Goal: Task Accomplishment & Management: Complete application form

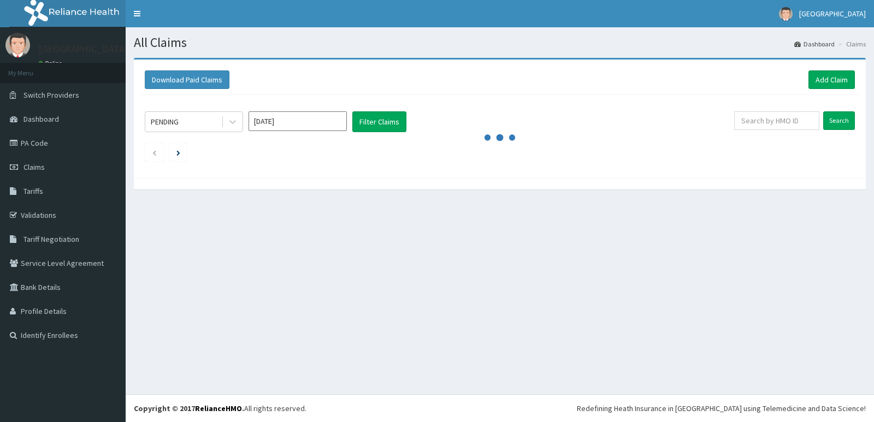
click at [37, 167] on span "Claims" at bounding box center [34, 167] width 21 height 10
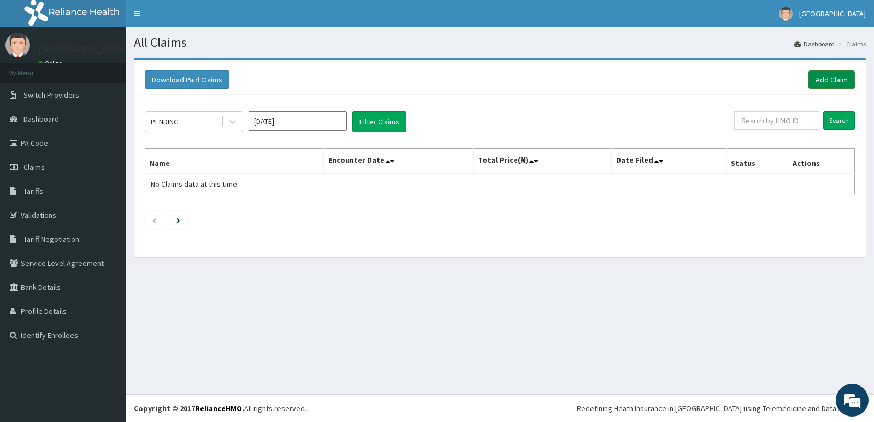
click at [840, 76] on link "Add Claim" at bounding box center [832, 80] width 46 height 19
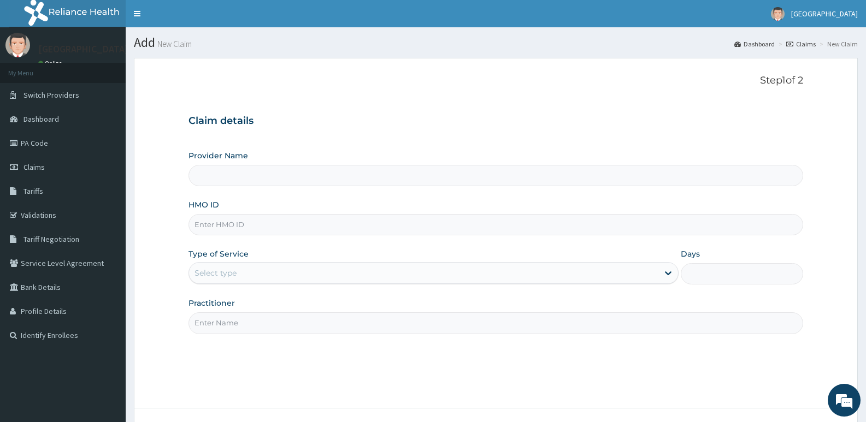
click at [286, 228] on input "HMO ID" at bounding box center [496, 224] width 615 height 21
type input "All Soul's Hospital Ltd, Ajegunle"
paste input "HP/MAC/MACSTAN/22892"
type input "HP/MAC/MACSTAN/22892"
click at [316, 272] on div "Select type" at bounding box center [423, 273] width 469 height 17
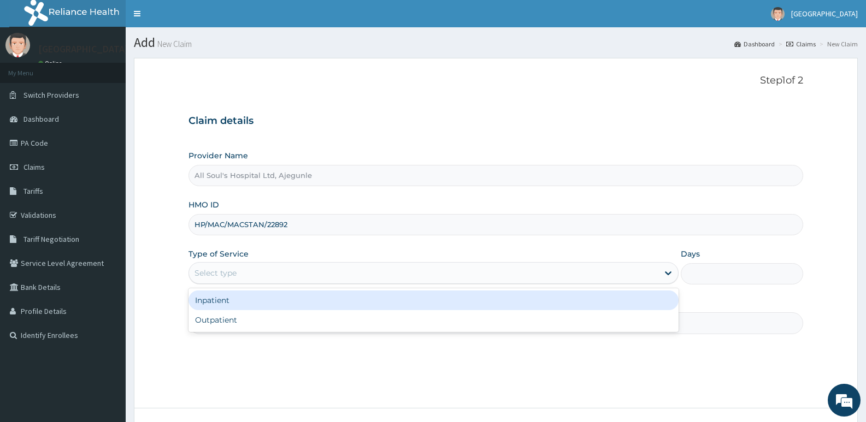
click at [281, 304] on div "Inpatient" at bounding box center [434, 301] width 490 height 20
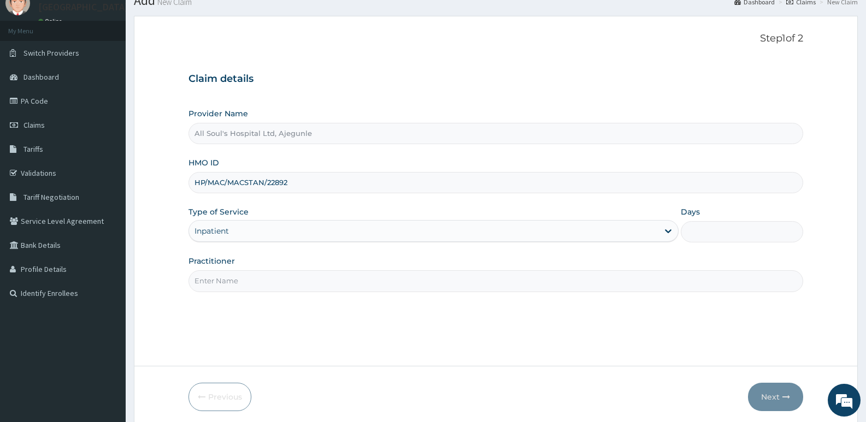
scroll to position [55, 0]
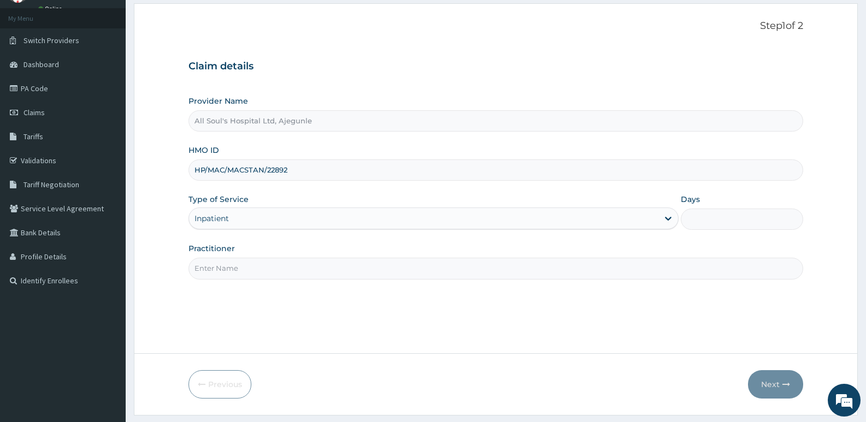
click at [281, 267] on input "Practitioner" at bounding box center [496, 268] width 615 height 21
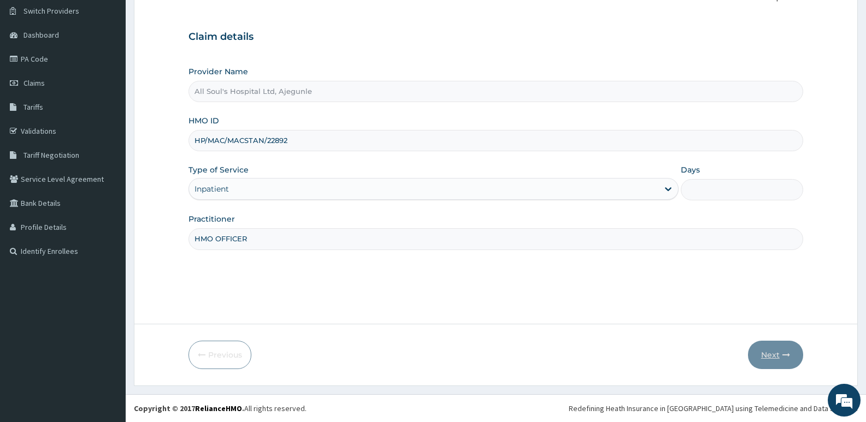
type input "HMO OFFICER"
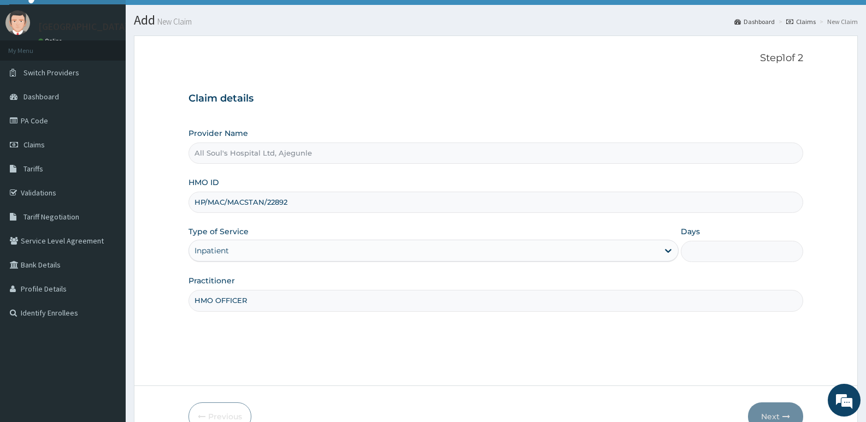
scroll to position [0, 0]
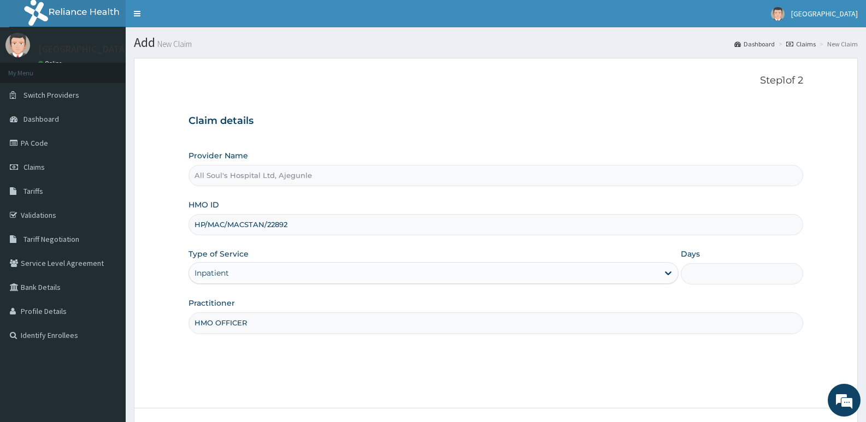
drag, startPoint x: 744, startPoint y: 353, endPoint x: 770, endPoint y: 350, distance: 25.8
click at [769, 350] on div "Step 1 of 2 Claim details Provider Name All Soul's Hospital Ltd, Ajegunle HMO I…" at bounding box center [496, 233] width 615 height 317
click at [714, 272] on input "Days" at bounding box center [742, 273] width 122 height 21
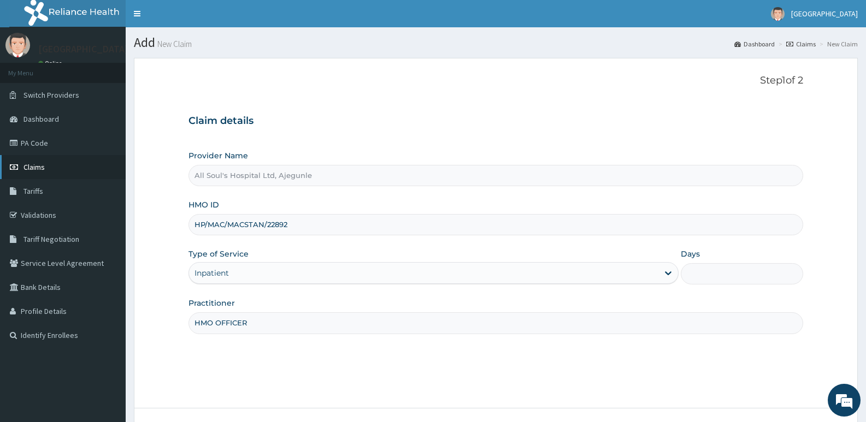
click at [38, 171] on span "Claims" at bounding box center [34, 167] width 21 height 10
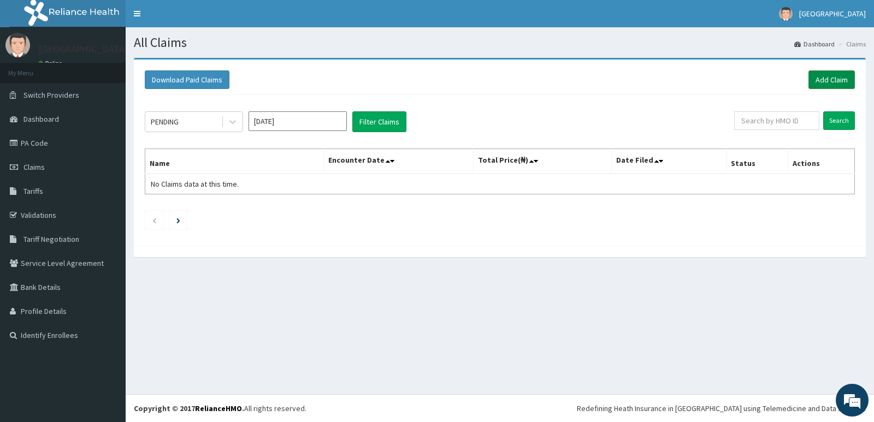
click at [832, 75] on link "Add Claim" at bounding box center [832, 80] width 46 height 19
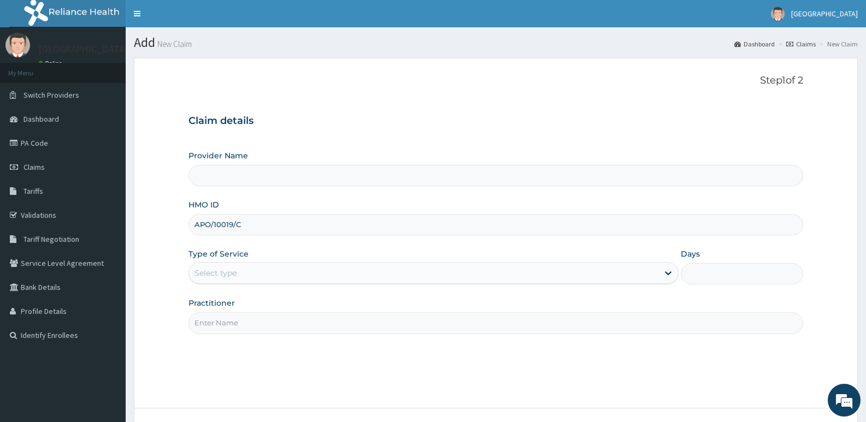
type input "APO/10019/C"
click at [414, 268] on div "Select type" at bounding box center [423, 273] width 469 height 17
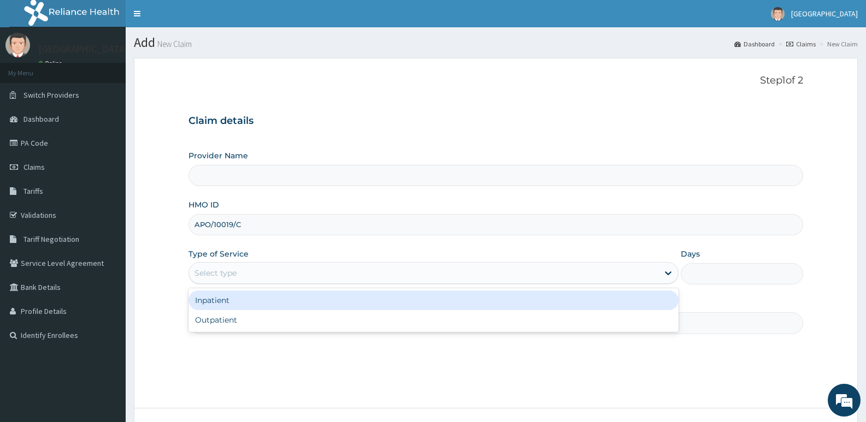
type input "All Soul's Hospital Ltd, Ajegunle"
click at [385, 302] on div "Inpatient" at bounding box center [434, 301] width 490 height 20
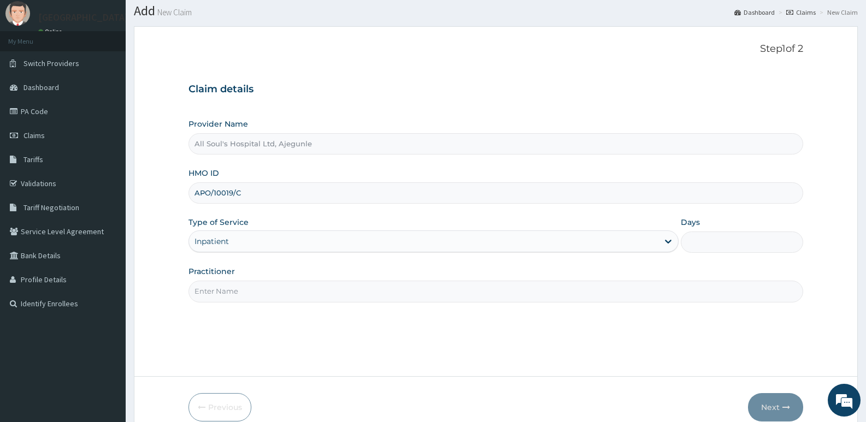
scroll to position [55, 0]
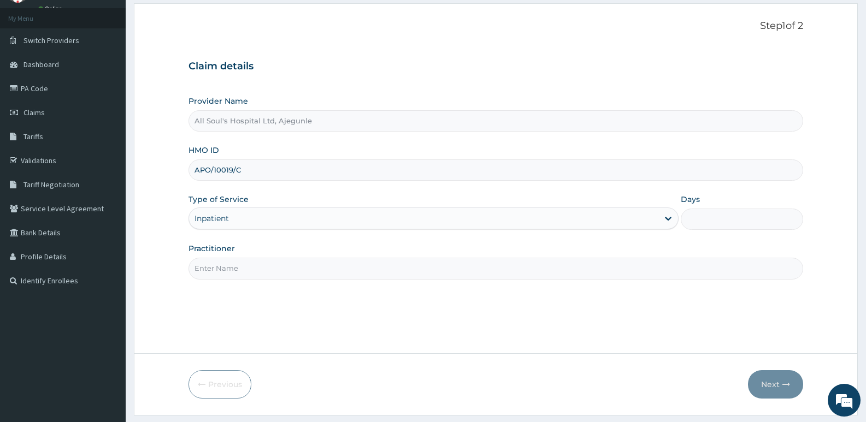
click at [431, 265] on input "Practitioner" at bounding box center [496, 268] width 615 height 21
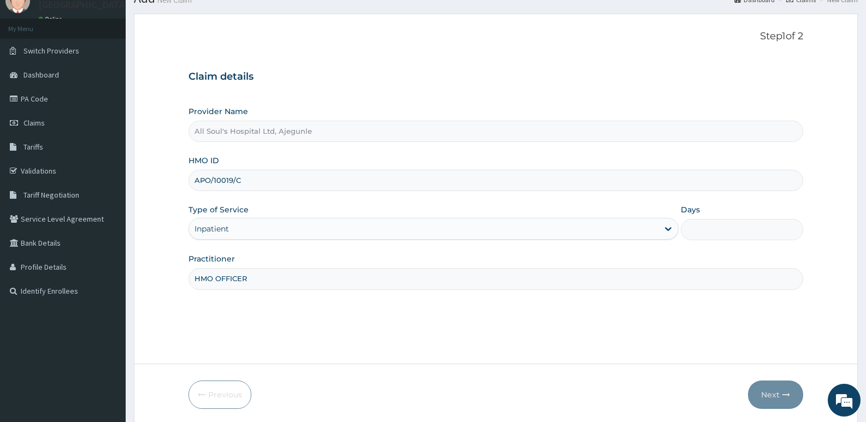
scroll to position [84, 0]
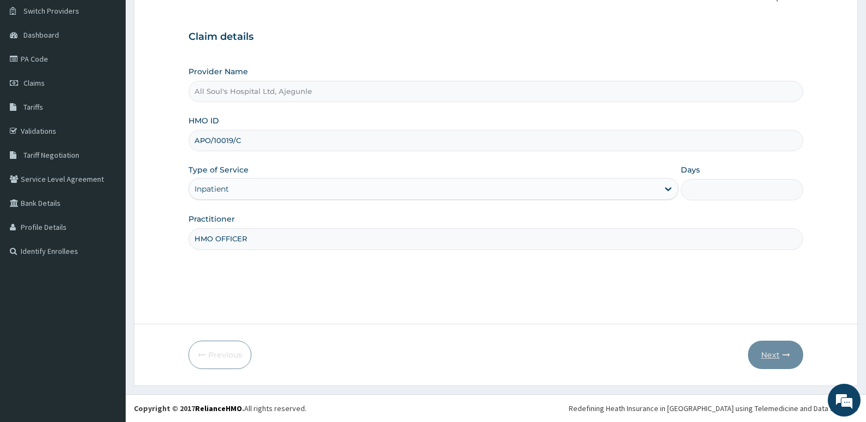
type input "HMO OFFICER"
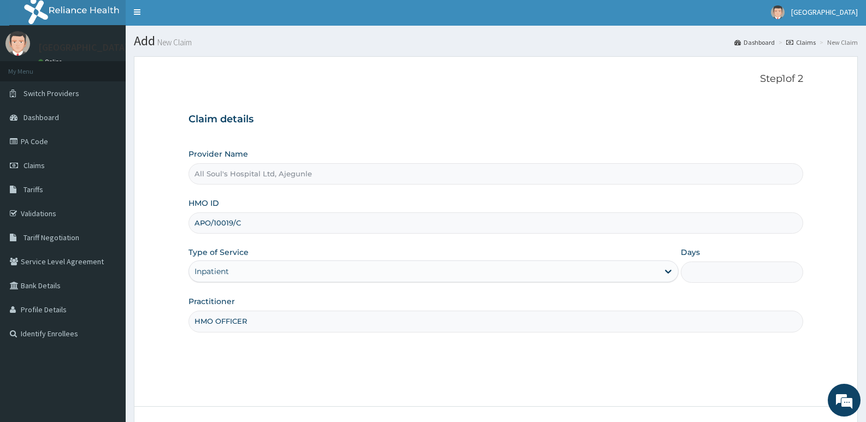
scroll to position [0, 0]
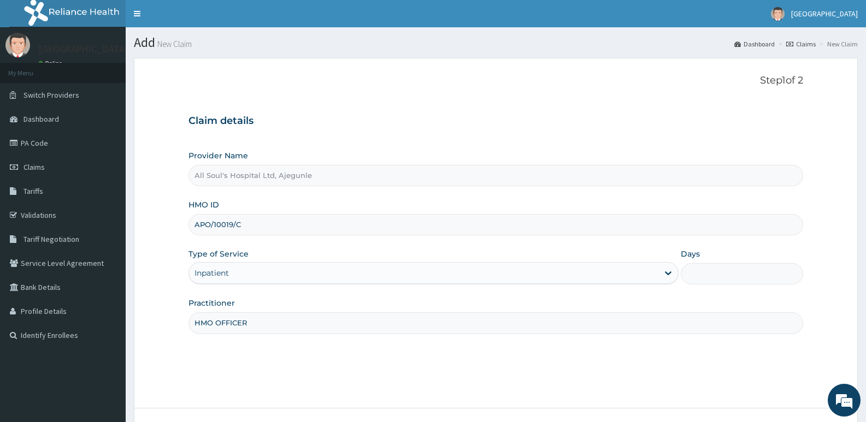
click at [532, 268] on div "Inpatient" at bounding box center [423, 273] width 469 height 17
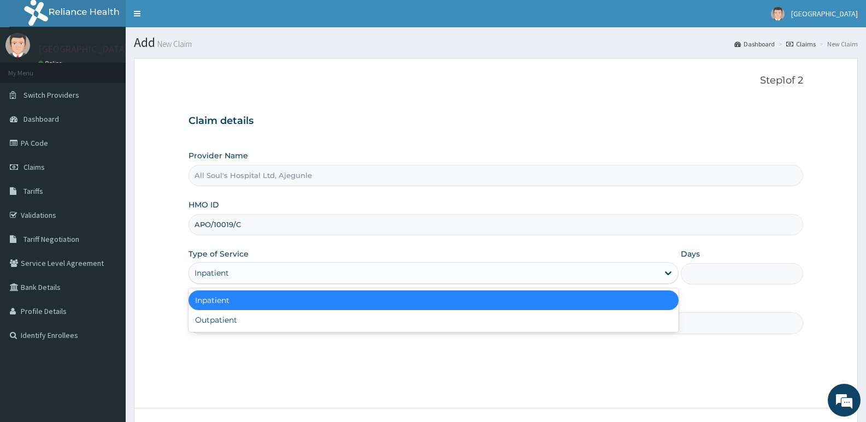
click at [529, 275] on div "Inpatient" at bounding box center [423, 273] width 469 height 17
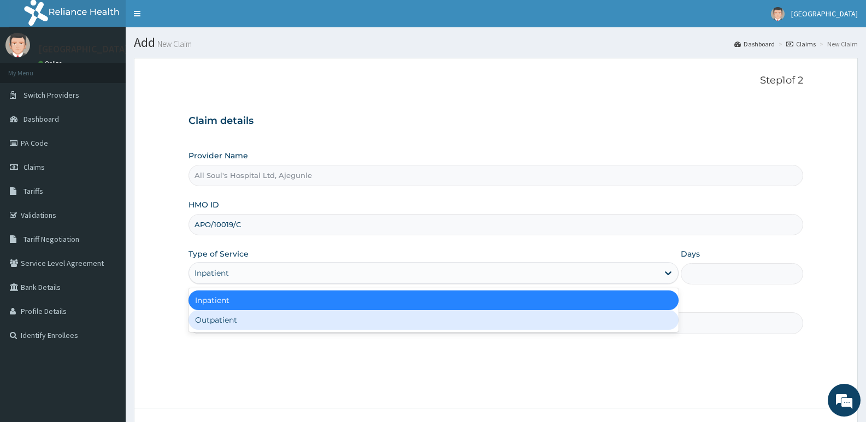
click at [402, 327] on div "Outpatient" at bounding box center [434, 320] width 490 height 20
type input "1"
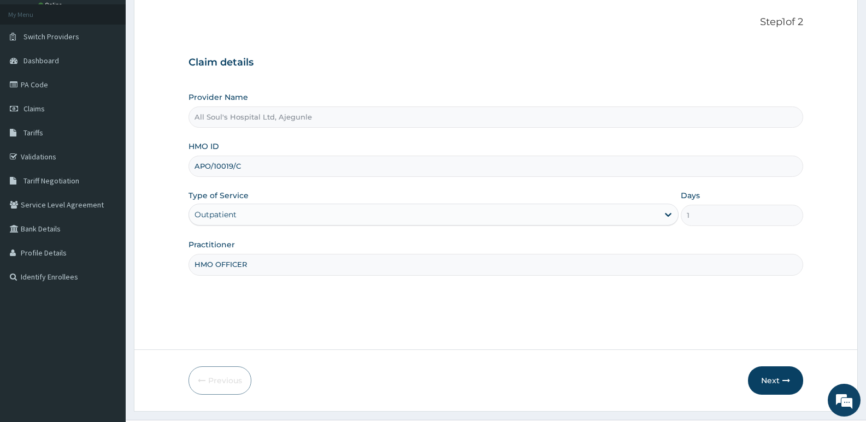
scroll to position [84, 0]
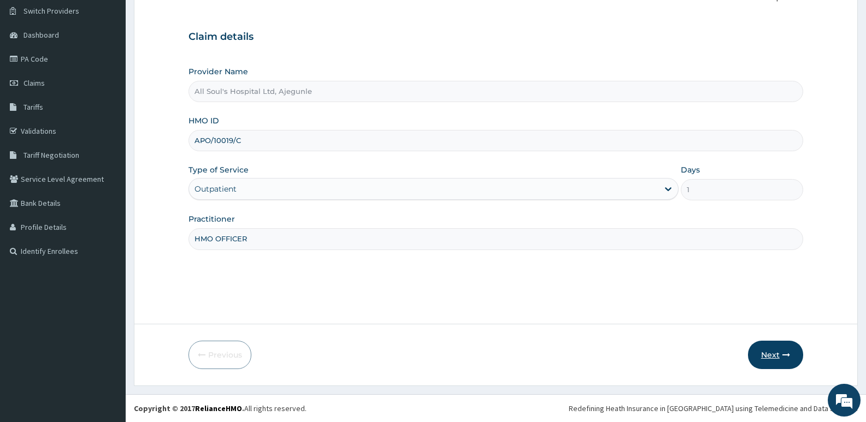
click at [778, 356] on button "Next" at bounding box center [775, 355] width 55 height 28
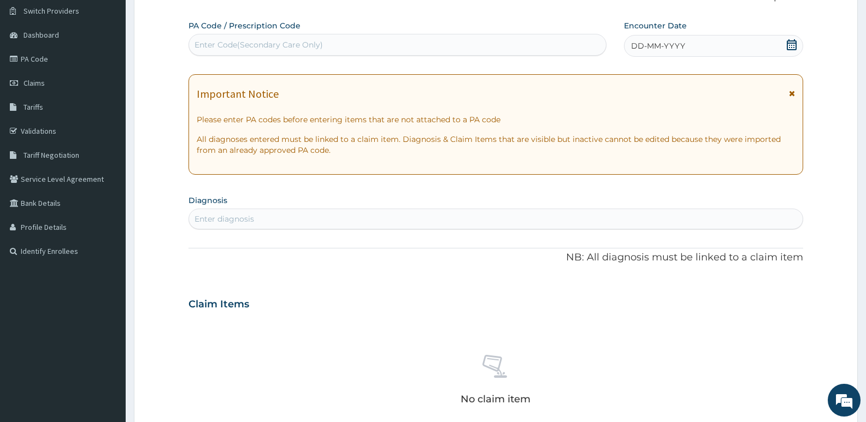
click at [292, 217] on div "Enter diagnosis" at bounding box center [496, 218] width 614 height 17
click at [791, 46] on icon at bounding box center [791, 44] width 11 height 11
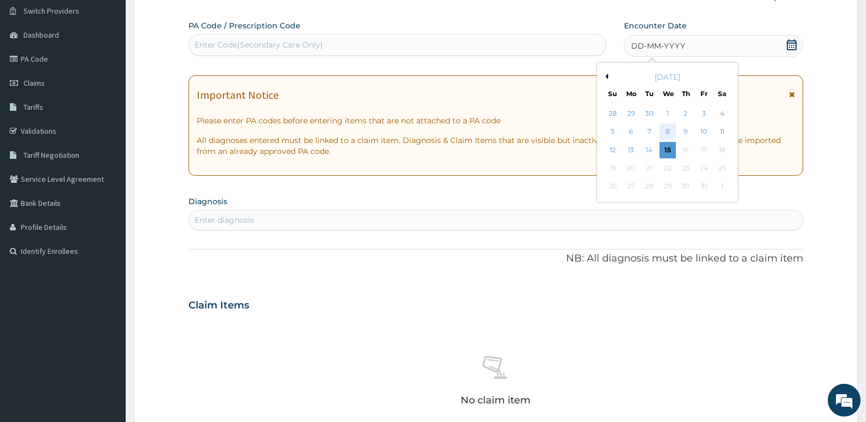
click at [668, 130] on div "8" at bounding box center [668, 132] width 16 height 16
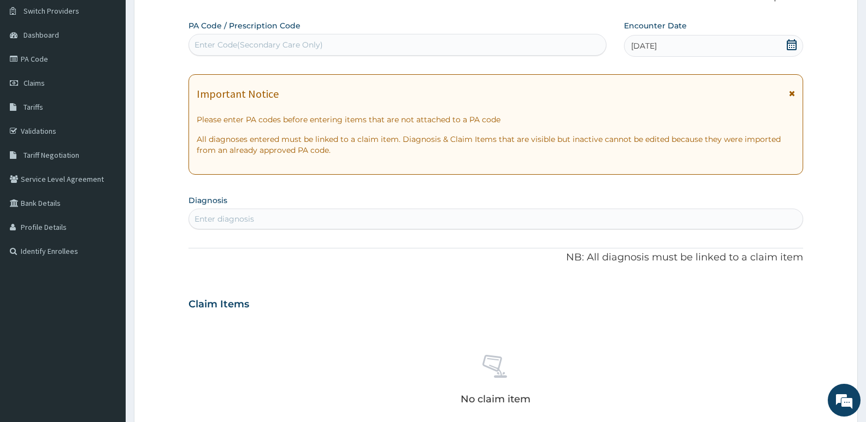
click at [374, 48] on div "Enter Code(Secondary Care Only)" at bounding box center [397, 44] width 417 height 17
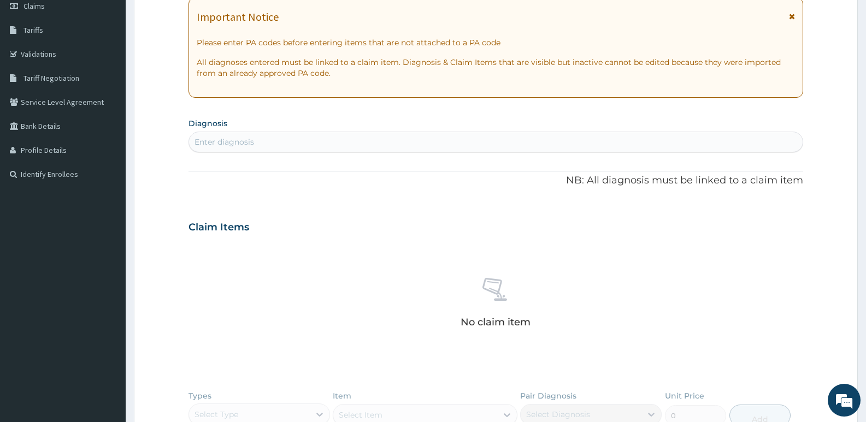
scroll to position [193, 0]
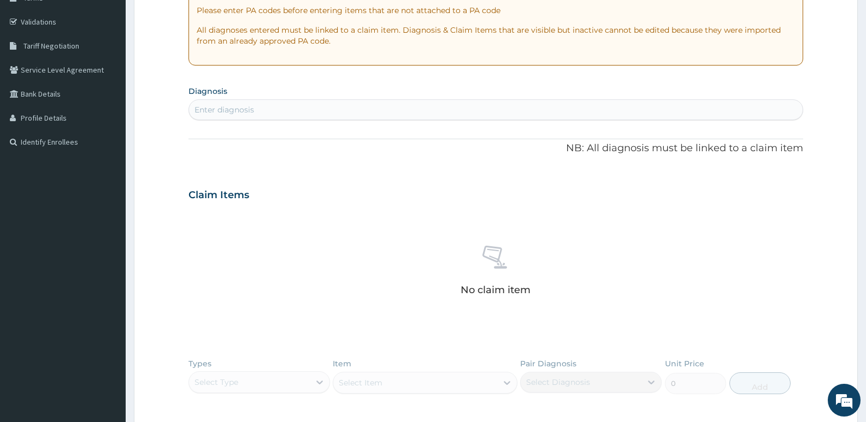
click at [353, 109] on div "Enter diagnosis" at bounding box center [496, 109] width 614 height 17
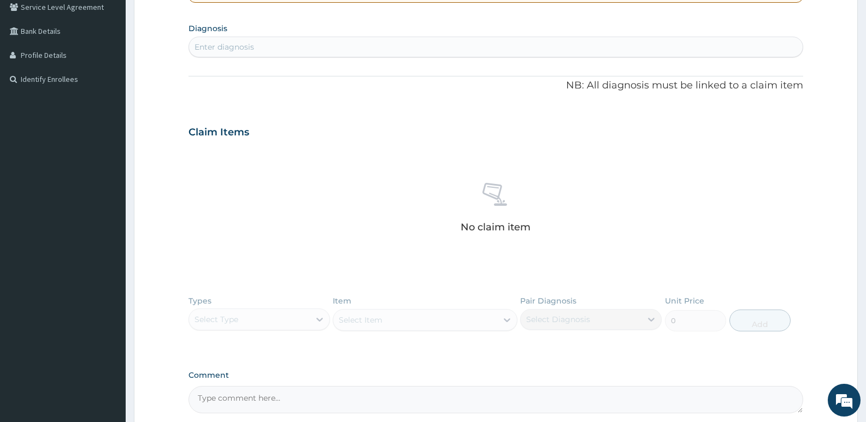
scroll to position [303, 0]
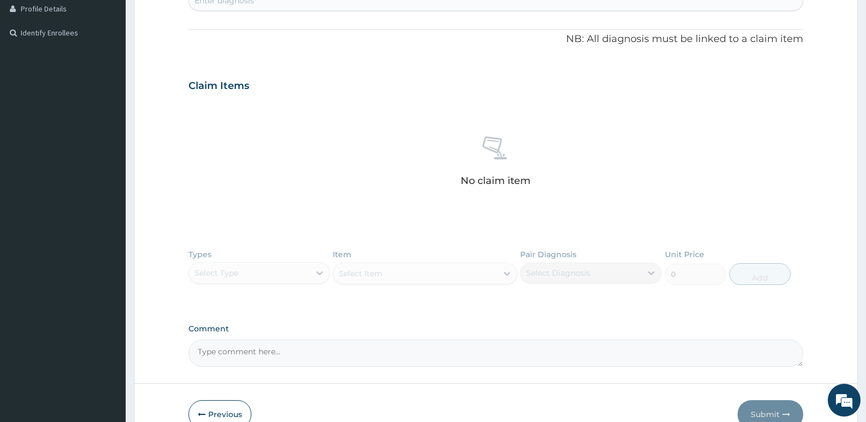
click at [316, 273] on div "Types Select Type Item Select Item Pair Diagnosis Select Diagnosis Unit Price 0…" at bounding box center [496, 275] width 615 height 63
click at [307, 277] on div "Types Select Type Item Select Item Pair Diagnosis Select Diagnosis Unit Price 0…" at bounding box center [496, 275] width 615 height 63
click at [324, 272] on div "Types Select Type Item Select Item Pair Diagnosis Select Diagnosis Unit Price 0…" at bounding box center [496, 275] width 615 height 63
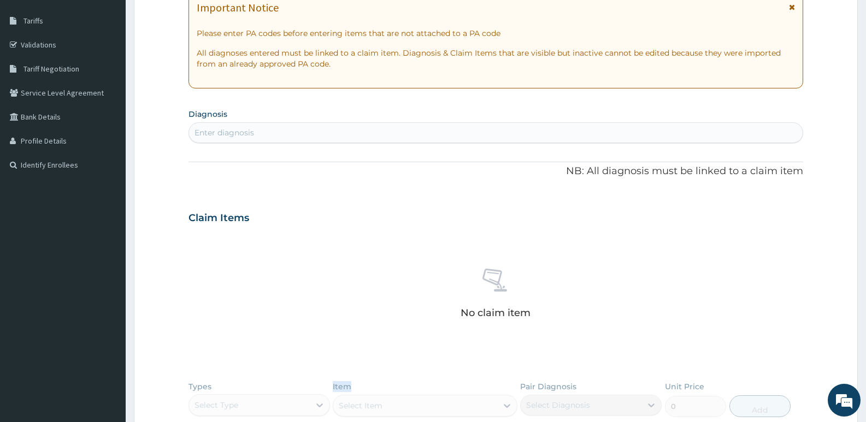
scroll to position [84, 0]
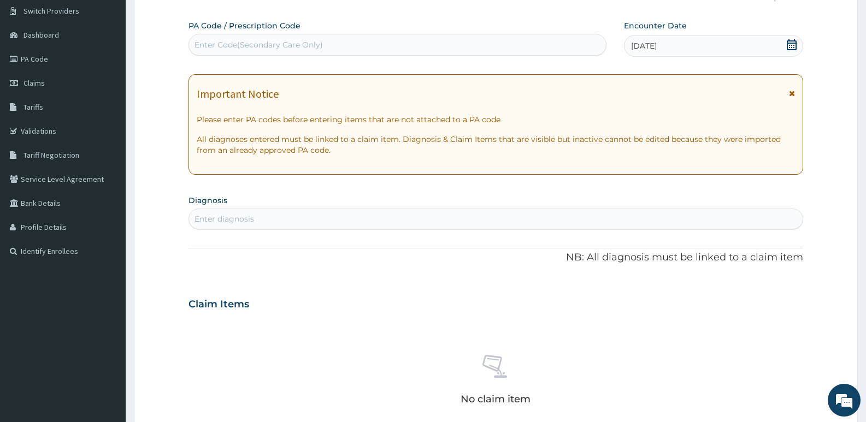
click at [351, 219] on div "Enter diagnosis" at bounding box center [496, 218] width 614 height 17
type input "B"
type input "PLASMODIAS"
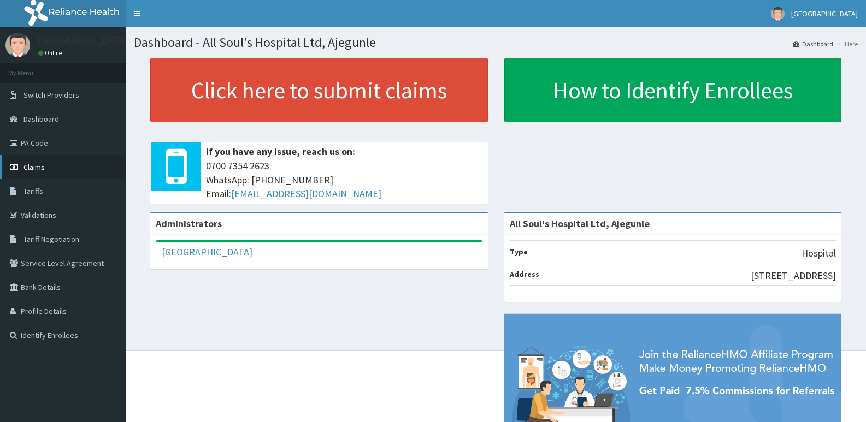
click at [52, 169] on link "Claims" at bounding box center [63, 167] width 126 height 24
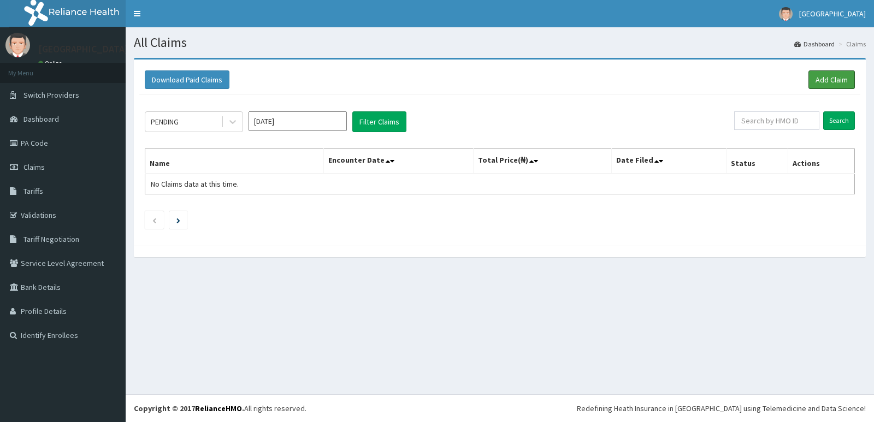
click at [835, 78] on link "Add Claim" at bounding box center [832, 80] width 46 height 19
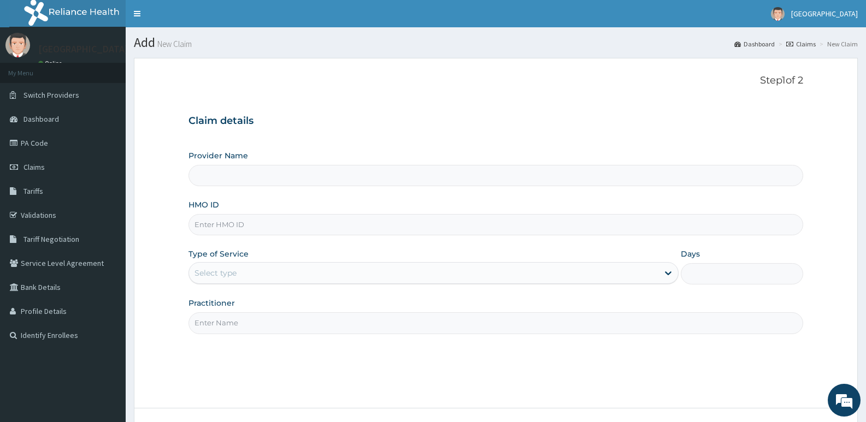
click at [336, 223] on input "HMO ID" at bounding box center [496, 224] width 615 height 21
type input "All Soul's Hospital Ltd, Ajegunle"
paste input "APO/10019/C"
type input "APO/10019/C"
click at [616, 273] on div "Select type" at bounding box center [423, 273] width 469 height 17
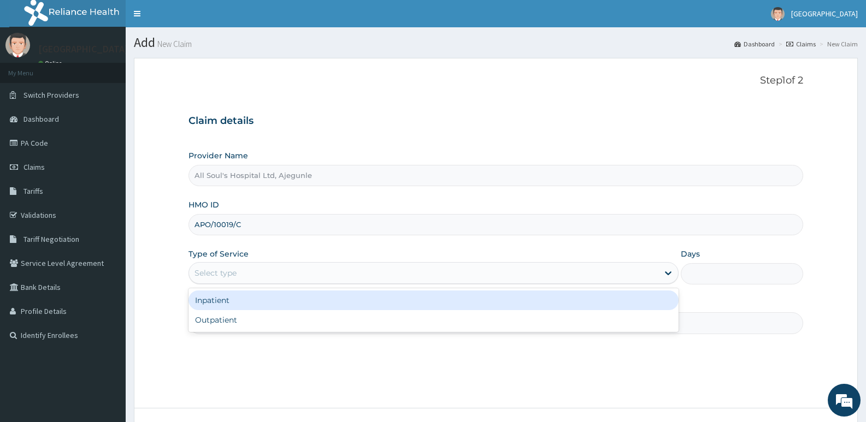
click at [441, 306] on div "Inpatient" at bounding box center [434, 301] width 490 height 20
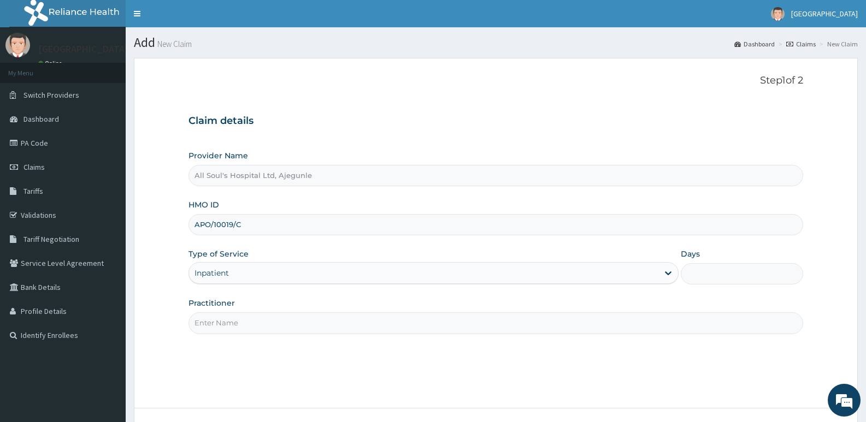
click at [352, 324] on input "Practitioner" at bounding box center [496, 323] width 615 height 21
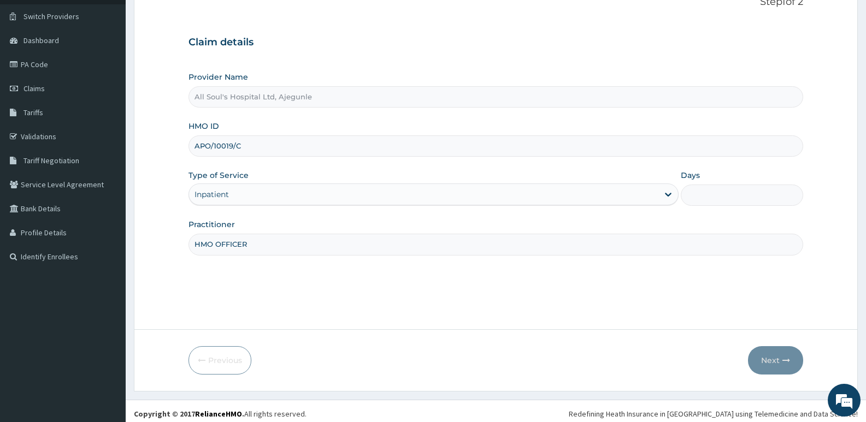
scroll to position [84, 0]
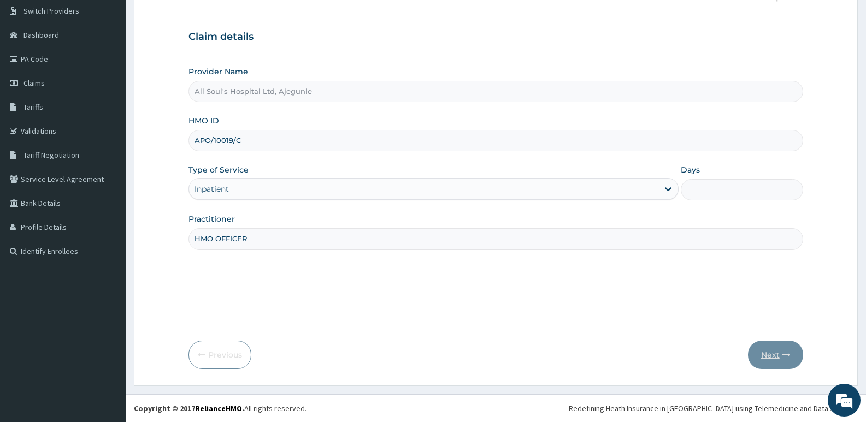
type input "HMO OFFICER"
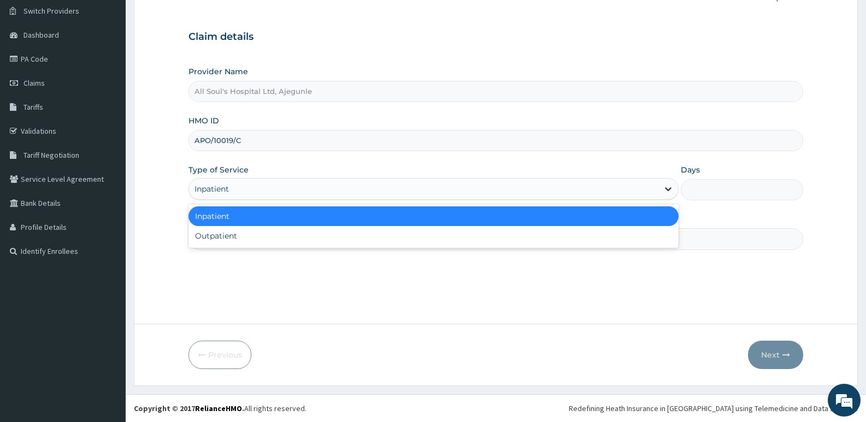
click at [664, 191] on icon at bounding box center [668, 189] width 11 height 11
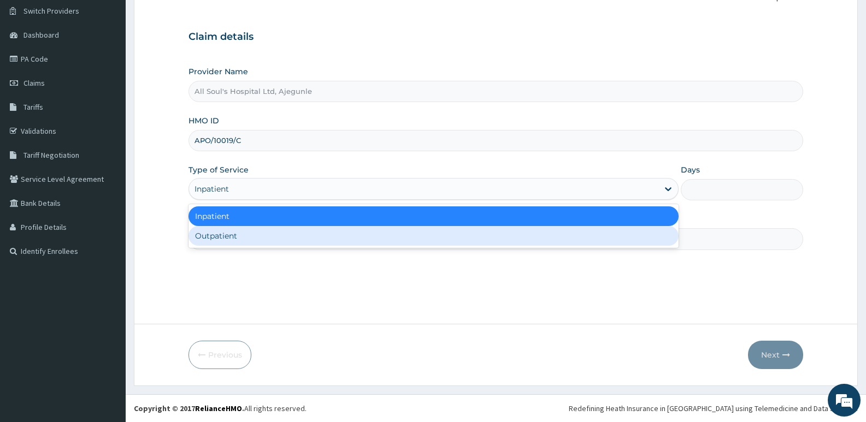
click at [438, 244] on div "Outpatient" at bounding box center [434, 236] width 490 height 20
type input "1"
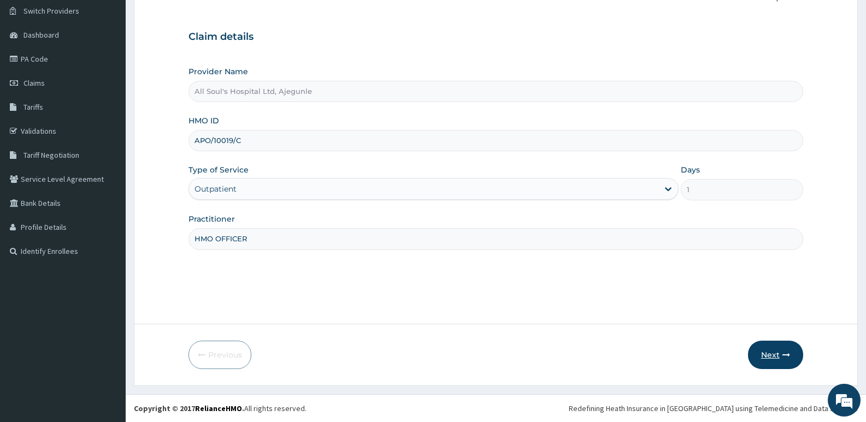
click at [773, 353] on button "Next" at bounding box center [775, 355] width 55 height 28
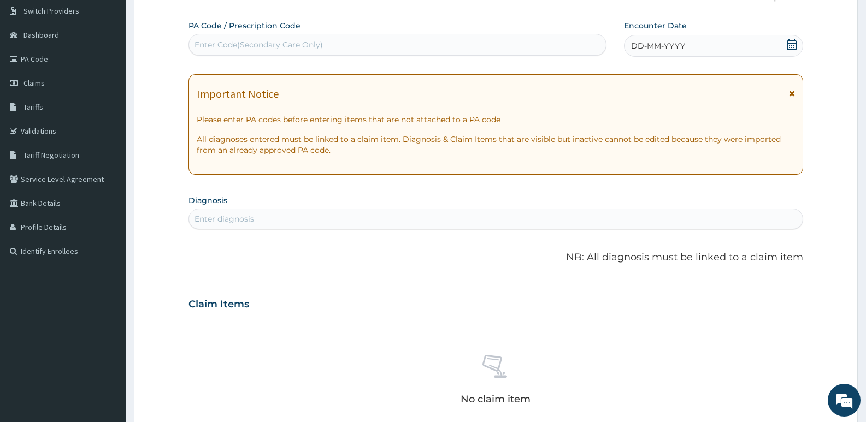
click at [308, 218] on div "Enter diagnosis" at bounding box center [496, 218] width 614 height 17
click at [292, 216] on div "Enter diagnosis" at bounding box center [496, 218] width 614 height 17
type input "P"
type input "B"
type input "MALARIA"
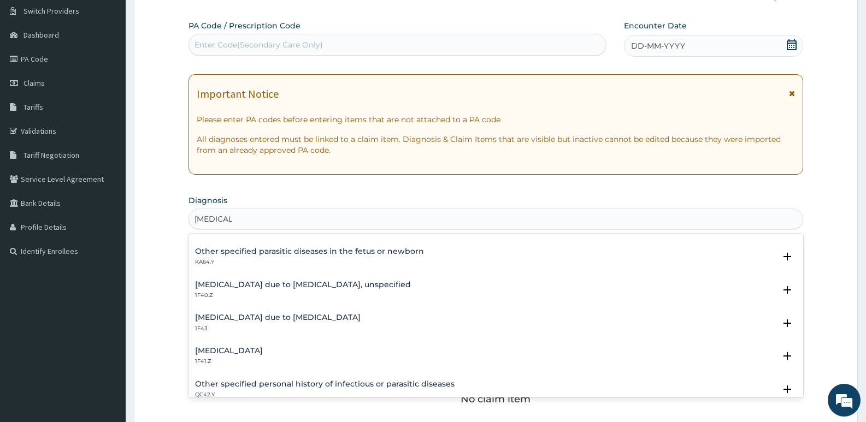
scroll to position [0, 0]
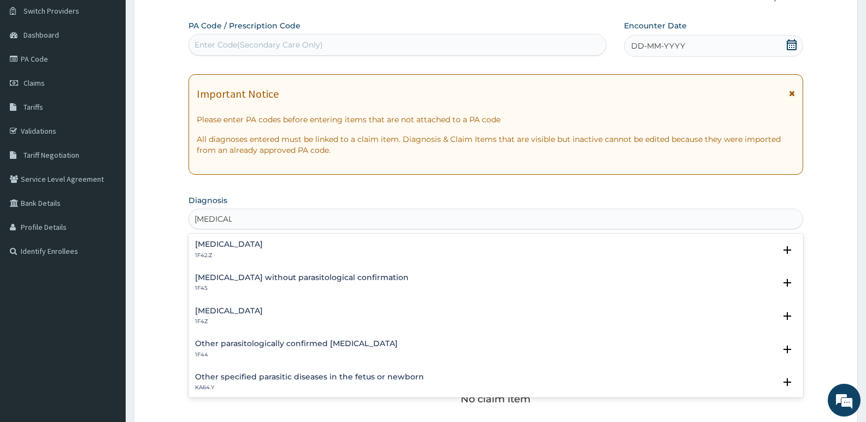
click at [263, 244] on h4 "Plasmodium malariae malaria without complication" at bounding box center [229, 244] width 68 height 8
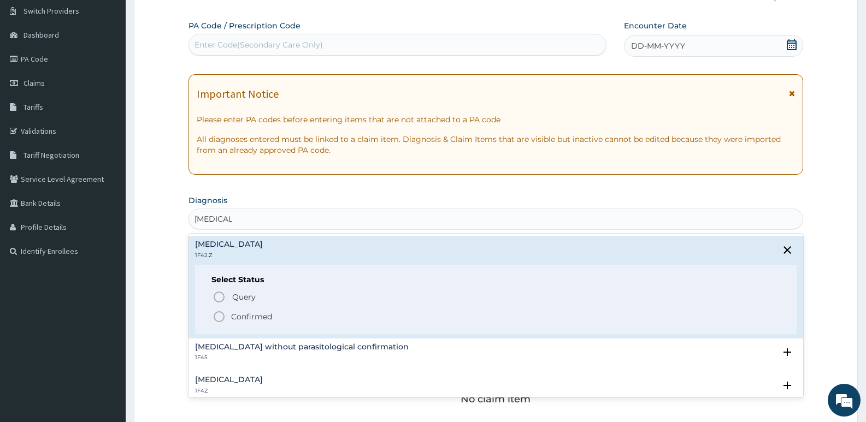
click at [263, 240] on h4 "Plasmodium malariae malaria without complication" at bounding box center [229, 244] width 68 height 8
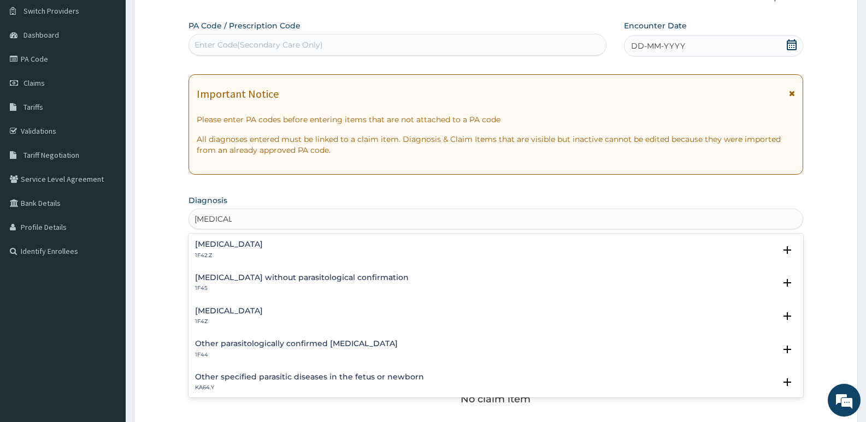
click at [263, 249] on div "Plasmodium malariae malaria without complication 1F42.Z" at bounding box center [229, 249] width 68 height 19
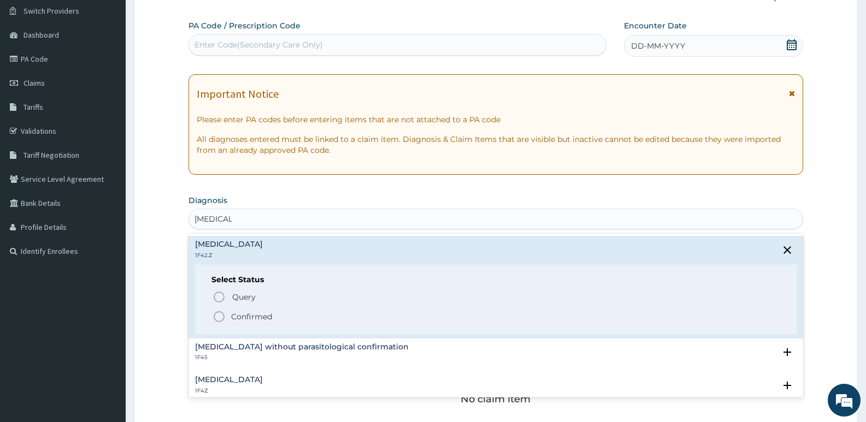
click at [223, 316] on icon "status option filled" at bounding box center [219, 316] width 13 height 13
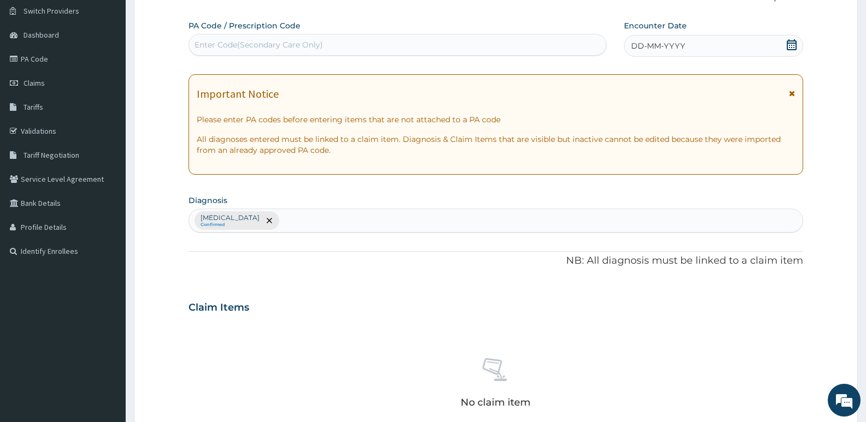
click at [589, 225] on div "Plasmodium malariae malaria without complication Confirmed" at bounding box center [496, 220] width 614 height 23
click at [542, 220] on div "Plasmodium malariae malaria without complication Confirmed" at bounding box center [496, 220] width 614 height 23
type input "SEPSIS"
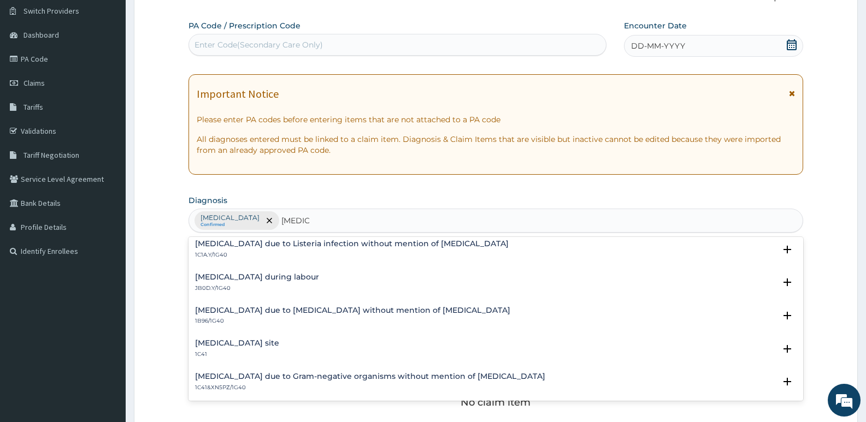
scroll to position [273, 0]
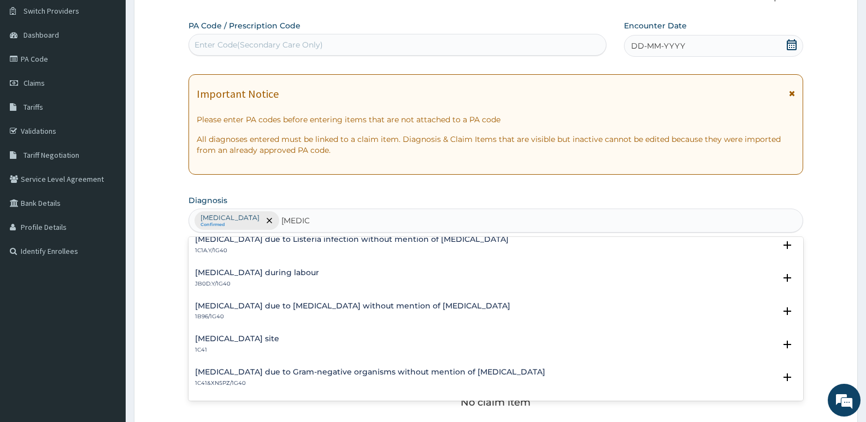
click at [260, 273] on h4 "Sepsis during labour" at bounding box center [257, 273] width 124 height 8
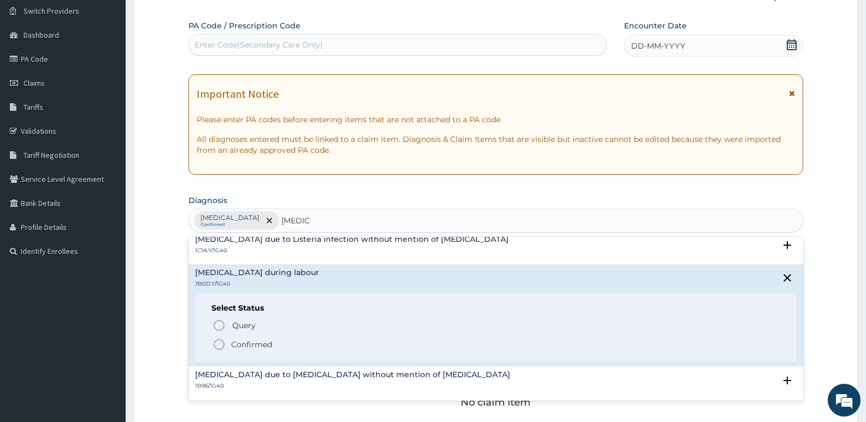
click at [236, 347] on p "Confirmed" at bounding box center [251, 344] width 41 height 11
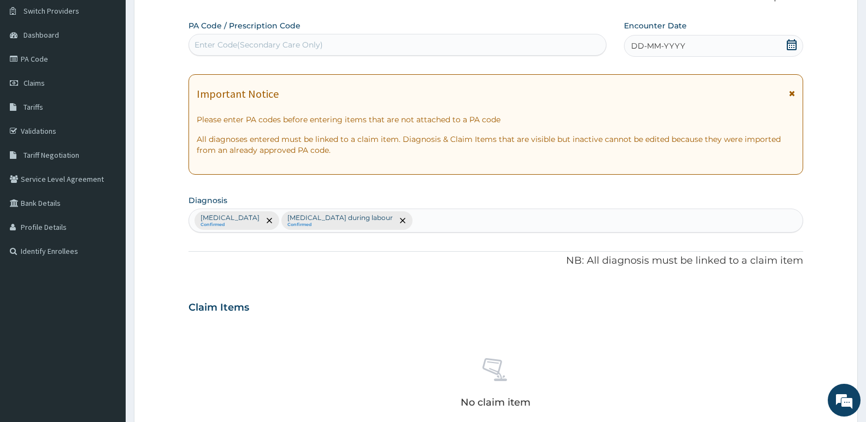
click at [633, 218] on div "Plasmodium malariae malaria without complication Confirmed Sepsis during labour…" at bounding box center [496, 220] width 614 height 23
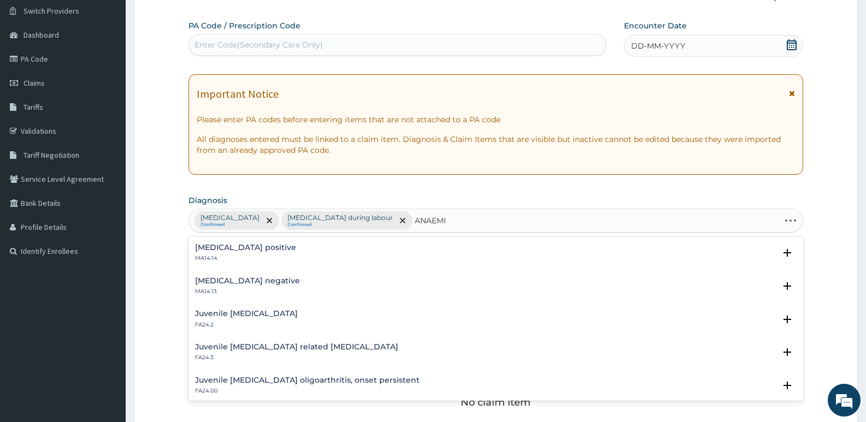
type input "ANAEMIA"
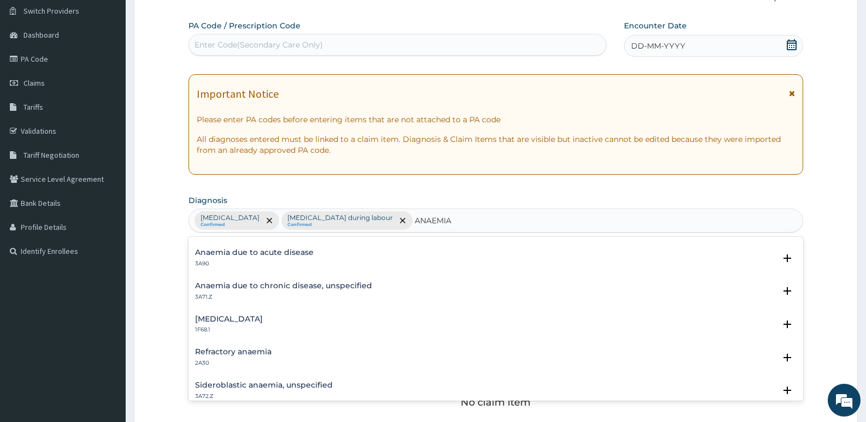
scroll to position [164, 0]
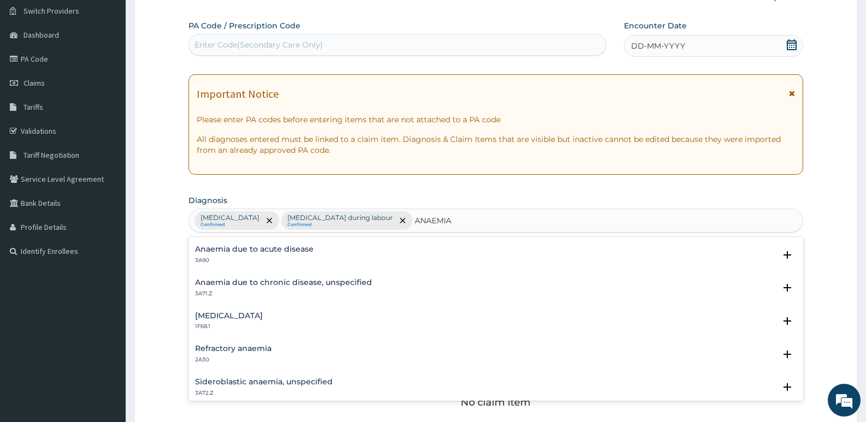
click at [287, 281] on h4 "Anaemia due to chronic disease, unspecified" at bounding box center [283, 283] width 177 height 8
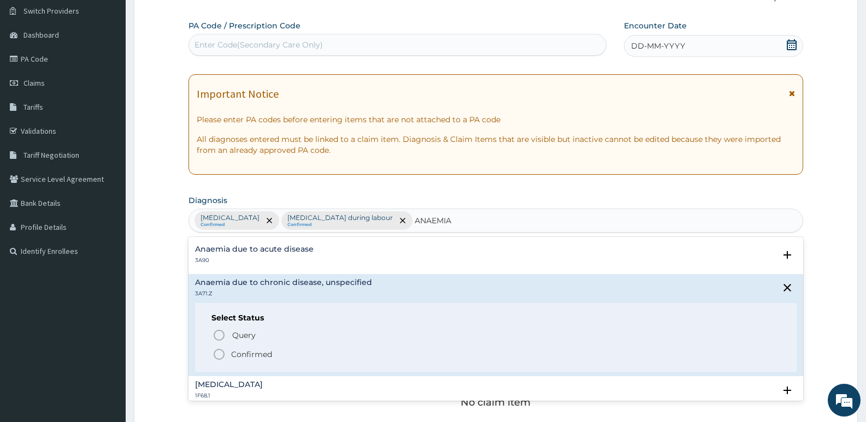
click at [221, 355] on icon "status option filled" at bounding box center [219, 354] width 13 height 13
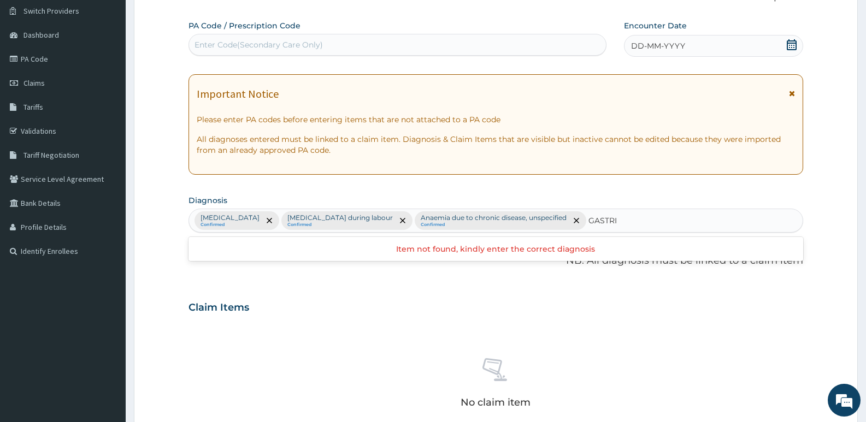
type input "GASTR"
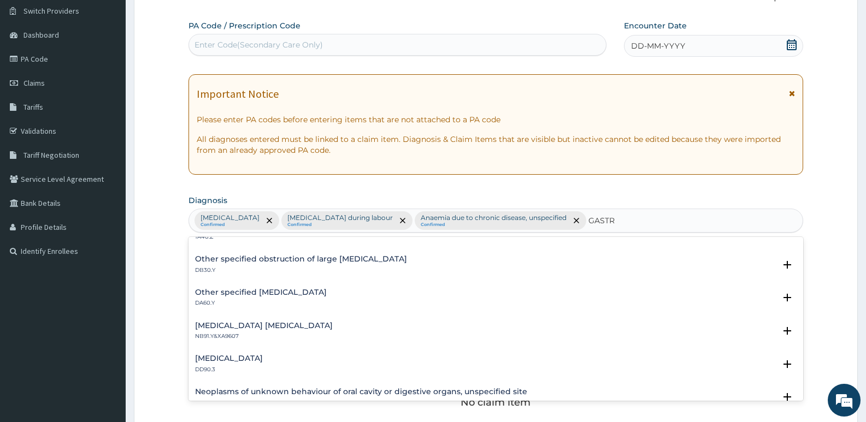
scroll to position [0, 0]
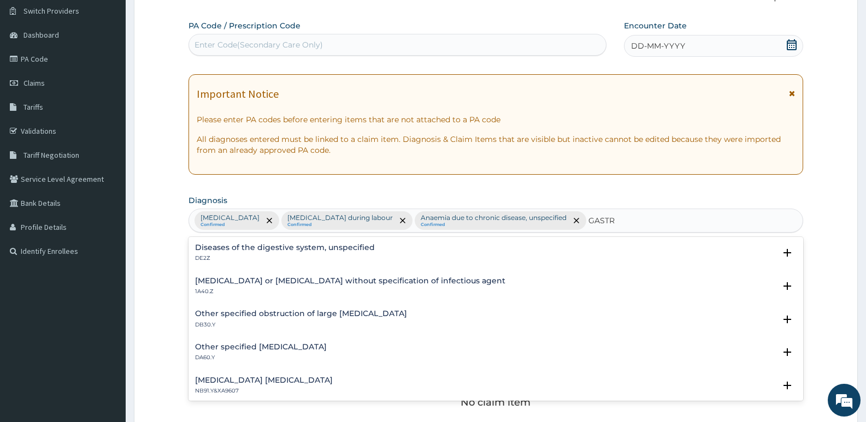
click at [250, 348] on h4 "Other specified gastric ulcer" at bounding box center [261, 347] width 132 height 8
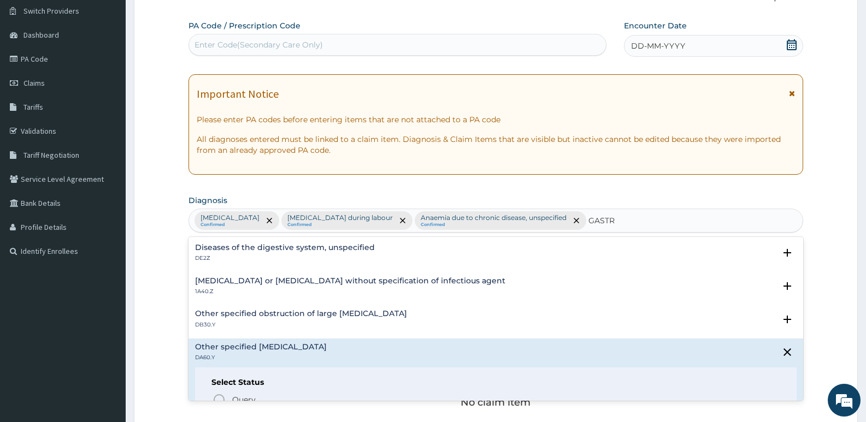
scroll to position [109, 0]
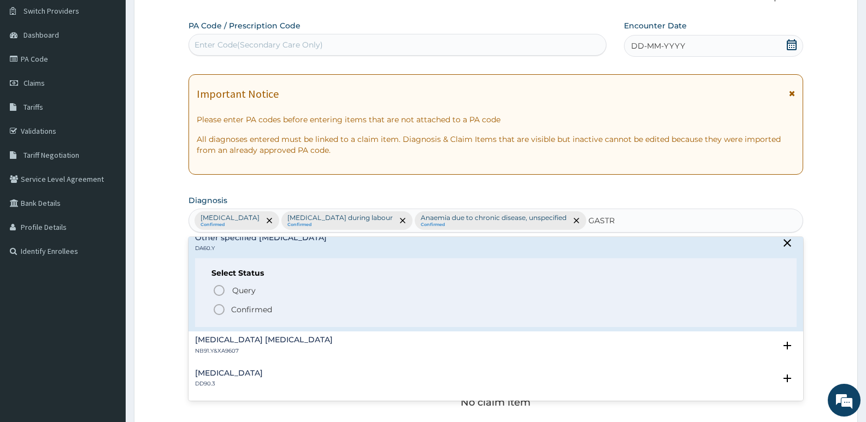
click at [215, 310] on icon "status option filled" at bounding box center [219, 309] width 13 height 13
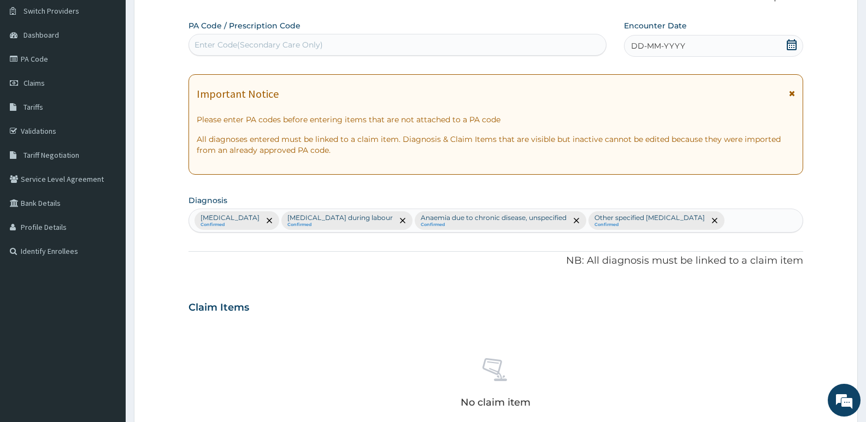
click at [792, 216] on div "Plasmodium malariae malaria without complication Confirmed Sepsis during labour…" at bounding box center [496, 220] width 614 height 23
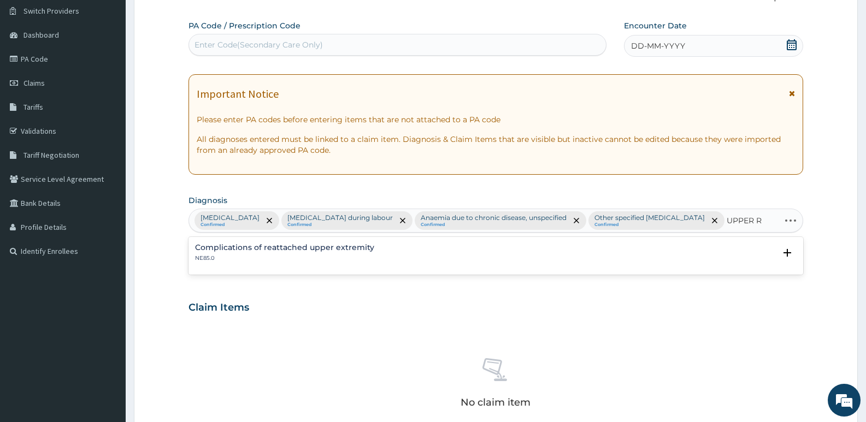
type input "UPPER"
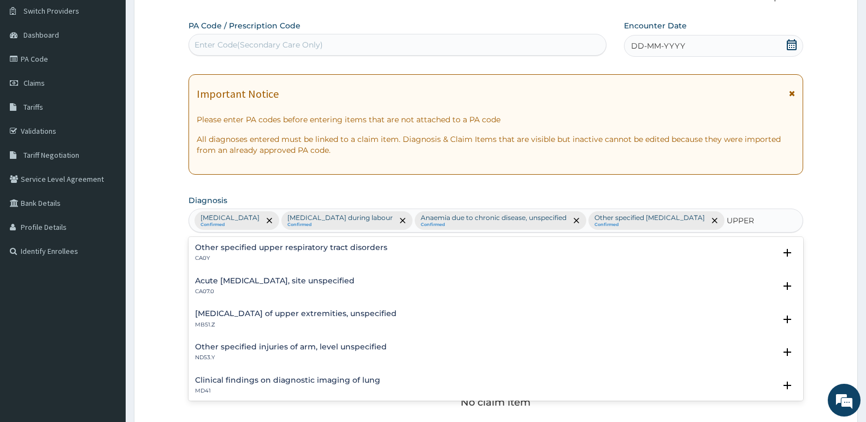
click at [291, 285] on h4 "Acute upper respiratory infection, site unspecified" at bounding box center [275, 281] width 160 height 8
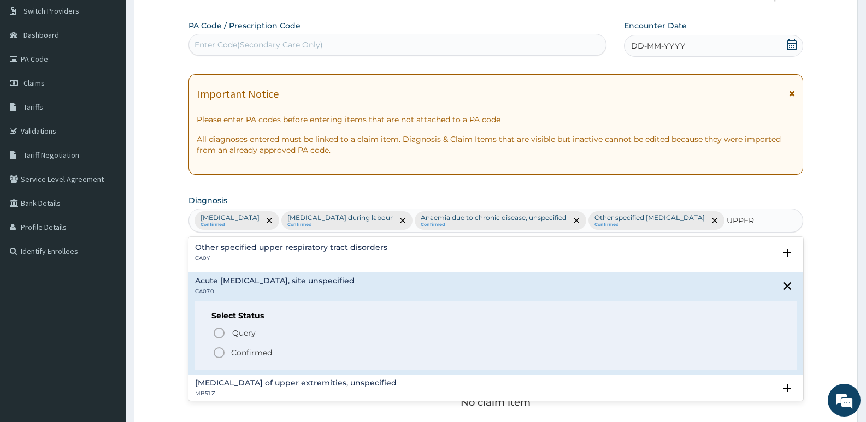
click at [221, 360] on icon "status option filled" at bounding box center [219, 353] width 13 height 13
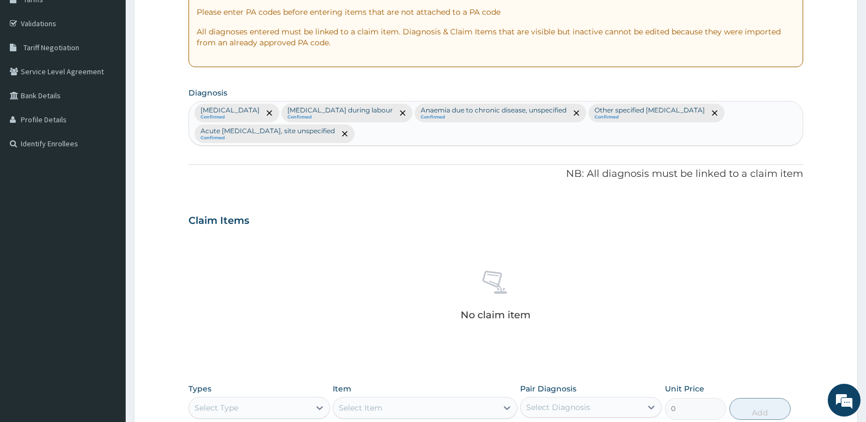
scroll to position [193, 0]
type input "P"
type input "ULCER"
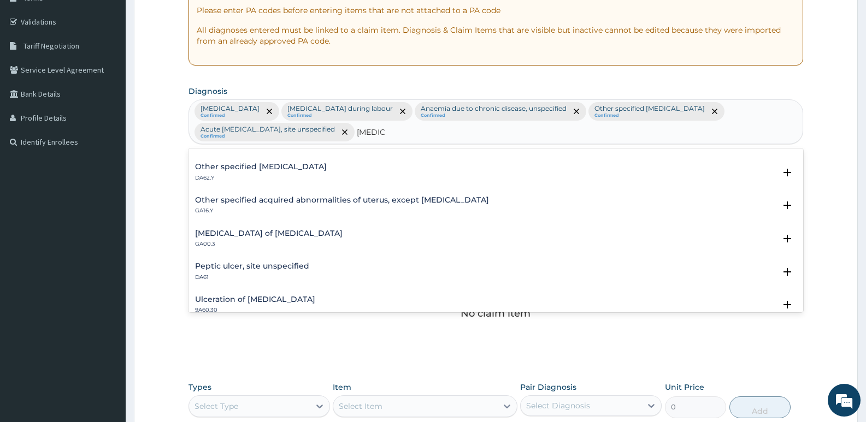
scroll to position [164, 0]
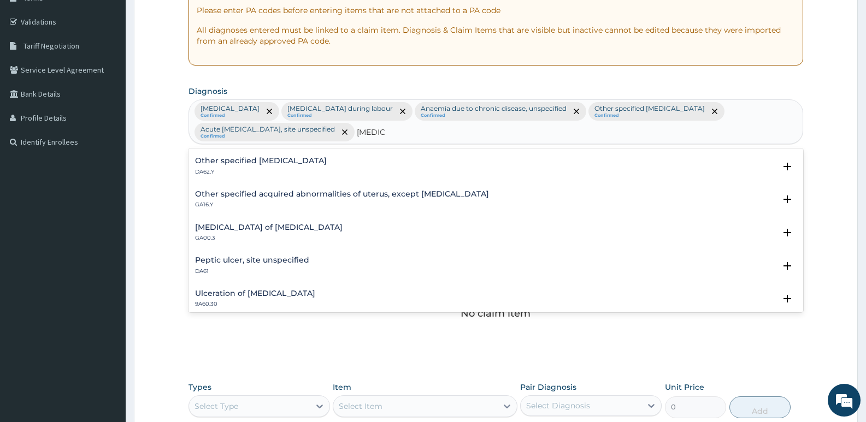
click at [261, 262] on h4 "Peptic ulcer, site unspecified" at bounding box center [252, 260] width 114 height 8
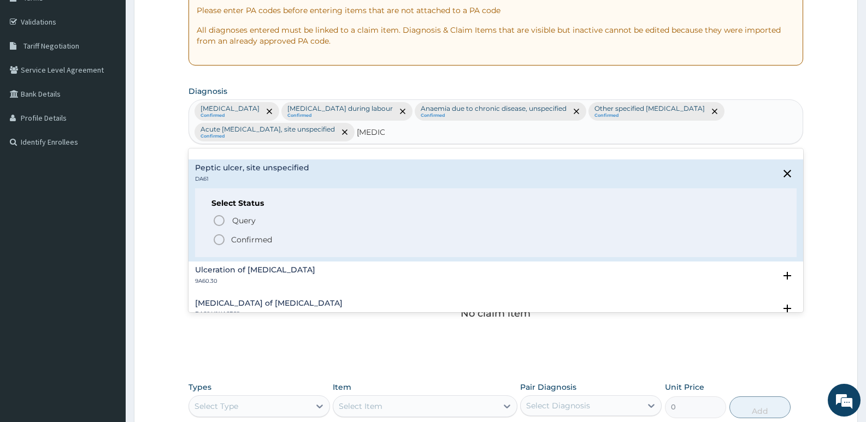
scroll to position [273, 0]
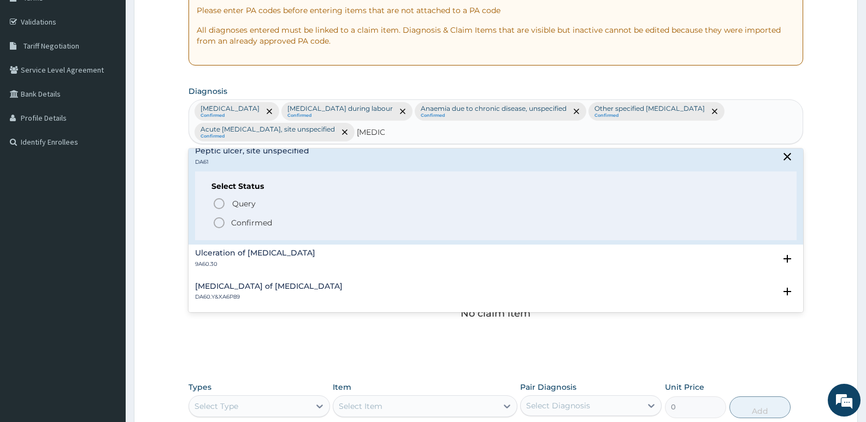
click at [220, 225] on icon "status option filled" at bounding box center [219, 222] width 13 height 13
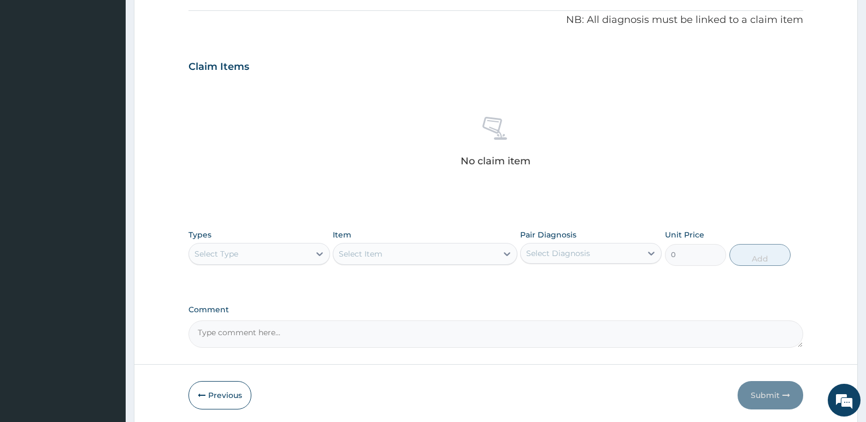
scroll to position [386, 0]
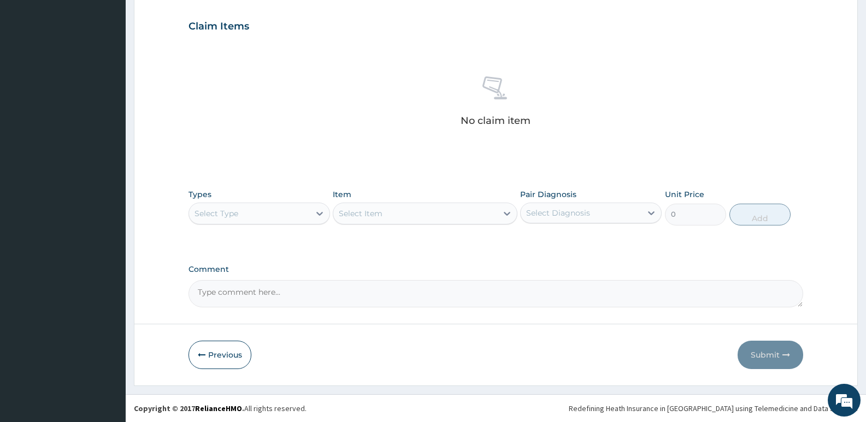
click at [295, 217] on div "Select Type" at bounding box center [249, 213] width 121 height 17
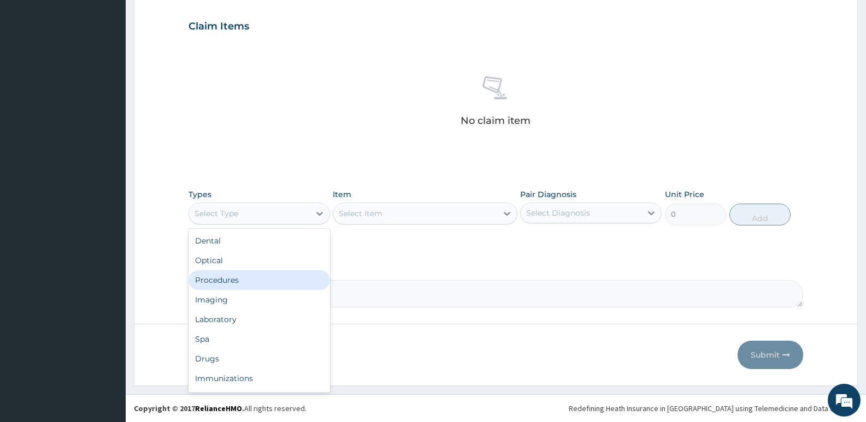
click at [265, 281] on div "Procedures" at bounding box center [260, 281] width 142 height 20
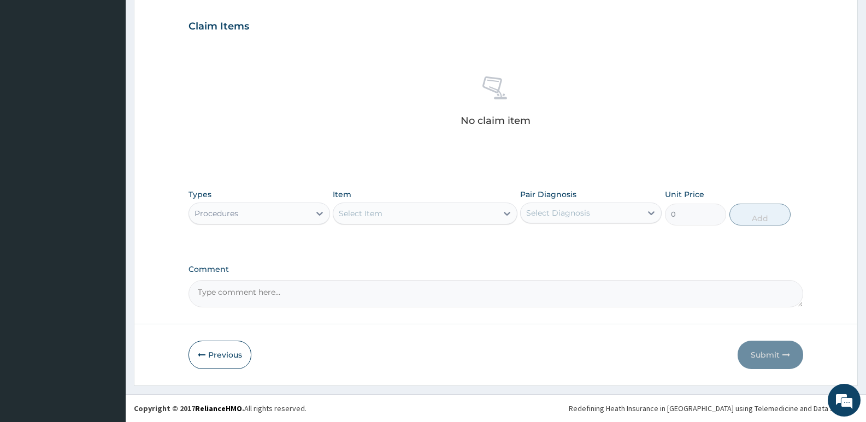
click at [466, 215] on div "Select Item" at bounding box center [414, 213] width 163 height 17
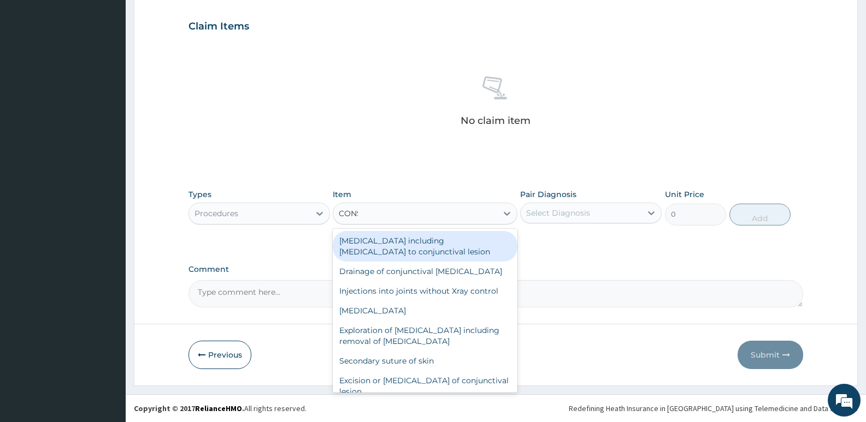
type input "CONSU"
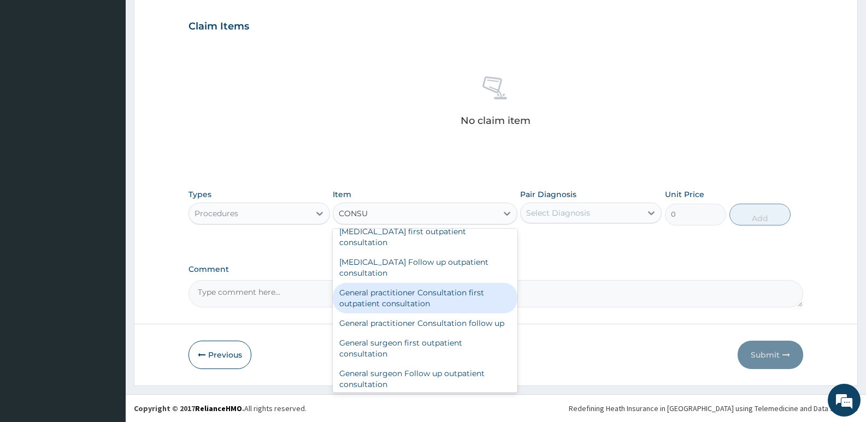
scroll to position [547, 0]
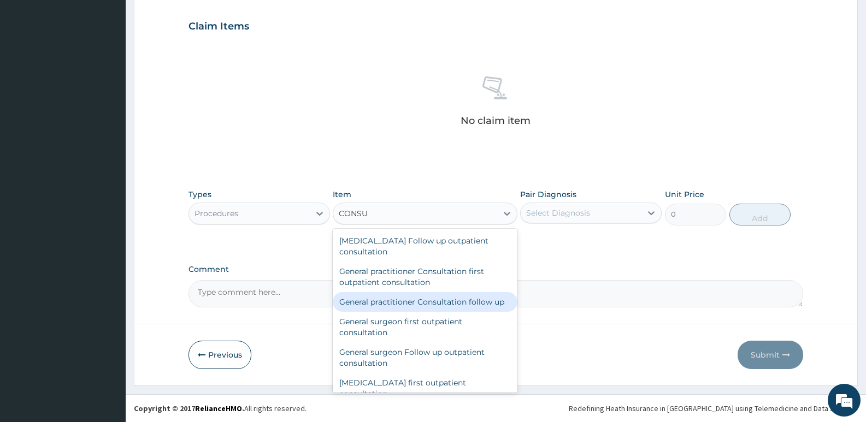
click at [404, 309] on div "General practitioner Consultation follow up" at bounding box center [425, 302] width 184 height 20
type input "2500"
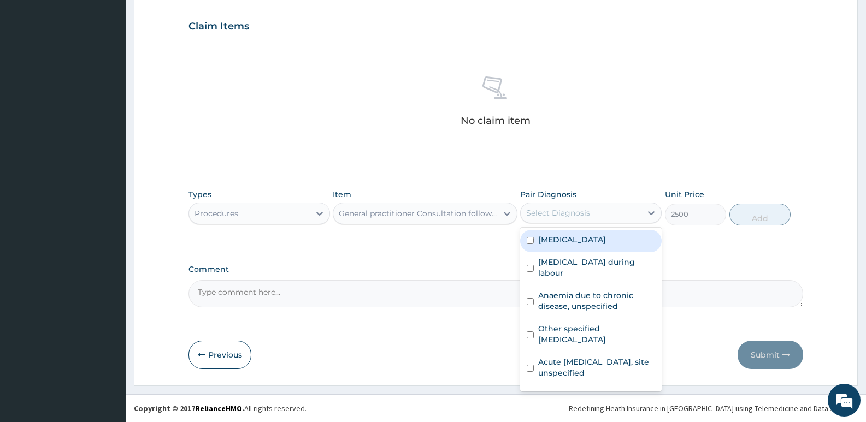
click at [588, 213] on div "Select Diagnosis" at bounding box center [558, 213] width 64 height 11
click at [576, 245] on label "Plasmodium malariae malaria without complication" at bounding box center [572, 239] width 68 height 11
checkbox input "true"
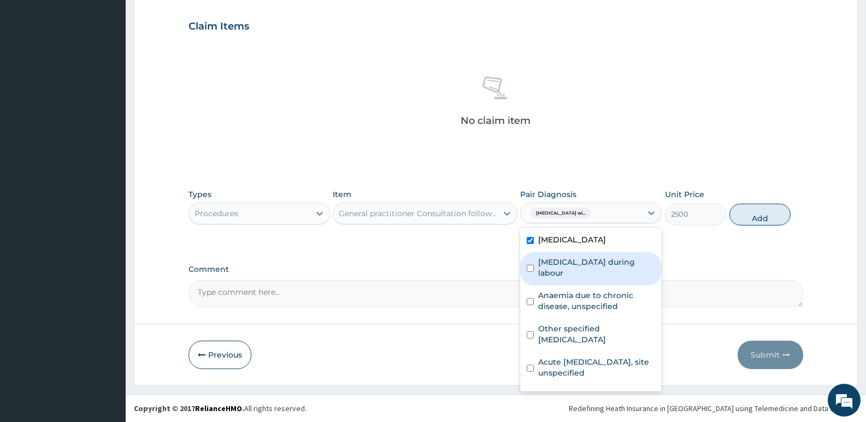
click at [575, 279] on label "Sepsis during labour" at bounding box center [596, 268] width 117 height 22
checkbox input "true"
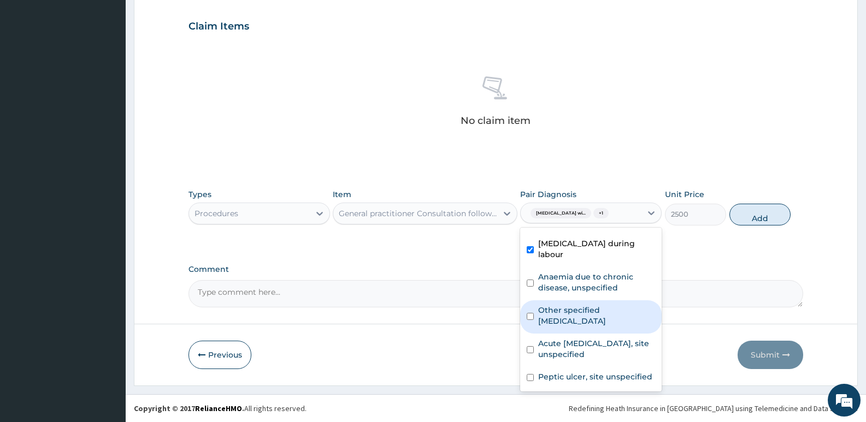
click at [560, 316] on label "Other specified gastric ulcer" at bounding box center [596, 316] width 117 height 22
checkbox input "true"
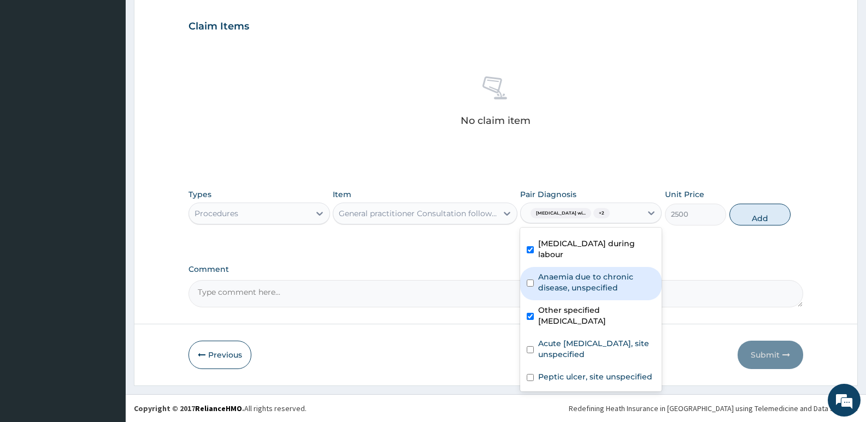
click at [562, 284] on label "Anaemia due to chronic disease, unspecified" at bounding box center [596, 283] width 117 height 22
checkbox input "true"
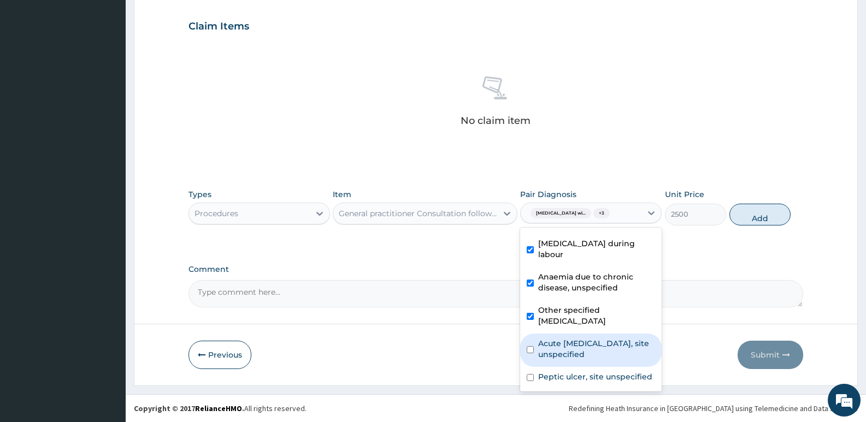
click at [556, 347] on label "Acute upper respiratory infection, site unspecified" at bounding box center [596, 349] width 117 height 22
checkbox input "true"
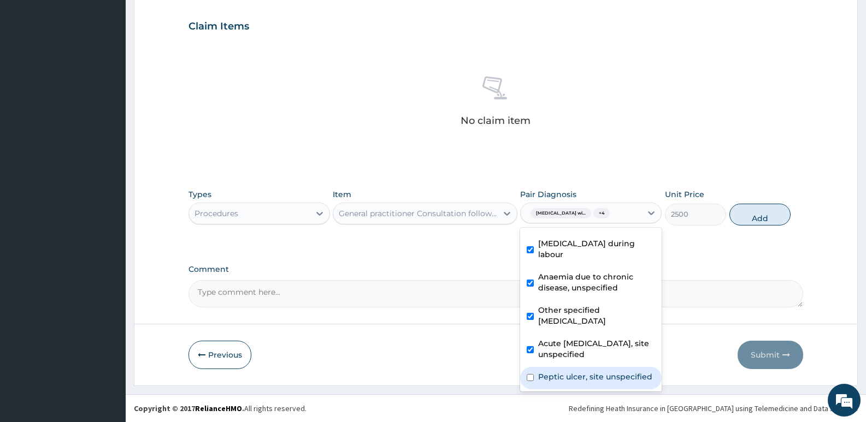
click at [538, 387] on div "Peptic ulcer, site unspecified" at bounding box center [591, 378] width 142 height 22
checkbox input "false"
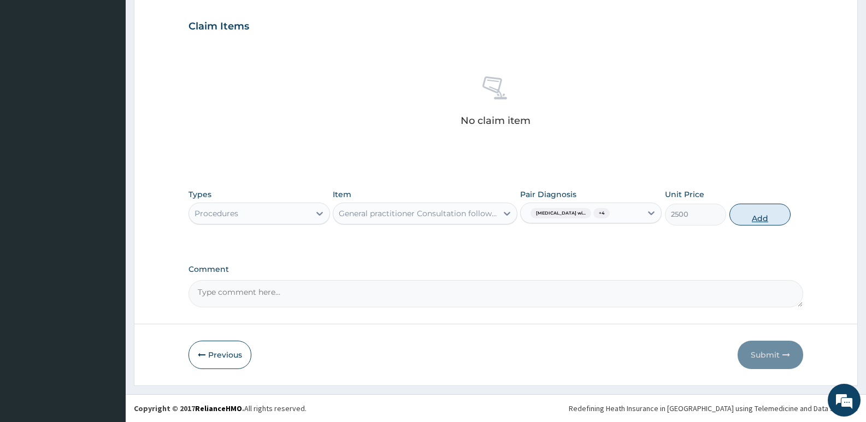
click at [764, 223] on button "Add" at bounding box center [760, 215] width 61 height 22
type input "0"
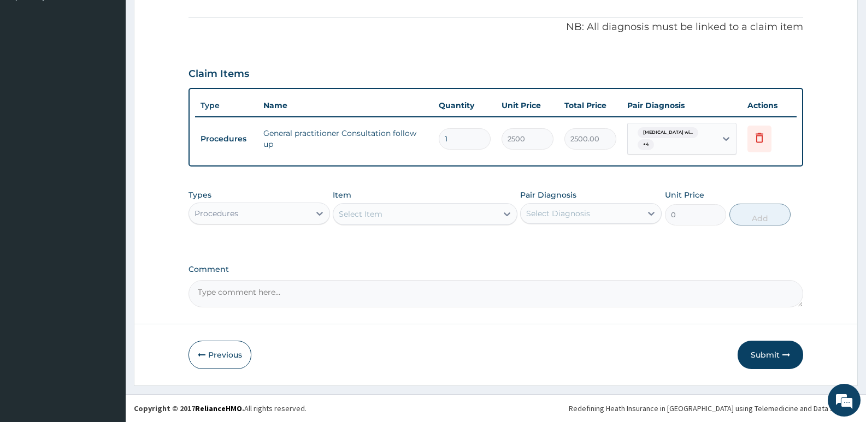
click at [277, 214] on div "Procedures" at bounding box center [249, 213] width 121 height 17
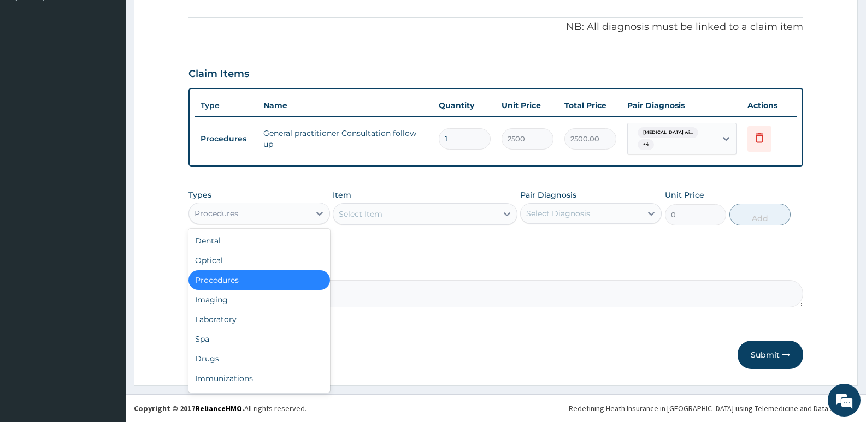
click at [445, 215] on div "Select Item" at bounding box center [414, 214] width 163 height 17
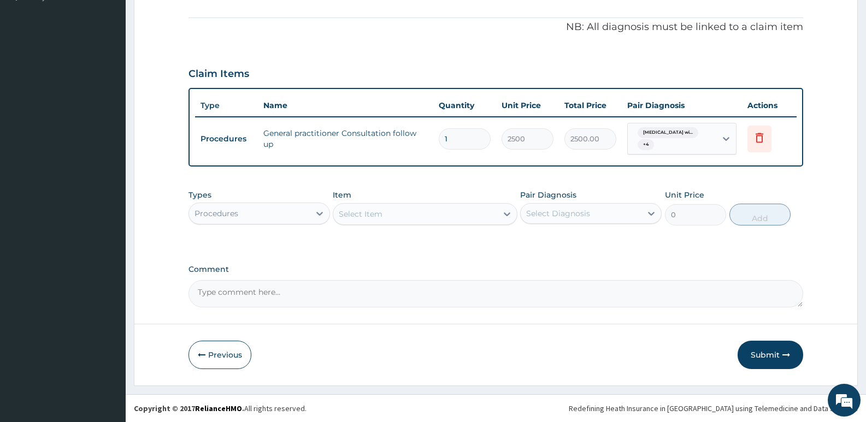
click at [462, 213] on div "Select Item" at bounding box center [414, 214] width 163 height 17
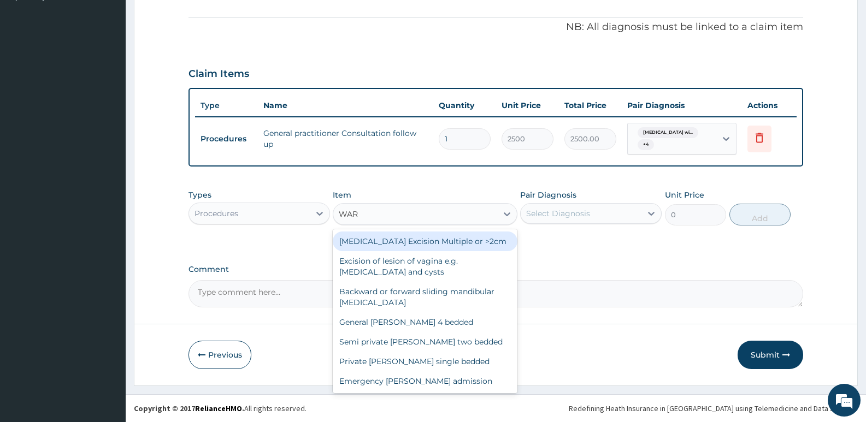
type input "WARD"
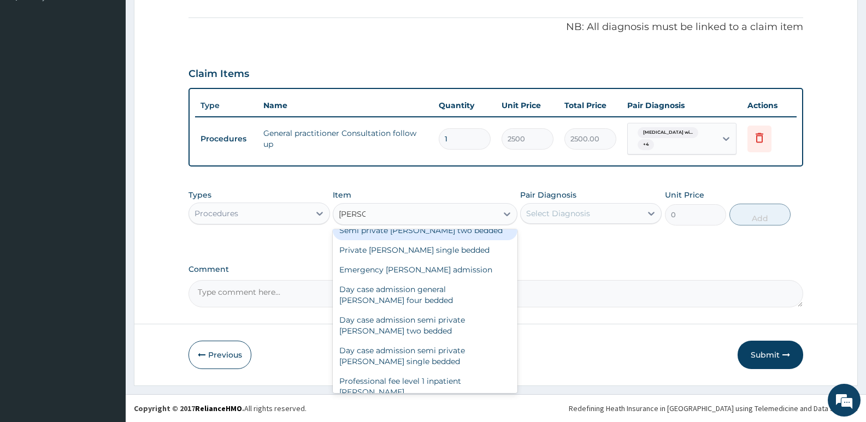
scroll to position [0, 0]
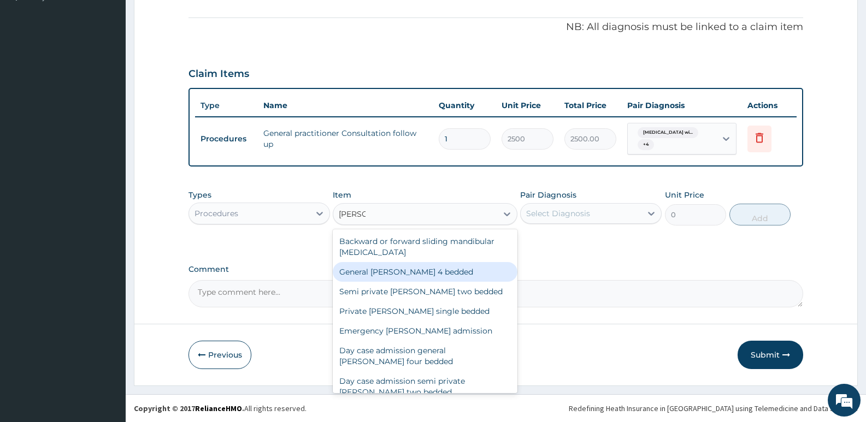
click at [396, 278] on div "General ward 4 bedded" at bounding box center [425, 272] width 184 height 20
type input "3500"
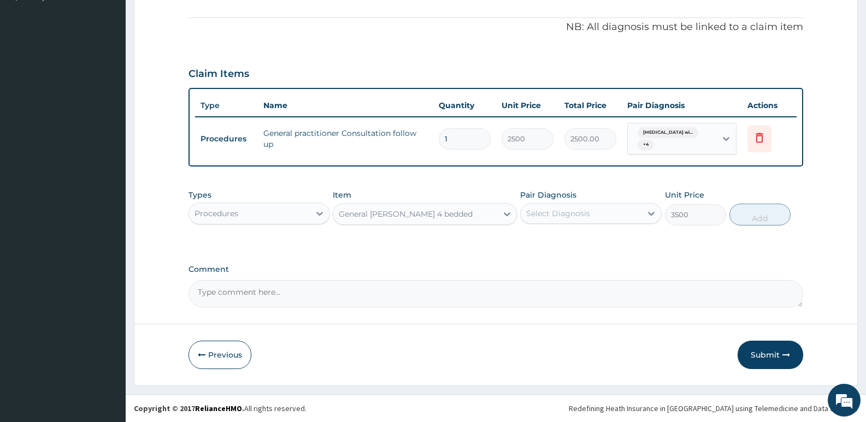
click at [638, 212] on div "Select Diagnosis" at bounding box center [581, 213] width 121 height 17
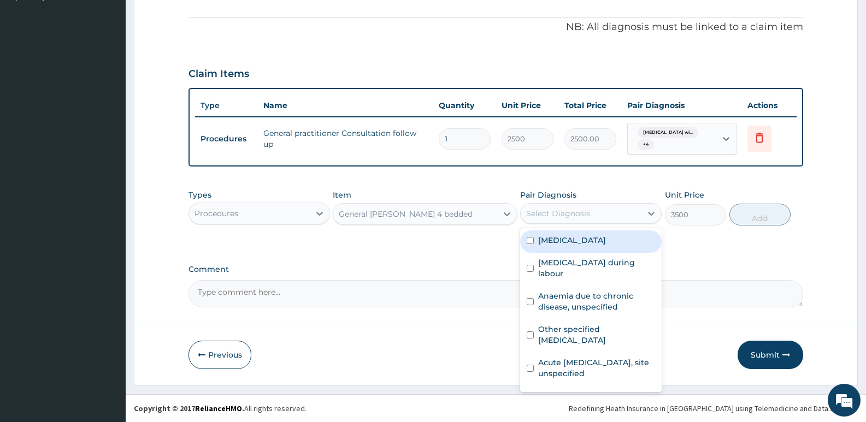
click at [606, 246] on label "Plasmodium malariae malaria without complication" at bounding box center [572, 240] width 68 height 11
click at [608, 253] on div "Plasmodium malariae malaria without complication" at bounding box center [591, 242] width 142 height 22
click at [600, 246] on label "Plasmodium malariae malaria without complication" at bounding box center [572, 240] width 68 height 11
checkbox input "true"
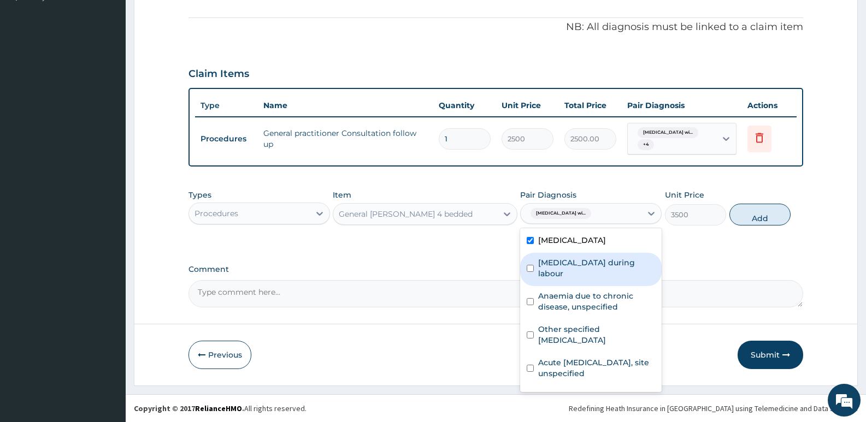
click at [599, 279] on label "Sepsis during labour" at bounding box center [596, 268] width 117 height 22
checkbox input "true"
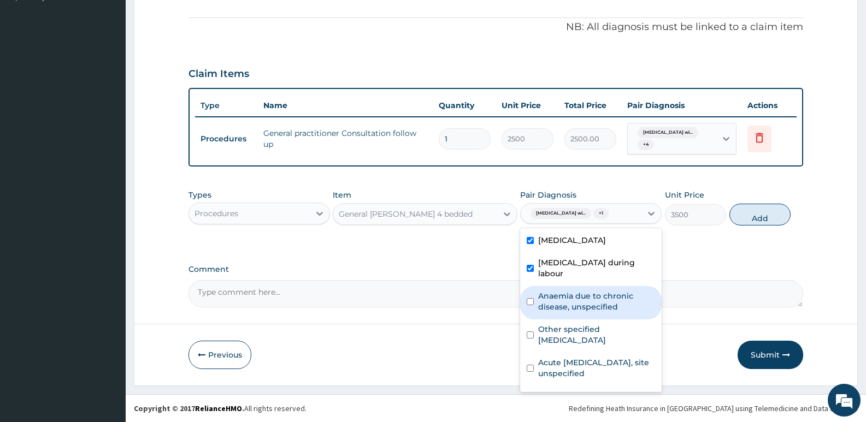
click at [590, 313] on label "Anaemia due to chronic disease, unspecified" at bounding box center [596, 302] width 117 height 22
checkbox input "true"
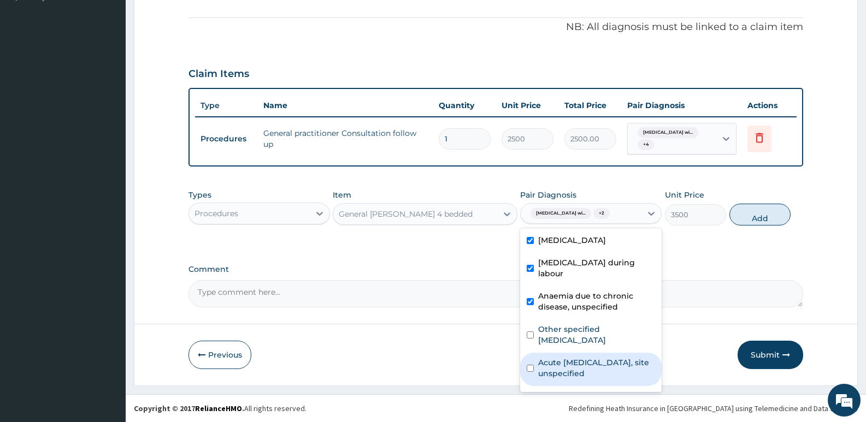
scroll to position [40, 0]
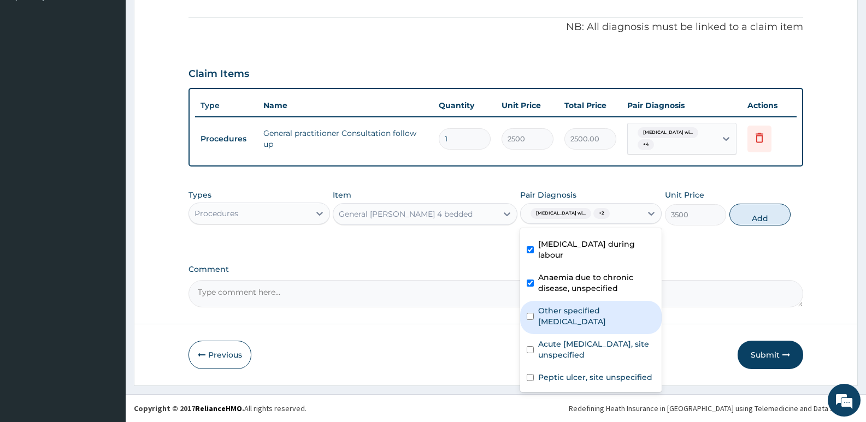
drag, startPoint x: 568, startPoint y: 317, endPoint x: 571, endPoint y: 322, distance: 5.9
click at [569, 316] on label "Other specified gastric ulcer" at bounding box center [596, 317] width 117 height 22
checkbox input "true"
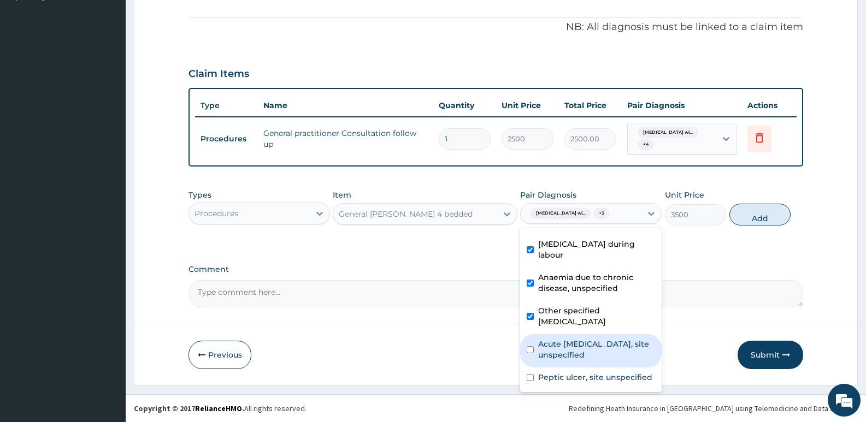
click at [572, 347] on label "Acute upper respiratory infection, site unspecified" at bounding box center [596, 350] width 117 height 22
checkbox input "true"
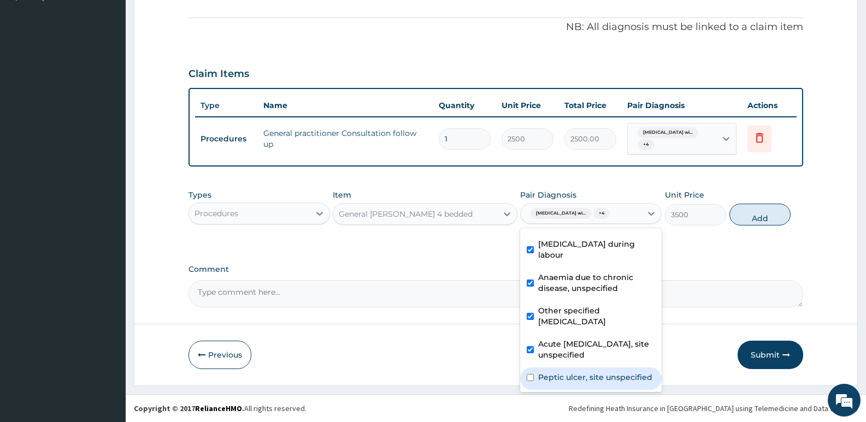
click at [561, 383] on label "Peptic ulcer, site unspecified" at bounding box center [595, 377] width 114 height 11
checkbox input "true"
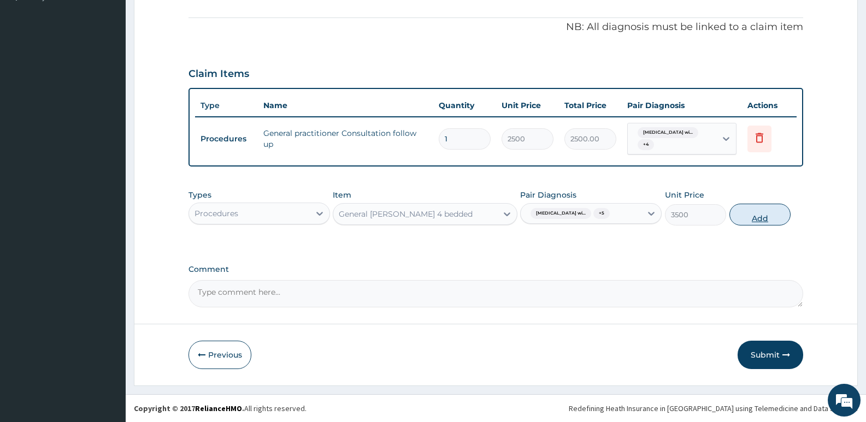
click at [768, 226] on button "Add" at bounding box center [760, 215] width 61 height 22
type input "0"
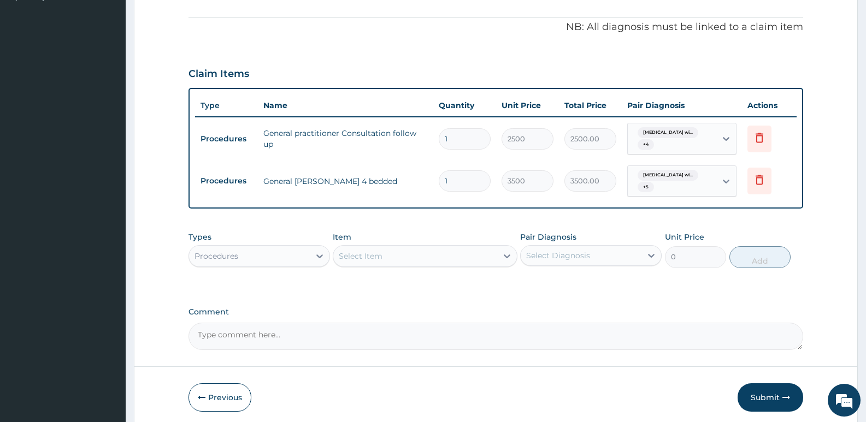
click at [298, 261] on div "Procedures" at bounding box center [249, 256] width 121 height 17
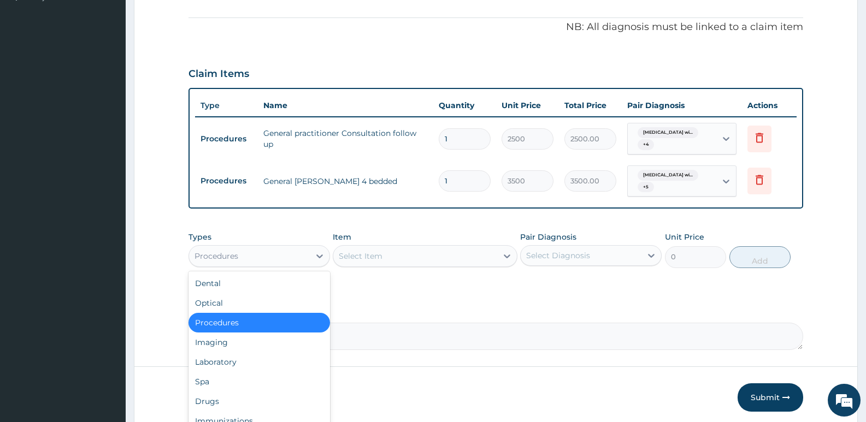
click at [273, 322] on div "Procedures" at bounding box center [260, 323] width 142 height 20
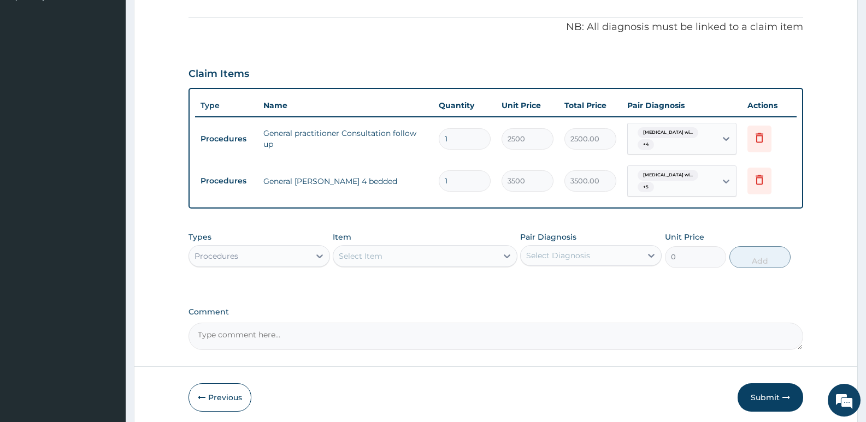
click at [400, 256] on div "Select Item" at bounding box center [414, 256] width 163 height 17
click at [410, 255] on div "Select Item" at bounding box center [414, 256] width 163 height 17
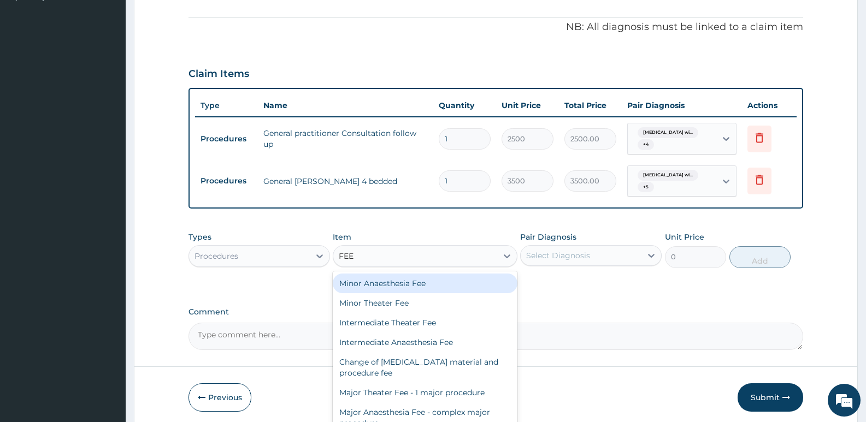
type input "FEED"
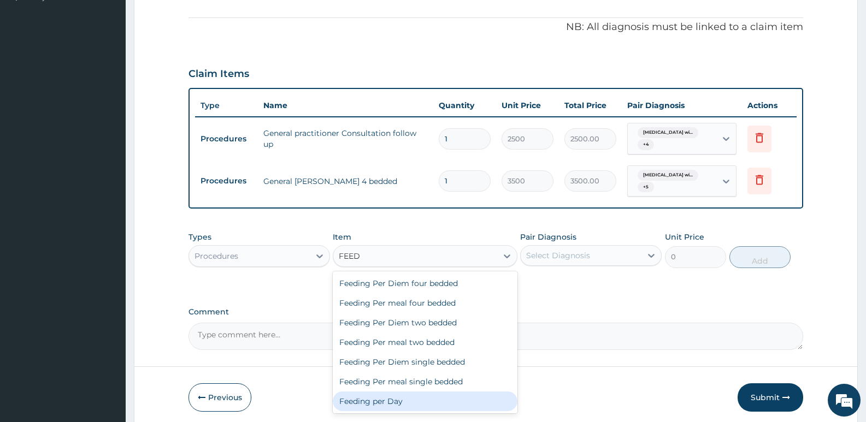
click at [371, 404] on div "Feeding per Day" at bounding box center [425, 402] width 184 height 20
type input "4000"
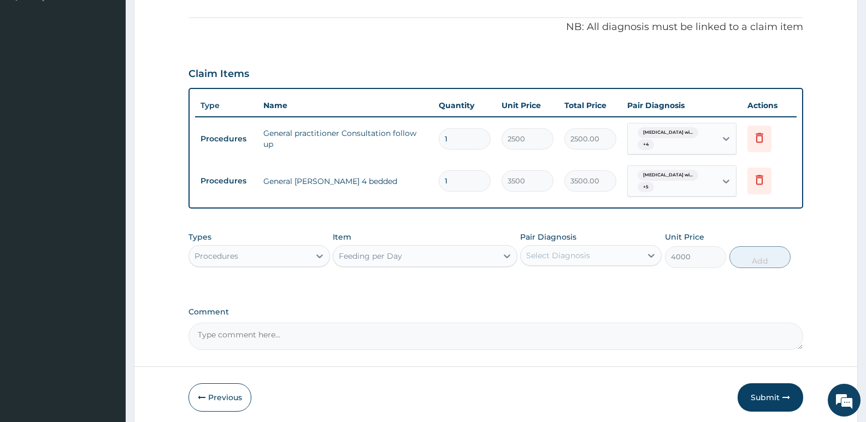
click at [635, 251] on div "Select Diagnosis" at bounding box center [581, 255] width 121 height 17
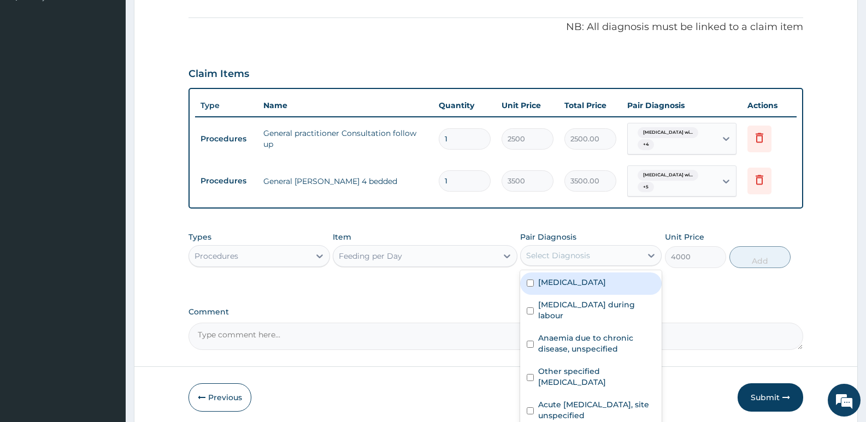
click at [602, 288] on label "Plasmodium malariae malaria without complication" at bounding box center [572, 282] width 68 height 11
checkbox input "true"
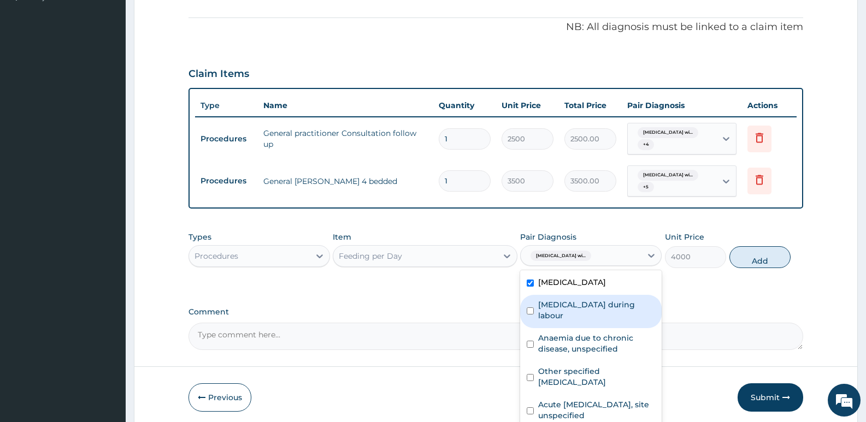
click at [594, 328] on div "Sepsis during labour" at bounding box center [591, 311] width 142 height 33
checkbox input "true"
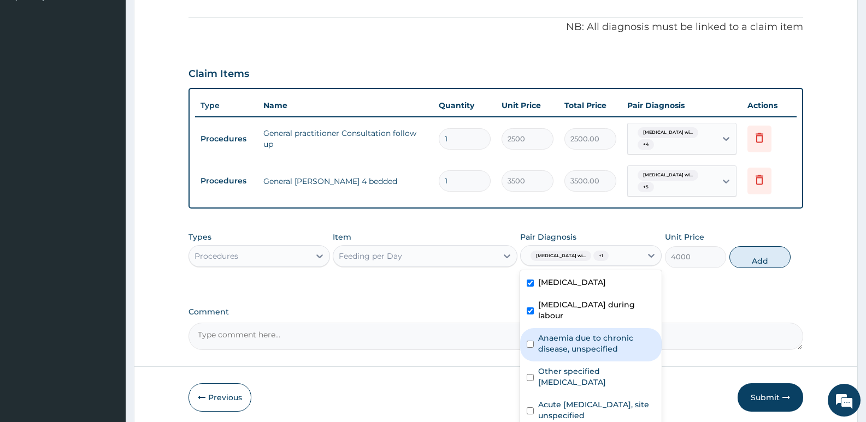
click at [583, 355] on label "Anaemia due to chronic disease, unspecified" at bounding box center [596, 344] width 117 height 22
checkbox input "true"
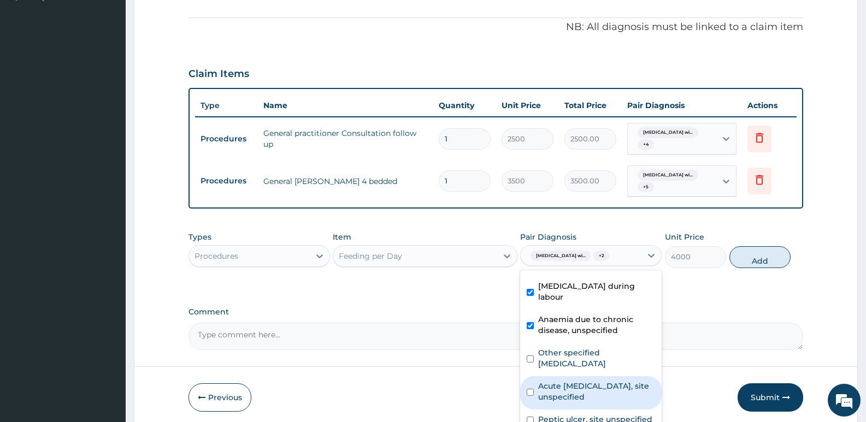
click at [555, 403] on div "Acute upper respiratory infection, site unspecified" at bounding box center [591, 393] width 142 height 33
checkbox input "true"
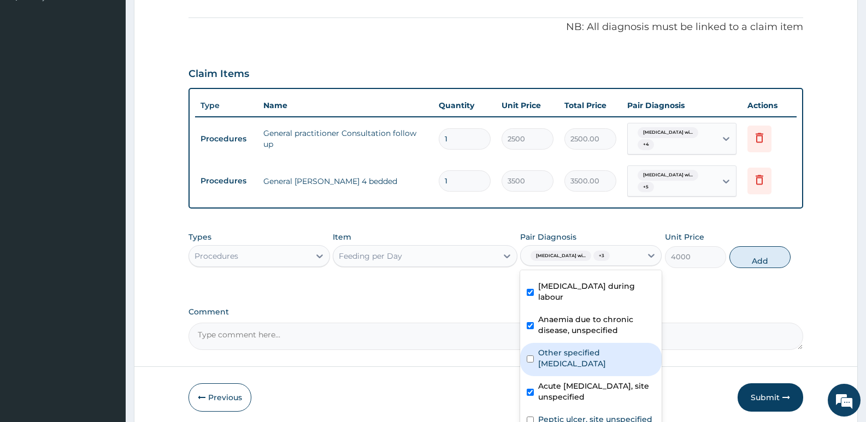
click at [539, 368] on label "Other specified gastric ulcer" at bounding box center [596, 359] width 117 height 22
checkbox input "true"
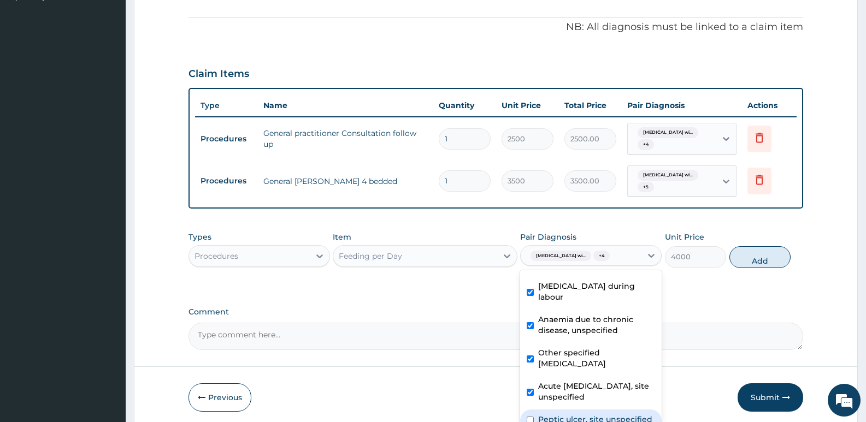
click at [573, 419] on label "Peptic ulcer, site unspecified" at bounding box center [595, 419] width 114 height 11
checkbox input "false"
click at [755, 267] on button "Add" at bounding box center [760, 257] width 61 height 22
type input "0"
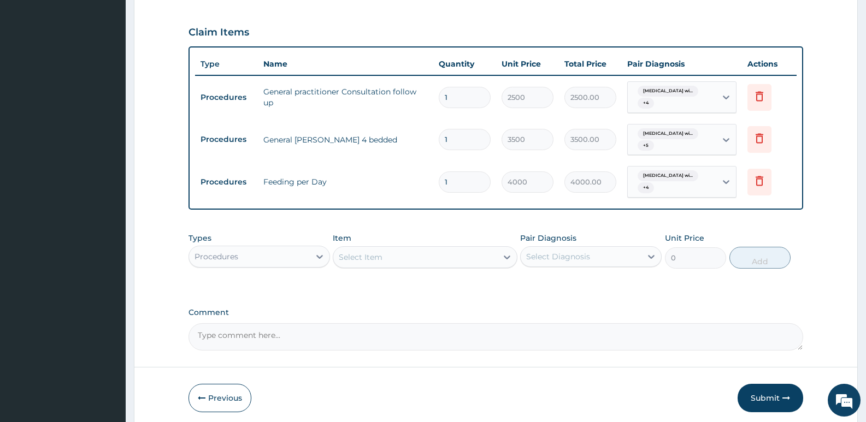
scroll to position [394, 0]
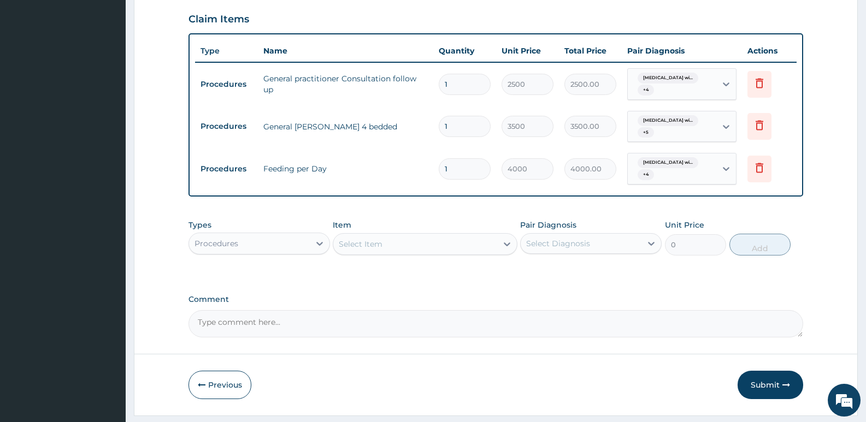
click at [274, 250] on div "Procedures" at bounding box center [249, 243] width 121 height 17
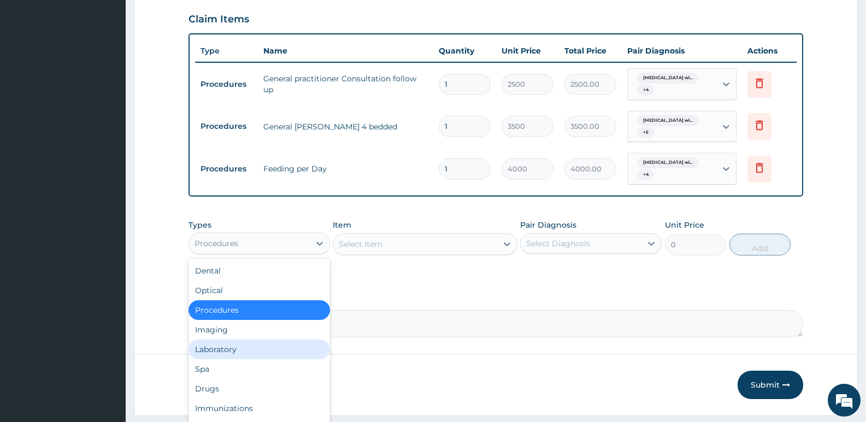
click at [272, 351] on div "Laboratory" at bounding box center [260, 350] width 142 height 20
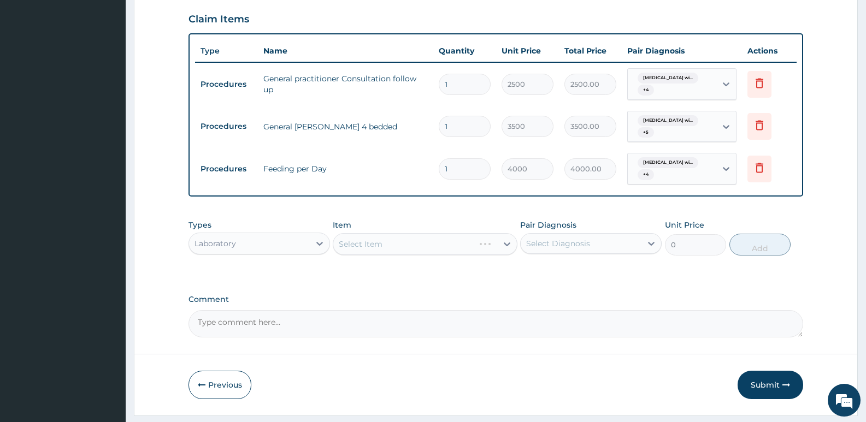
click at [467, 246] on div "Select Item" at bounding box center [425, 244] width 184 height 22
click at [465, 248] on div "Select Item" at bounding box center [414, 244] width 163 height 17
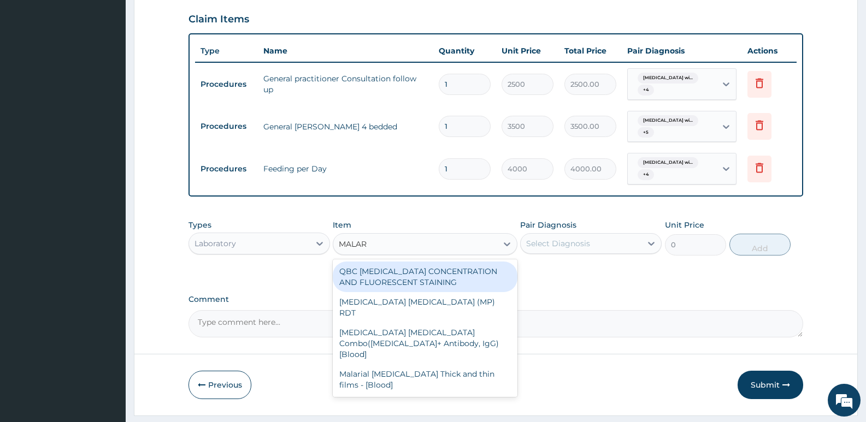
type input "MALARI"
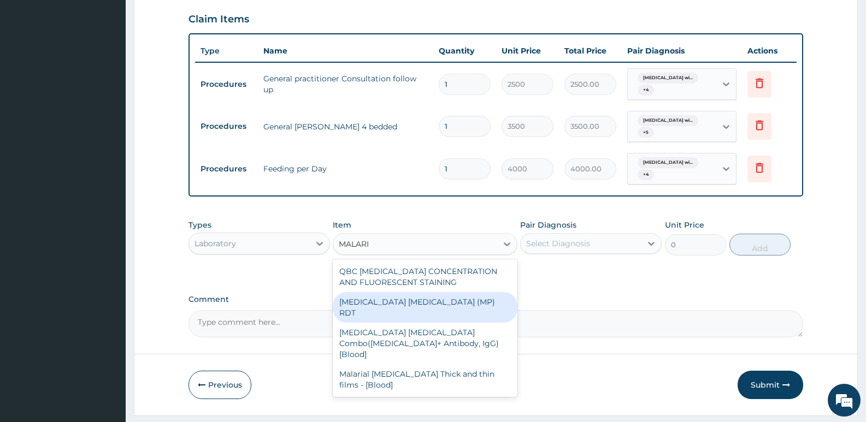
click at [424, 301] on div "MALARIA PARASITE (MP) RDT" at bounding box center [425, 307] width 184 height 31
type input "1500"
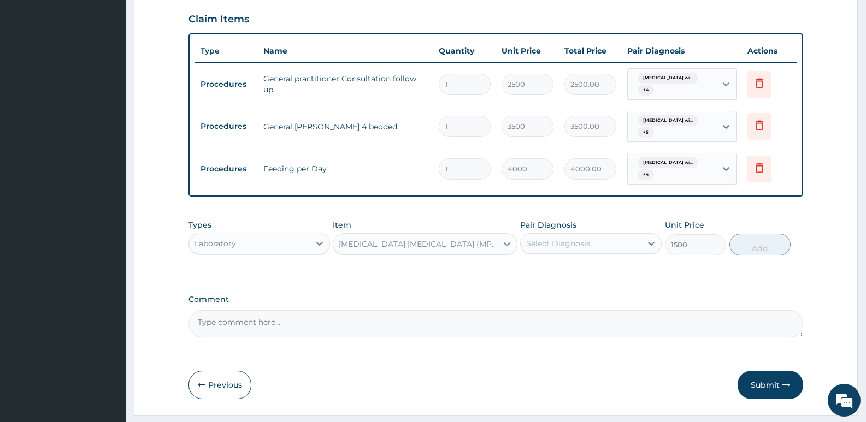
click at [584, 245] on div "Select Diagnosis" at bounding box center [558, 243] width 64 height 11
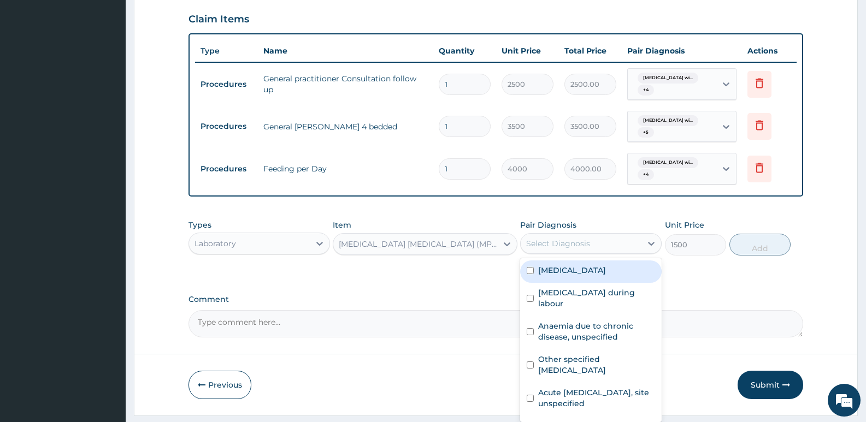
click at [586, 276] on label "Plasmodium malariae malaria without complication" at bounding box center [572, 270] width 68 height 11
checkbox input "true"
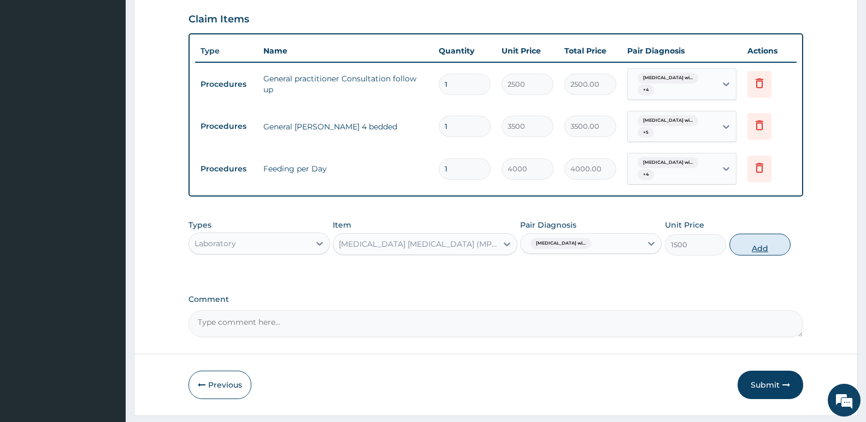
click at [770, 249] on button "Add" at bounding box center [760, 245] width 61 height 22
type input "0"
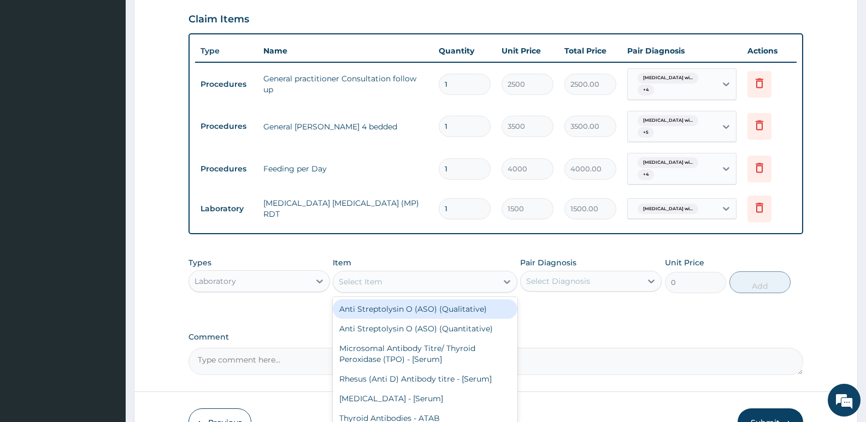
click at [424, 285] on div "Select Item" at bounding box center [414, 281] width 163 height 17
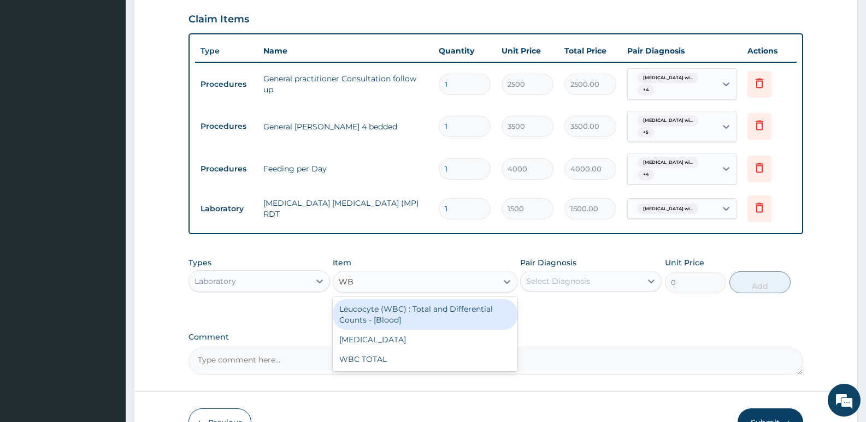
type input "WBC"
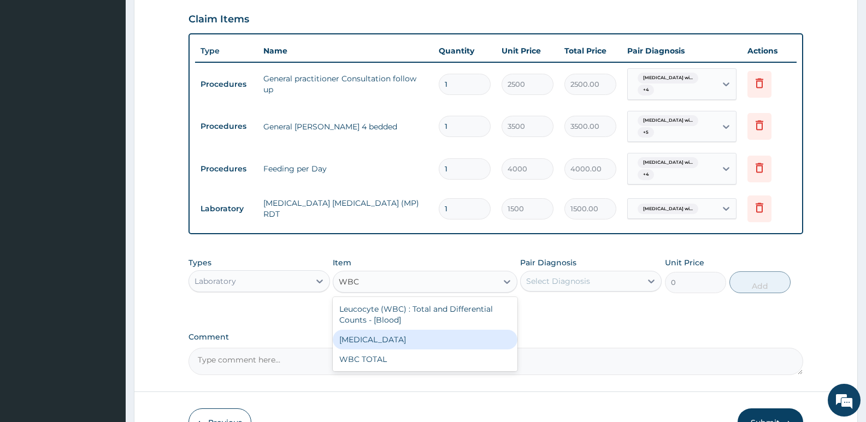
click at [387, 342] on div "WBC DIFFERENTIAL" at bounding box center [425, 340] width 184 height 20
type input "1500"
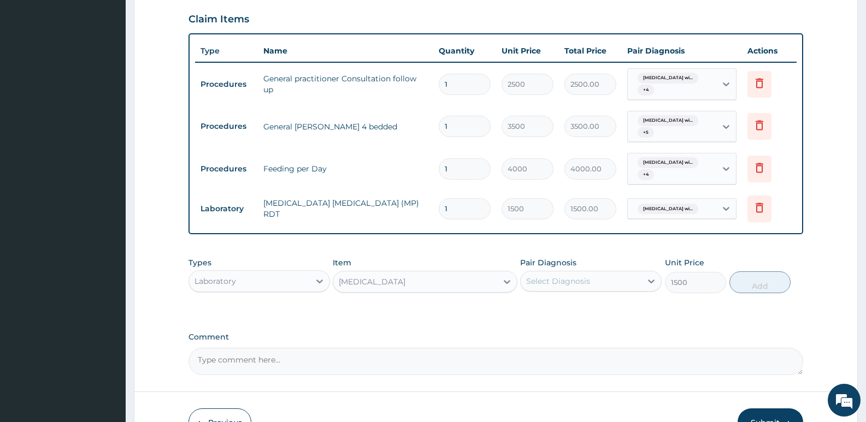
click at [611, 286] on div "Select Diagnosis" at bounding box center [581, 281] width 121 height 17
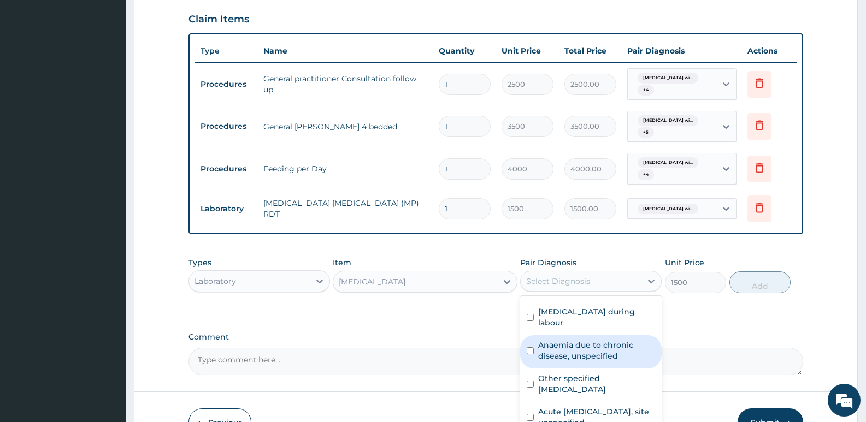
scroll to position [0, 0]
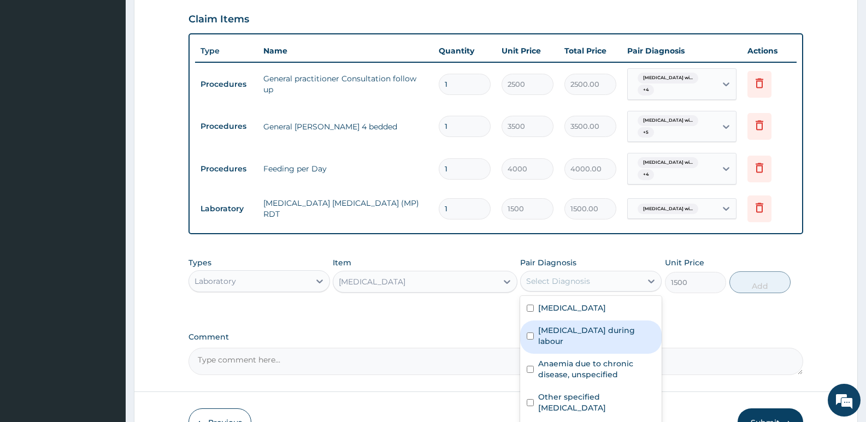
click at [572, 347] on label "Sepsis during labour" at bounding box center [596, 336] width 117 height 22
checkbox input "true"
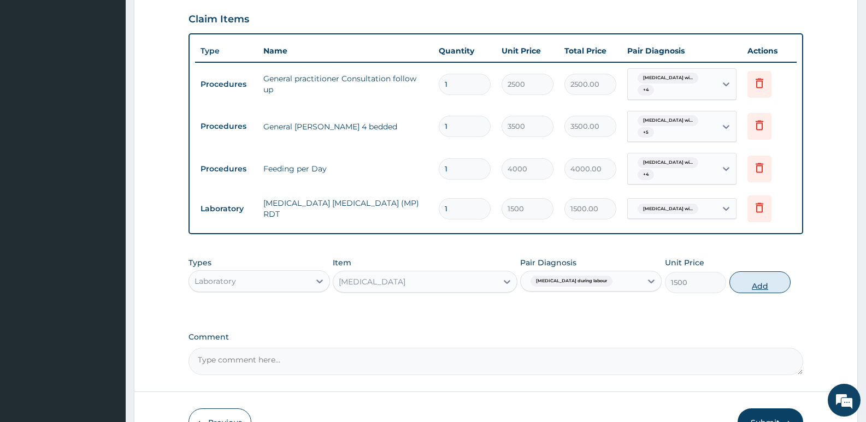
click at [762, 286] on button "Add" at bounding box center [760, 283] width 61 height 22
type input "0"
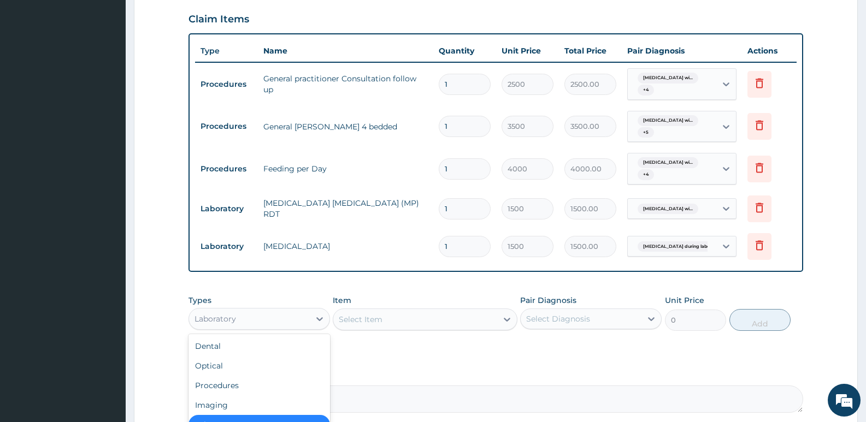
click at [287, 319] on div "Laboratory" at bounding box center [249, 318] width 121 height 17
click at [433, 321] on div "Select Item" at bounding box center [414, 319] width 163 height 17
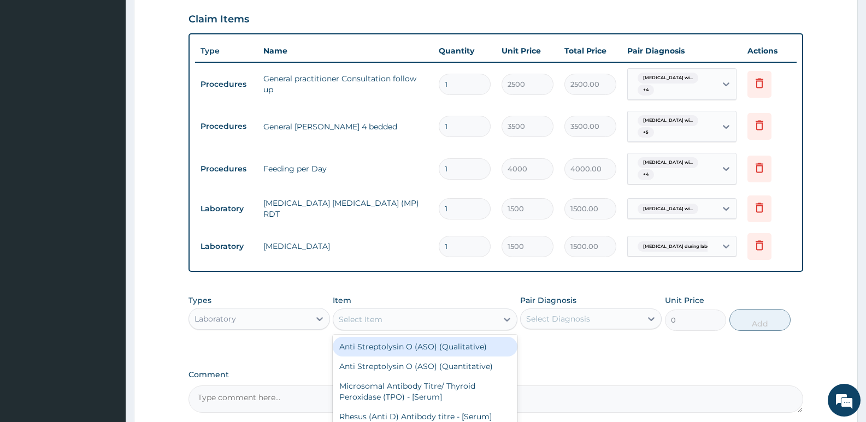
click at [472, 320] on div "Select Item" at bounding box center [414, 319] width 163 height 17
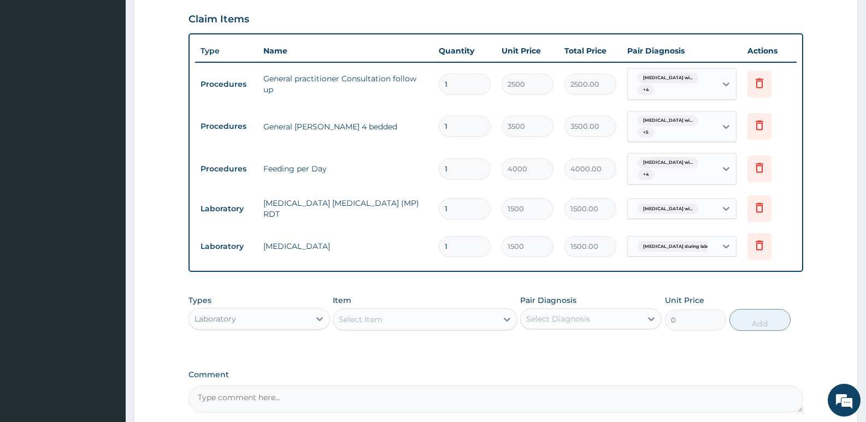
click at [472, 320] on div "Select Item" at bounding box center [414, 319] width 163 height 17
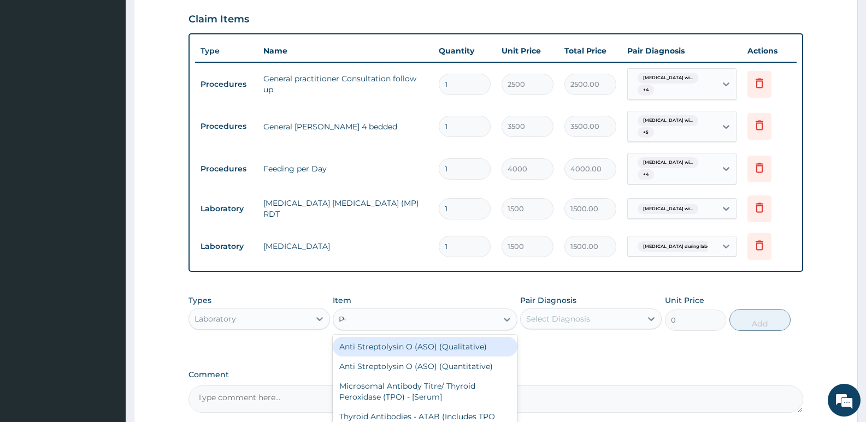
type input "PCV"
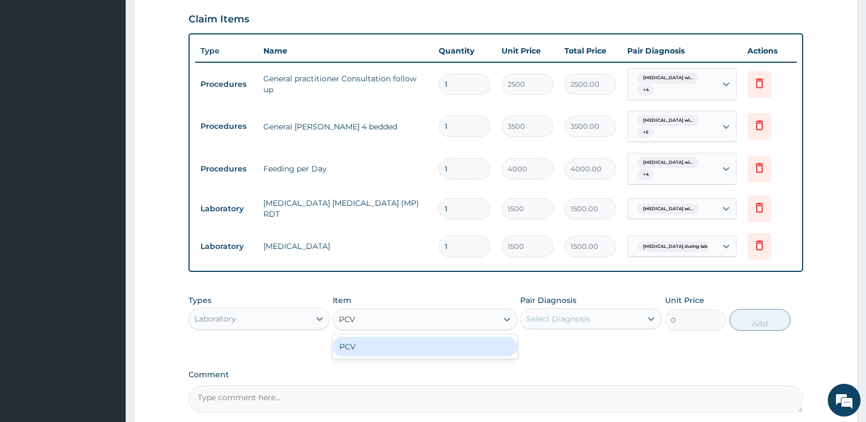
click at [456, 347] on div "PCV" at bounding box center [425, 347] width 184 height 20
type input "1500"
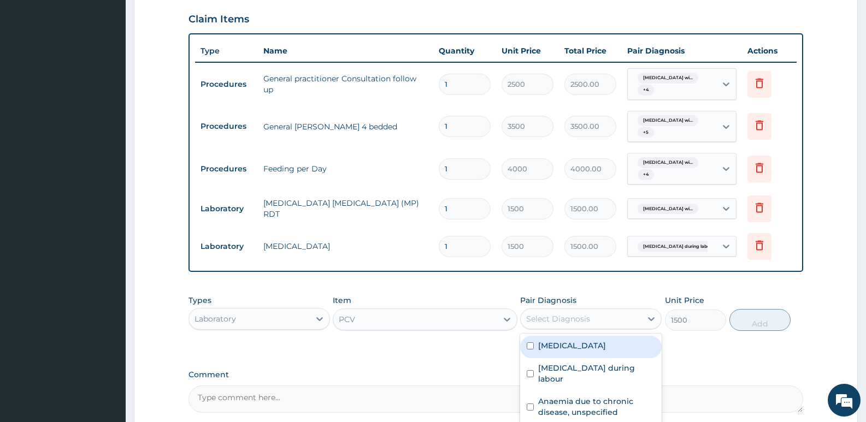
click at [609, 321] on div "Select Diagnosis" at bounding box center [581, 318] width 121 height 17
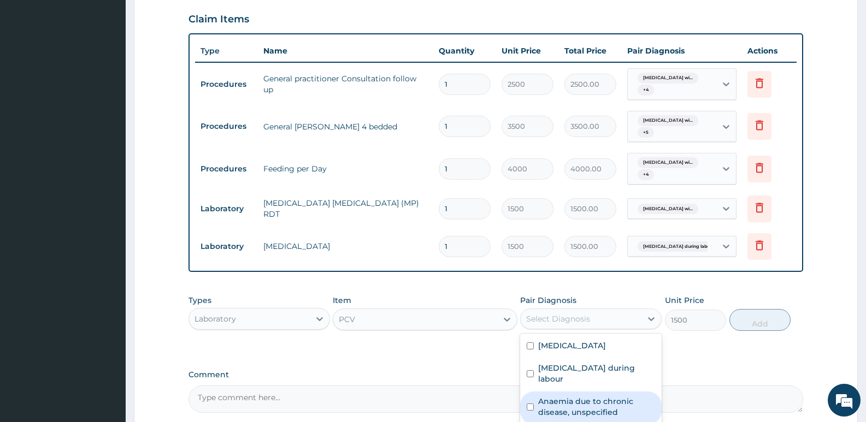
scroll to position [40, 0]
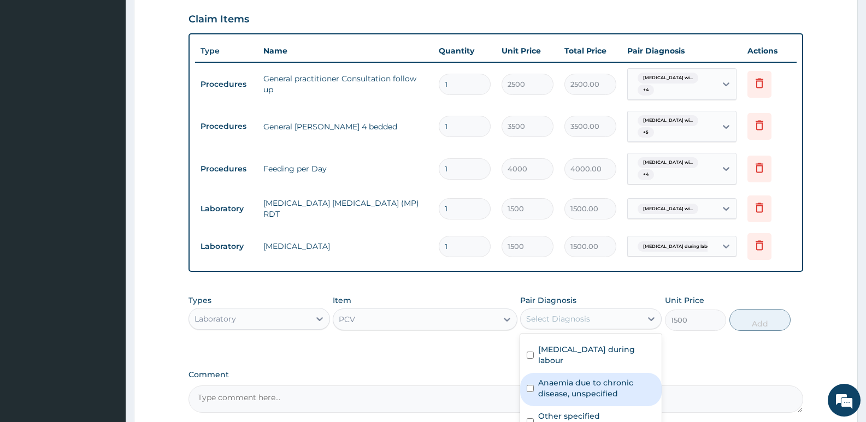
click at [605, 381] on label "Anaemia due to chronic disease, unspecified" at bounding box center [596, 389] width 117 height 22
checkbox input "true"
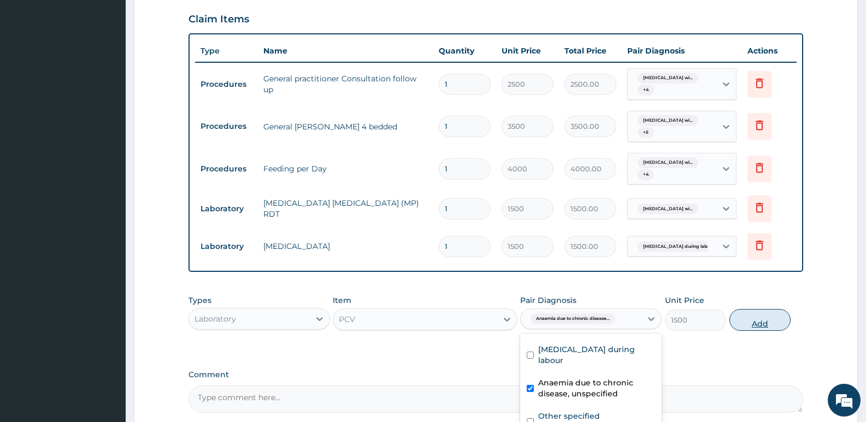
click at [762, 319] on button "Add" at bounding box center [760, 320] width 61 height 22
type input "0"
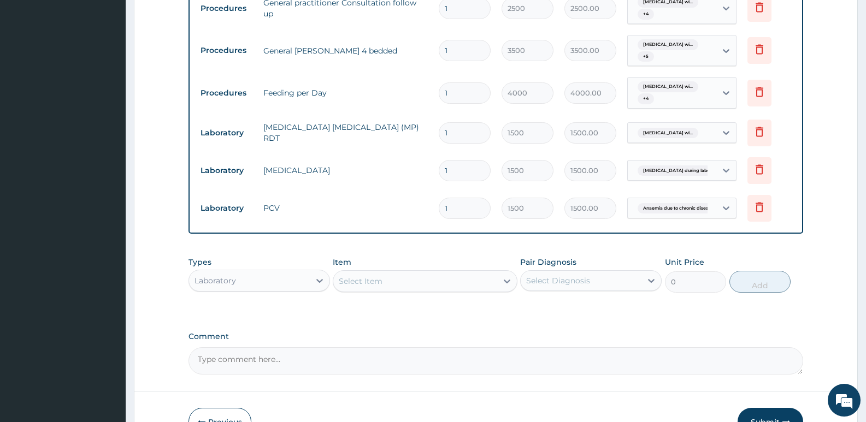
scroll to position [503, 0]
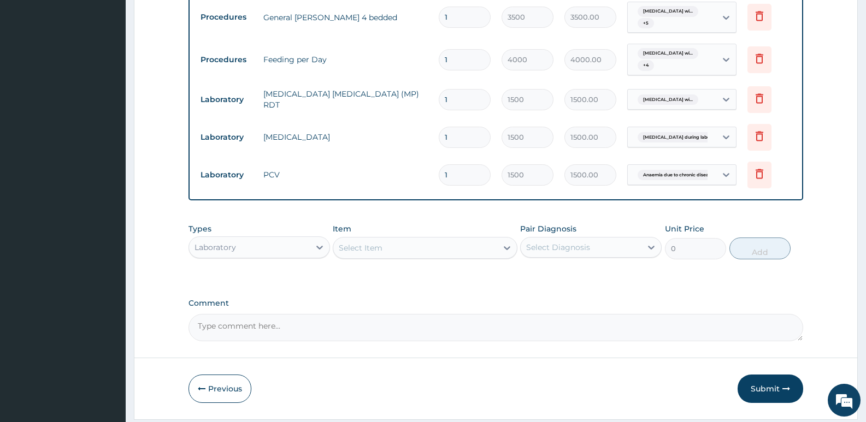
click at [455, 249] on div "Select Item" at bounding box center [414, 247] width 163 height 17
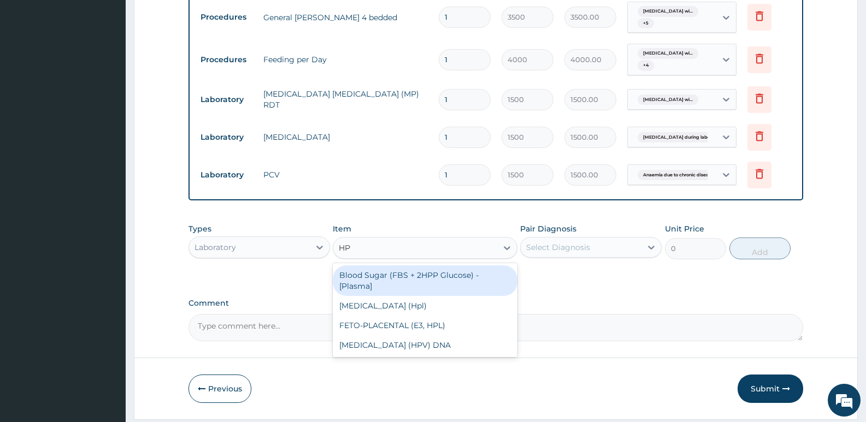
type input "H"
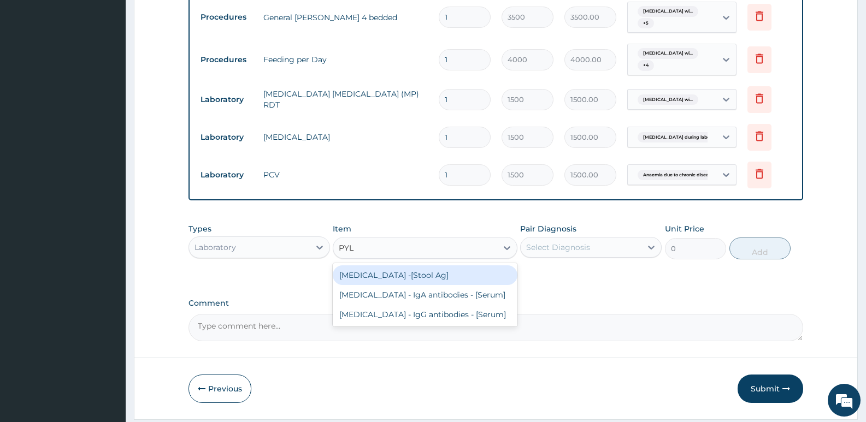
type input "PYLO"
click at [411, 283] on div "Helicobacter pylori -[Stool Ag]" at bounding box center [425, 276] width 184 height 20
type input "2000"
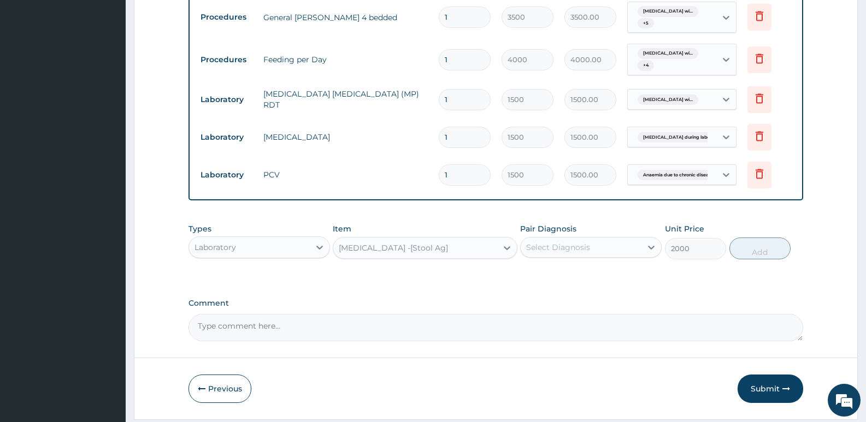
click at [478, 253] on div "Helicobacter pylori -[Stool Ag]" at bounding box center [414, 247] width 163 height 17
type input "H"
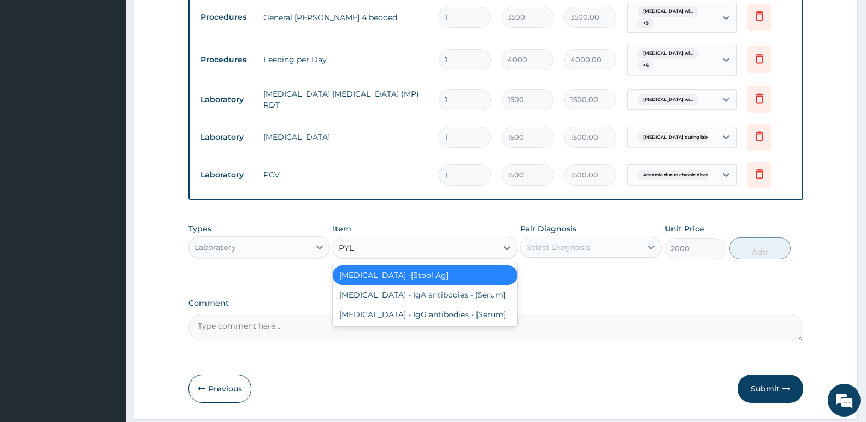
type input "PYLO"
click at [466, 292] on div "Helicobacter Pylori - IgA antibodies - [Serum]" at bounding box center [425, 295] width 184 height 20
type input "5500"
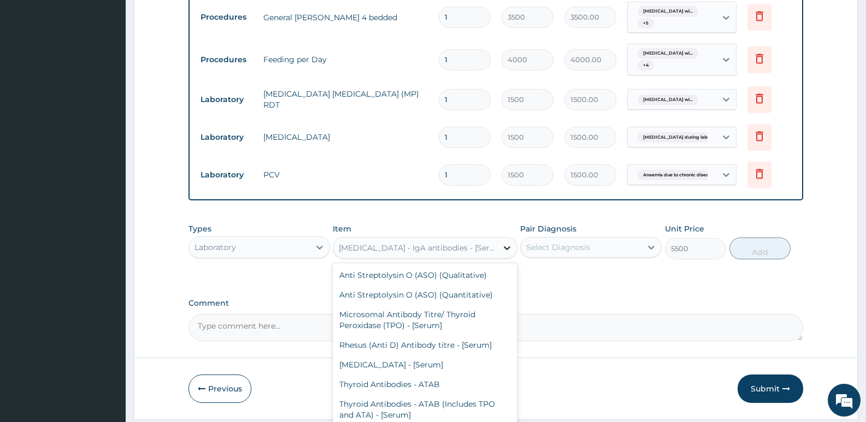
click at [508, 248] on icon at bounding box center [507, 248] width 11 height 11
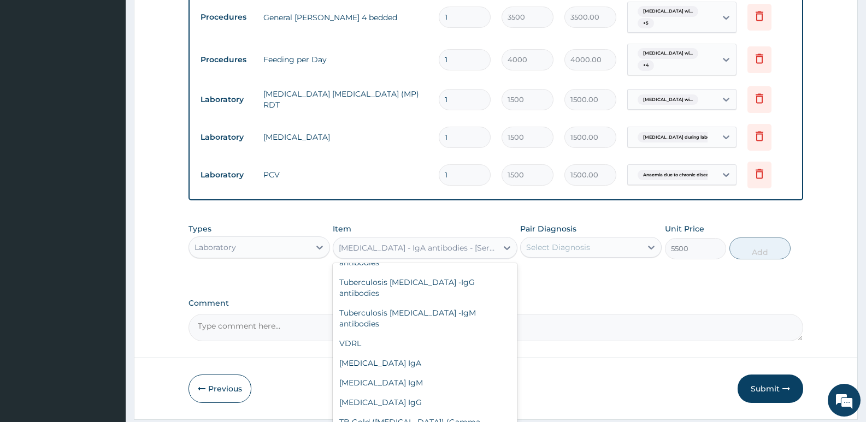
type input "H"
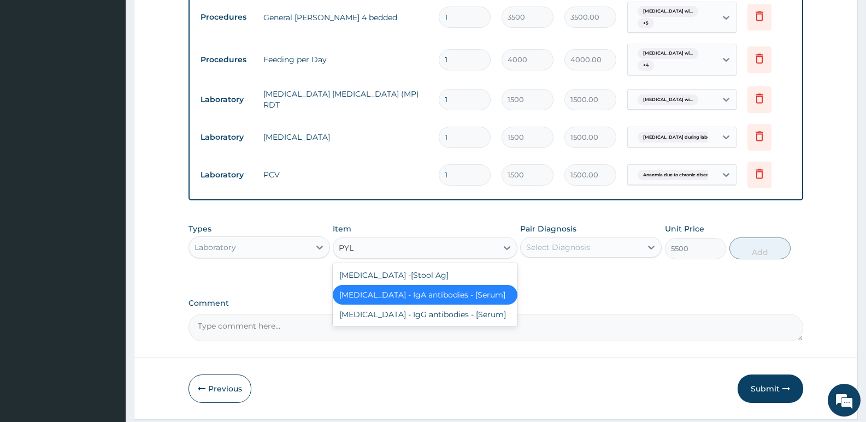
scroll to position [0, 0]
type input "PYLO"
click at [428, 322] on div "Helicobacter Pylori - IgG antibodies - [Serum]" at bounding box center [425, 315] width 184 height 20
type input "22500"
click at [428, 322] on textarea "Comment" at bounding box center [496, 327] width 615 height 27
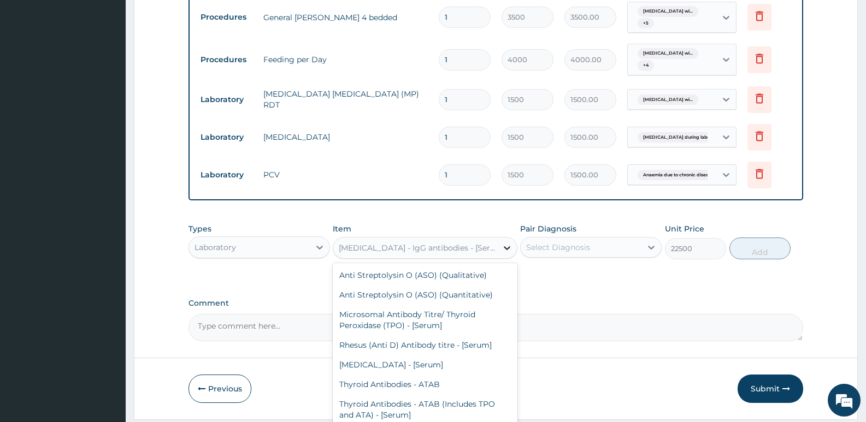
click at [501, 245] on div at bounding box center [507, 248] width 20 height 20
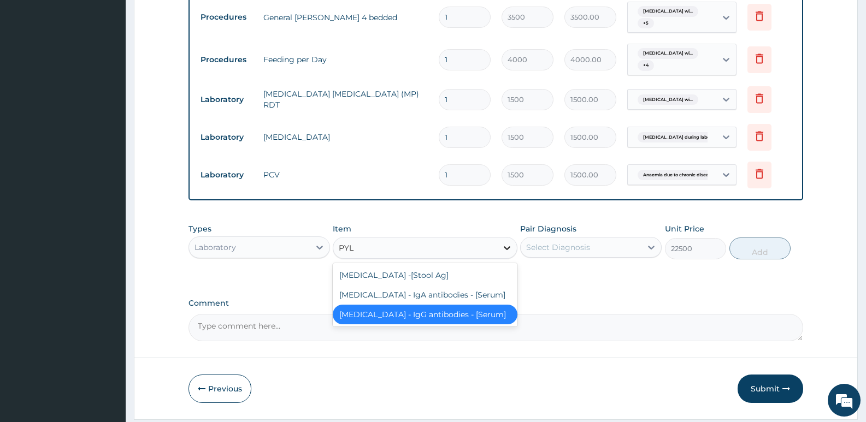
type input "PYLO"
click at [437, 294] on div "Helicobacter Pylori - IgA antibodies - [Serum]" at bounding box center [425, 295] width 184 height 20
type input "5500"
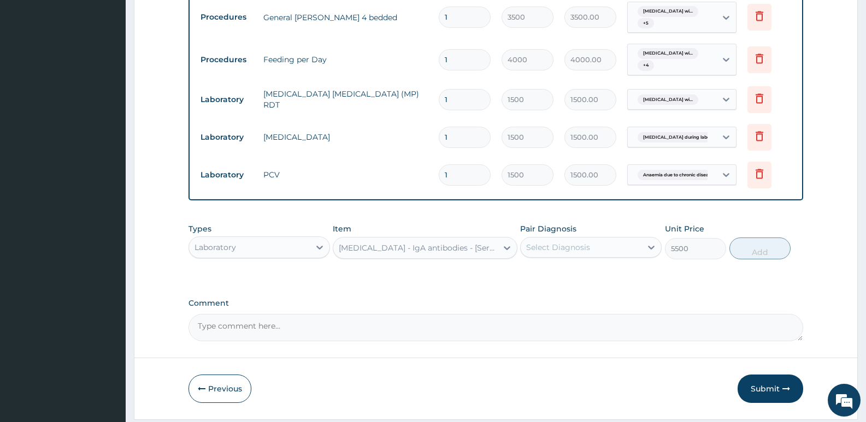
click at [593, 244] on div "Select Diagnosis" at bounding box center [581, 247] width 121 height 17
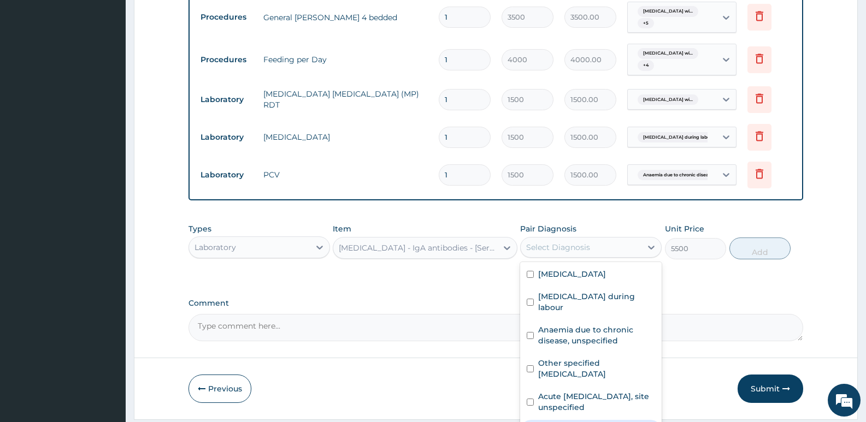
scroll to position [40, 0]
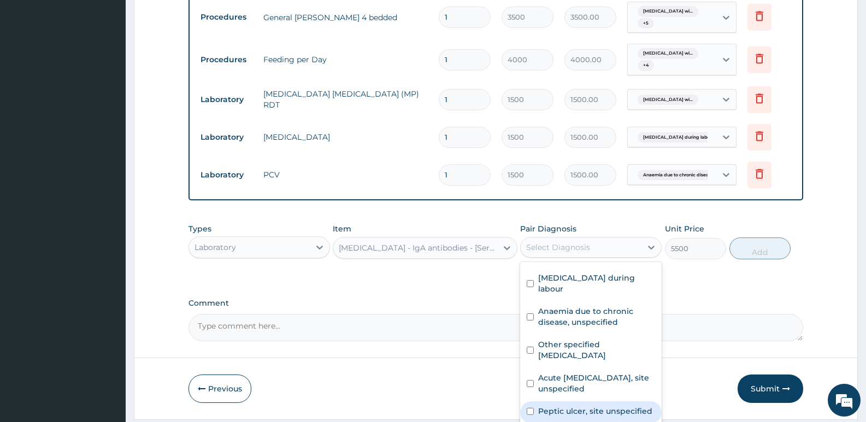
click at [575, 406] on label "Peptic ulcer, site unspecified" at bounding box center [595, 411] width 114 height 11
checkbox input "true"
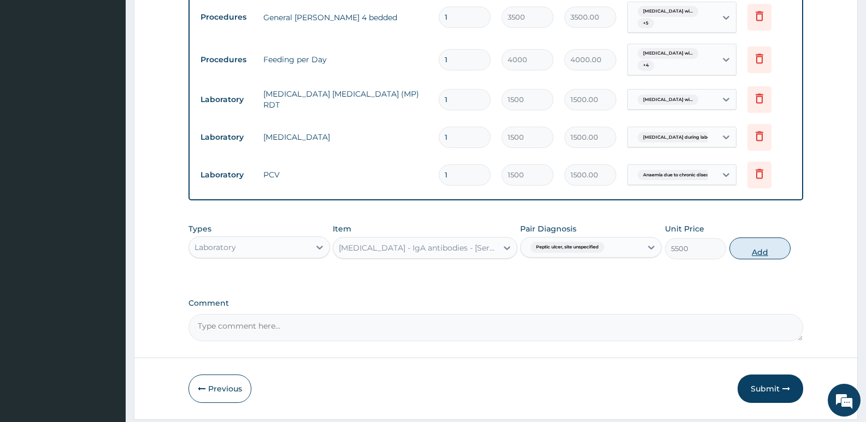
click at [759, 246] on button "Add" at bounding box center [760, 249] width 61 height 22
type input "0"
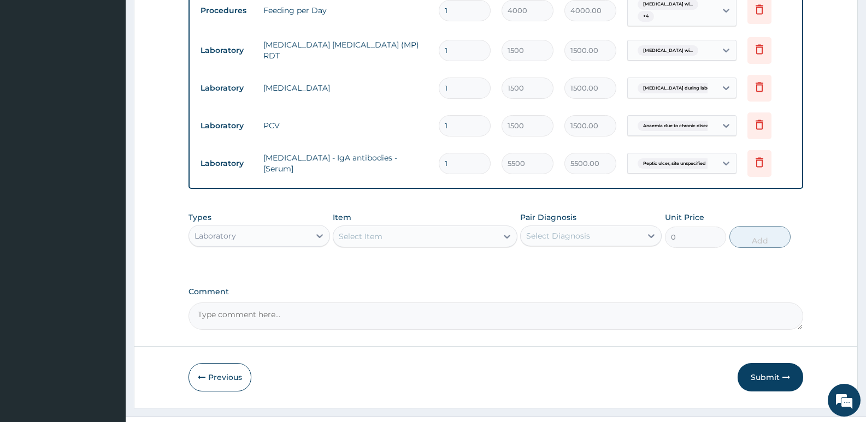
scroll to position [574, 0]
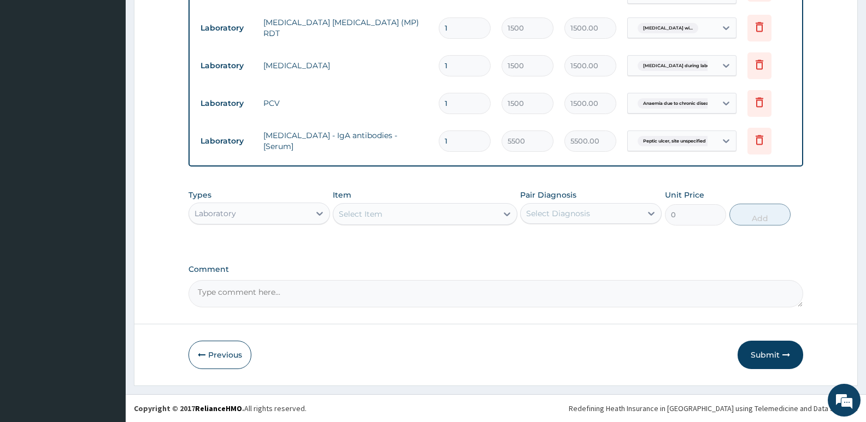
click at [455, 218] on div "Select Item" at bounding box center [414, 214] width 163 height 17
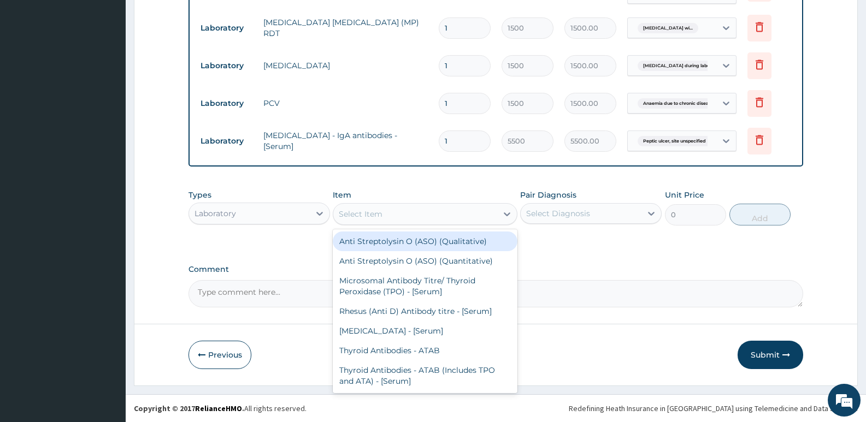
click at [268, 205] on div "Laboratory" at bounding box center [249, 213] width 121 height 17
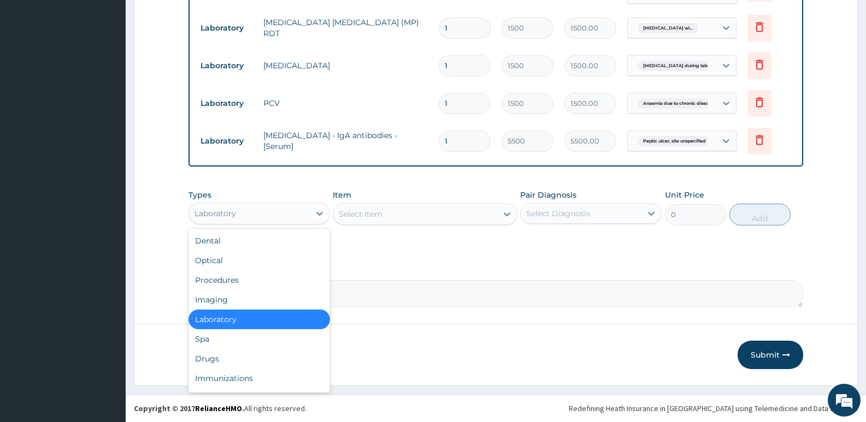
scroll to position [37, 0]
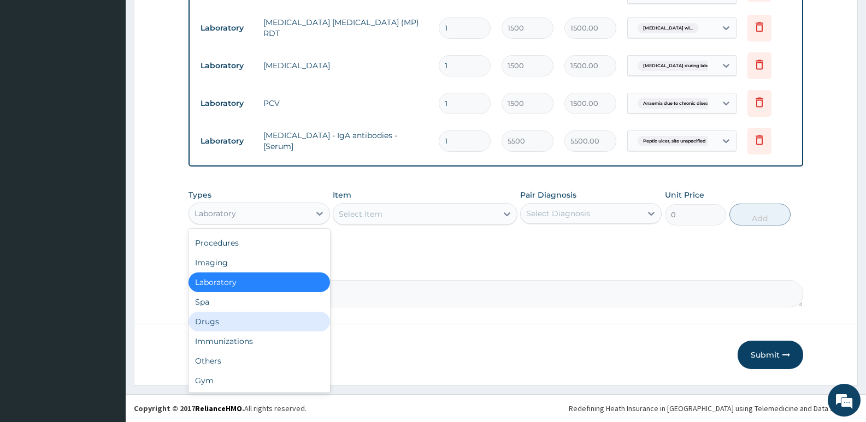
click at [218, 324] on div "Drugs" at bounding box center [260, 322] width 142 height 20
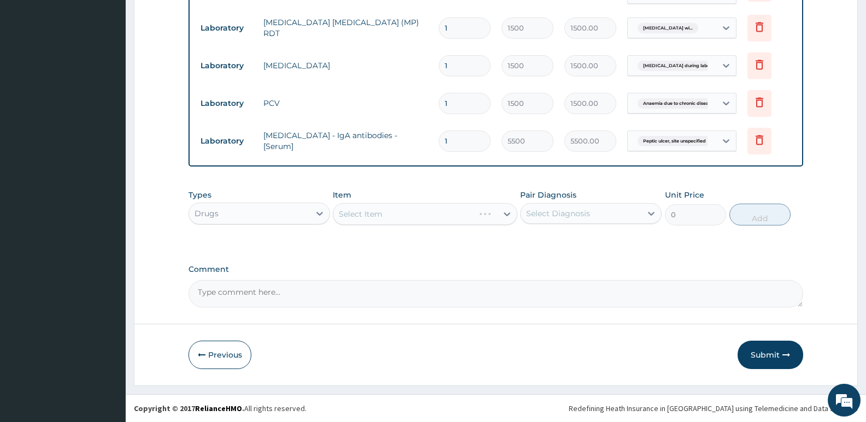
click at [471, 213] on div "Select Item" at bounding box center [425, 214] width 184 height 22
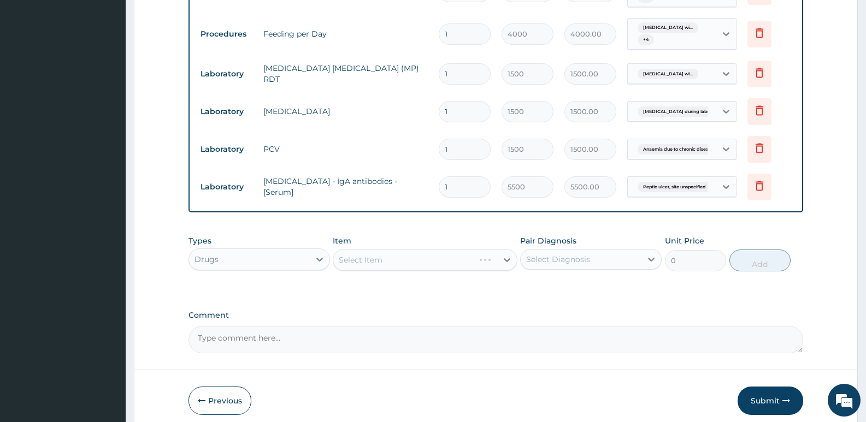
scroll to position [574, 0]
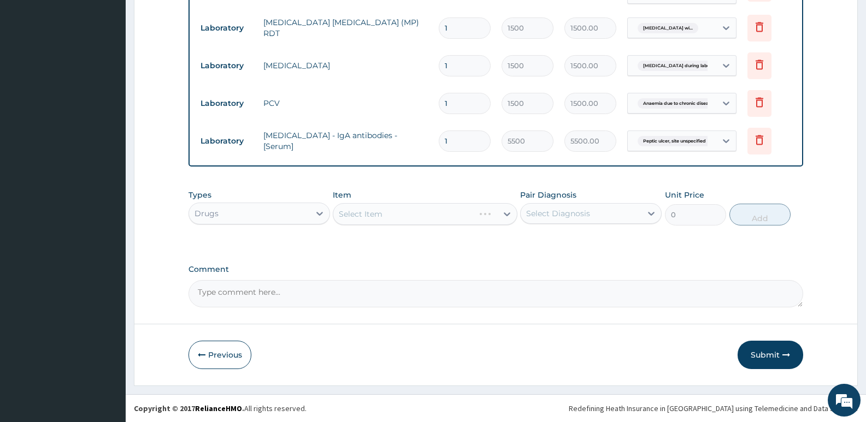
click at [468, 218] on div "Select Item" at bounding box center [425, 214] width 184 height 22
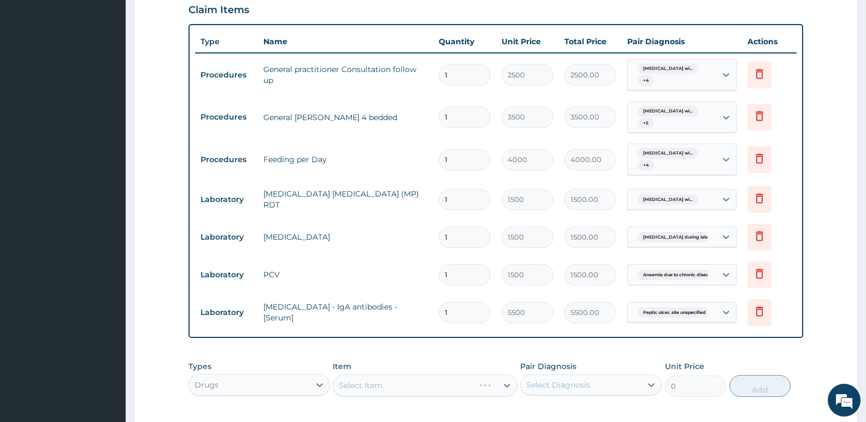
scroll to position [356, 0]
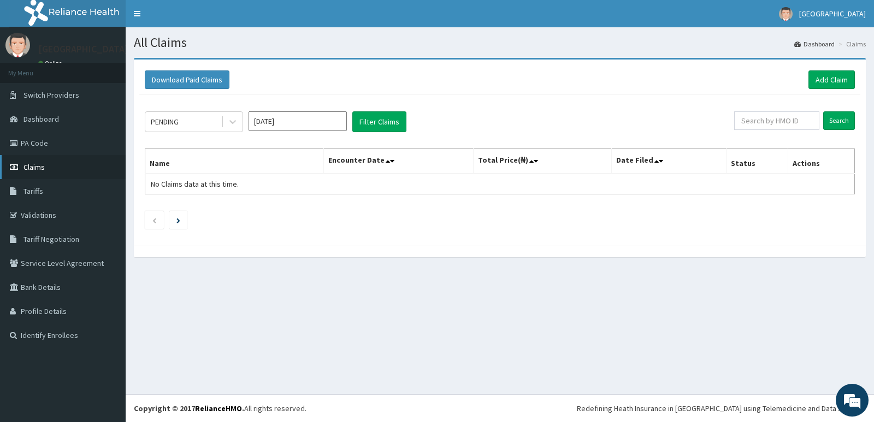
click at [51, 168] on link "Claims" at bounding box center [63, 167] width 126 height 24
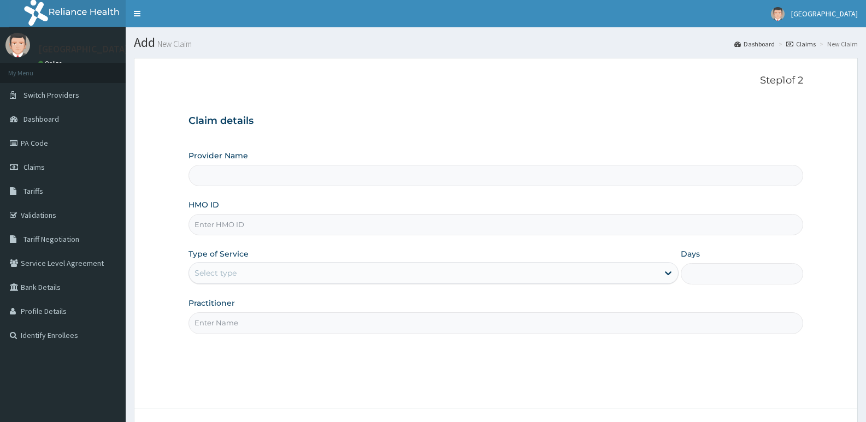
click at [266, 223] on input "HMO ID" at bounding box center [496, 224] width 615 height 21
paste input "100159265"
type input "100159265"
type input "All Soul's Hospital Ltd, Ajegunle"
type input "1"
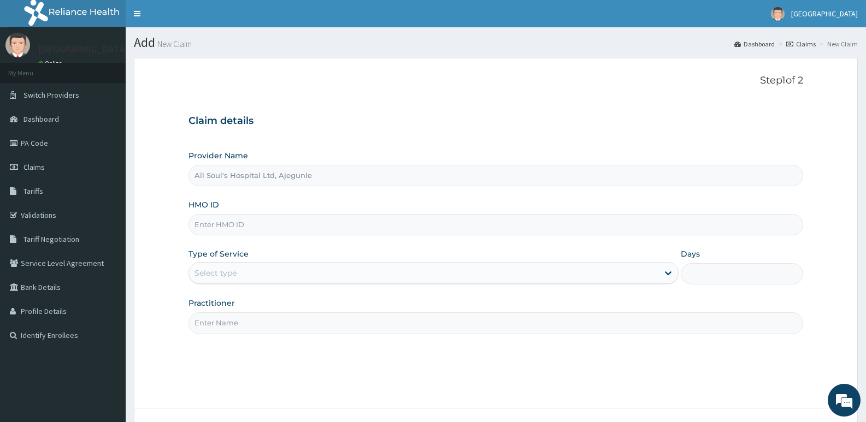
paste input "APO/10019/C"
type input "APO/10019/C"
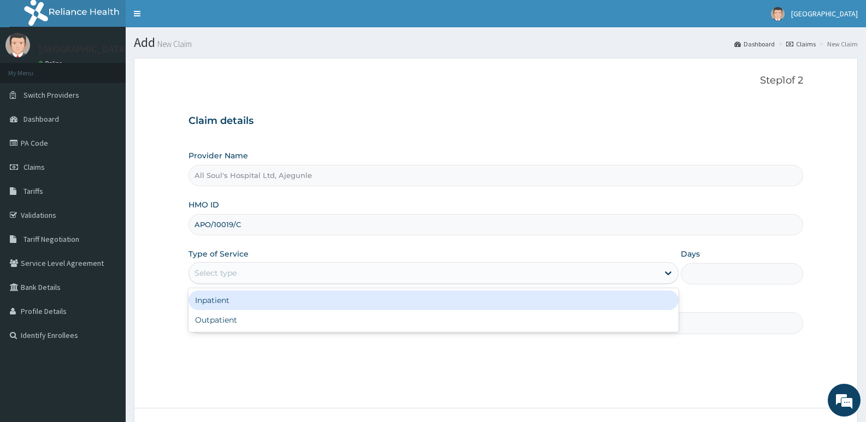
click at [289, 272] on div "Select type" at bounding box center [423, 273] width 469 height 17
click at [260, 307] on div "Inpatient" at bounding box center [434, 301] width 490 height 20
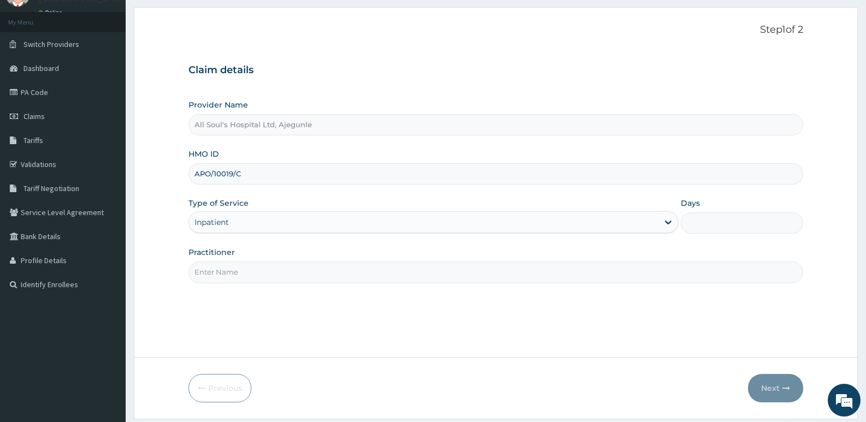
scroll to position [84, 0]
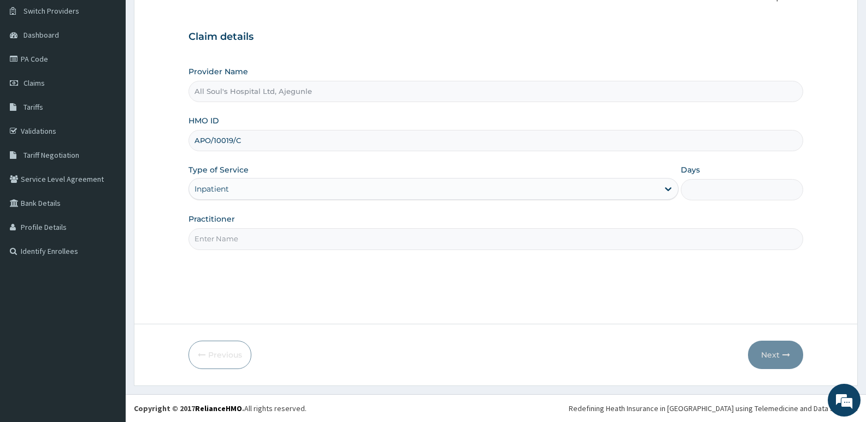
click at [266, 243] on input "Practitioner" at bounding box center [496, 238] width 615 height 21
click at [478, 177] on div "Type of Service Inpatient" at bounding box center [434, 183] width 490 height 36
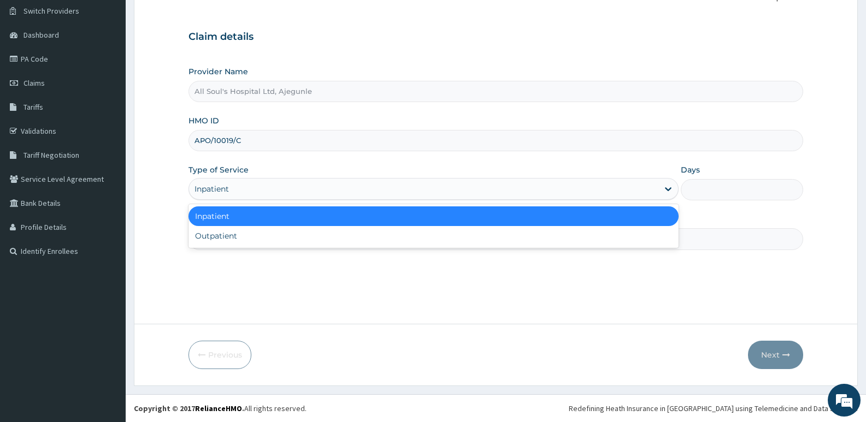
click at [488, 184] on div "Inpatient" at bounding box center [423, 188] width 469 height 17
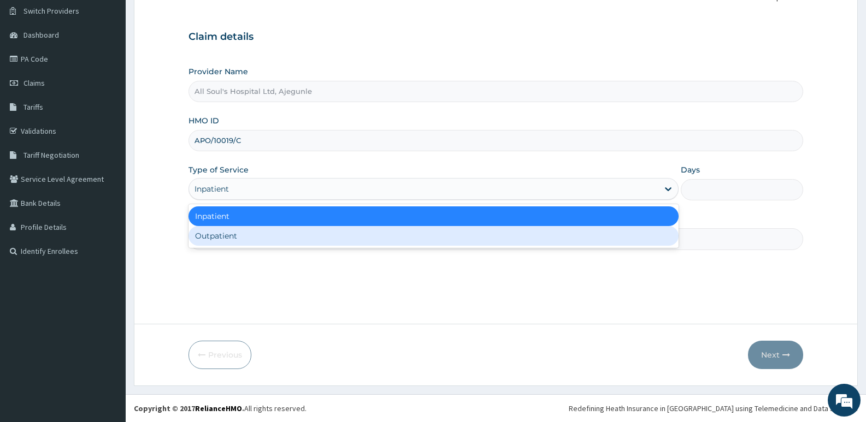
click at [388, 231] on div "Outpatient" at bounding box center [434, 236] width 490 height 20
type input "1"
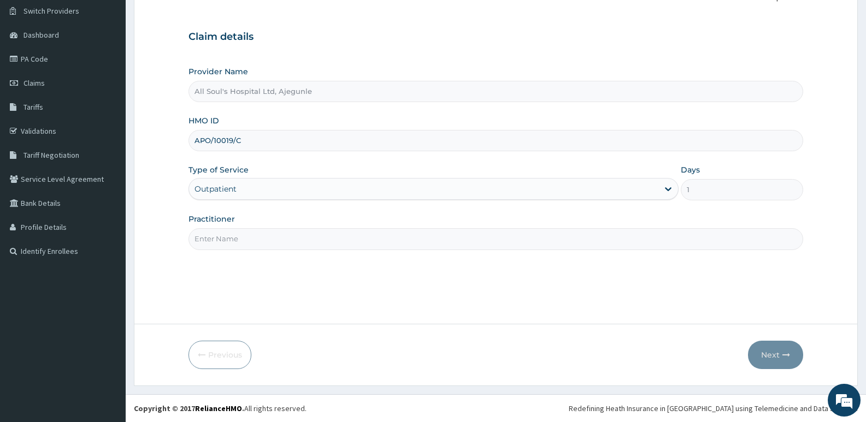
click at [368, 187] on div "Outpatient" at bounding box center [423, 188] width 469 height 17
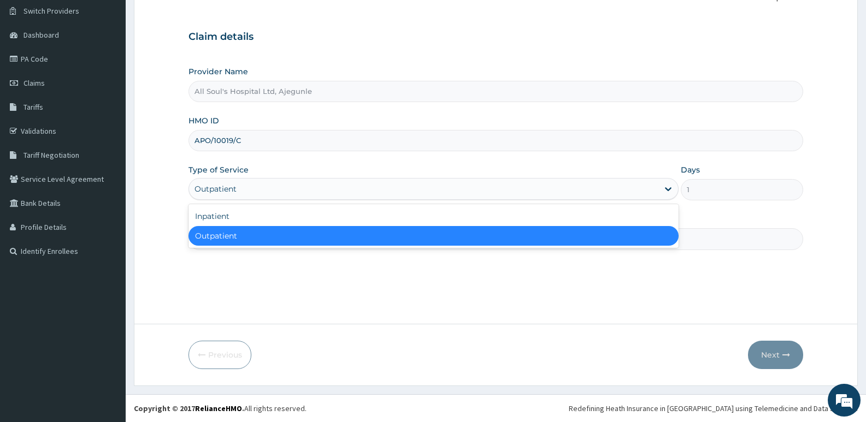
click at [388, 234] on div "Outpatient" at bounding box center [434, 236] width 490 height 20
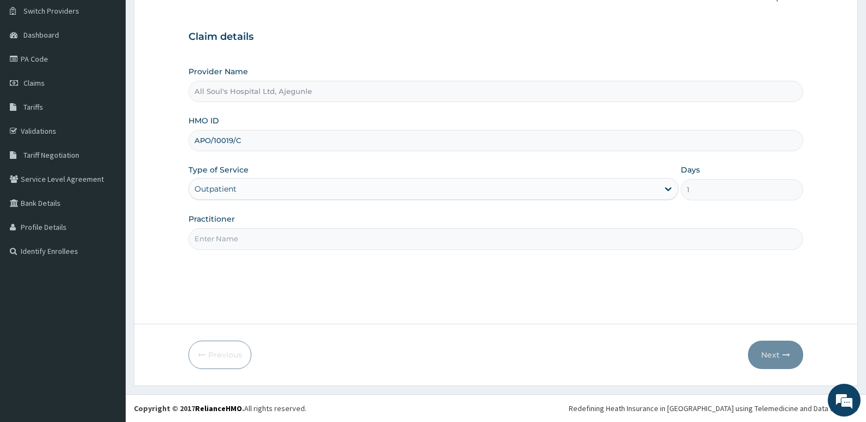
click at [388, 234] on input "Practitioner" at bounding box center [496, 238] width 615 height 21
type input "HMO OFFICER"
click at [779, 353] on button "Next" at bounding box center [775, 355] width 55 height 28
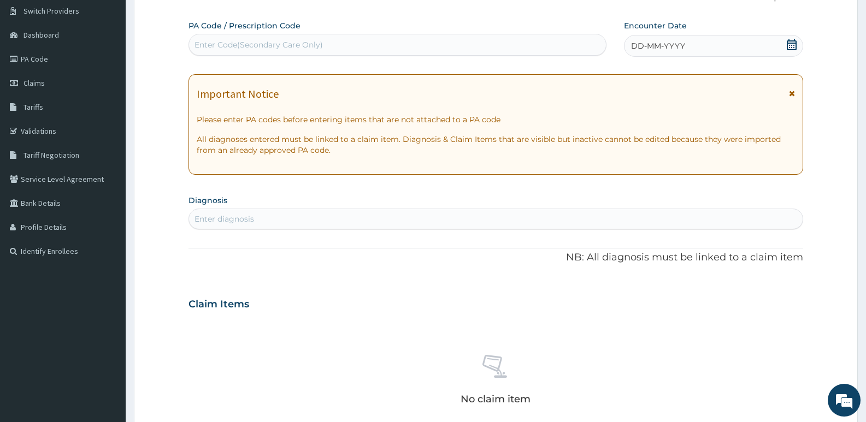
click at [241, 219] on div "Enter diagnosis" at bounding box center [225, 219] width 60 height 11
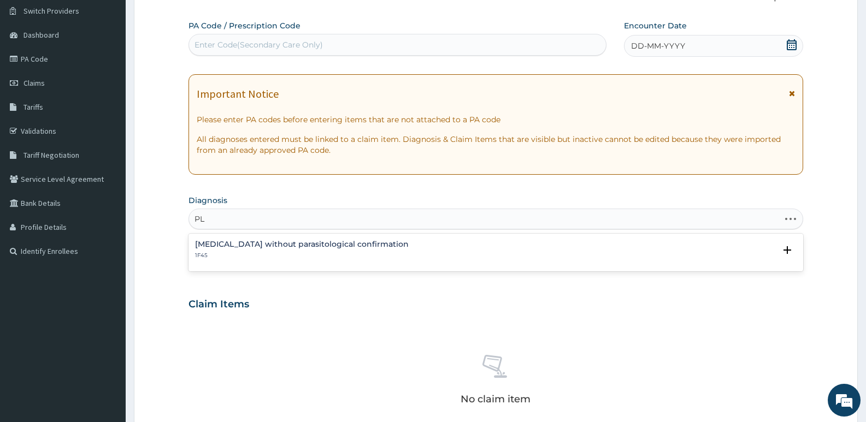
type input "P"
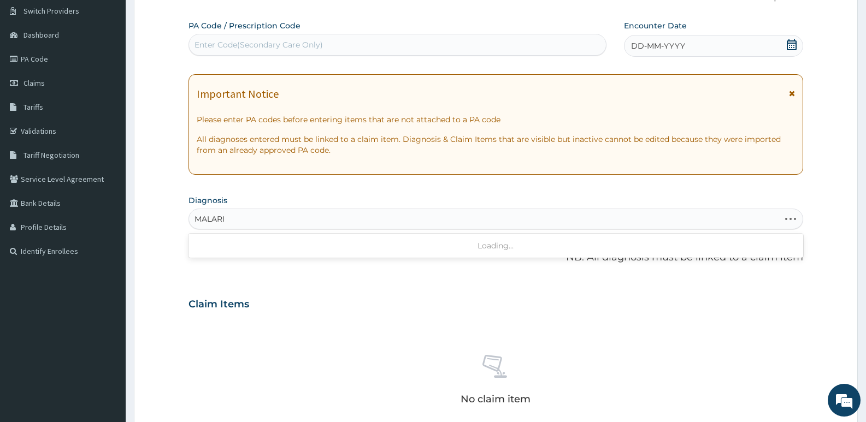
type input "MALARIA"
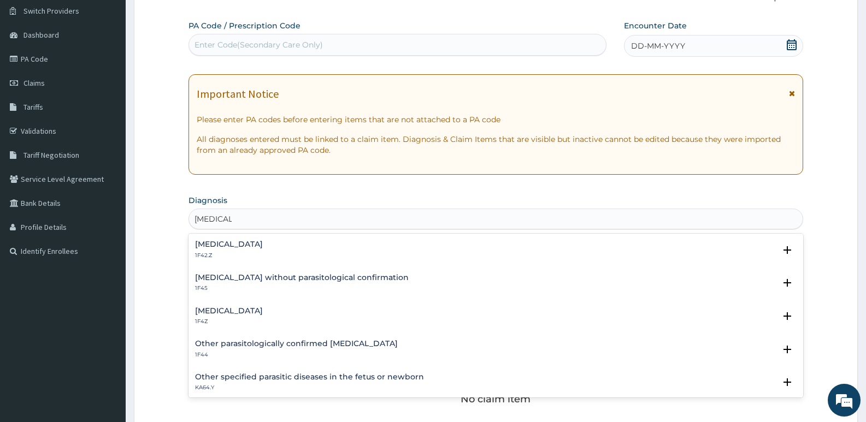
click at [258, 246] on h4 "Plasmodium malariae malaria without complication" at bounding box center [229, 244] width 68 height 8
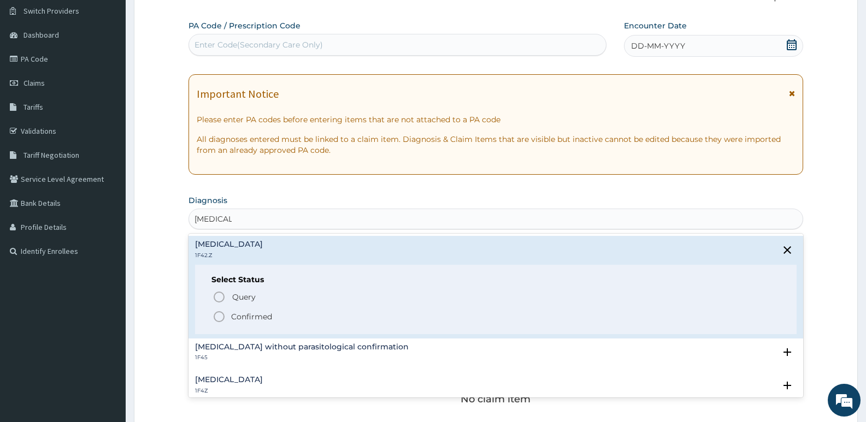
click at [240, 316] on p "Confirmed" at bounding box center [251, 317] width 41 height 11
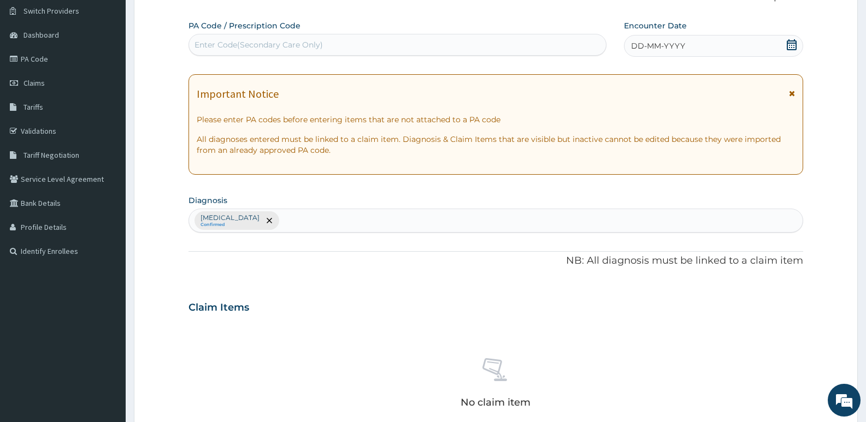
click at [453, 220] on div "Plasmodium malariae malaria without complication Confirmed" at bounding box center [496, 220] width 614 height 23
click at [455, 220] on div "Plasmodium malariae malaria without complication Confirmed" at bounding box center [496, 220] width 614 height 23
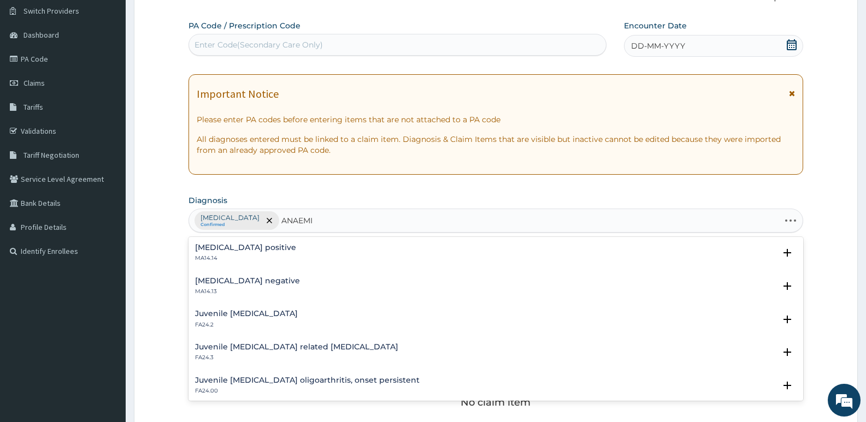
type input "ANAEMIA"
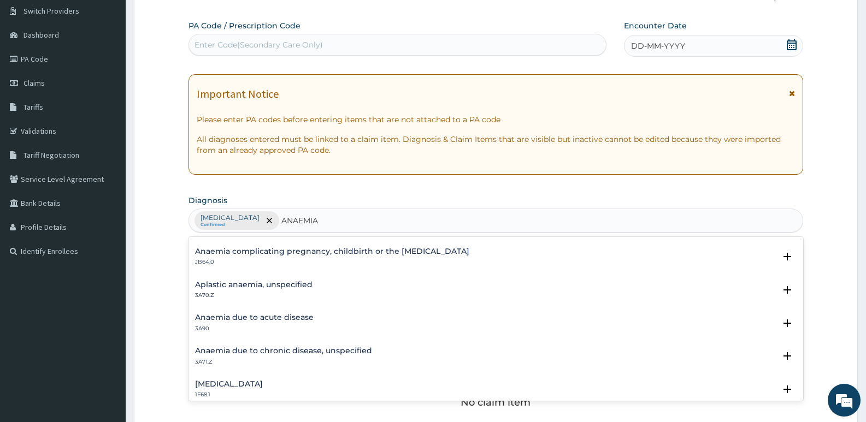
scroll to position [109, 0]
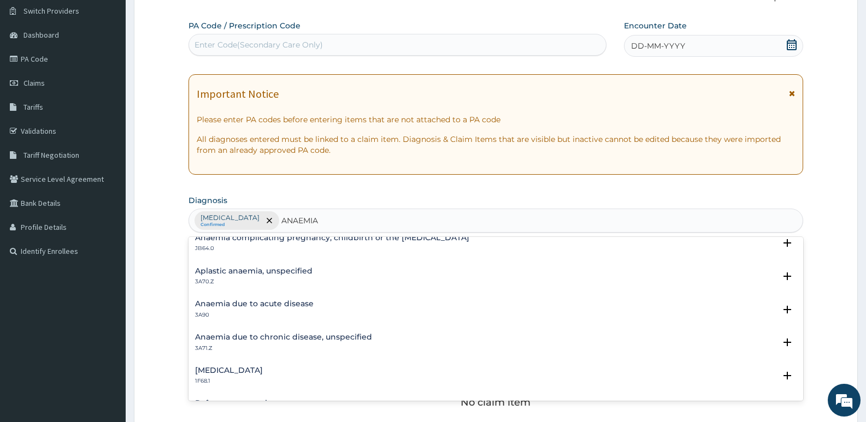
click at [275, 307] on h4 "Anaemia due to acute disease" at bounding box center [254, 304] width 119 height 8
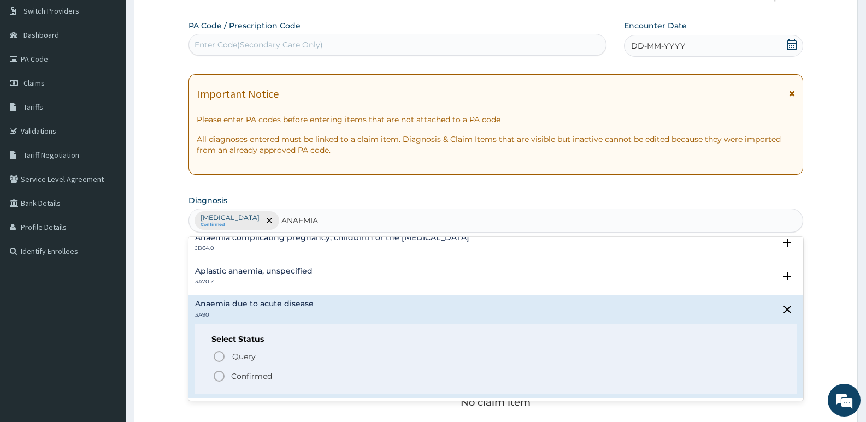
click at [233, 377] on p "Confirmed" at bounding box center [251, 376] width 41 height 11
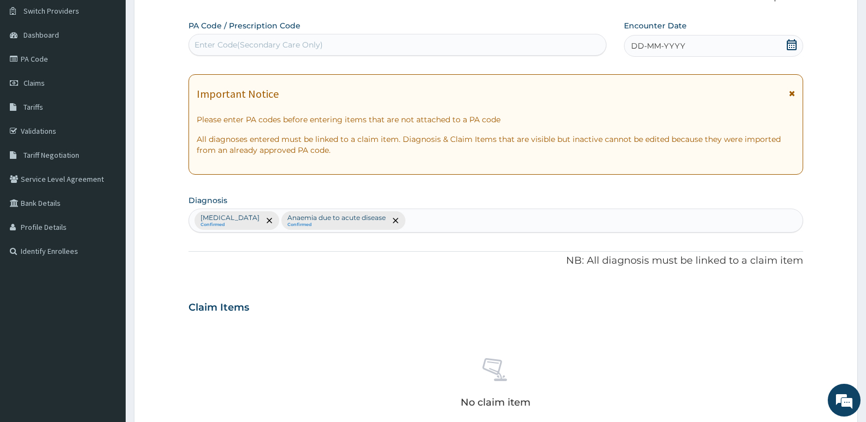
click at [666, 220] on div "Plasmodium malariae malaria without complication Confirmed Anaemia due to acute…" at bounding box center [496, 220] width 614 height 23
click at [670, 220] on div "Plasmodium malariae malaria without complication Confirmed Anaemia due to acute…" at bounding box center [496, 220] width 614 height 23
type input "SEPSI"
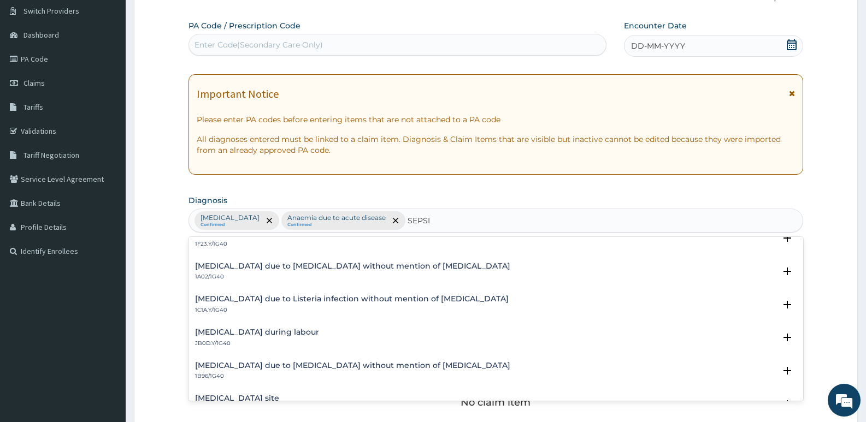
scroll to position [219, 0]
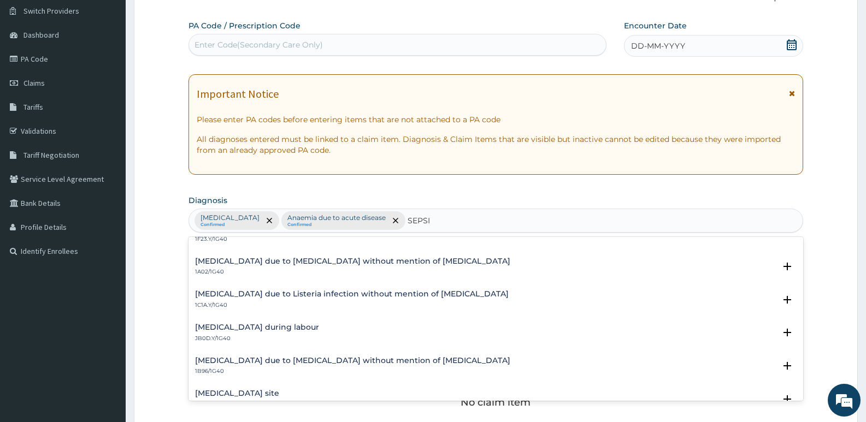
click at [232, 331] on h4 "Sepsis during labour" at bounding box center [257, 328] width 124 height 8
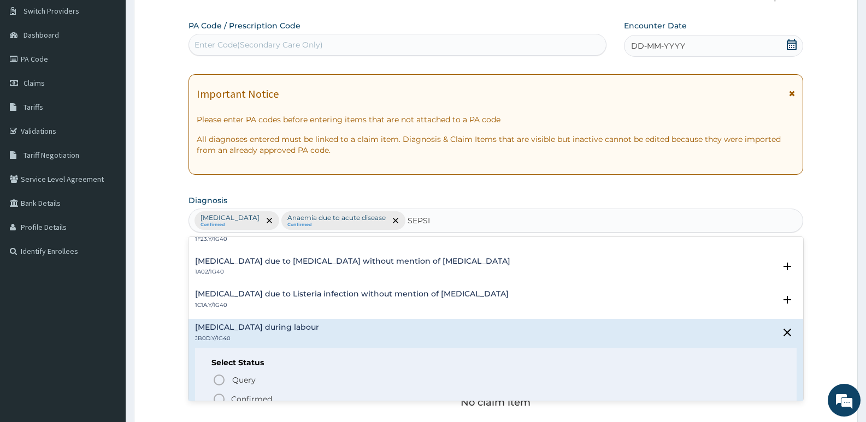
click at [218, 397] on icon "status option filled" at bounding box center [219, 399] width 13 height 13
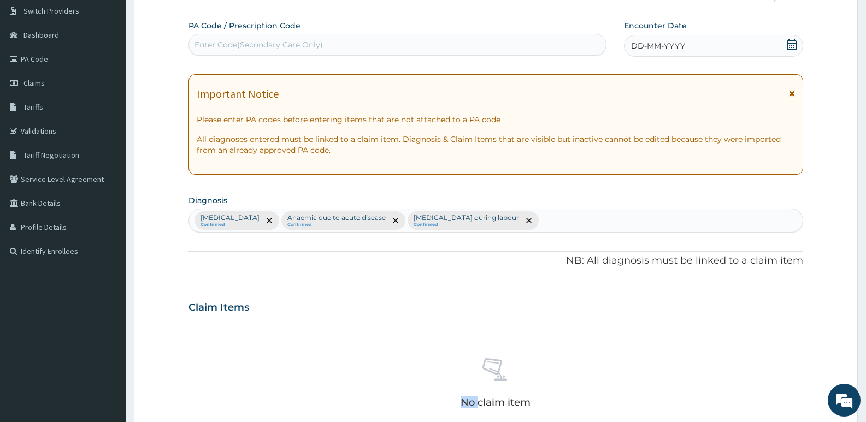
click at [218, 397] on div "No claim item" at bounding box center [496, 385] width 615 height 126
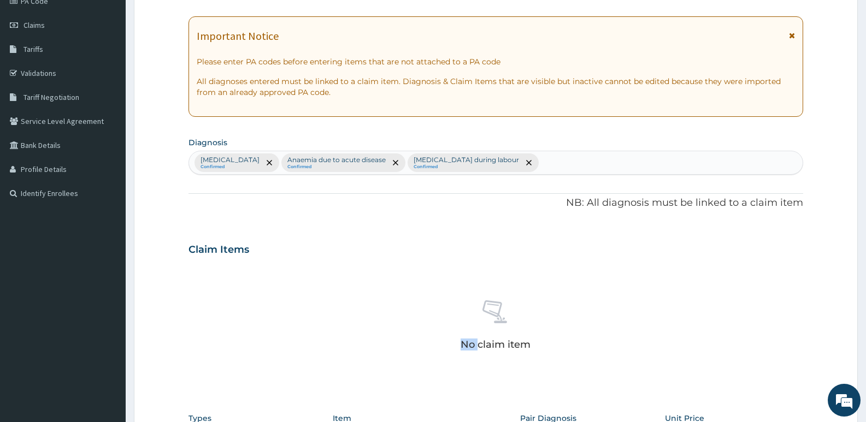
scroll to position [193, 0]
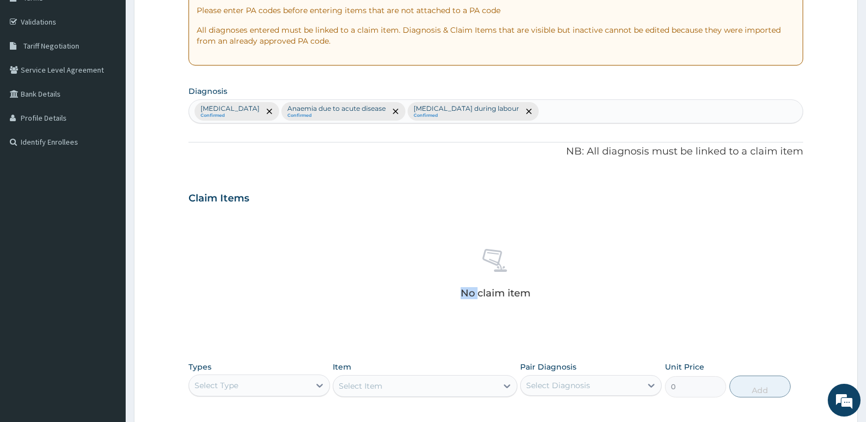
click at [703, 113] on div "Plasmodium malariae malaria without complication Confirmed Anaemia due to acute…" at bounding box center [496, 111] width 614 height 23
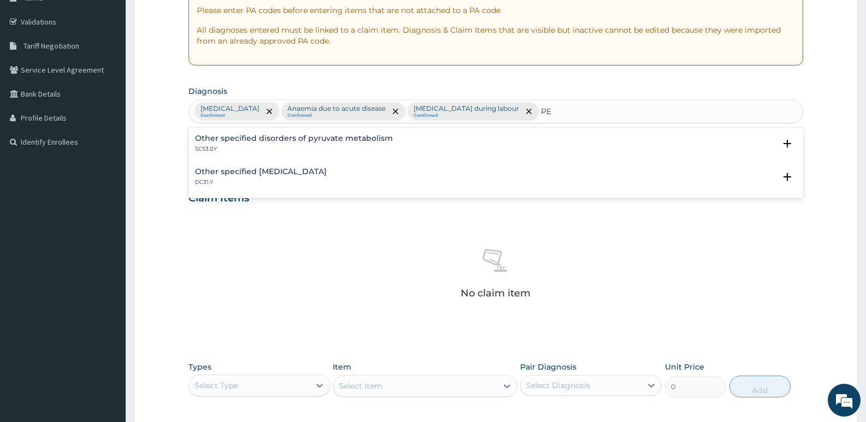
type input "P"
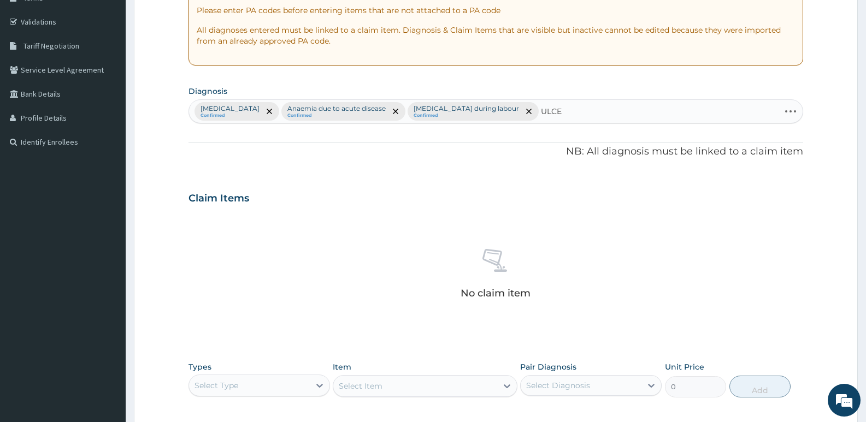
type input "ULCER"
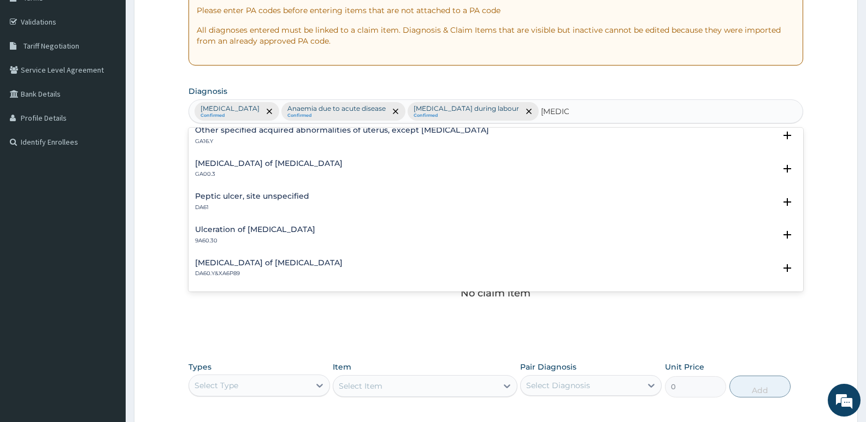
scroll to position [219, 0]
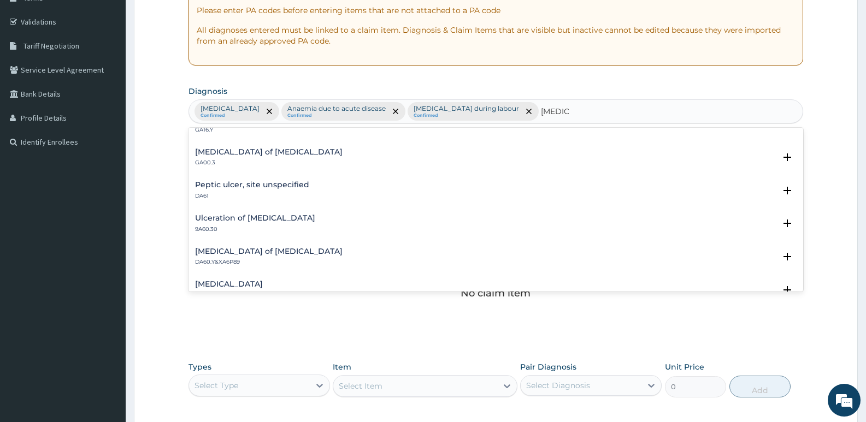
click at [256, 186] on h4 "Peptic ulcer, site unspecified" at bounding box center [252, 185] width 114 height 8
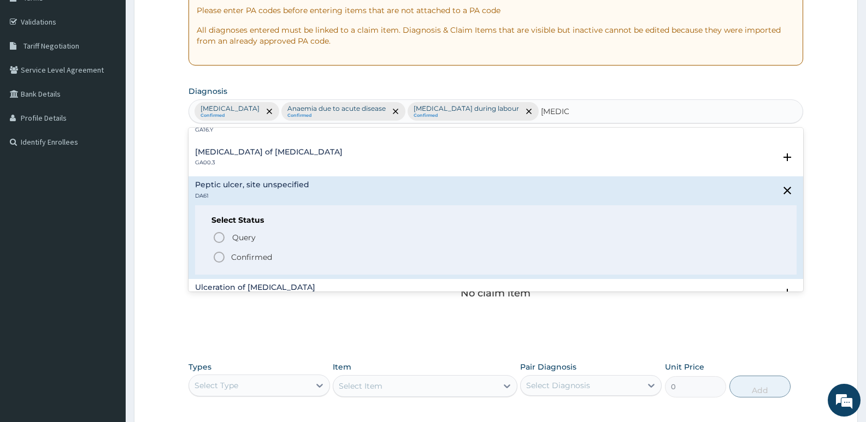
click at [220, 259] on icon "status option filled" at bounding box center [219, 257] width 13 height 13
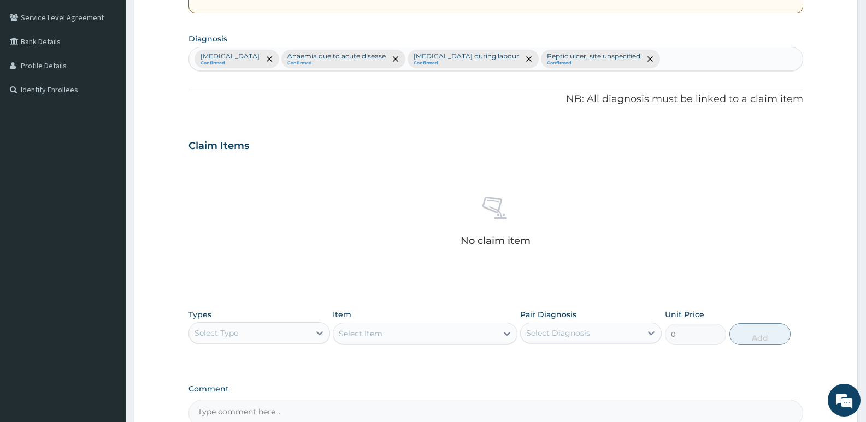
scroll to position [139, 0]
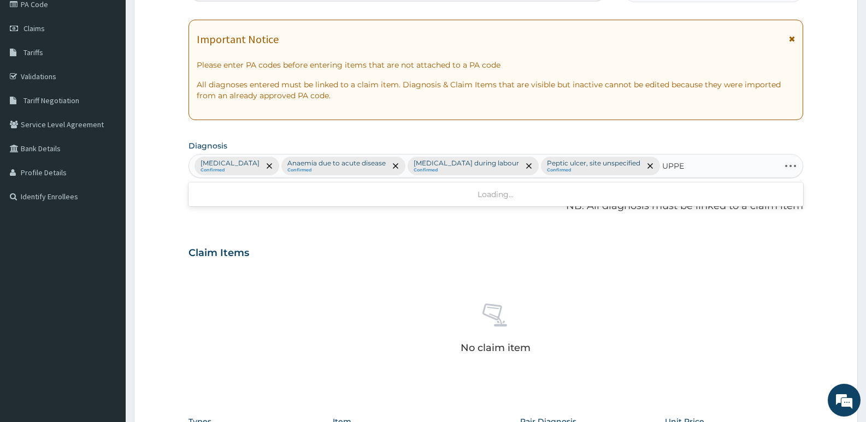
type input "UPPER"
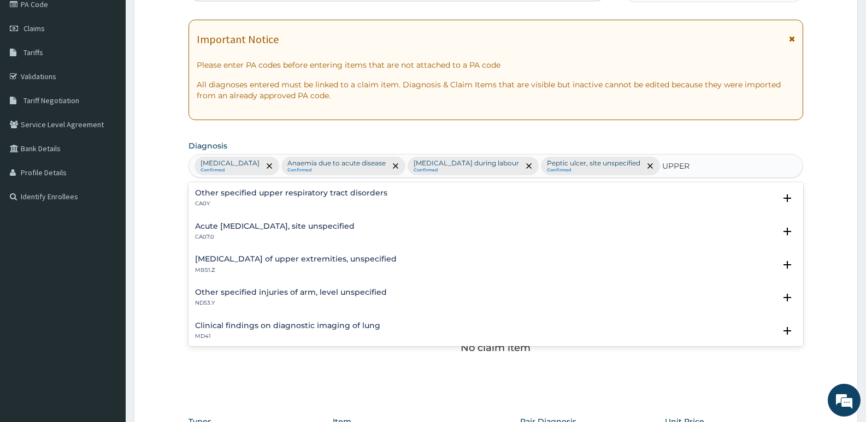
click at [355, 231] on div "Acute upper respiratory infection, site unspecified CA07.0" at bounding box center [275, 231] width 160 height 19
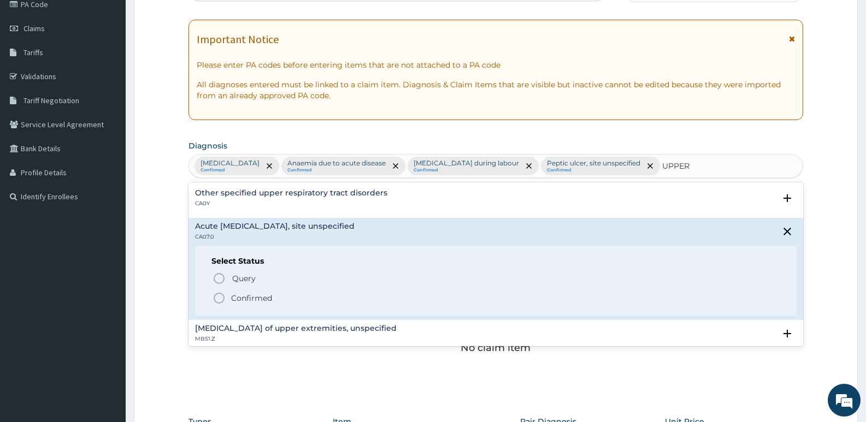
click at [218, 298] on icon "status option filled" at bounding box center [219, 298] width 13 height 13
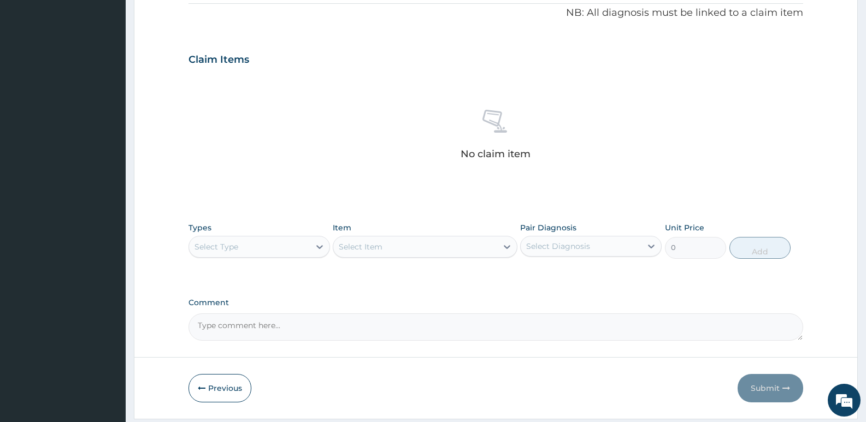
scroll to position [357, 0]
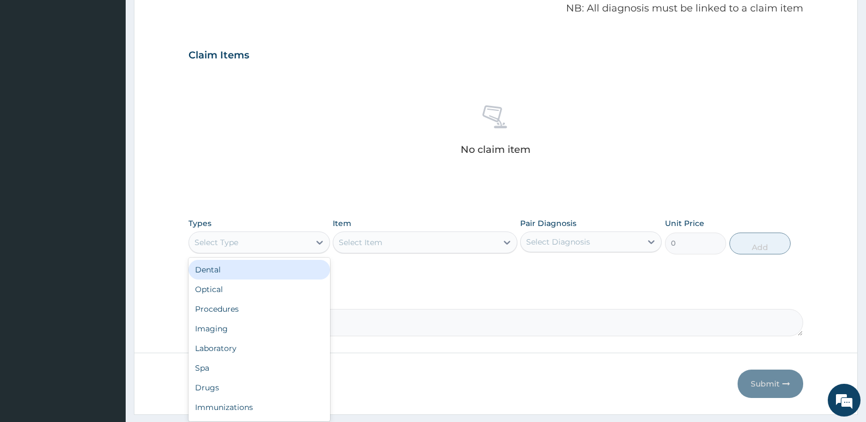
click at [302, 246] on div "Select Type" at bounding box center [249, 242] width 121 height 17
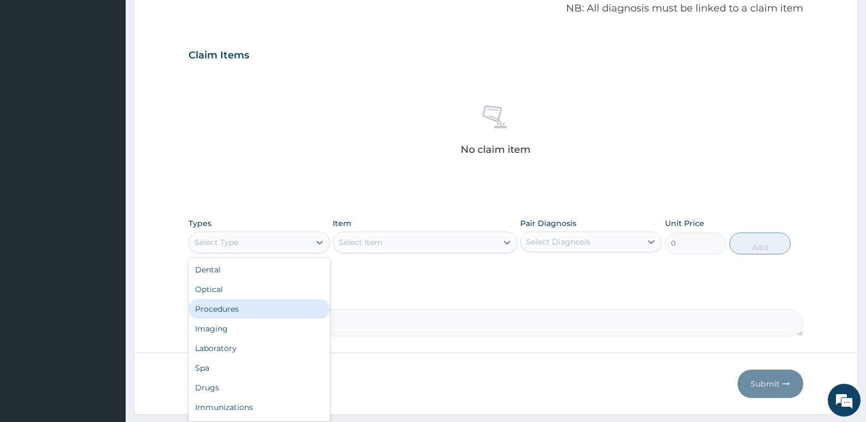
click at [248, 308] on div "Procedures" at bounding box center [260, 310] width 142 height 20
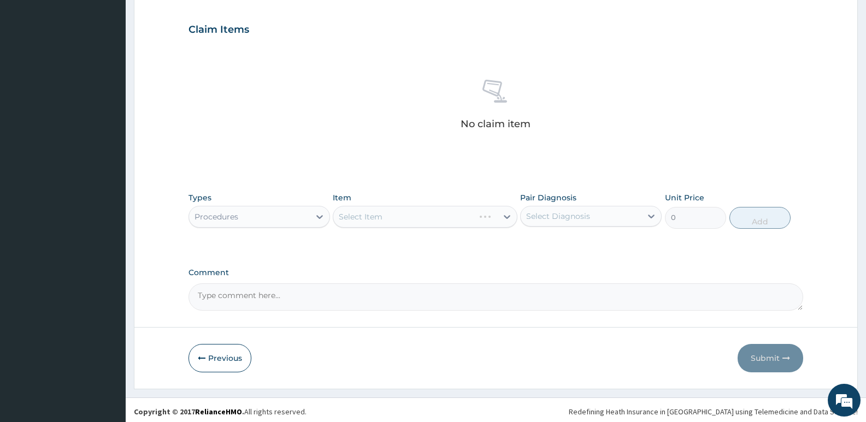
scroll to position [386, 0]
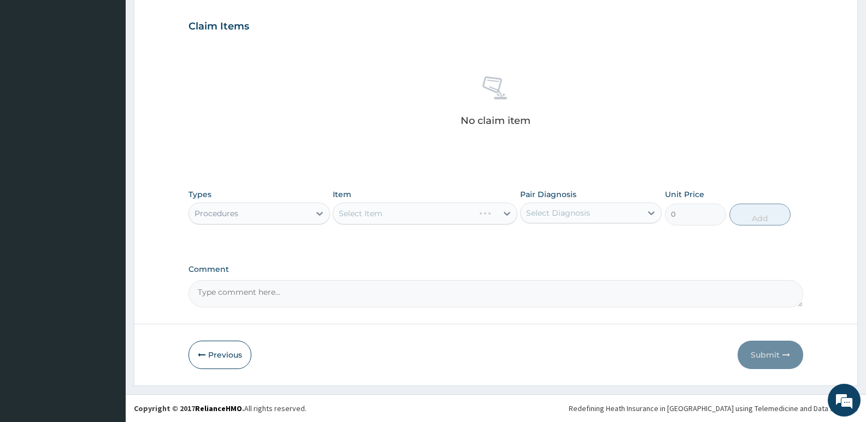
click at [462, 214] on div "Select Item" at bounding box center [425, 214] width 184 height 22
click at [469, 214] on div "Select Item" at bounding box center [414, 213] width 163 height 17
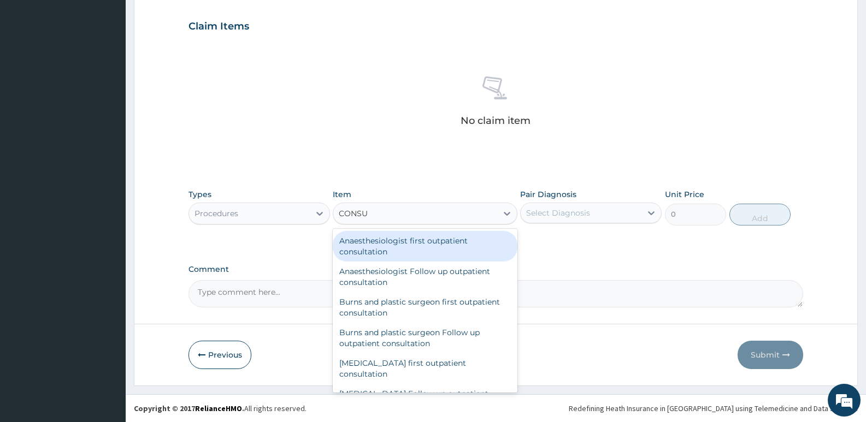
type input "CONSUL"
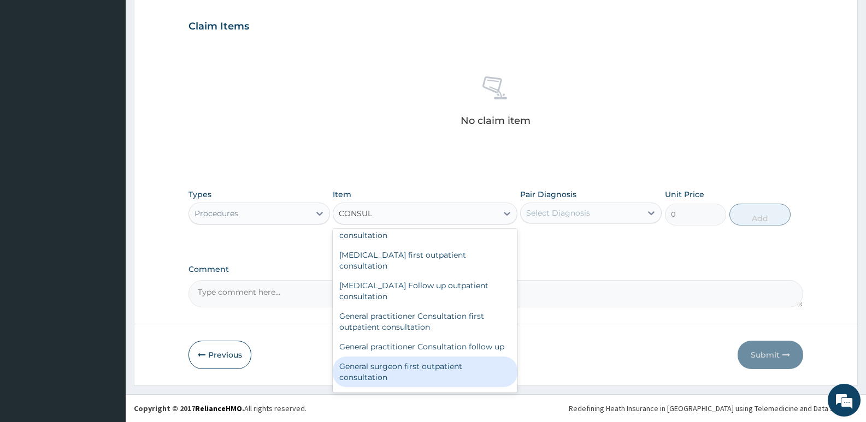
scroll to position [492, 0]
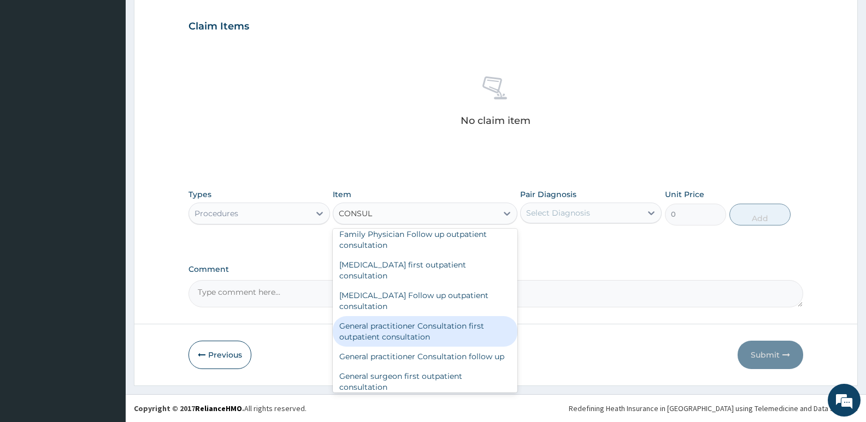
click at [386, 336] on div "General practitioner Consultation first outpatient consultation" at bounding box center [425, 331] width 184 height 31
type input "3000"
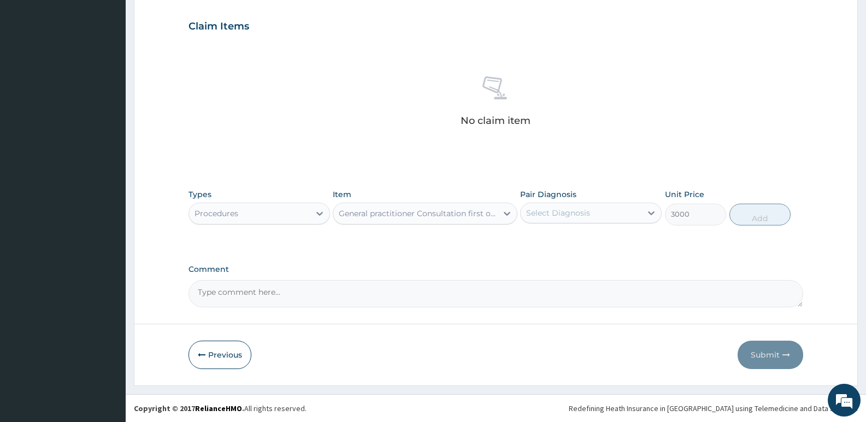
click at [386, 336] on form "Step 2 of 2 PA Code / Prescription Code Enter Code(Secondary Care Only) Encount…" at bounding box center [496, 29] width 724 height 714
click at [647, 215] on icon at bounding box center [651, 213] width 11 height 11
click at [627, 220] on div "Select Diagnosis" at bounding box center [581, 212] width 121 height 17
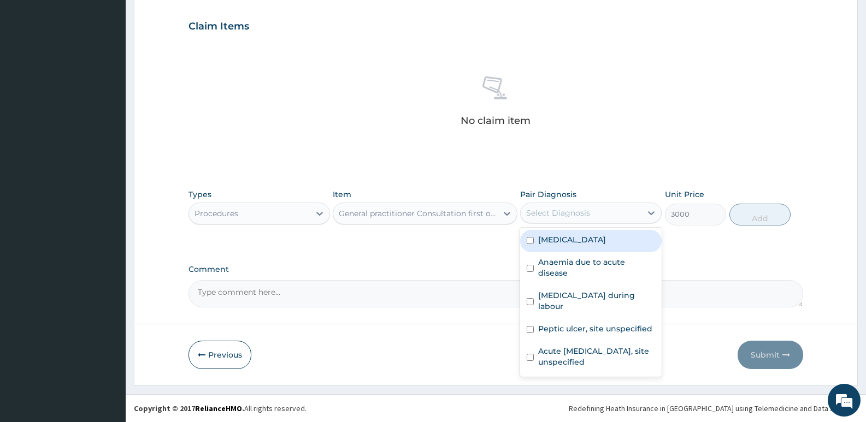
click at [596, 245] on label "Plasmodium malariae malaria without complication" at bounding box center [572, 239] width 68 height 11
checkbox input "true"
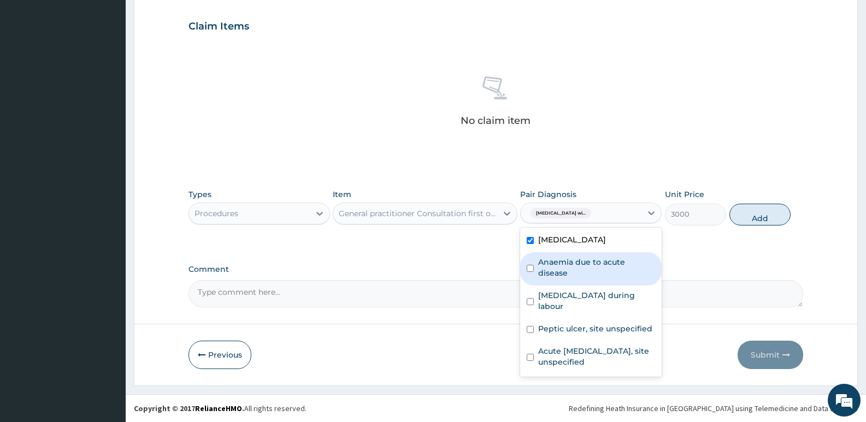
click at [580, 271] on label "Anaemia due to acute disease" at bounding box center [596, 268] width 117 height 22
checkbox input "true"
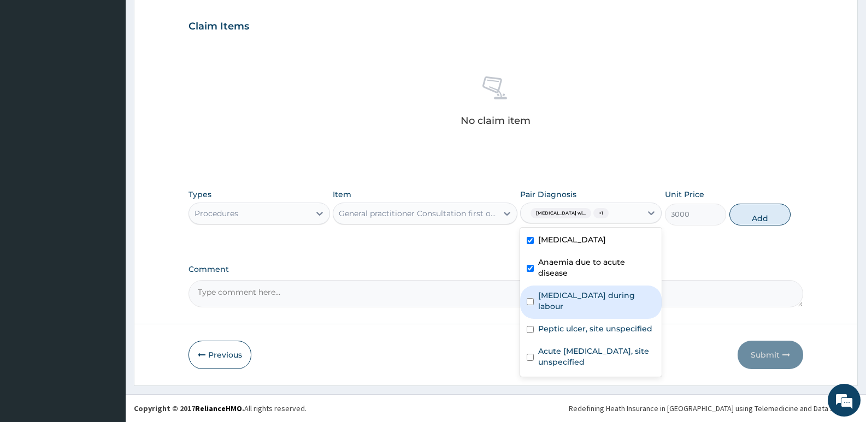
drag, startPoint x: 569, startPoint y: 300, endPoint x: 568, endPoint y: 309, distance: 9.4
click at [568, 301] on div "Sepsis during labour" at bounding box center [591, 302] width 142 height 33
checkbox input "true"
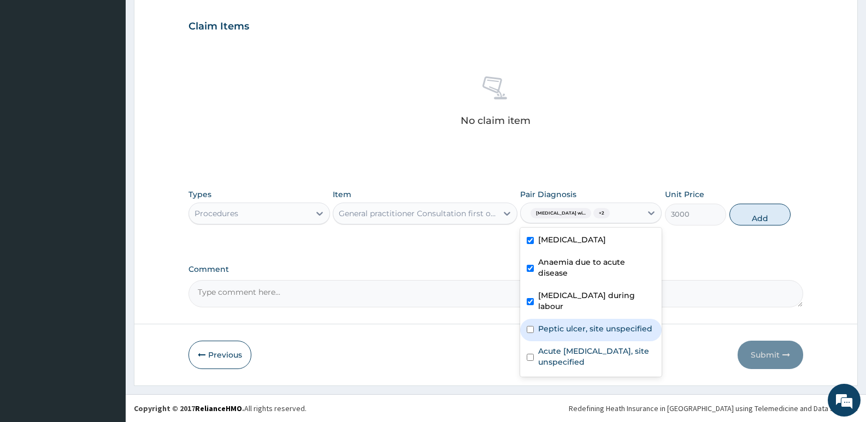
click at [563, 327] on label "Peptic ulcer, site unspecified" at bounding box center [595, 329] width 114 height 11
checkbox input "true"
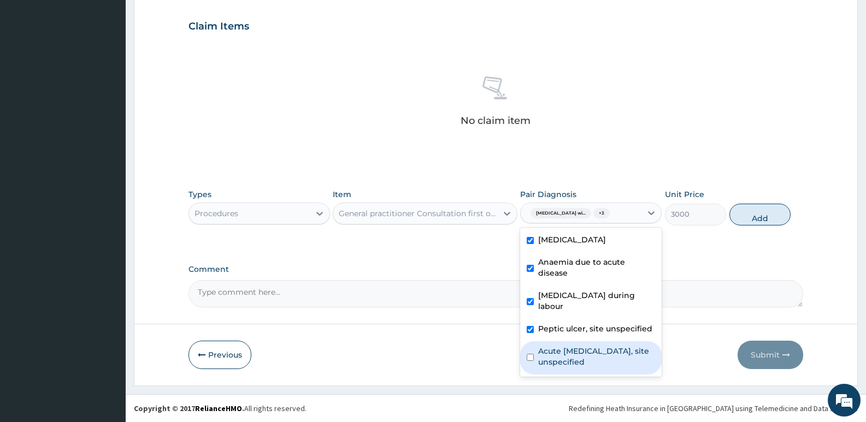
click at [560, 353] on label "Acute upper respiratory infection, site unspecified" at bounding box center [596, 357] width 117 height 22
checkbox input "true"
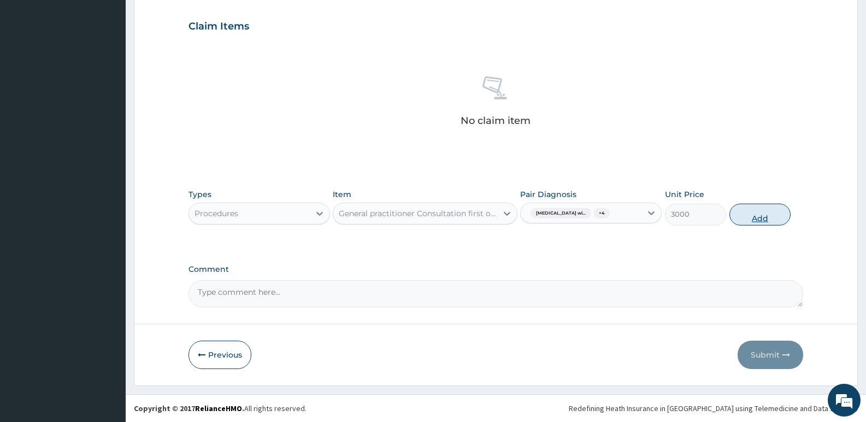
click at [766, 221] on button "Add" at bounding box center [760, 215] width 61 height 22
type input "0"
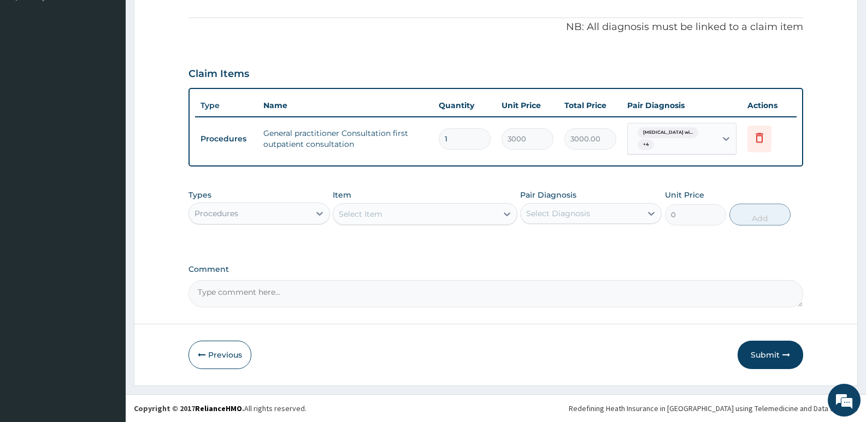
click at [435, 218] on div "Select Item" at bounding box center [414, 214] width 163 height 17
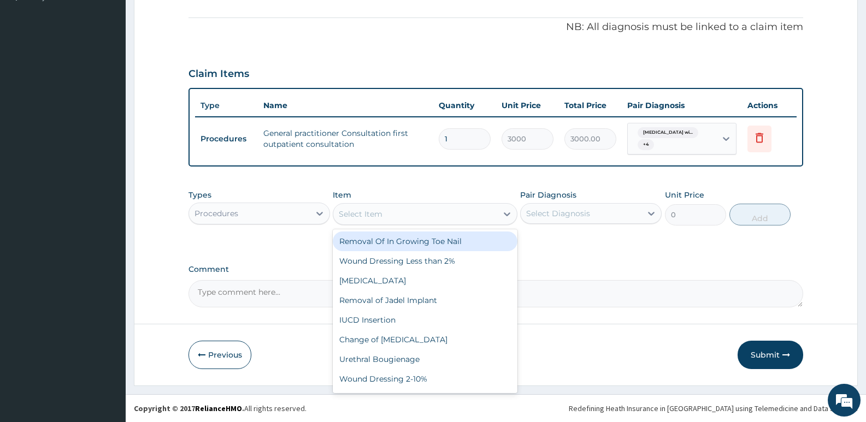
click at [293, 211] on div "Procedures" at bounding box center [249, 213] width 121 height 17
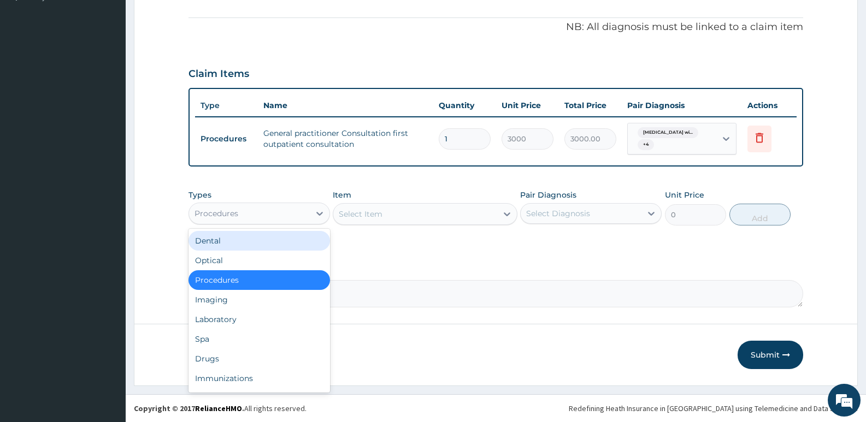
click at [450, 216] on div "Select Item" at bounding box center [414, 214] width 163 height 17
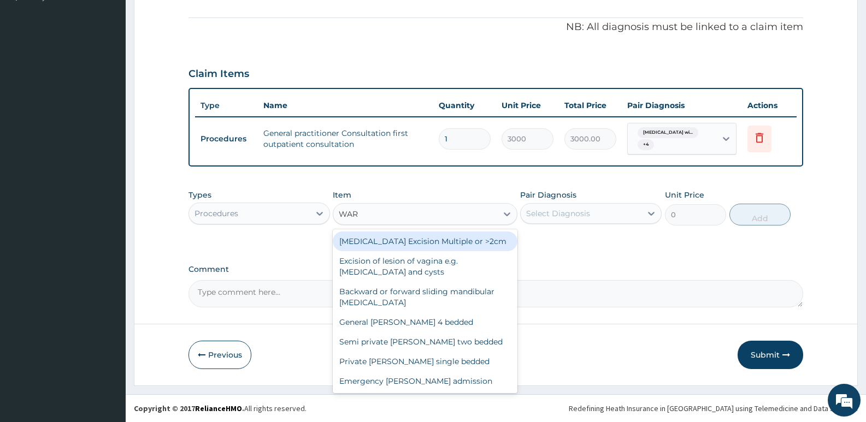
type input "WARD"
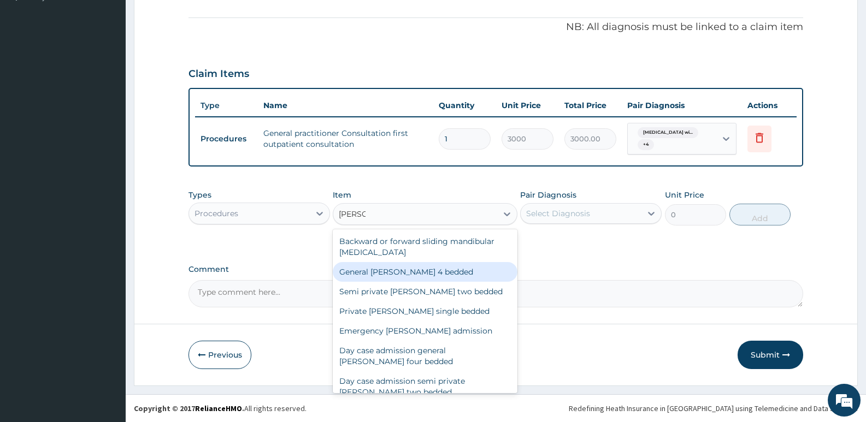
click at [402, 269] on div "General ward 4 bedded" at bounding box center [425, 272] width 184 height 20
type input "3500"
click at [402, 269] on label "Comment" at bounding box center [496, 269] width 615 height 9
click at [402, 280] on textarea "Comment" at bounding box center [496, 293] width 615 height 27
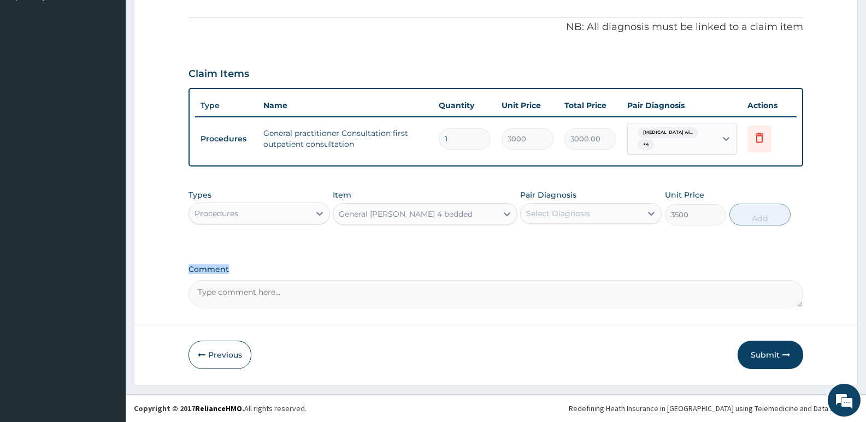
click at [621, 215] on div "Select Diagnosis" at bounding box center [581, 213] width 121 height 17
click at [622, 219] on div "Select Diagnosis" at bounding box center [581, 213] width 121 height 17
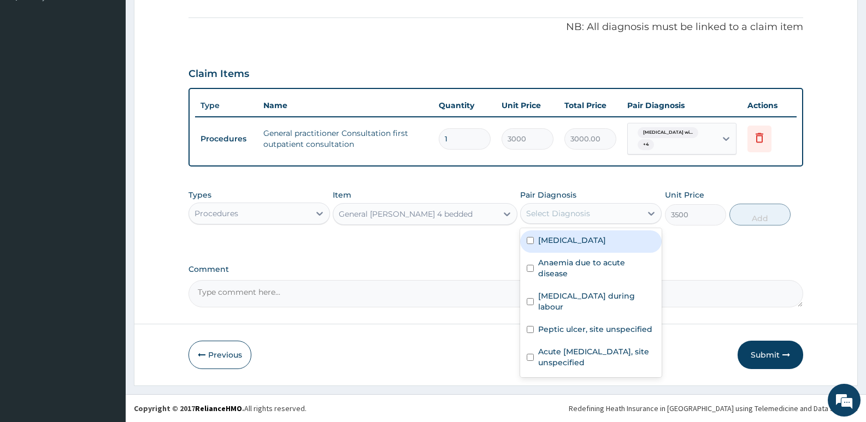
click at [599, 246] on label "Plasmodium malariae malaria without complication" at bounding box center [572, 240] width 68 height 11
checkbox input "true"
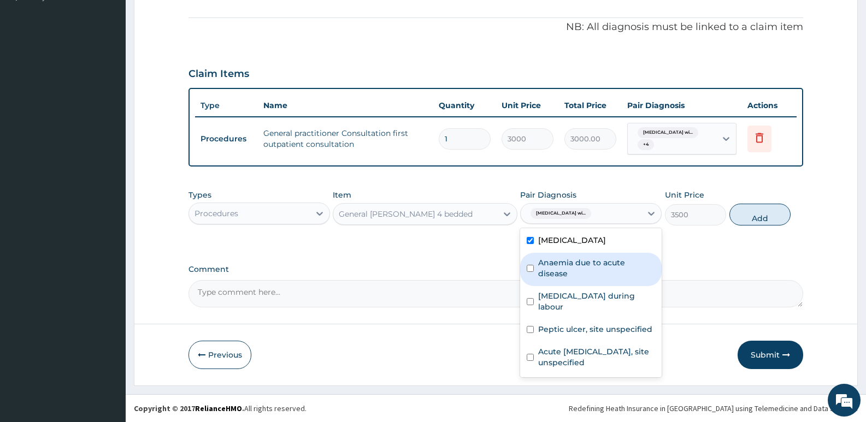
click at [586, 278] on label "Anaemia due to acute disease" at bounding box center [596, 268] width 117 height 22
checkbox input "true"
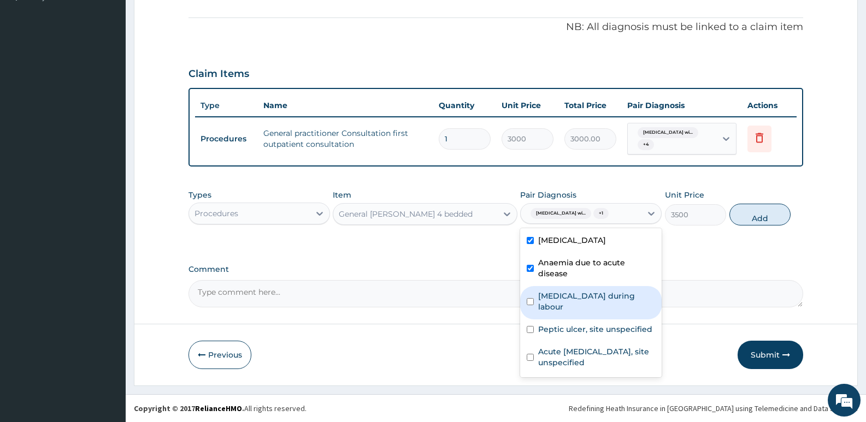
click at [574, 308] on label "Sepsis during labour" at bounding box center [596, 302] width 117 height 22
checkbox input "true"
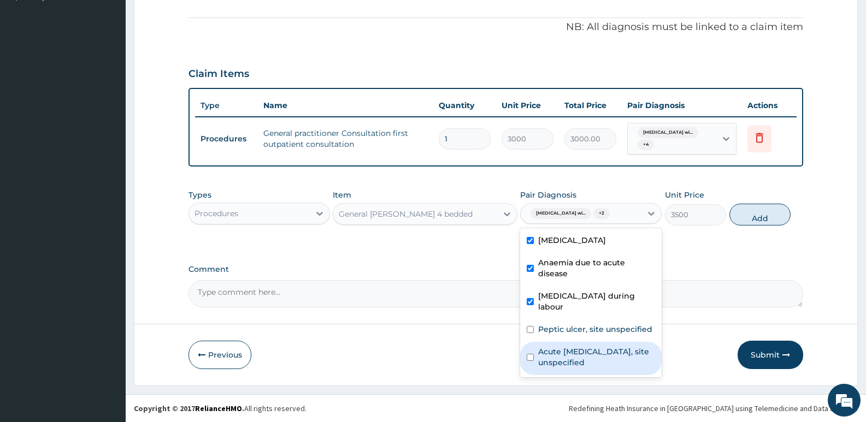
click at [564, 342] on div "Acute upper respiratory infection, site unspecified" at bounding box center [591, 358] width 142 height 33
checkbox input "true"
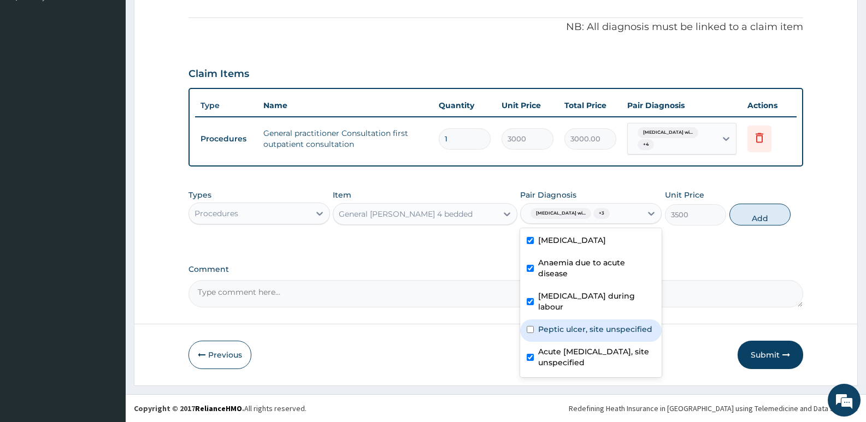
click at [561, 332] on label "Peptic ulcer, site unspecified" at bounding box center [595, 329] width 114 height 11
checkbox input "true"
click at [768, 226] on button "Add" at bounding box center [760, 215] width 61 height 22
type input "0"
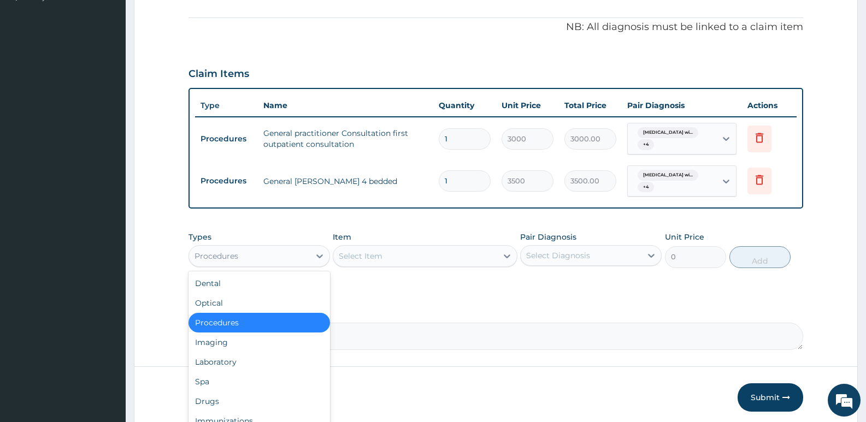
click at [285, 253] on div "Procedures" at bounding box center [249, 256] width 121 height 17
click at [392, 259] on div "Select Item" at bounding box center [414, 256] width 163 height 17
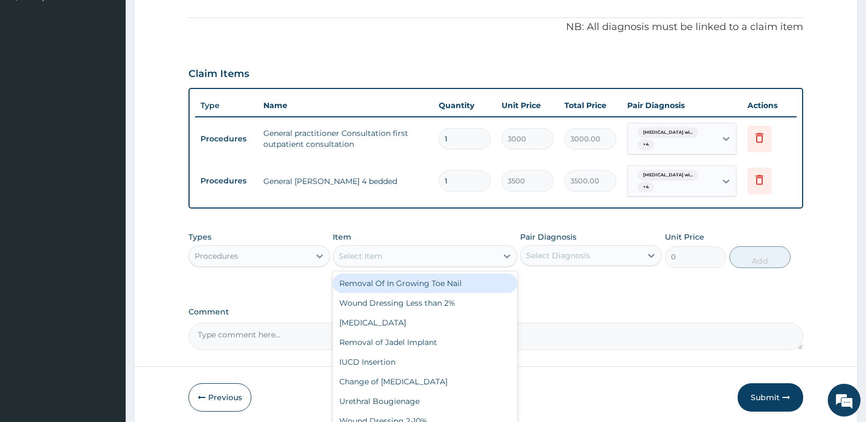
click at [435, 254] on div "Select Item" at bounding box center [414, 256] width 163 height 17
type input "FEEDI"
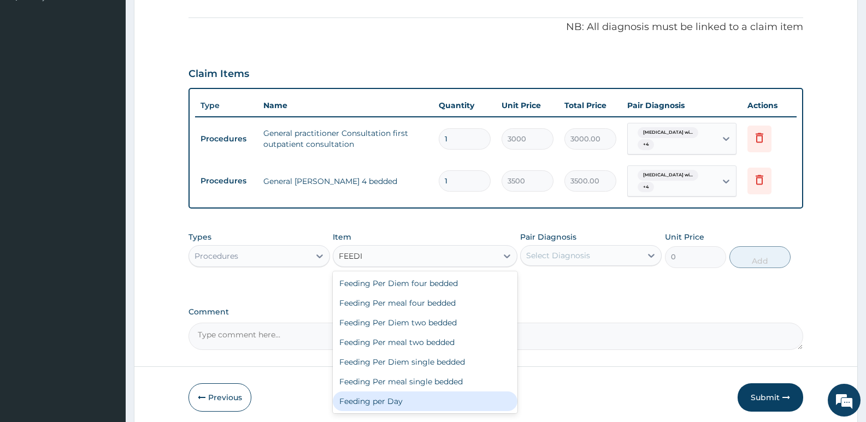
click at [364, 405] on div "Feeding per Day" at bounding box center [425, 402] width 184 height 20
type input "4000"
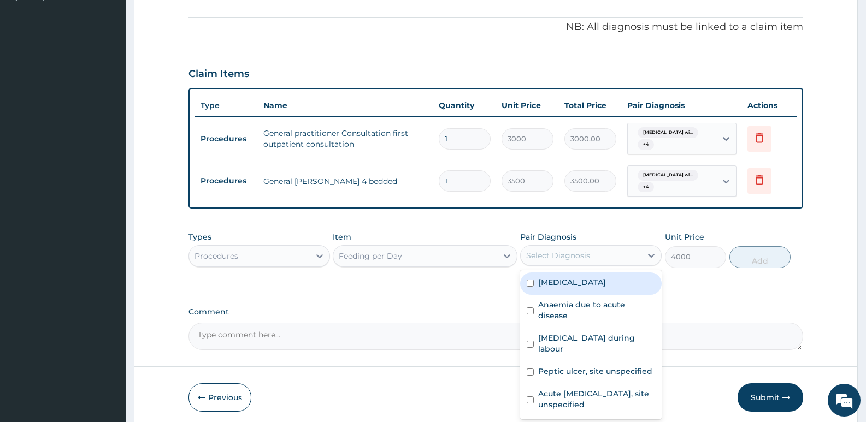
click at [602, 251] on div "Select Diagnosis" at bounding box center [581, 255] width 121 height 17
click at [600, 288] on label "Plasmodium malariae malaria without complication" at bounding box center [572, 282] width 68 height 11
checkbox input "true"
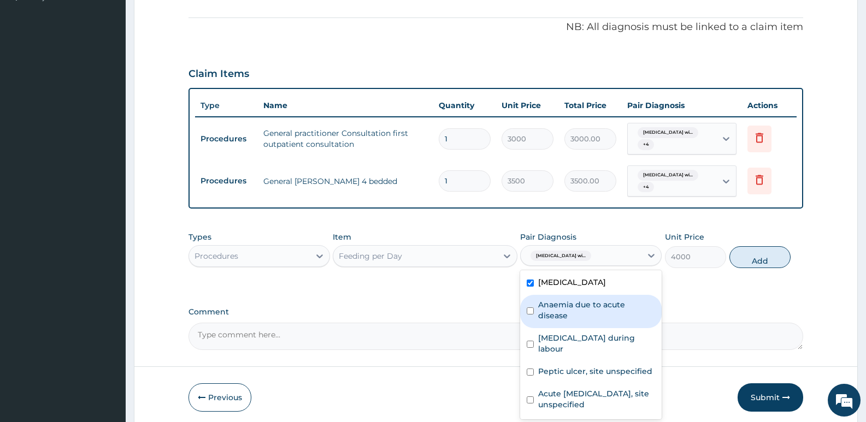
click at [594, 322] on div "Anaemia due to acute disease" at bounding box center [591, 311] width 142 height 33
checkbox input "true"
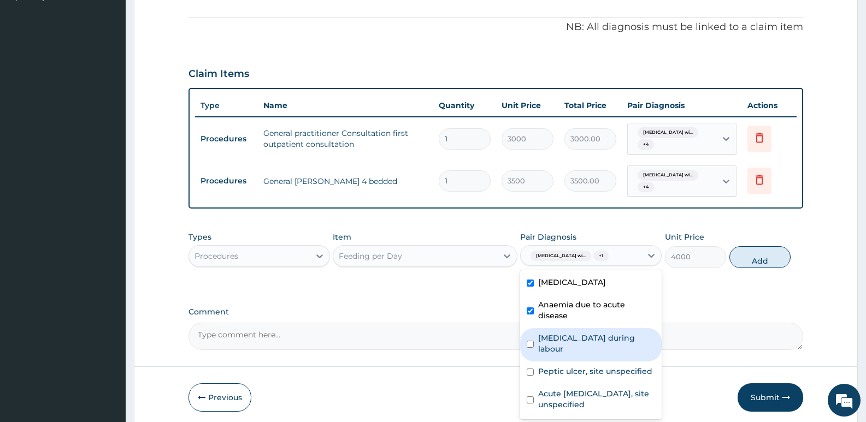
click at [584, 345] on label "Sepsis during labour" at bounding box center [596, 344] width 117 height 22
drag, startPoint x: 584, startPoint y: 345, endPoint x: 582, endPoint y: 352, distance: 6.8
click at [584, 345] on label "Sepsis during labour" at bounding box center [596, 344] width 117 height 22
checkbox input "false"
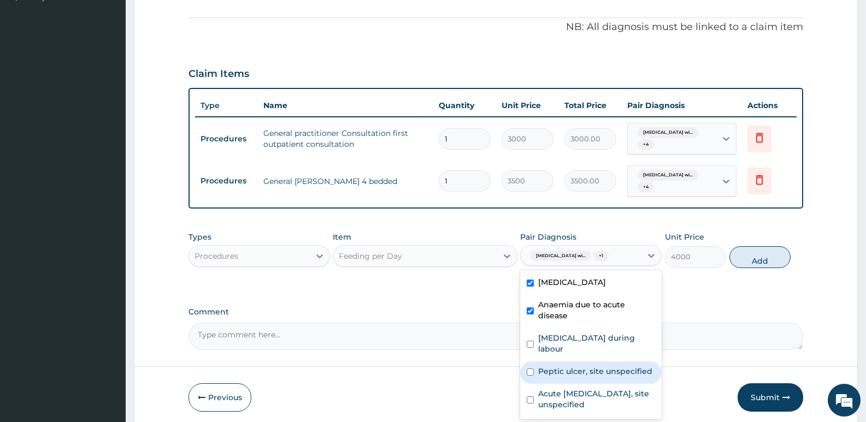
click at [572, 375] on label "Peptic ulcer, site unspecified" at bounding box center [595, 371] width 114 height 11
checkbox input "true"
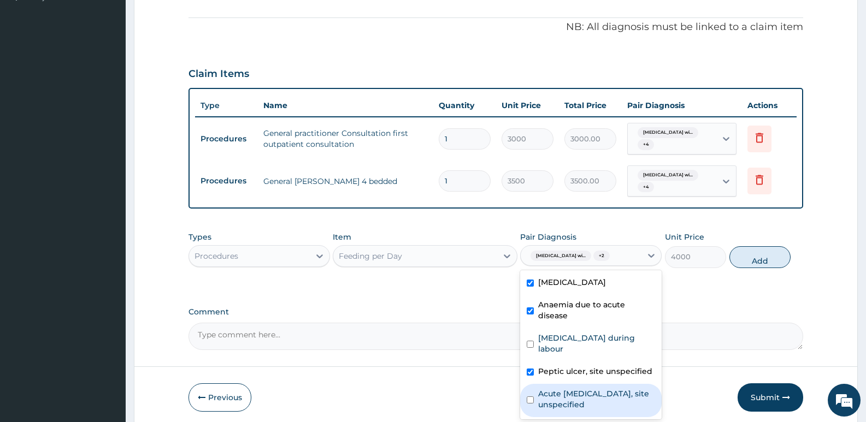
click at [566, 396] on label "Acute upper respiratory infection, site unspecified" at bounding box center [596, 400] width 117 height 22
checkbox input "true"
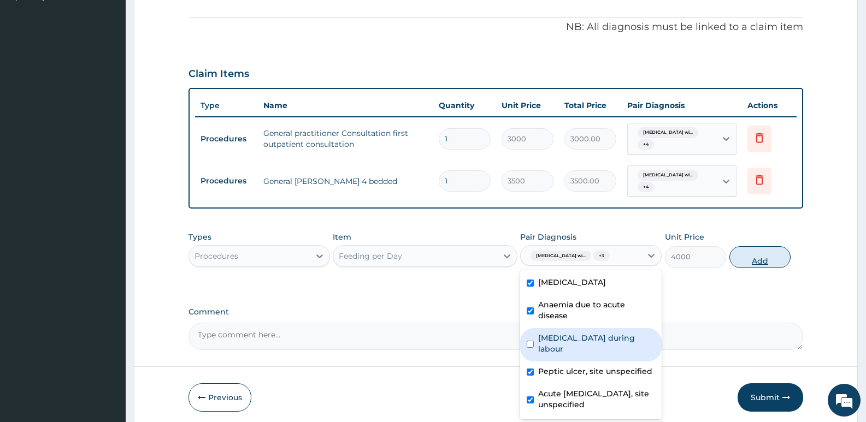
click at [765, 268] on button "Add" at bounding box center [760, 257] width 61 height 22
type input "0"
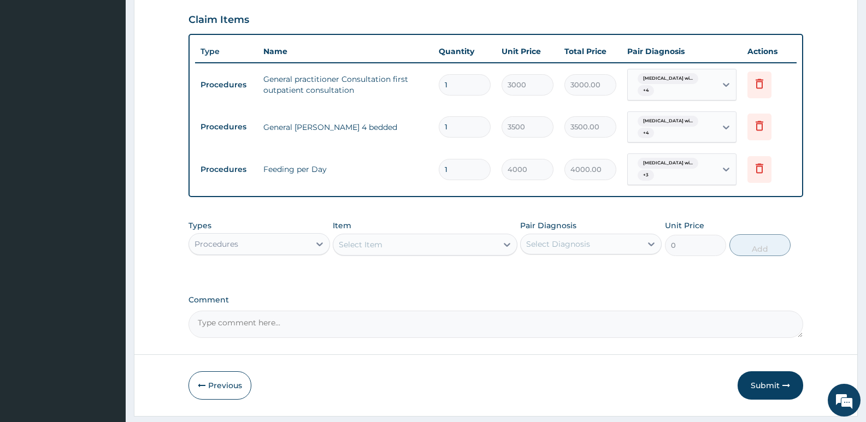
scroll to position [424, 0]
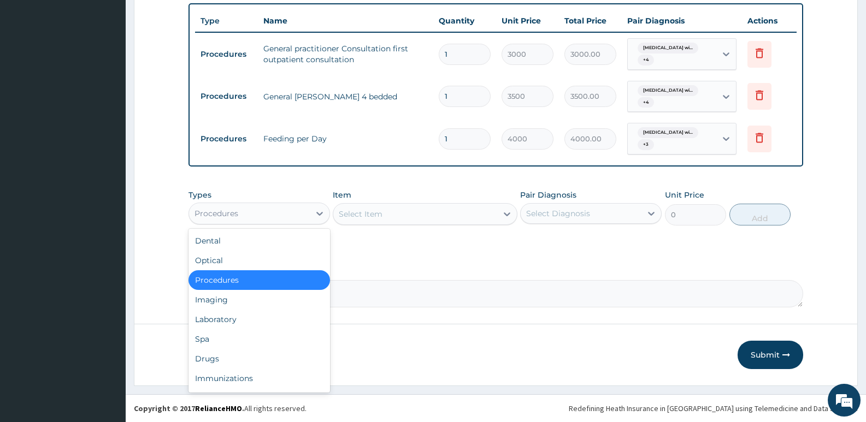
click at [300, 215] on div "Procedures" at bounding box center [249, 213] width 121 height 17
click at [231, 318] on div "Laboratory" at bounding box center [260, 320] width 142 height 20
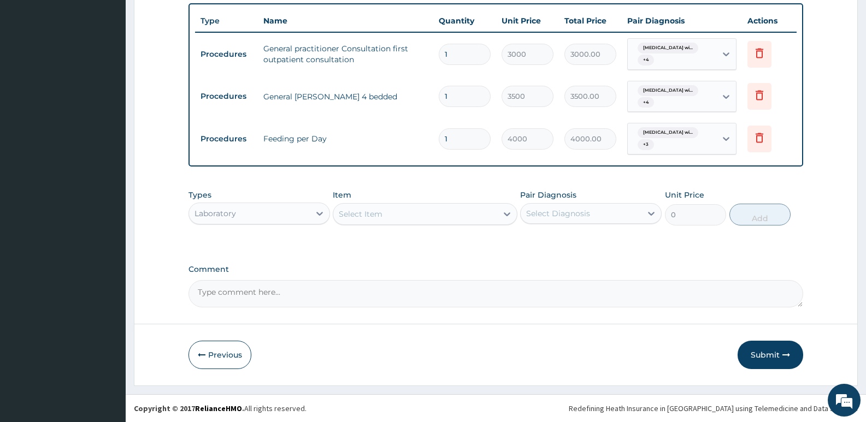
click at [448, 216] on div "Select Item" at bounding box center [414, 214] width 163 height 17
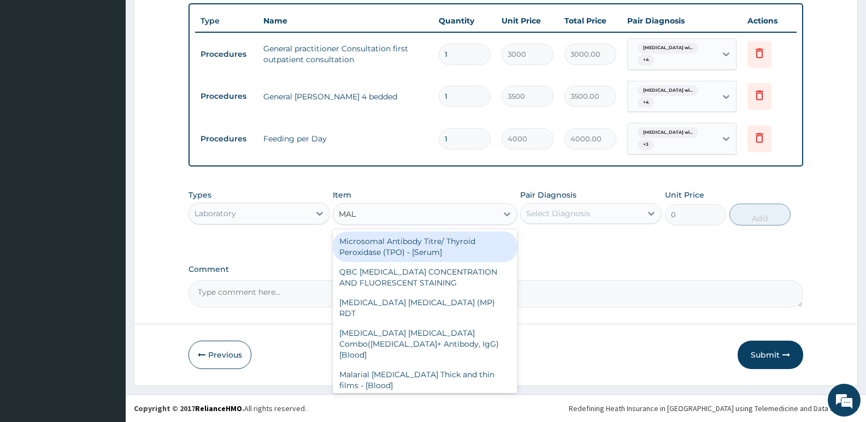
type input "MALA"
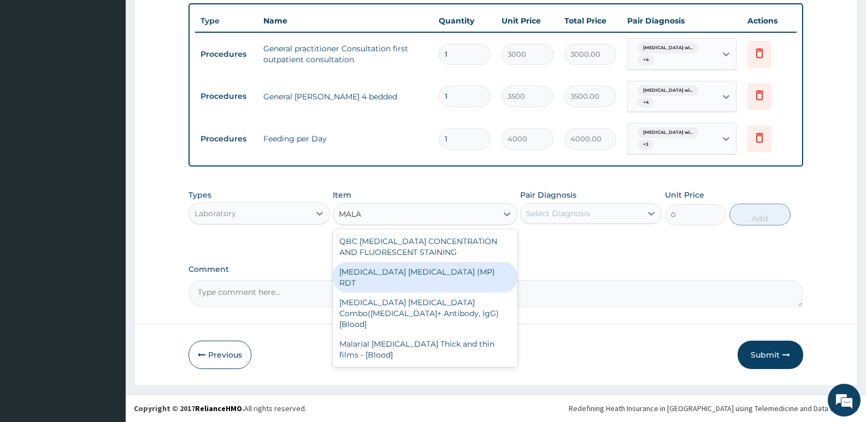
click at [396, 272] on div "MALARIA PARASITE (MP) RDT" at bounding box center [425, 277] width 184 height 31
type input "1500"
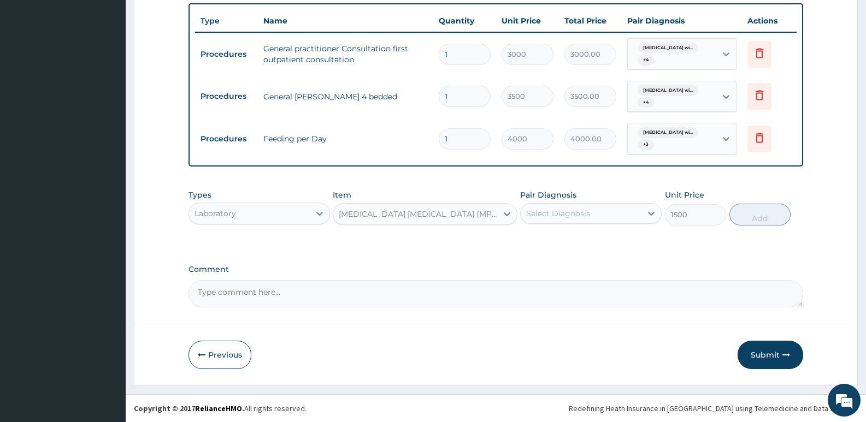
click at [609, 212] on div "Select Diagnosis" at bounding box center [581, 213] width 121 height 17
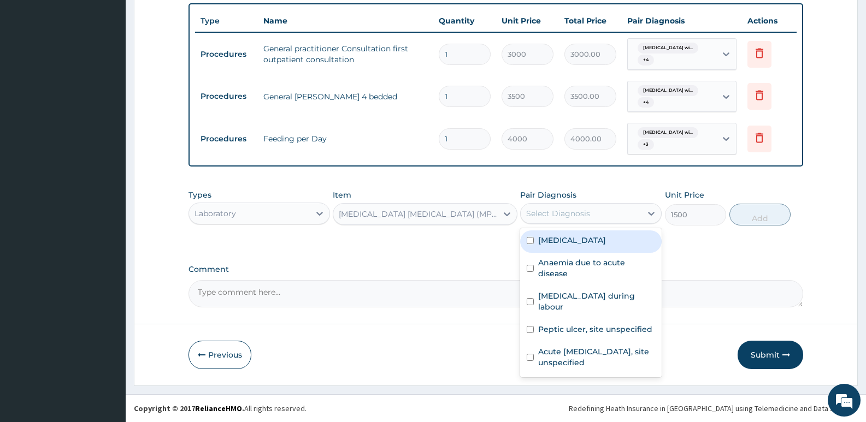
click at [589, 245] on label "Plasmodium malariae malaria without complication" at bounding box center [572, 240] width 68 height 11
checkbox input "true"
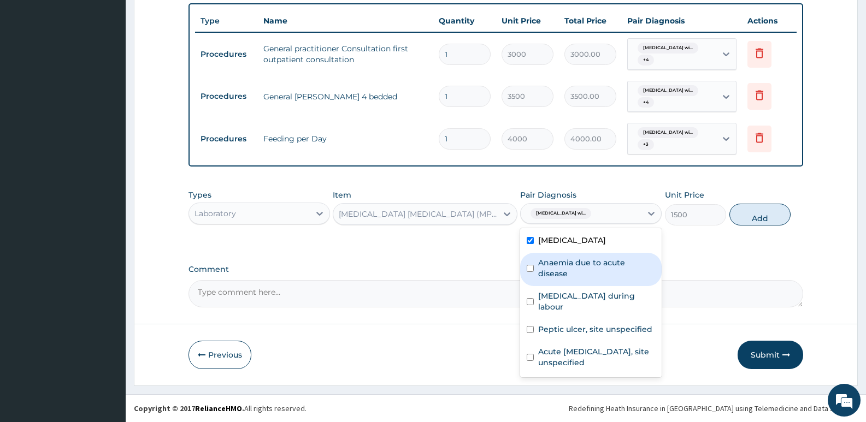
drag, startPoint x: 578, startPoint y: 278, endPoint x: 577, endPoint y: 284, distance: 6.2
click at [578, 279] on label "Anaemia due to acute disease" at bounding box center [596, 268] width 117 height 22
checkbox input "true"
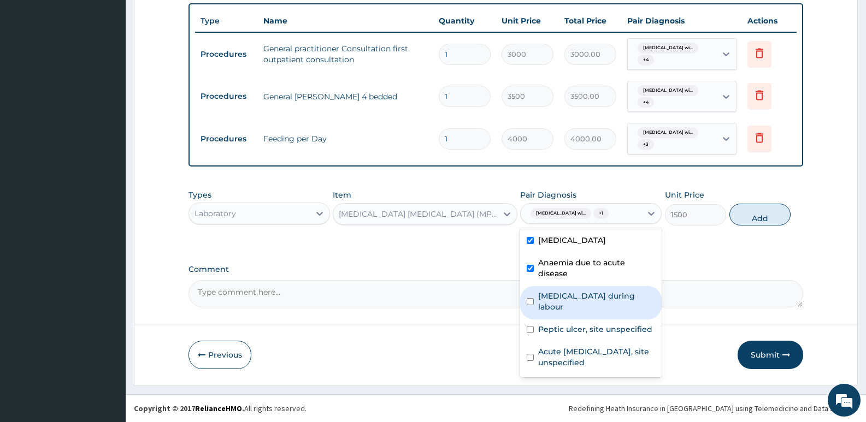
click at [570, 307] on label "Sepsis during labour" at bounding box center [596, 302] width 117 height 22
checkbox input "true"
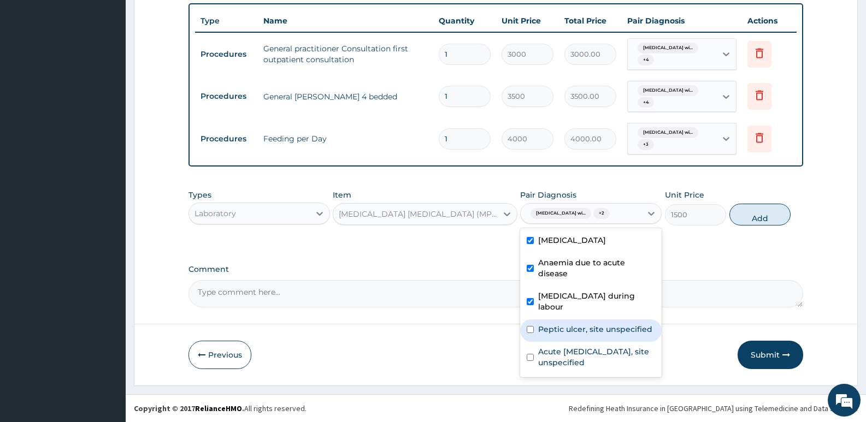
click at [566, 333] on label "Peptic ulcer, site unspecified" at bounding box center [595, 329] width 114 height 11
checkbox input "true"
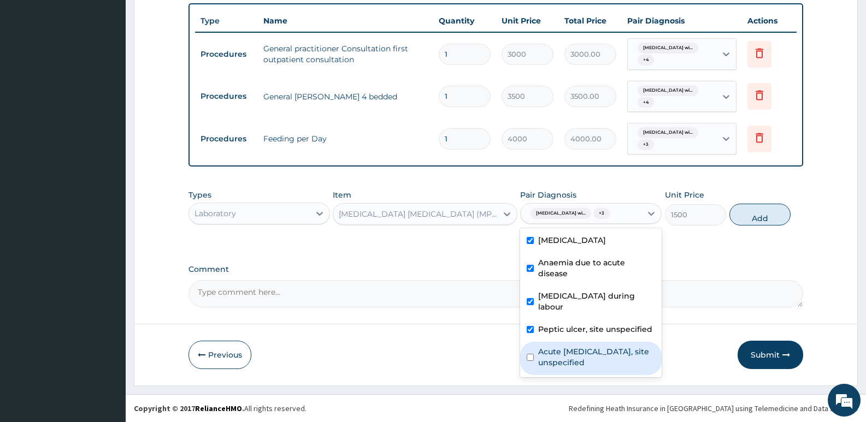
click at [563, 350] on label "Acute upper respiratory infection, site unspecified" at bounding box center [596, 358] width 117 height 22
checkbox input "true"
click at [748, 225] on button "Add" at bounding box center [760, 215] width 61 height 22
type input "0"
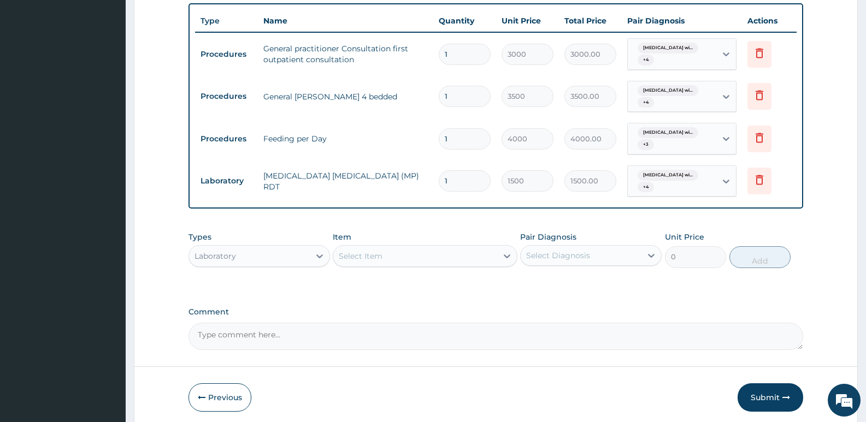
click at [436, 268] on div "Item Select Item" at bounding box center [425, 250] width 184 height 36
click at [441, 260] on div "Select Item" at bounding box center [414, 256] width 163 height 17
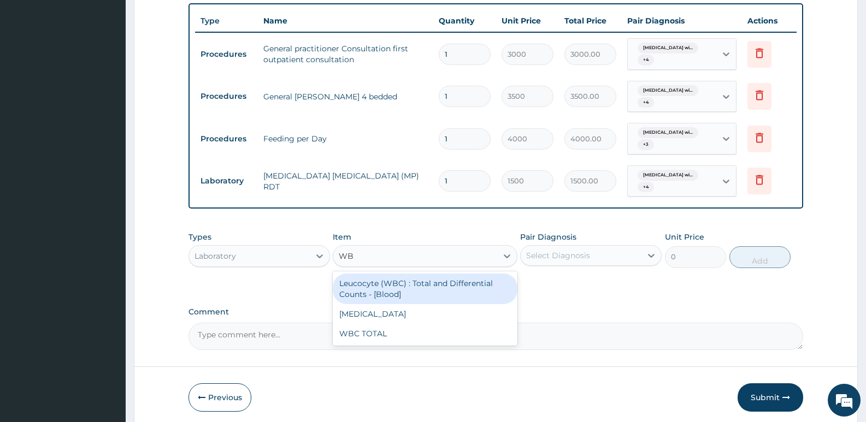
type input "WBC"
click at [394, 293] on div "Leucocyte (WBC) : Total and Differential Counts - [Blood]" at bounding box center [425, 289] width 184 height 31
type input "2000"
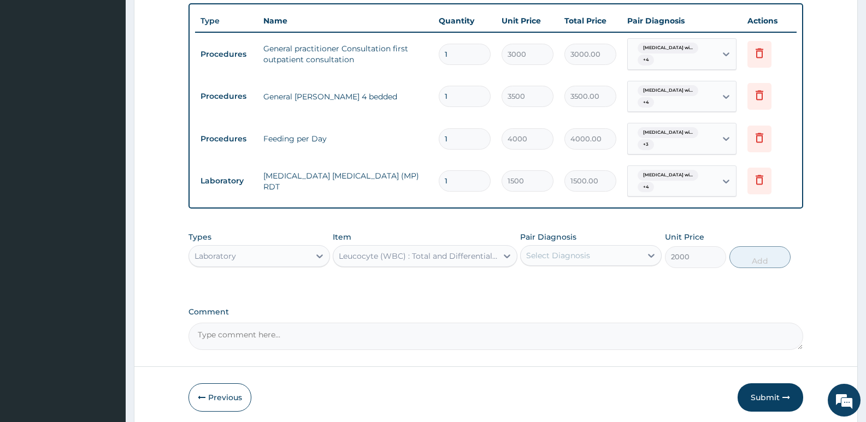
click at [639, 255] on div "Select Diagnosis" at bounding box center [581, 255] width 121 height 17
click at [640, 256] on div "Select Diagnosis" at bounding box center [581, 255] width 121 height 17
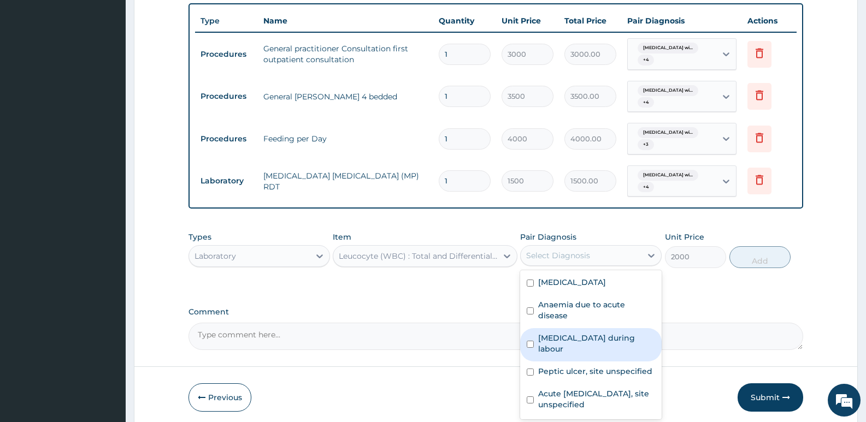
click at [568, 347] on div "Sepsis during labour" at bounding box center [591, 344] width 142 height 33
checkbox input "true"
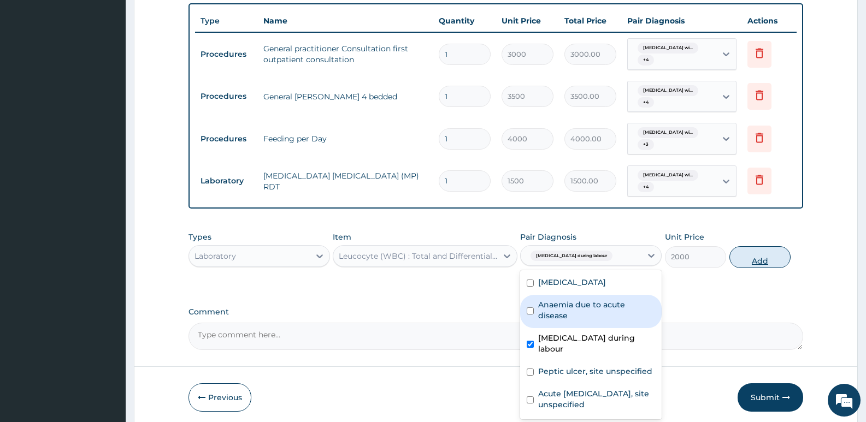
click at [756, 262] on button "Add" at bounding box center [760, 257] width 61 height 22
type input "0"
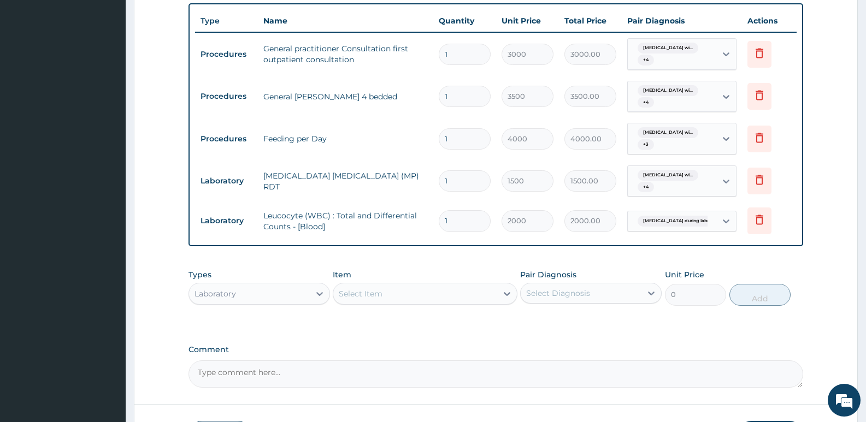
click at [436, 300] on div "Select Item" at bounding box center [414, 293] width 163 height 17
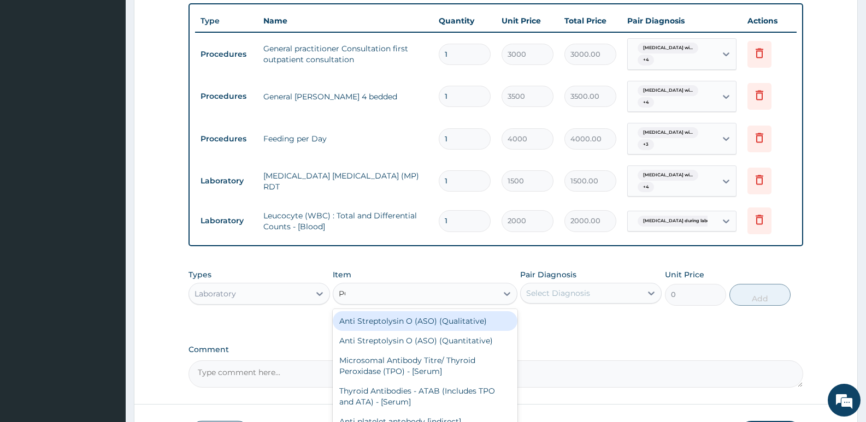
type input "PCV"
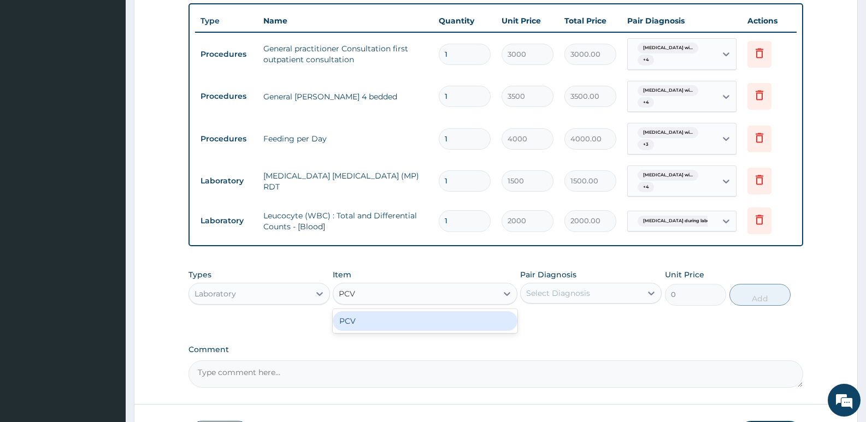
click at [420, 325] on div "PCV" at bounding box center [425, 322] width 184 height 20
type input "1500"
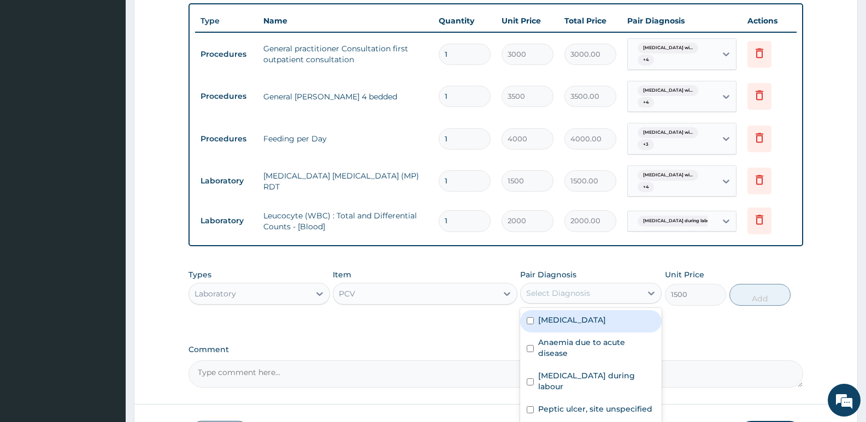
click at [641, 292] on div "Select Diagnosis" at bounding box center [581, 293] width 121 height 17
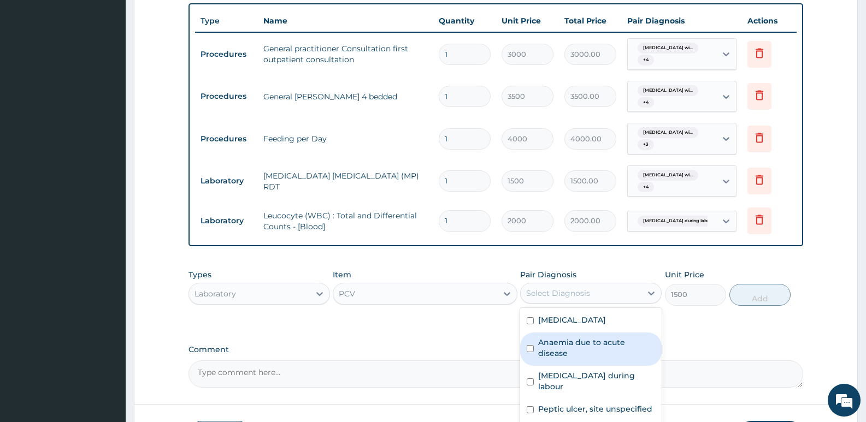
click at [594, 361] on div "Anaemia due to acute disease" at bounding box center [591, 349] width 142 height 33
checkbox input "true"
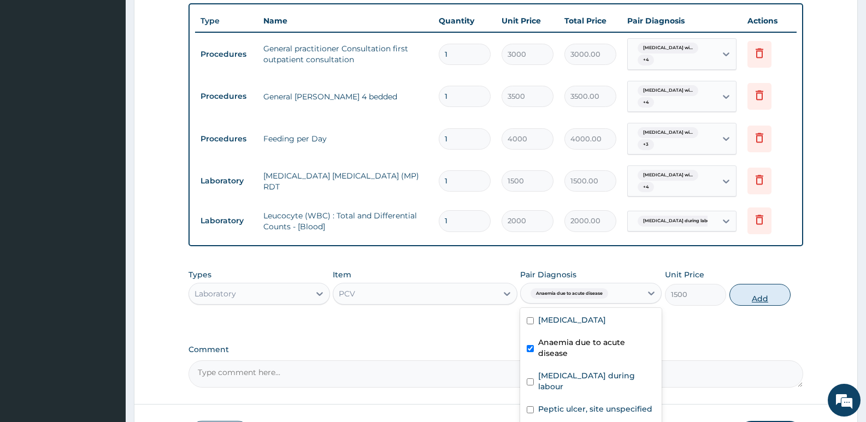
click at [759, 294] on button "Add" at bounding box center [760, 295] width 61 height 22
type input "0"
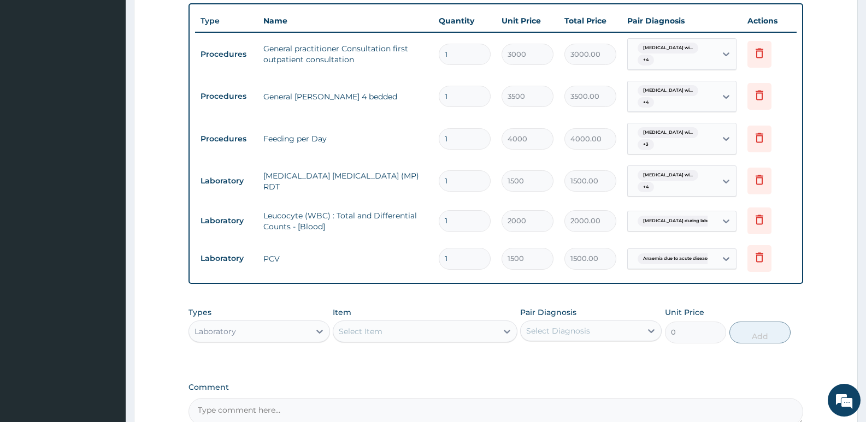
click at [281, 338] on div "Laboratory" at bounding box center [249, 331] width 121 height 17
click at [403, 334] on div "Select Item" at bounding box center [414, 331] width 163 height 17
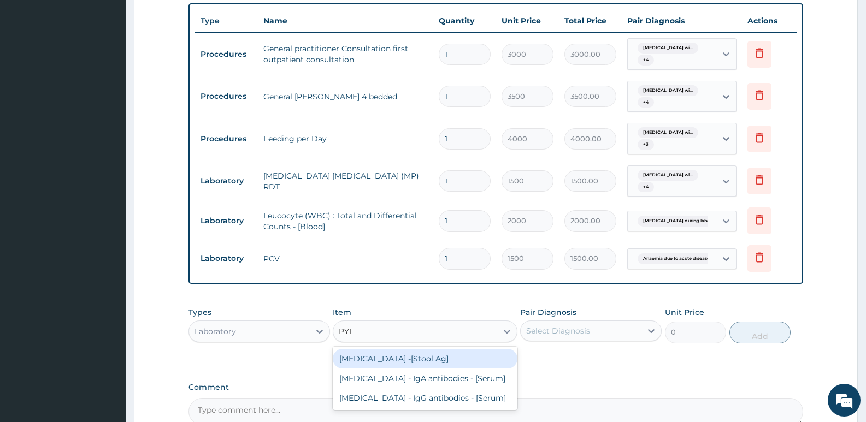
type input "PYLO"
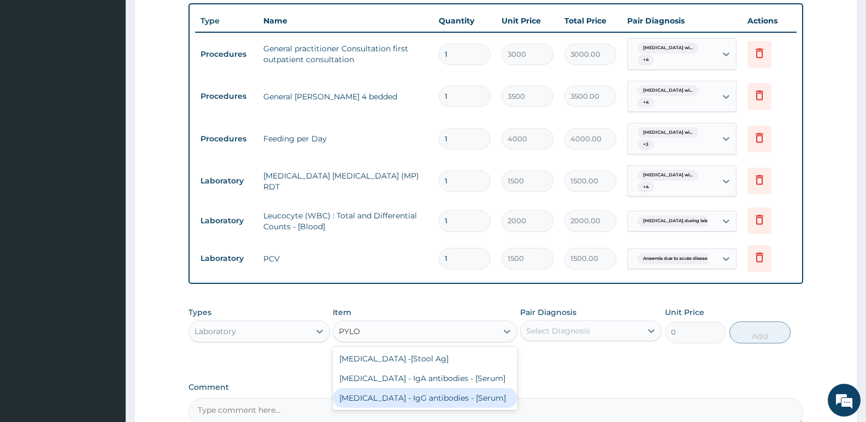
click at [398, 408] on div "Helicobacter Pylori - IgG antibodies - [Serum]" at bounding box center [425, 399] width 184 height 20
type input "22500"
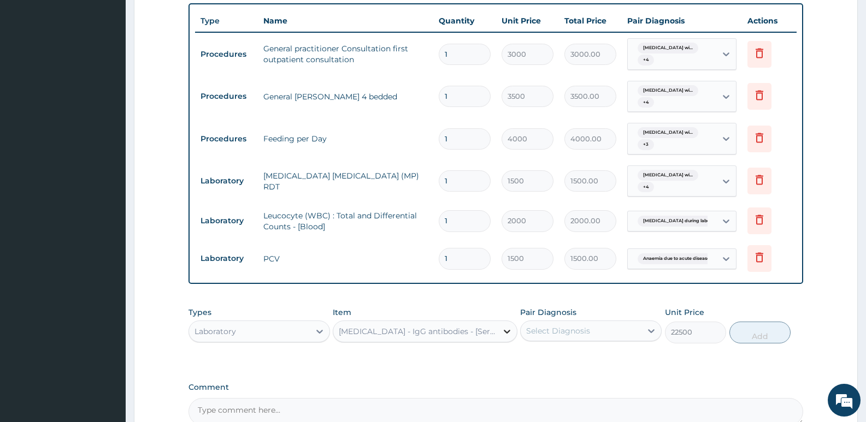
click at [500, 333] on div at bounding box center [507, 332] width 20 height 20
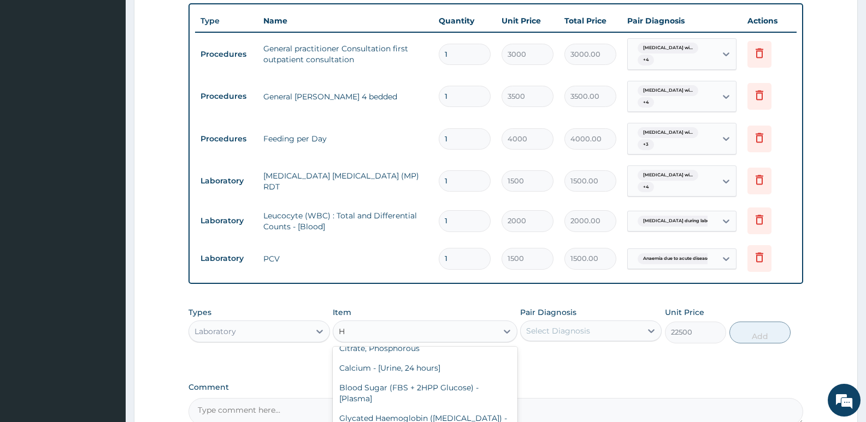
scroll to position [349, 0]
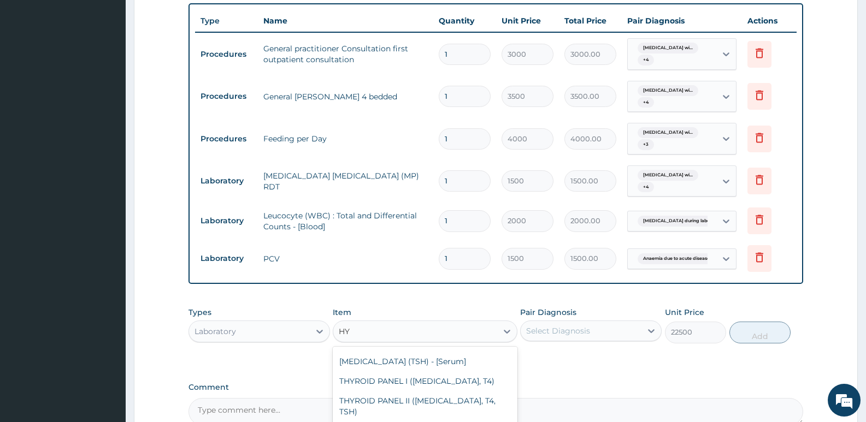
type input "H"
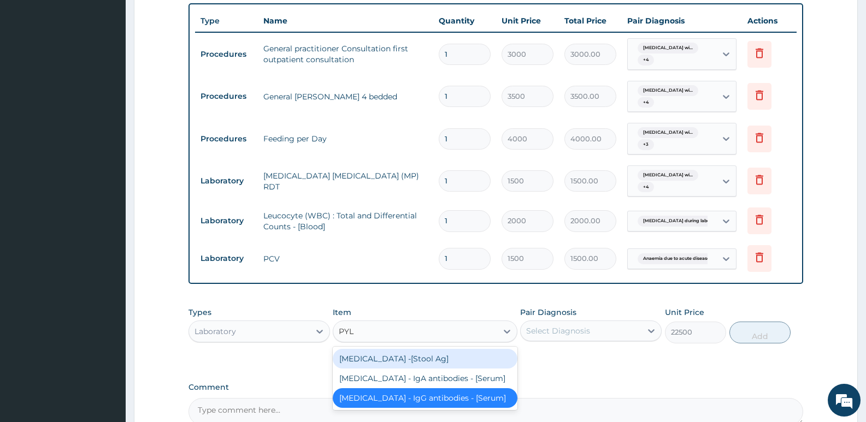
scroll to position [0, 0]
type input "PYLOR"
click at [419, 366] on div "Helicobacter pylori -[Stool Ag]" at bounding box center [425, 359] width 184 height 20
type input "2000"
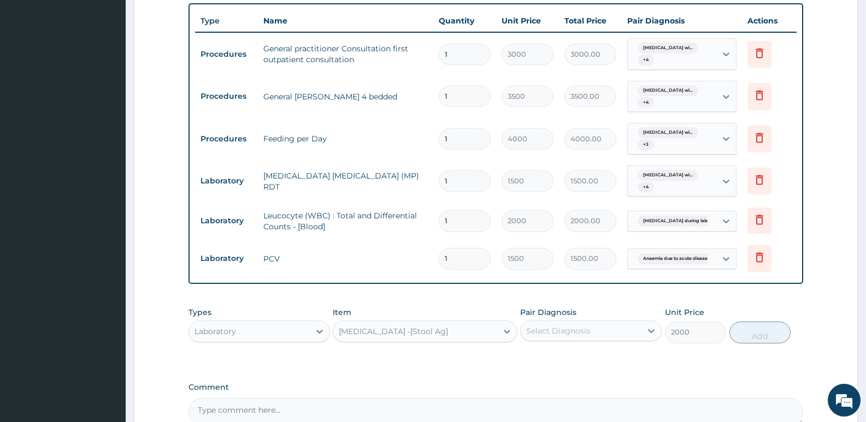
click at [476, 332] on div "Helicobacter pylori -[Stool Ag]" at bounding box center [414, 331] width 163 height 17
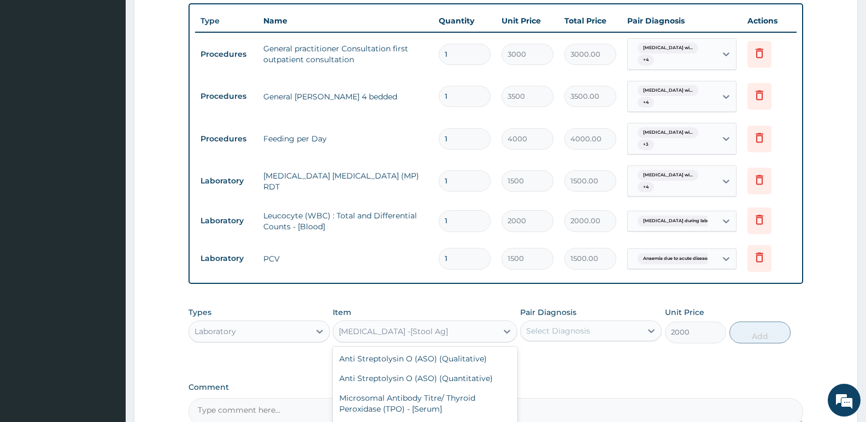
scroll to position [1122, 0]
type input "H"
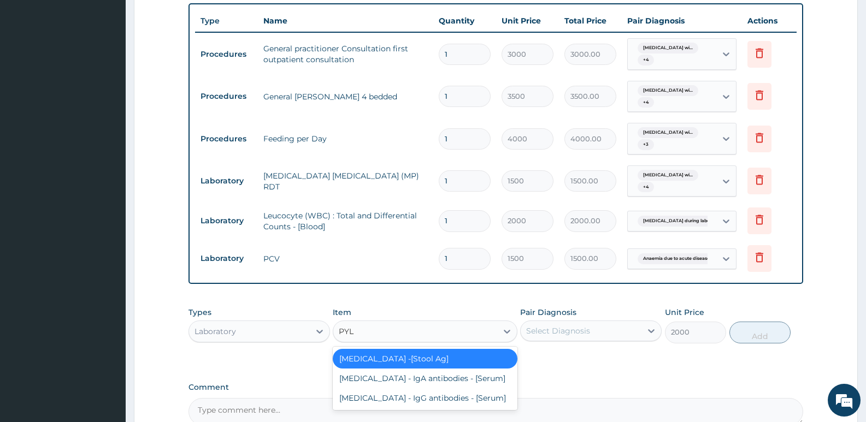
scroll to position [0, 0]
type input "PYLO"
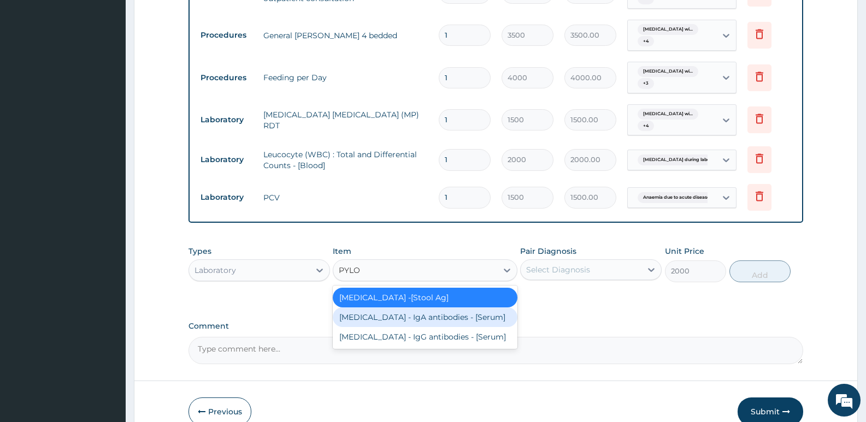
scroll to position [533, 0]
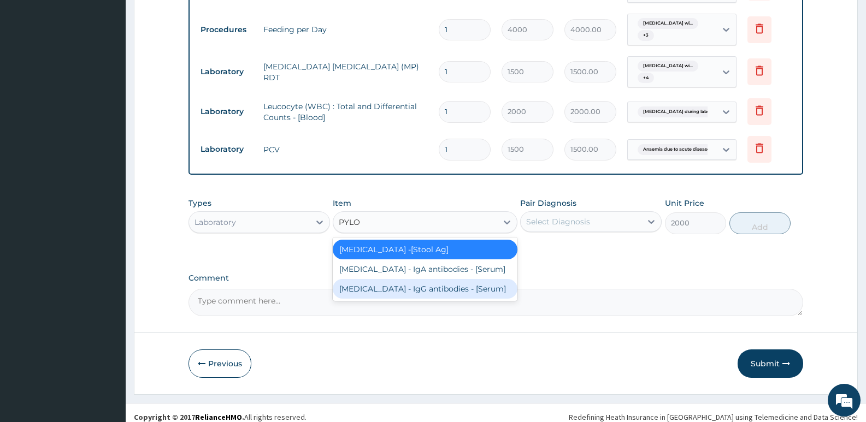
click at [390, 299] on div "Helicobacter Pylori - IgG antibodies - [Serum]" at bounding box center [425, 289] width 184 height 20
type input "22500"
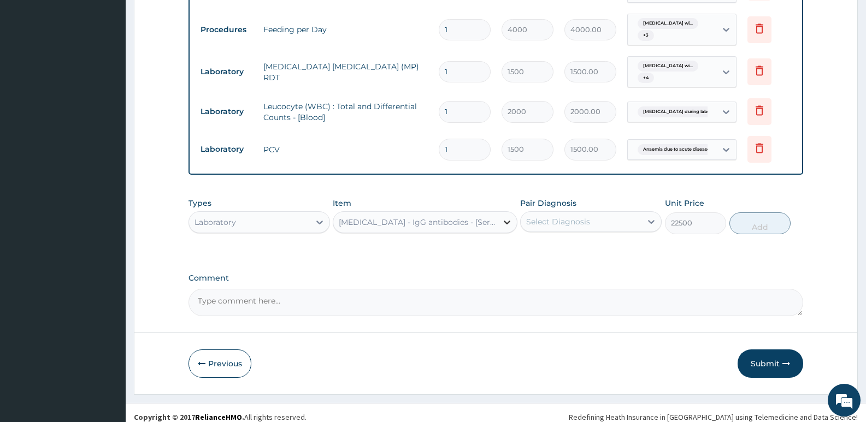
click at [497, 222] on div at bounding box center [507, 223] width 20 height 20
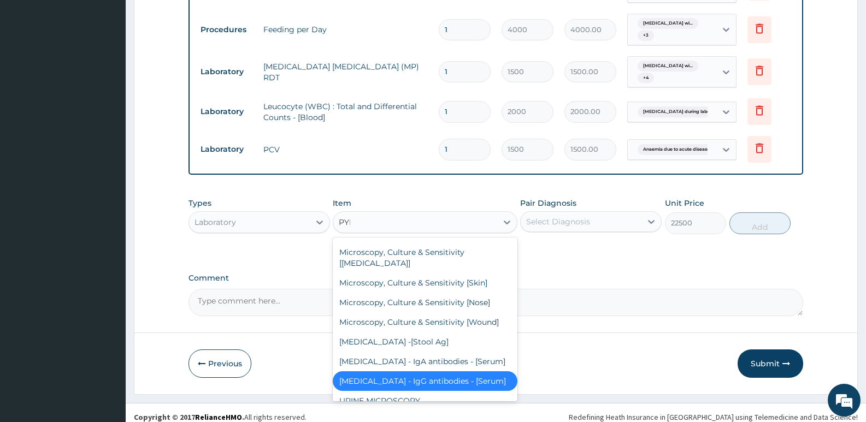
scroll to position [0, 0]
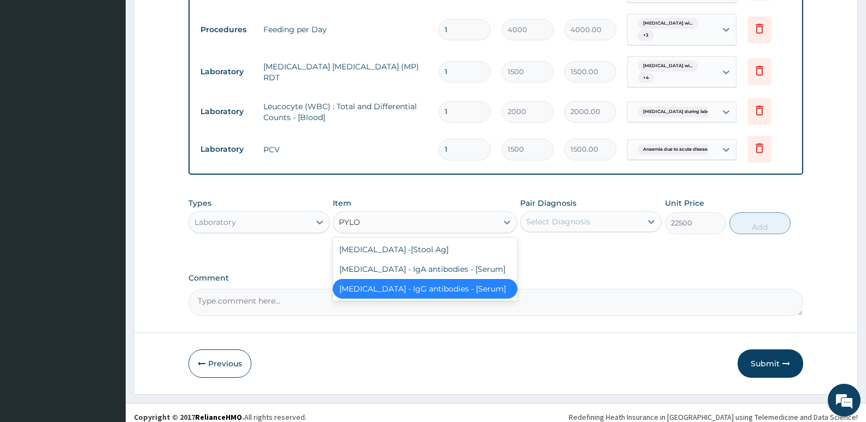
type input "PYLOR"
click at [415, 268] on div "Helicobacter Pylori - IgA antibodies - [Serum]" at bounding box center [425, 270] width 184 height 20
type input "5500"
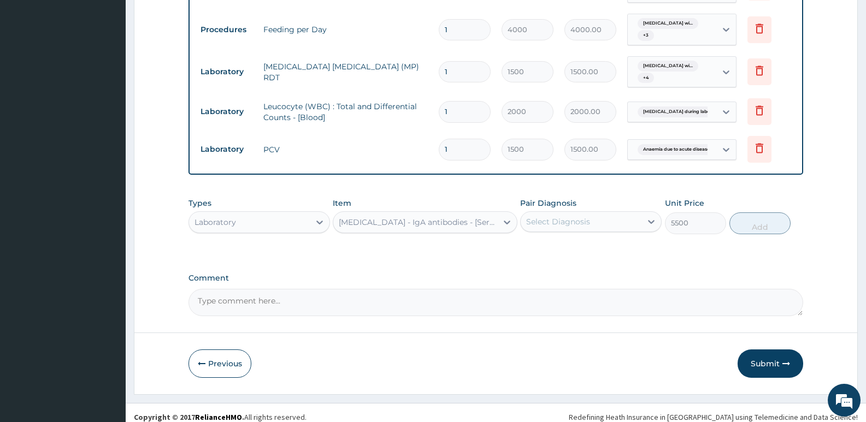
click at [614, 216] on div "Select Diagnosis" at bounding box center [581, 221] width 121 height 17
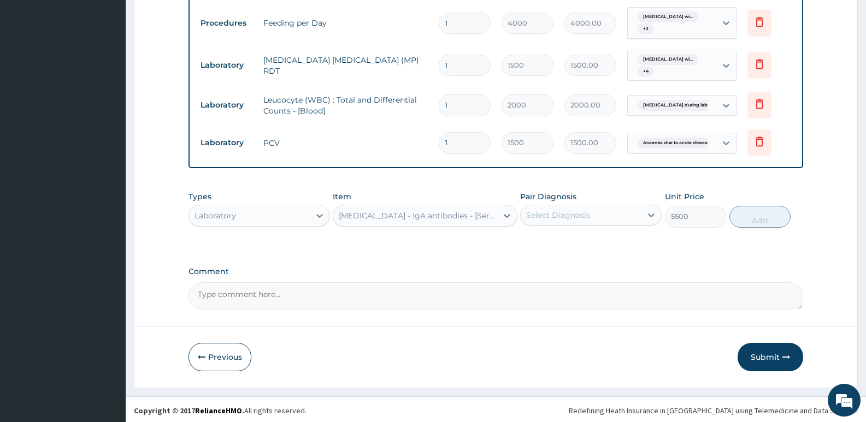
scroll to position [542, 0]
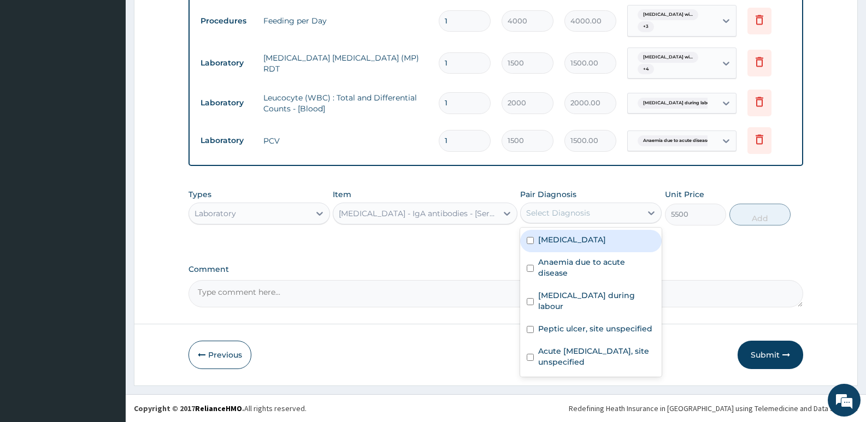
click at [615, 210] on div "Select Diagnosis" at bounding box center [581, 212] width 121 height 17
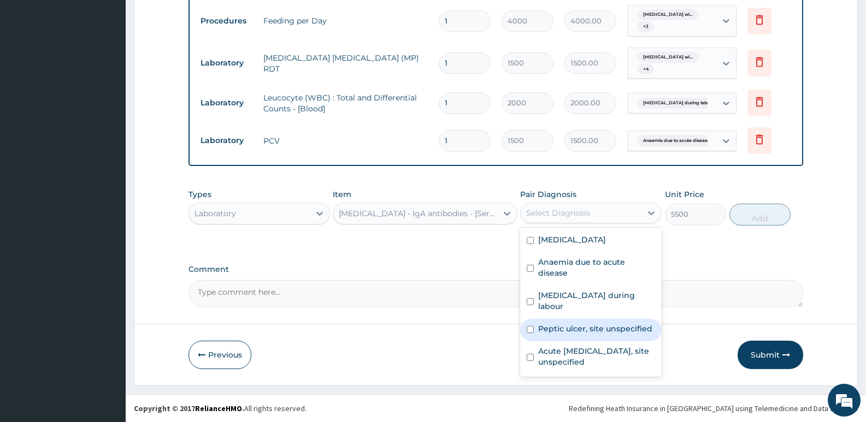
click at [580, 324] on label "Peptic ulcer, site unspecified" at bounding box center [595, 329] width 114 height 11
checkbox input "true"
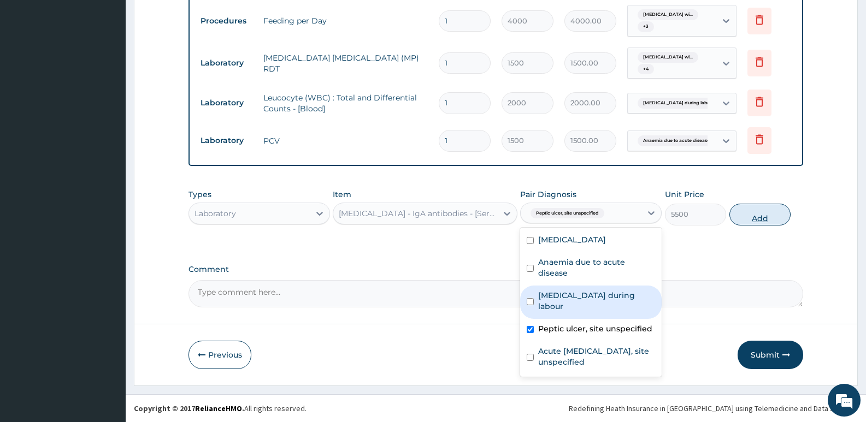
click at [770, 222] on button "Add" at bounding box center [760, 215] width 61 height 22
type input "0"
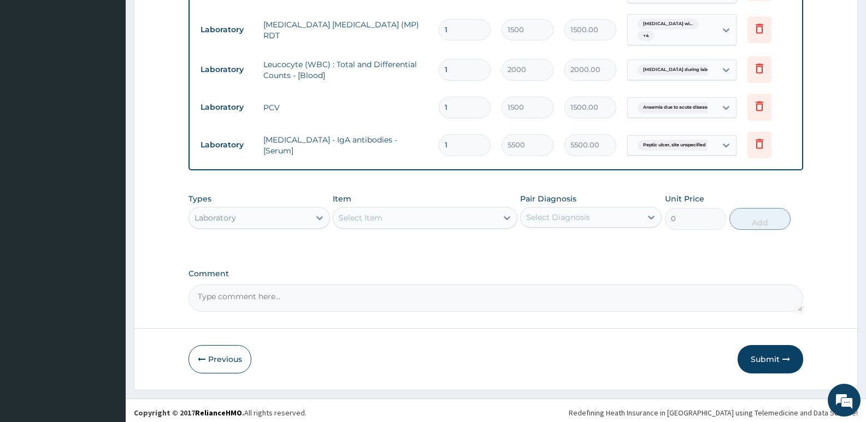
scroll to position [579, 0]
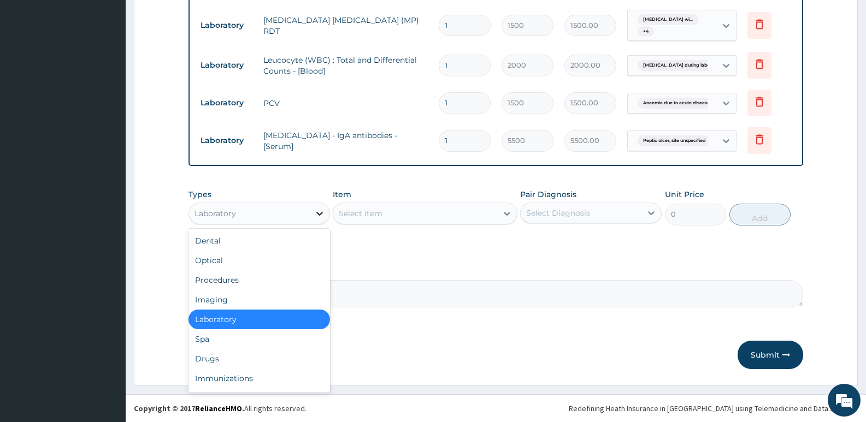
click at [313, 208] on div at bounding box center [320, 214] width 20 height 20
click at [213, 353] on div "Drugs" at bounding box center [260, 359] width 142 height 20
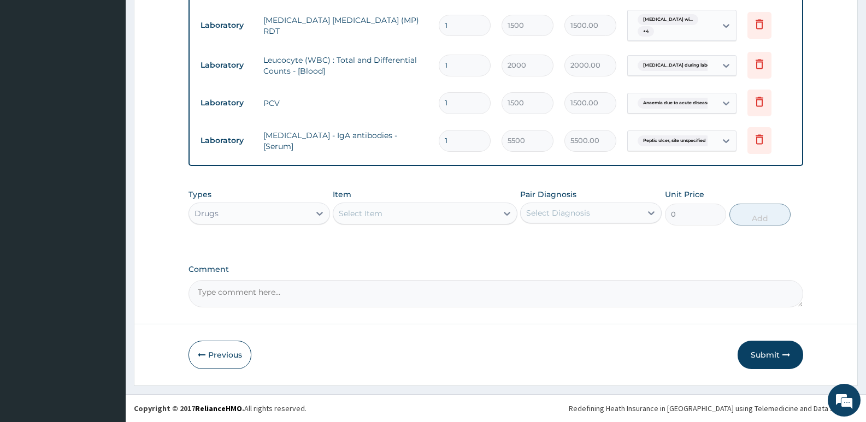
click at [485, 216] on div "Select Item" at bounding box center [414, 213] width 163 height 17
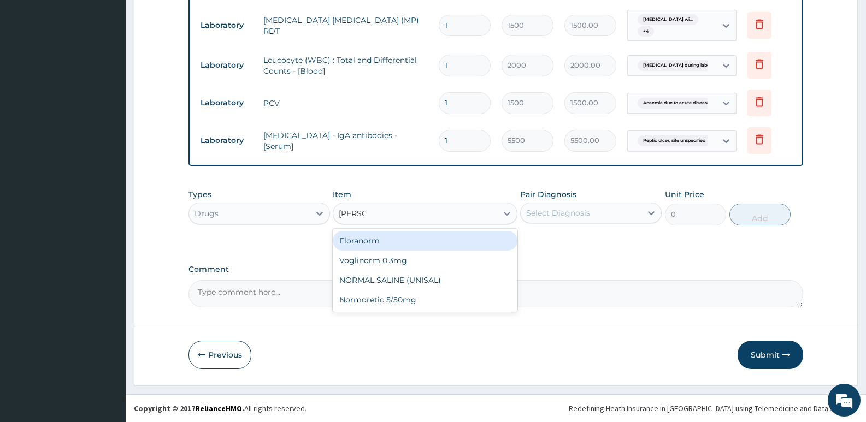
type input "NORMAL"
click at [433, 238] on div "NORMAL SALINE (UNISAL)" at bounding box center [425, 241] width 184 height 20
type input "1500"
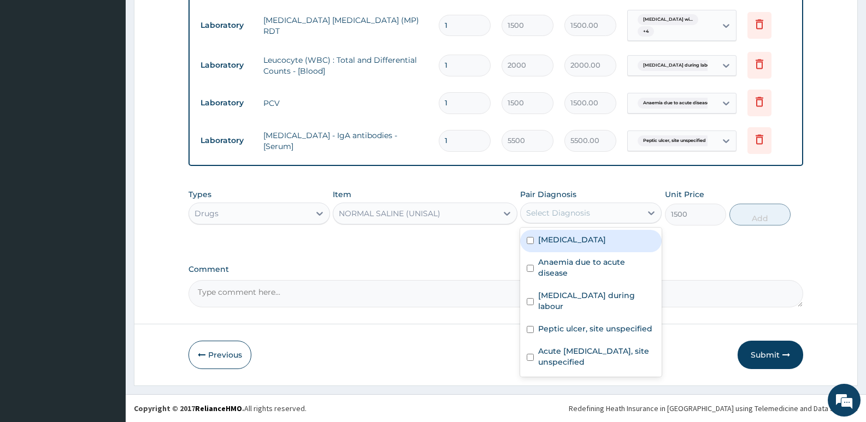
click at [635, 212] on div "Select Diagnosis" at bounding box center [581, 212] width 121 height 17
drag, startPoint x: 601, startPoint y: 240, endPoint x: 596, endPoint y: 252, distance: 13.0
click at [600, 240] on label "Plasmodium malariae malaria without complication" at bounding box center [572, 239] width 68 height 11
checkbox input "true"
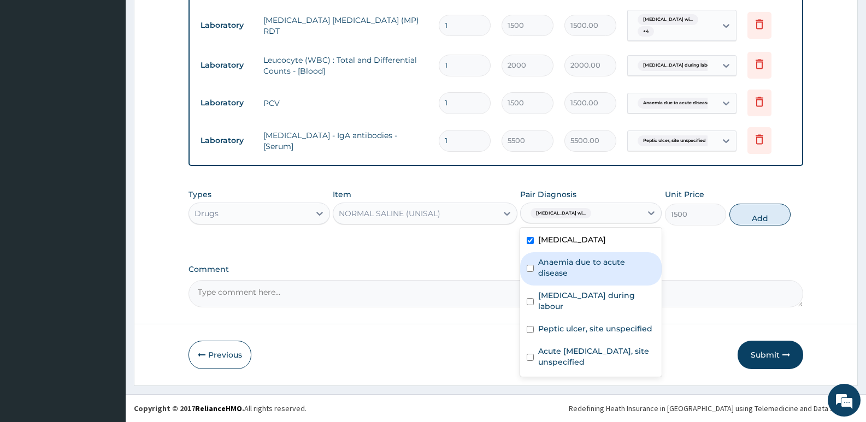
click at [580, 275] on label "Anaemia due to acute disease" at bounding box center [596, 268] width 117 height 22
checkbox input "true"
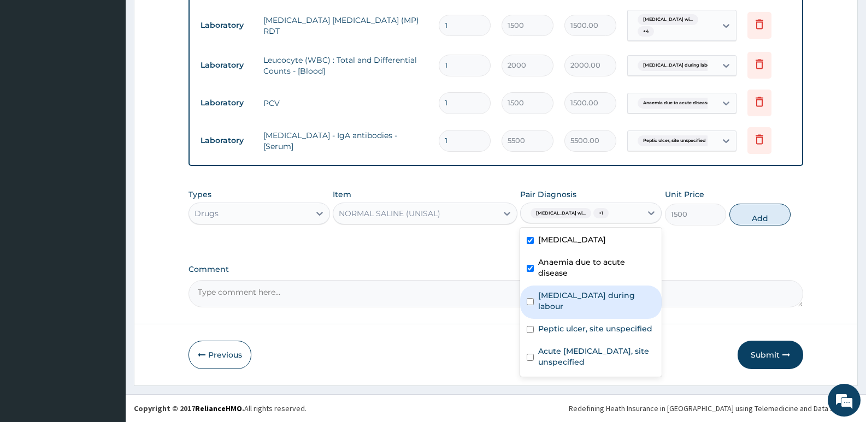
click at [567, 309] on label "Sepsis during labour" at bounding box center [596, 301] width 117 height 22
checkbox input "true"
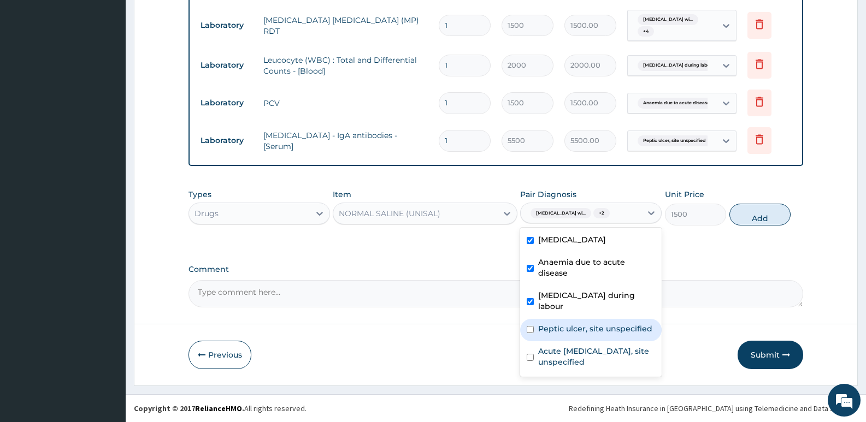
click at [557, 342] on div "Acute upper respiratory infection, site unspecified" at bounding box center [591, 358] width 142 height 33
checkbox input "true"
click at [555, 331] on label "Peptic ulcer, site unspecified" at bounding box center [595, 329] width 114 height 11
checkbox input "true"
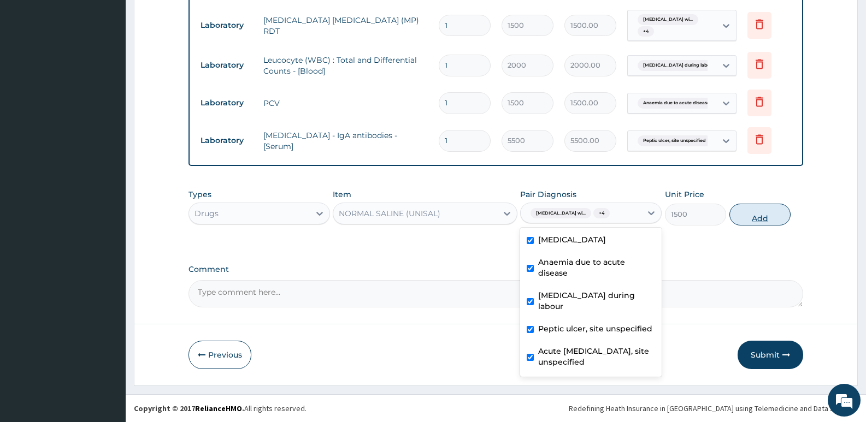
click at [757, 215] on button "Add" at bounding box center [760, 215] width 61 height 22
type input "0"
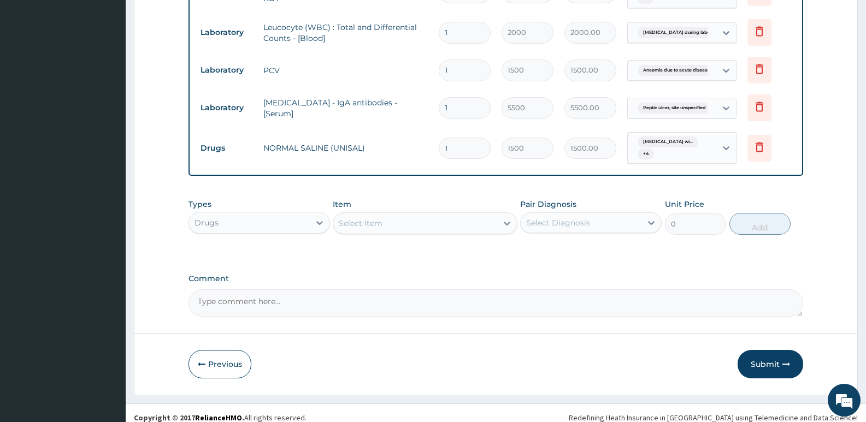
scroll to position [621, 0]
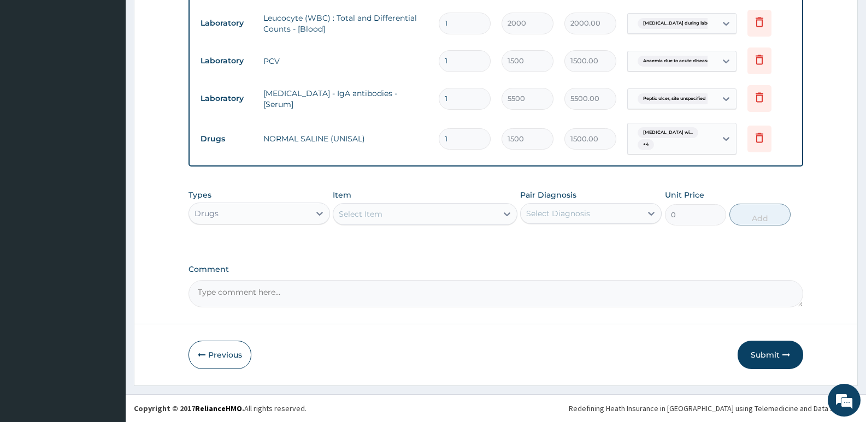
type input "0.00"
type input "3"
type input "4500.00"
type input "0.00"
type input "2"
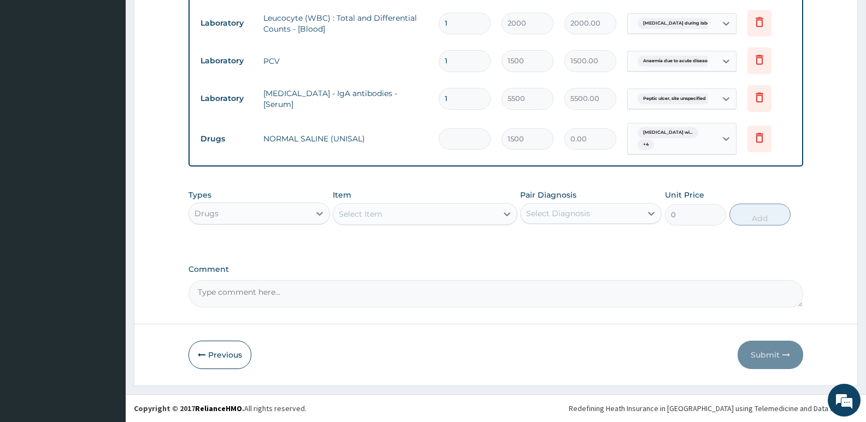
type input "3000.00"
type input "2"
click at [426, 212] on div "Select Item" at bounding box center [414, 214] width 163 height 17
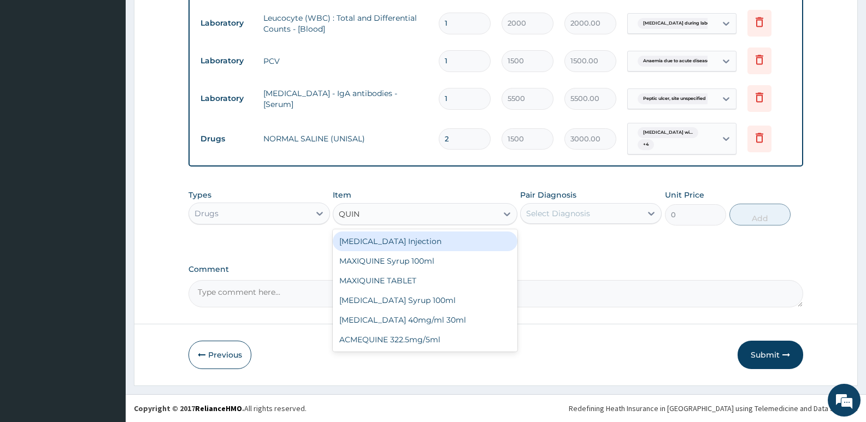
type input "QUINI"
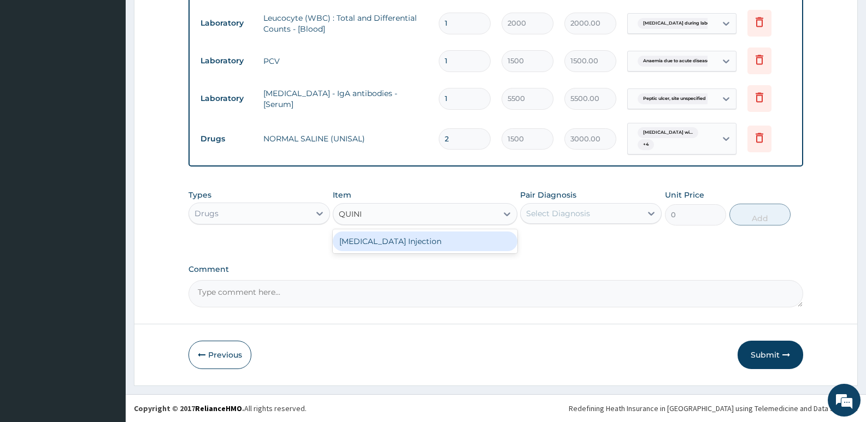
click at [389, 248] on div "QUININE Injection" at bounding box center [425, 242] width 184 height 20
type input "500"
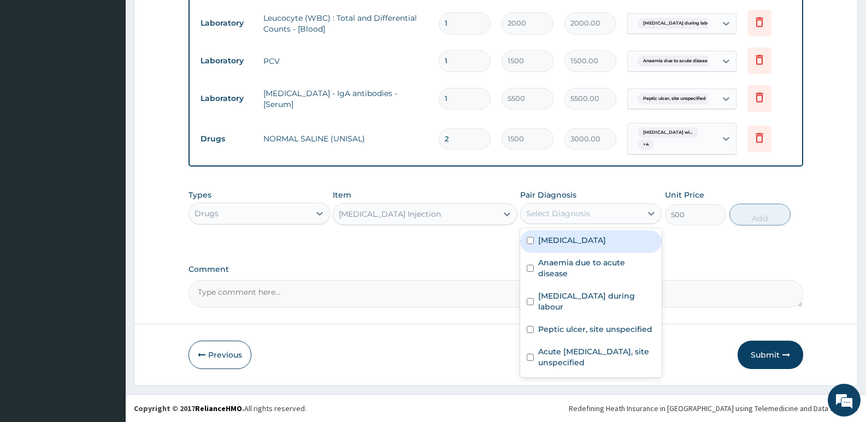
click at [590, 214] on div "Select Diagnosis" at bounding box center [581, 213] width 121 height 17
click at [593, 237] on label "Plasmodium malariae malaria without complication" at bounding box center [572, 240] width 68 height 11
checkbox input "true"
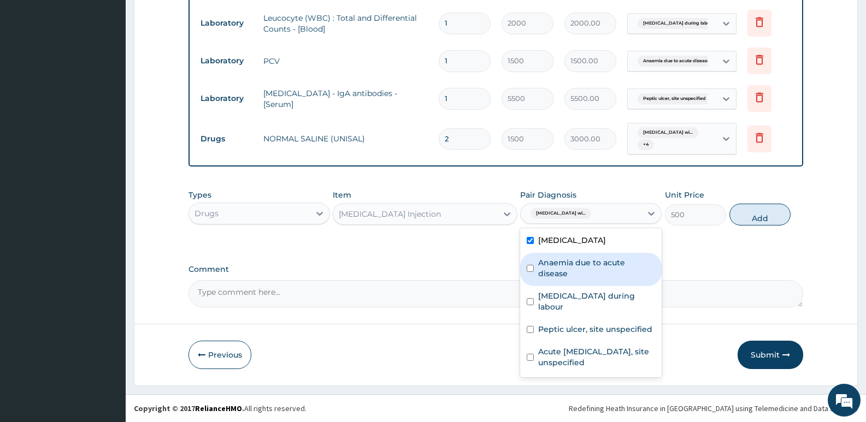
click at [591, 269] on label "Anaemia due to acute disease" at bounding box center [596, 268] width 117 height 22
checkbox input "true"
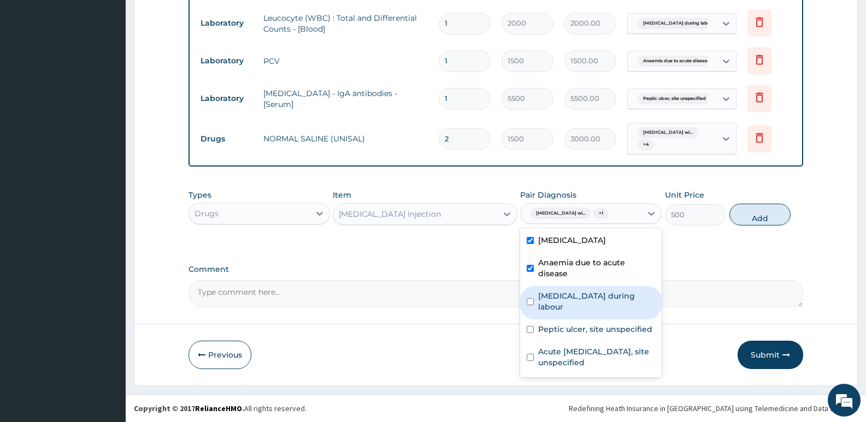
click at [582, 306] on label "Sepsis during labour" at bounding box center [596, 302] width 117 height 22
checkbox input "true"
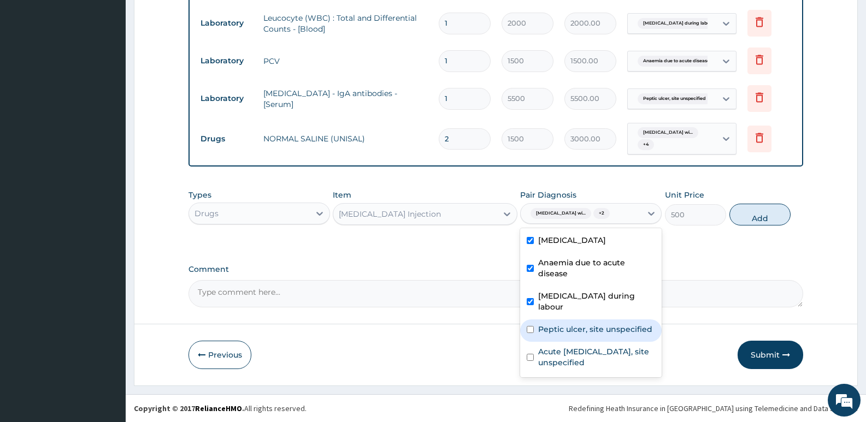
click at [574, 334] on label "Peptic ulcer, site unspecified" at bounding box center [595, 329] width 114 height 11
checkbox input "true"
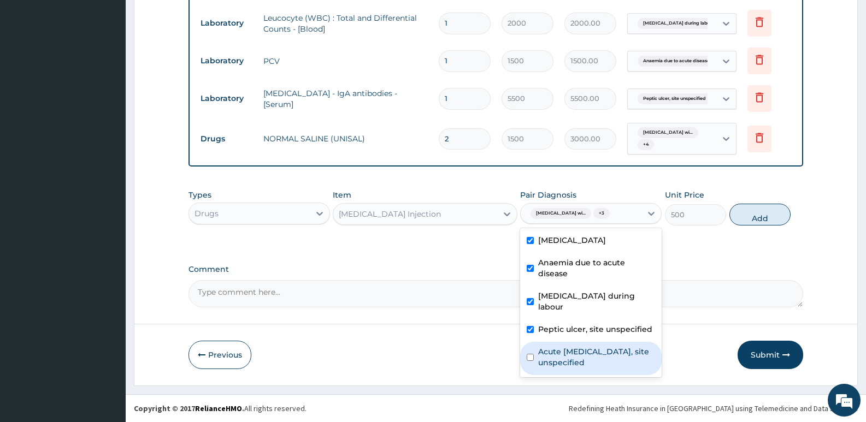
click at [568, 348] on label "Acute upper respiratory infection, site unspecified" at bounding box center [596, 358] width 117 height 22
checkbox input "true"
click at [759, 226] on button "Add" at bounding box center [760, 215] width 61 height 22
type input "0"
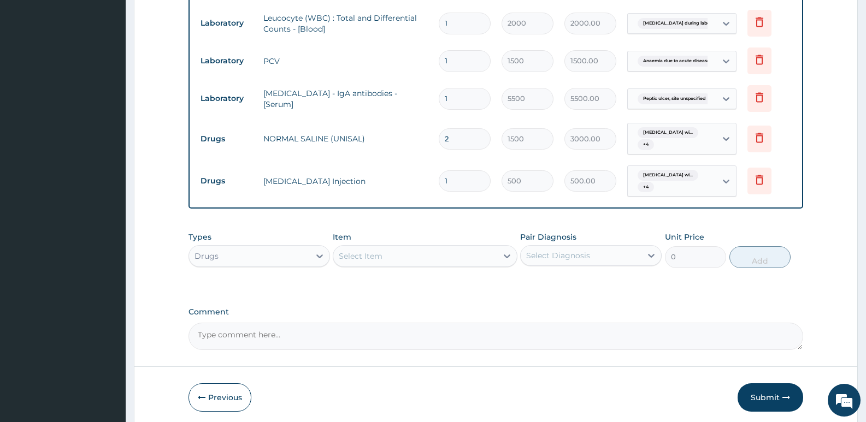
type input "0.00"
type input "2"
type input "1000.00"
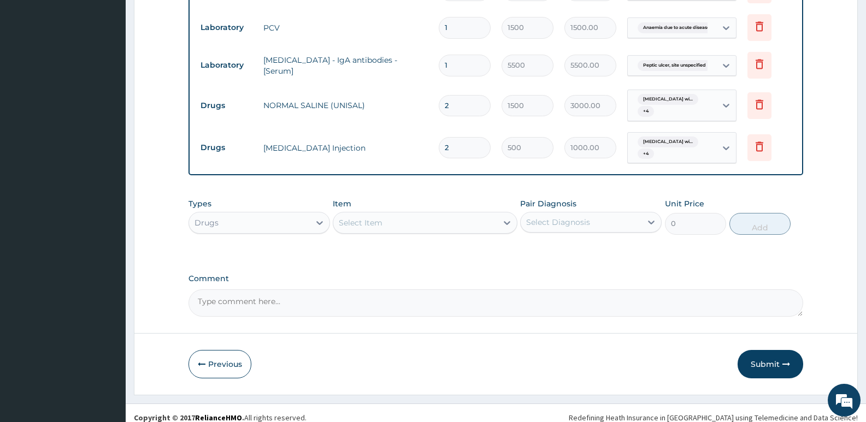
scroll to position [664, 0]
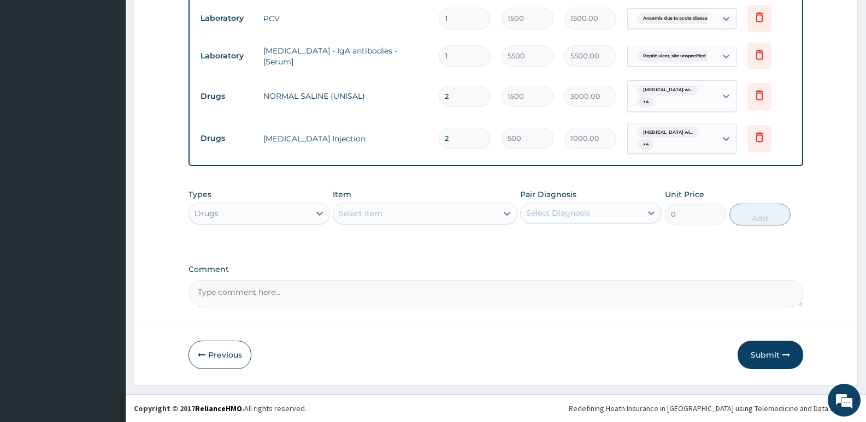
type input "2"
click at [396, 213] on div "Select Item" at bounding box center [414, 213] width 163 height 17
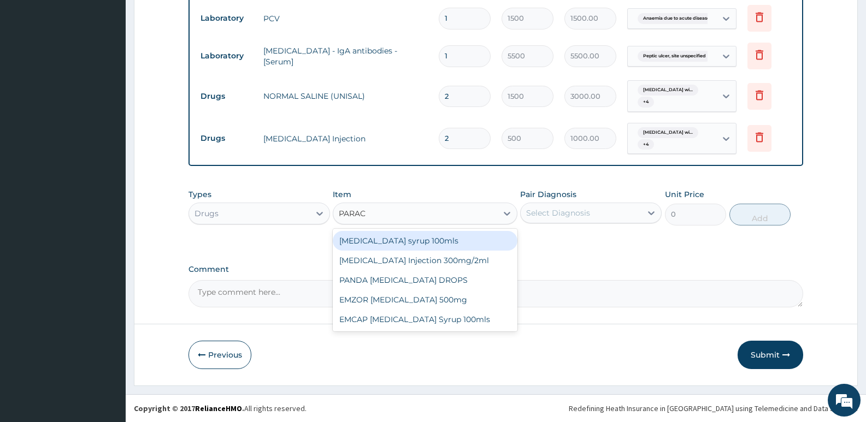
type input "PARACE"
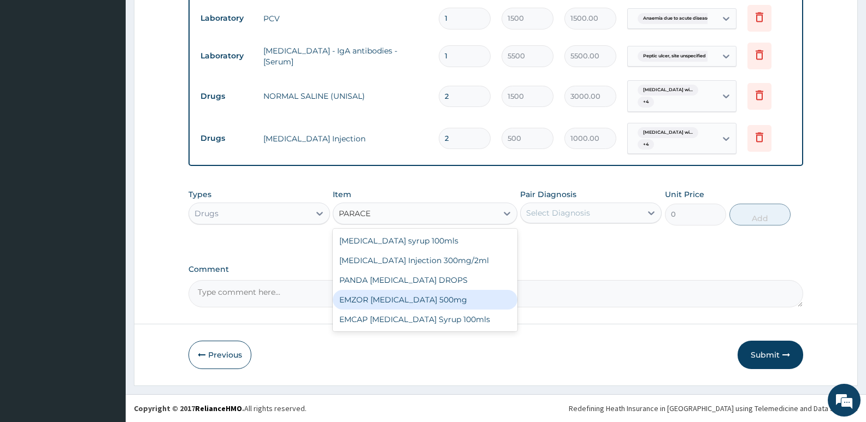
click at [409, 301] on div "EMZOR PARACETAMOL 500mg" at bounding box center [425, 300] width 184 height 20
type input "20"
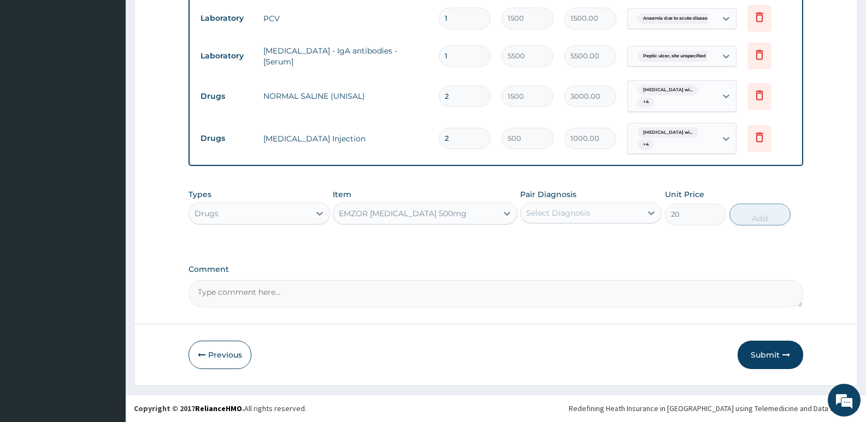
click at [614, 213] on div "Select Diagnosis" at bounding box center [581, 212] width 121 height 17
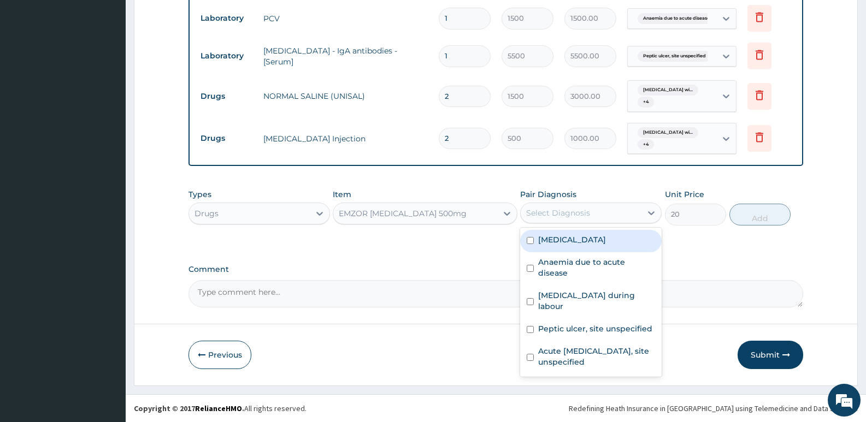
click at [606, 244] on label "Plasmodium malariae malaria without complication" at bounding box center [572, 239] width 68 height 11
checkbox input "true"
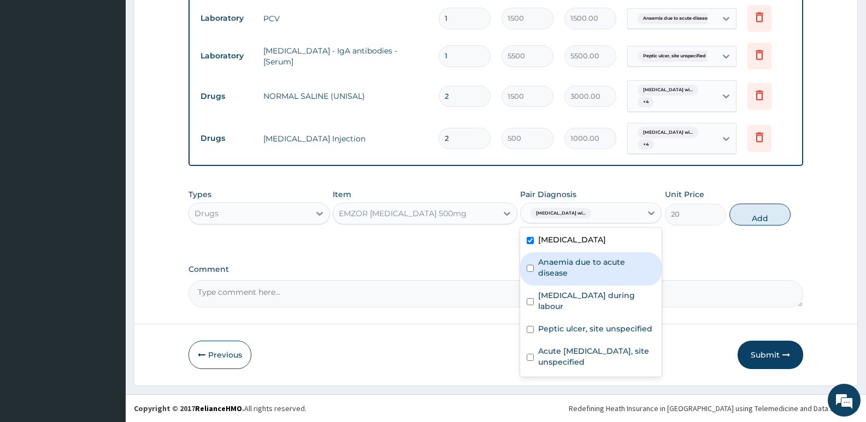
click at [595, 279] on div "Anaemia due to acute disease" at bounding box center [591, 269] width 142 height 33
checkbox input "true"
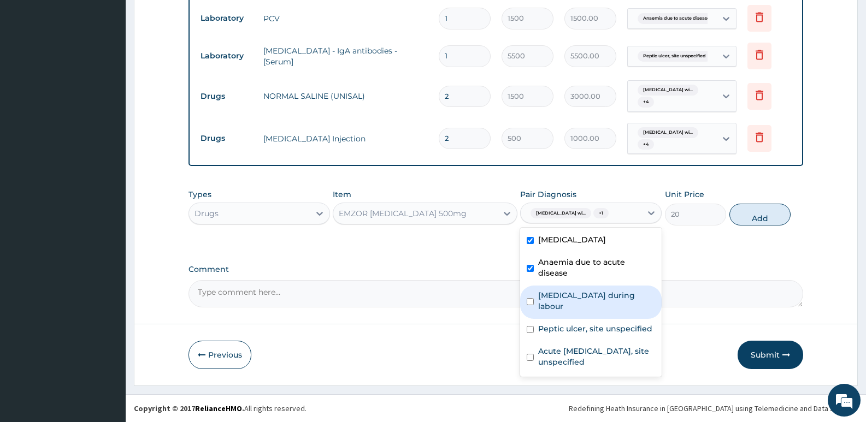
drag, startPoint x: 581, startPoint y: 312, endPoint x: 573, endPoint y: 330, distance: 19.8
click at [580, 313] on div "Sepsis during labour" at bounding box center [591, 302] width 142 height 33
checkbox input "true"
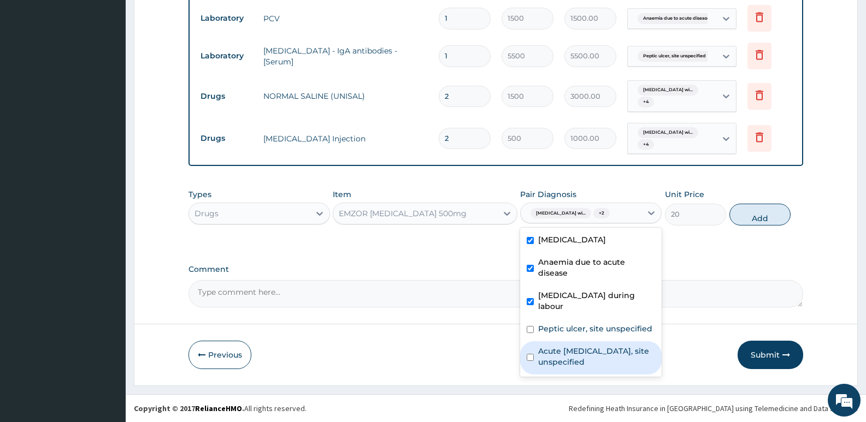
click at [566, 343] on div "Acute upper respiratory infection, site unspecified" at bounding box center [591, 358] width 142 height 33
checkbox input "true"
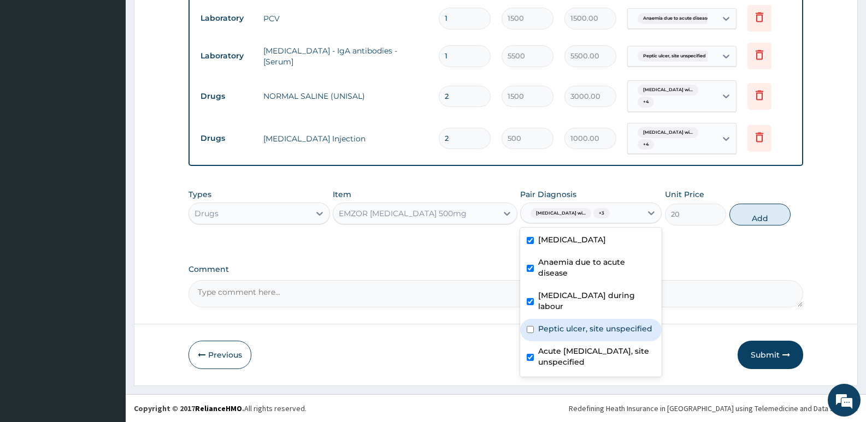
click at [566, 328] on label "Peptic ulcer, site unspecified" at bounding box center [595, 329] width 114 height 11
checkbox input "true"
click at [756, 226] on button "Add" at bounding box center [760, 215] width 61 height 22
type input "0"
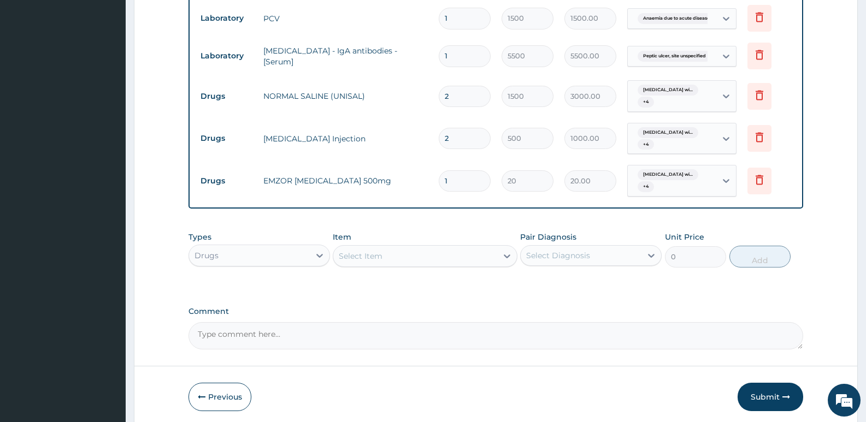
type input "18"
type input "360.00"
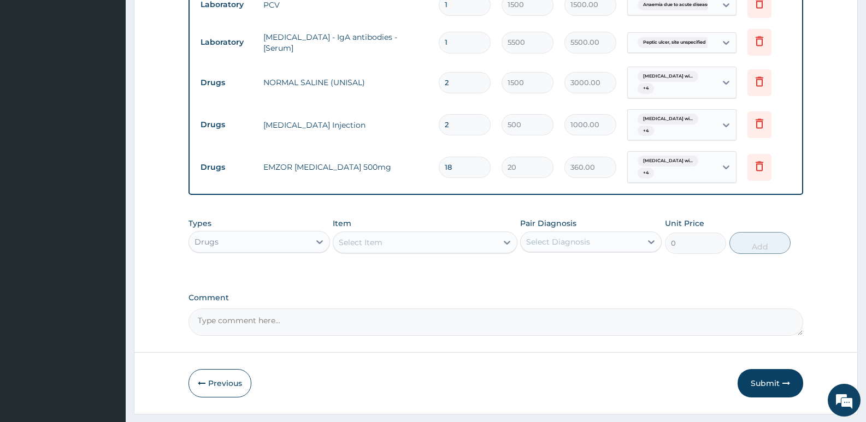
scroll to position [706, 0]
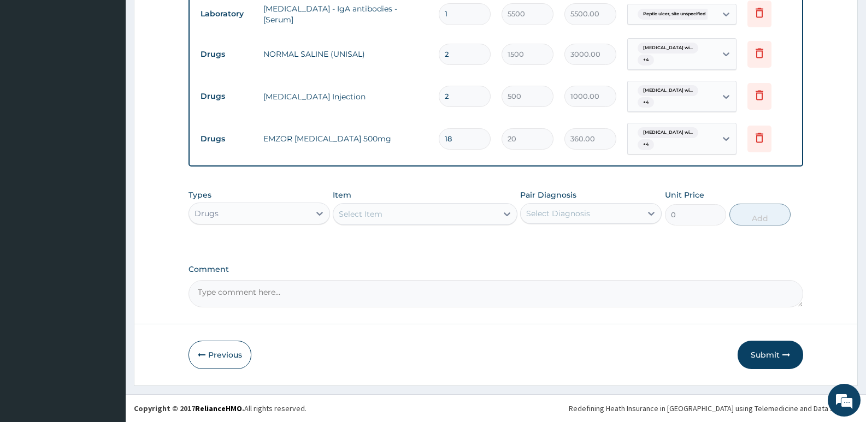
type input "18"
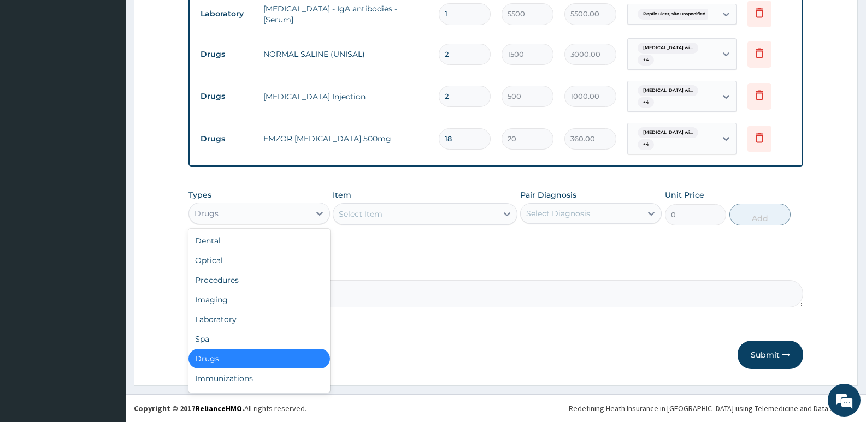
click at [284, 208] on div "Drugs" at bounding box center [249, 213] width 121 height 17
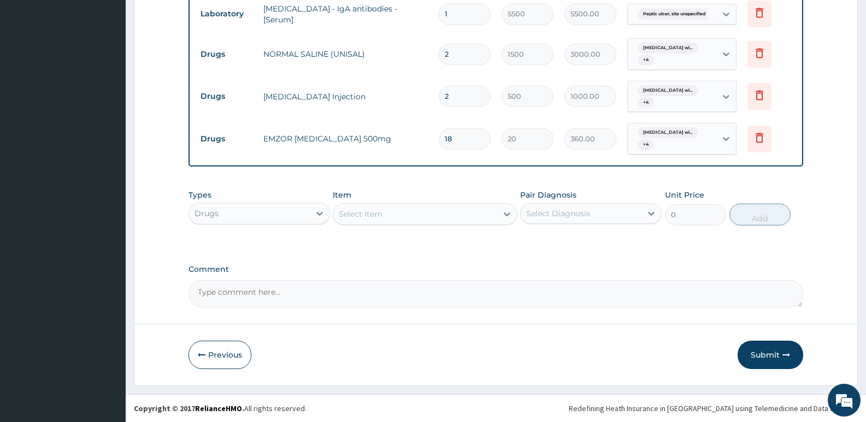
click at [396, 199] on div "Item Select Item" at bounding box center [425, 208] width 184 height 36
click at [401, 210] on div "Select Item" at bounding box center [414, 214] width 163 height 17
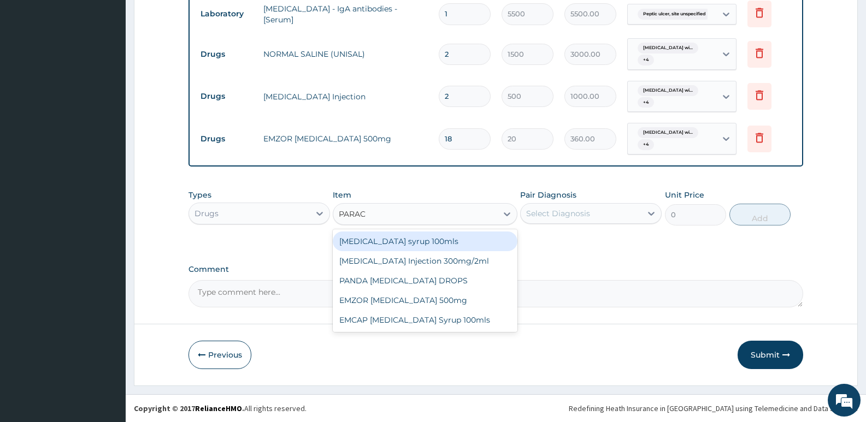
type input "PARACE"
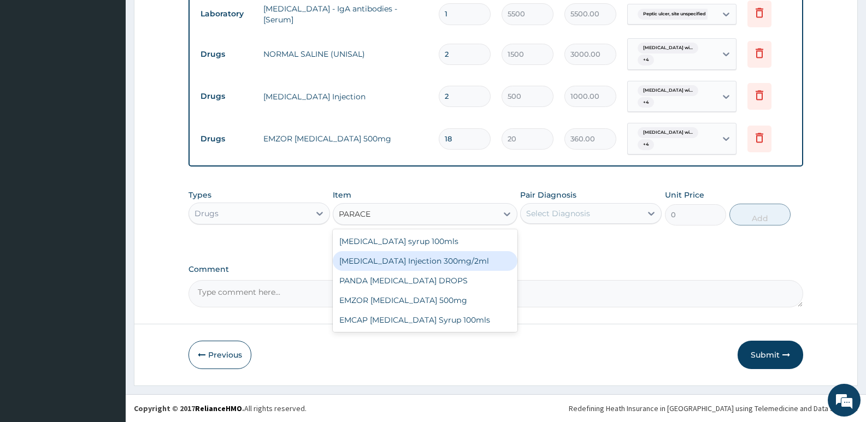
click at [425, 261] on div "PARACETAMOL Injection 300mg/2ml" at bounding box center [425, 261] width 184 height 20
type input "220"
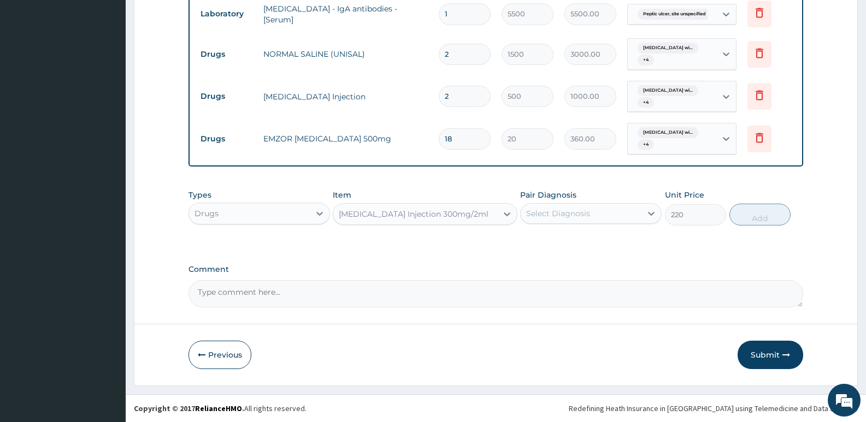
click at [581, 209] on div "Select Diagnosis" at bounding box center [558, 213] width 64 height 11
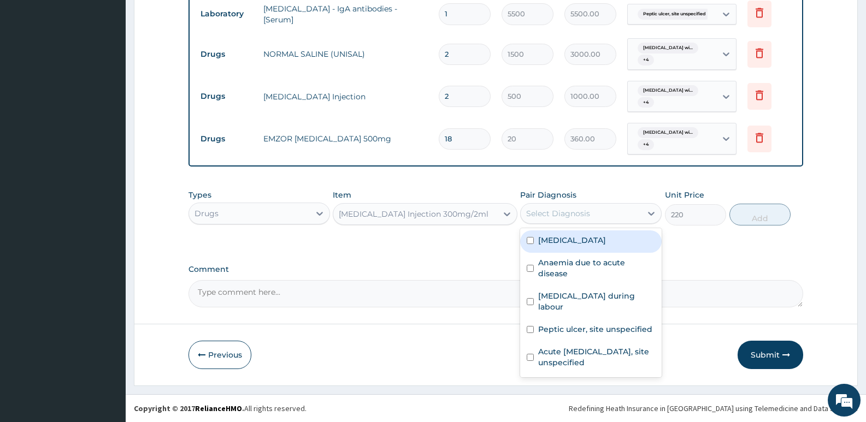
click at [579, 240] on label "Plasmodium malariae malaria without complication" at bounding box center [572, 240] width 68 height 11
checkbox input "true"
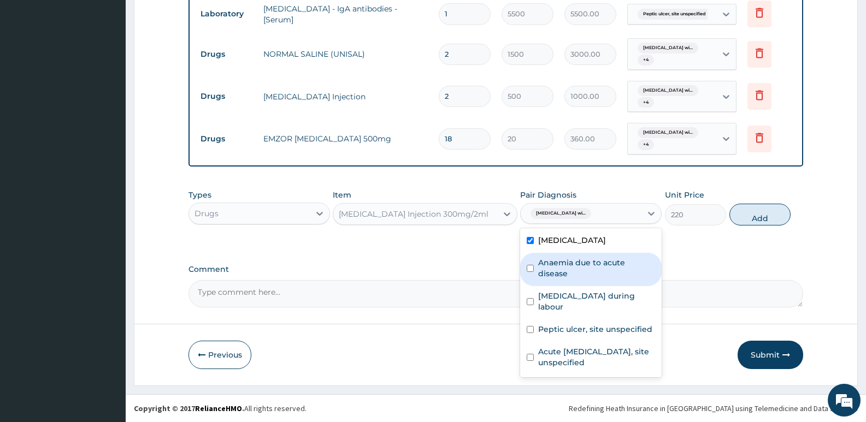
click at [573, 274] on label "Anaemia due to acute disease" at bounding box center [596, 268] width 117 height 22
checkbox input "true"
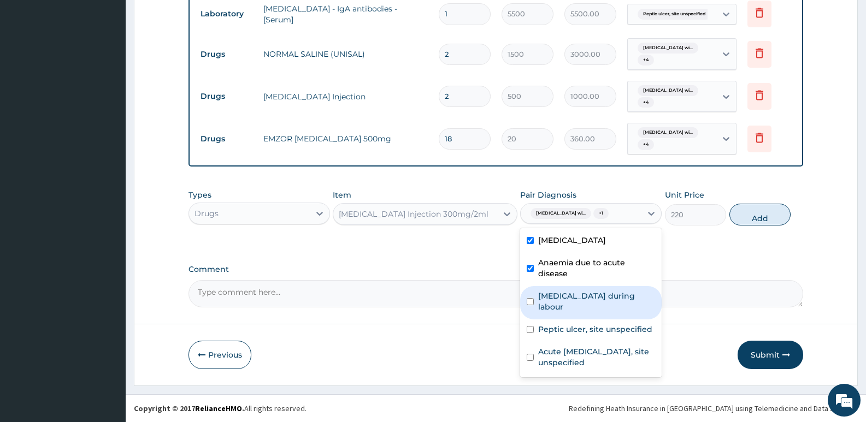
click at [568, 309] on label "Sepsis during labour" at bounding box center [596, 302] width 117 height 22
checkbox input "true"
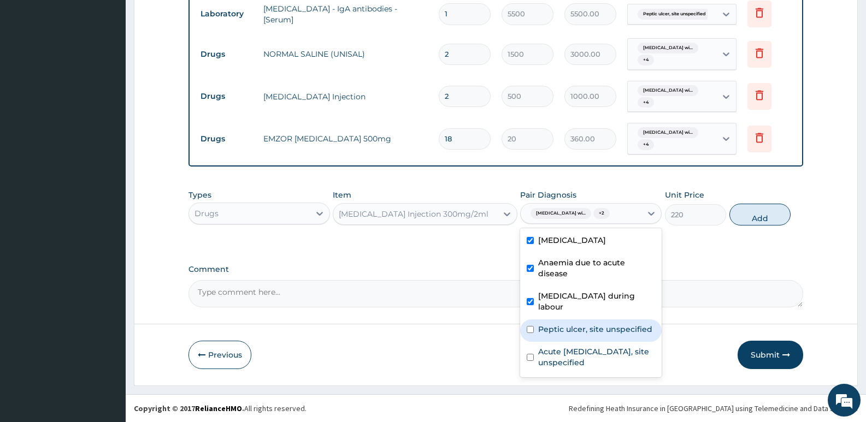
click at [566, 328] on label "Peptic ulcer, site unspecified" at bounding box center [595, 329] width 114 height 11
checkbox input "true"
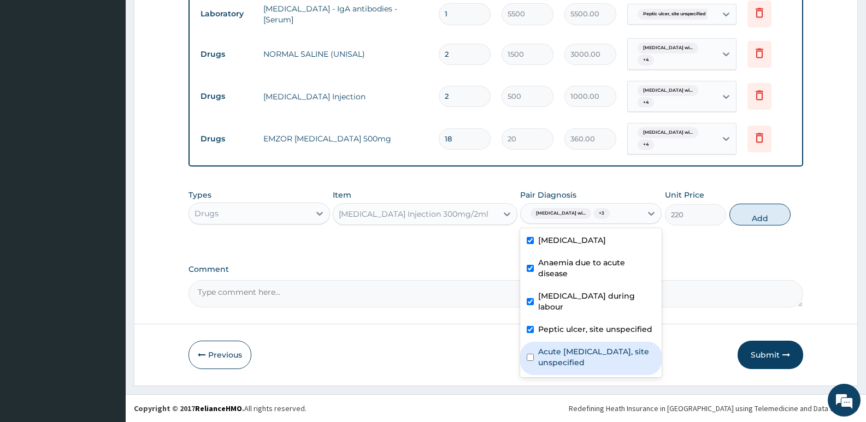
click at [561, 357] on label "Acute upper respiratory infection, site unspecified" at bounding box center [596, 358] width 117 height 22
checkbox input "true"
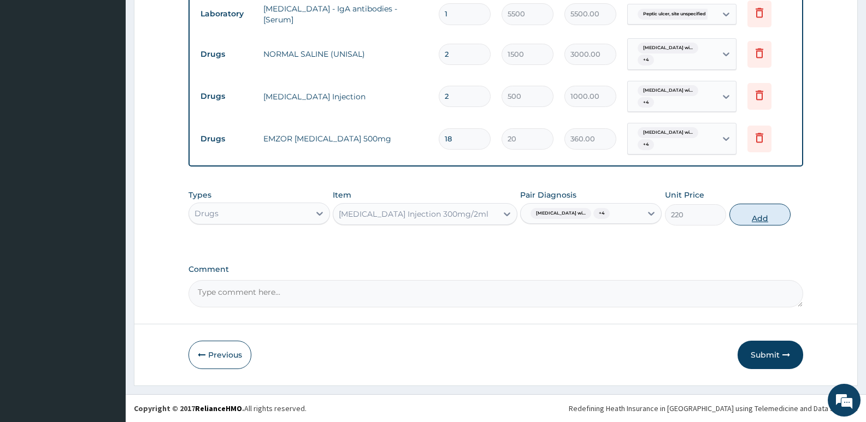
click at [759, 226] on button "Add" at bounding box center [760, 215] width 61 height 22
type input "0"
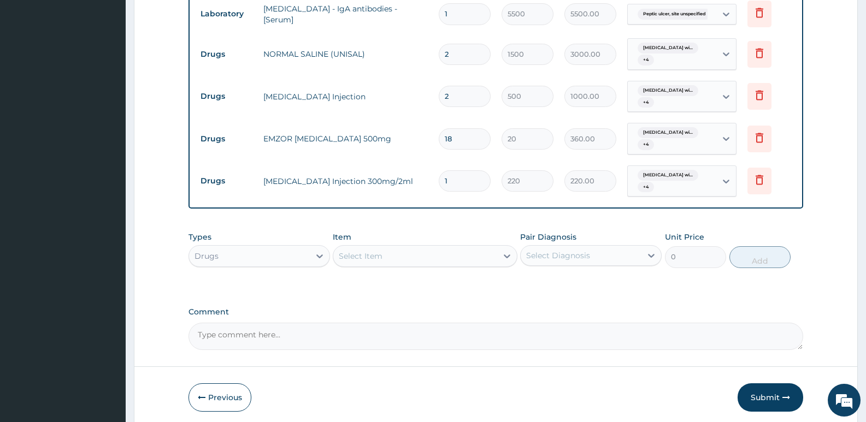
type input "0.00"
type input "1"
type input "220.00"
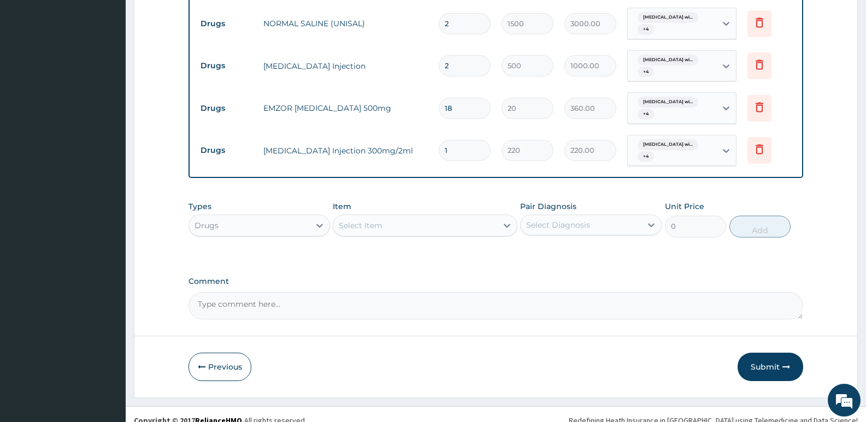
scroll to position [749, 0]
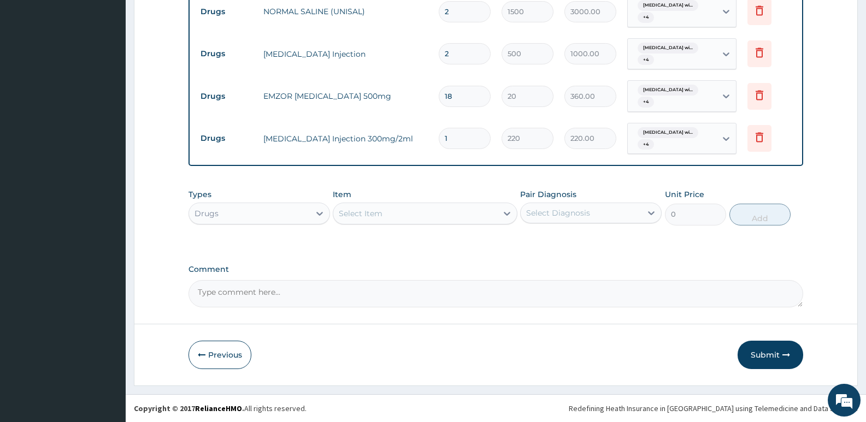
click at [444, 212] on div "Select Item" at bounding box center [414, 213] width 163 height 17
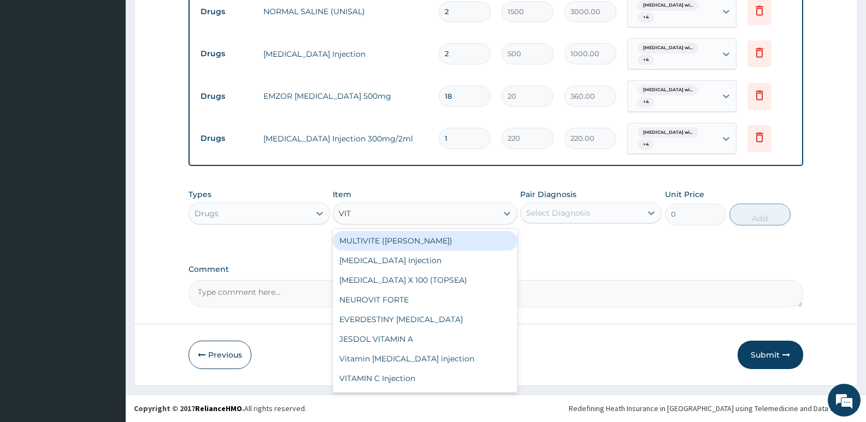
type input "VITA"
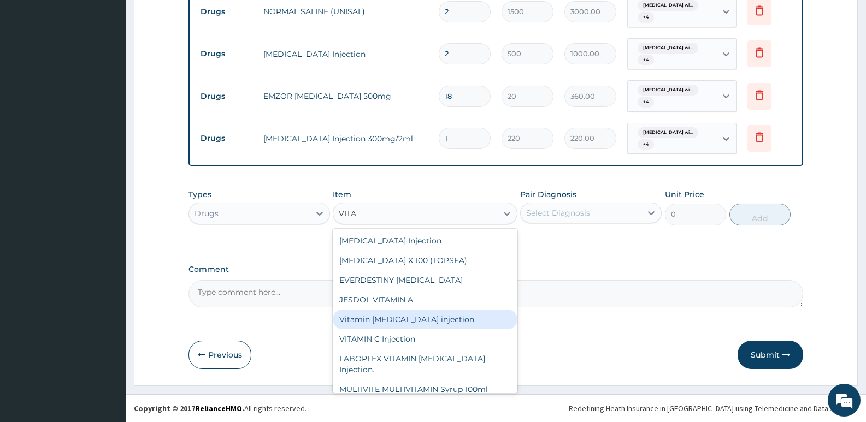
click at [410, 322] on div "Vitamin B complex injection" at bounding box center [425, 320] width 184 height 20
type input "120"
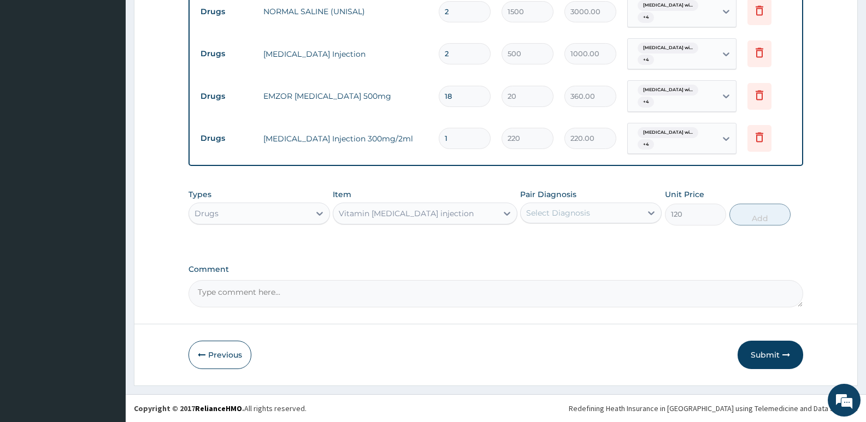
click at [624, 212] on div "Select Diagnosis" at bounding box center [581, 212] width 121 height 17
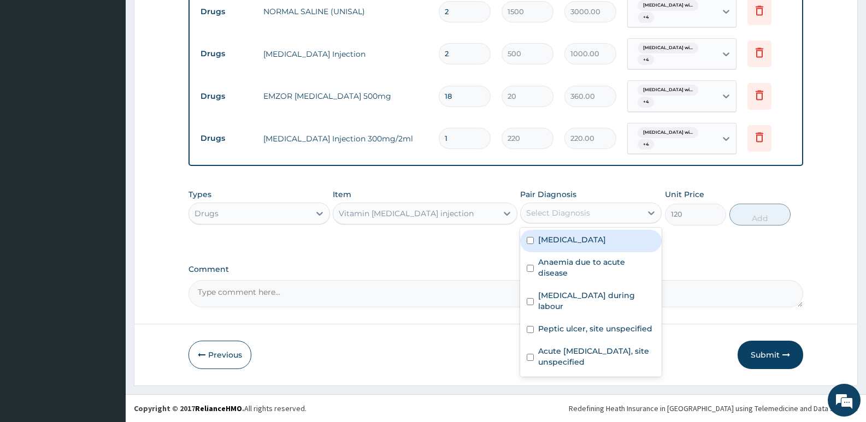
click at [596, 245] on label "Plasmodium malariae malaria without complication" at bounding box center [572, 239] width 68 height 11
checkbox input "true"
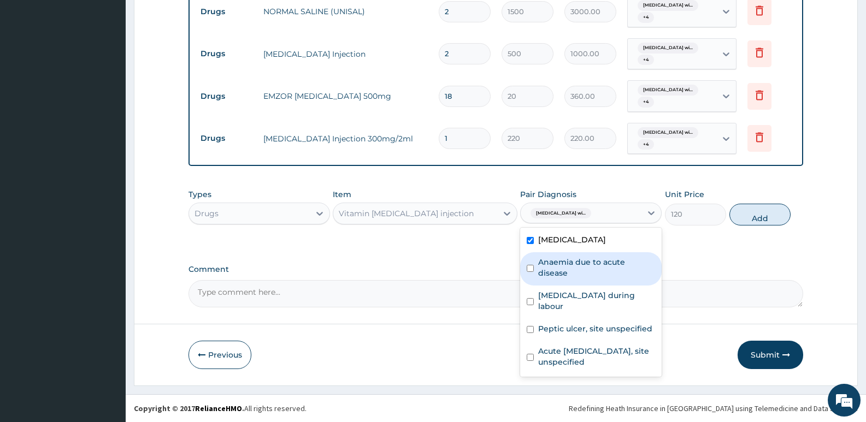
drag, startPoint x: 591, startPoint y: 268, endPoint x: 587, endPoint y: 286, distance: 18.4
click at [591, 269] on label "Anaemia due to acute disease" at bounding box center [596, 268] width 117 height 22
drag, startPoint x: 586, startPoint y: 292, endPoint x: 585, endPoint y: 300, distance: 7.7
click at [586, 286] on div "Anaemia due to acute disease" at bounding box center [591, 269] width 142 height 33
click at [585, 273] on label "Anaemia due to acute disease" at bounding box center [596, 268] width 117 height 22
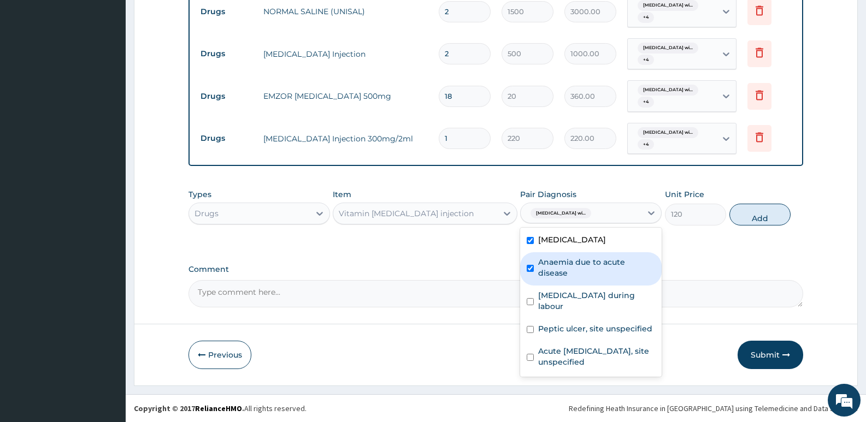
checkbox input "true"
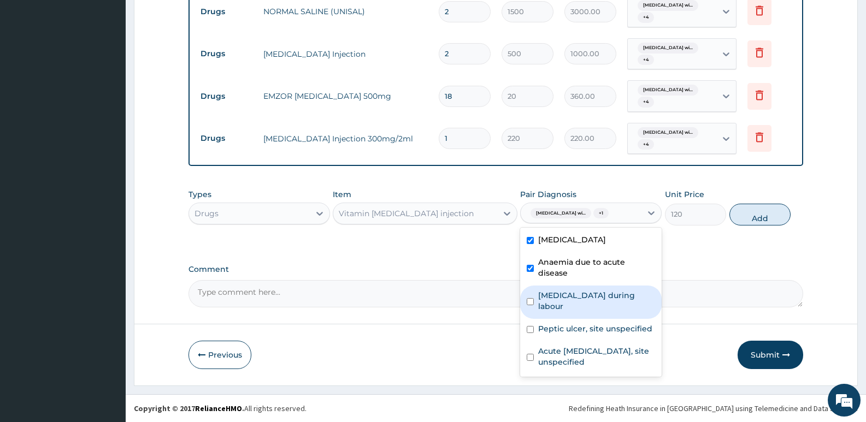
click at [581, 307] on label "Sepsis during labour" at bounding box center [596, 301] width 117 height 22
checkbox input "true"
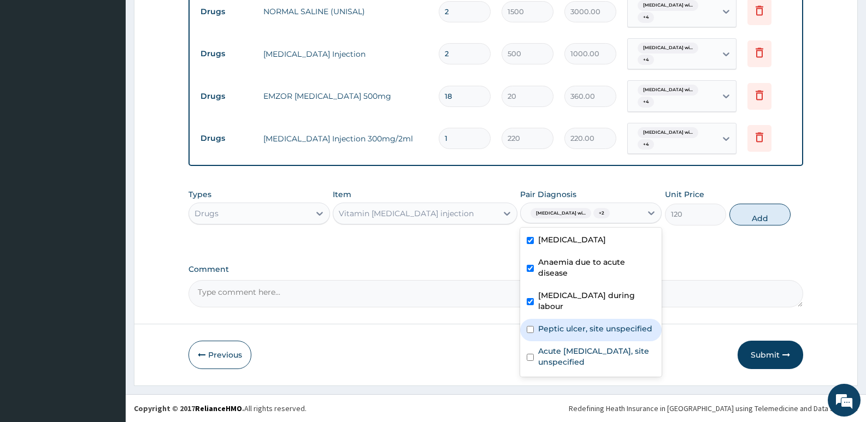
click at [577, 330] on label "Peptic ulcer, site unspecified" at bounding box center [595, 329] width 114 height 11
checkbox input "true"
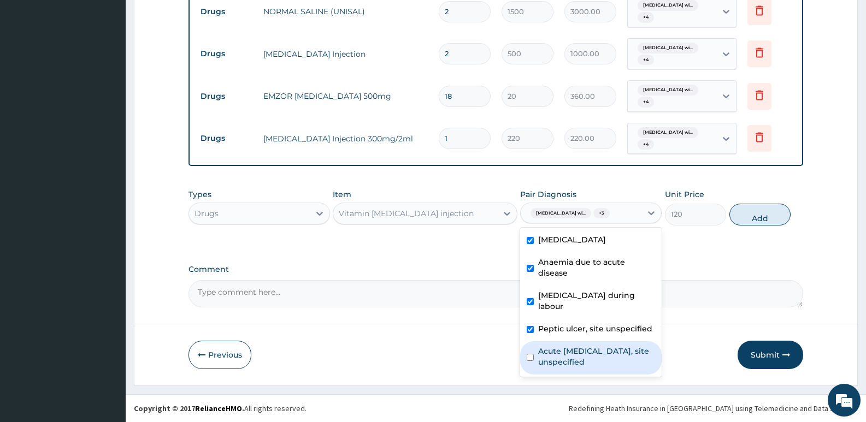
click at [570, 355] on label "Acute upper respiratory infection, site unspecified" at bounding box center [596, 357] width 117 height 22
checkbox input "true"
click at [760, 219] on button "Add" at bounding box center [760, 215] width 61 height 22
type input "0"
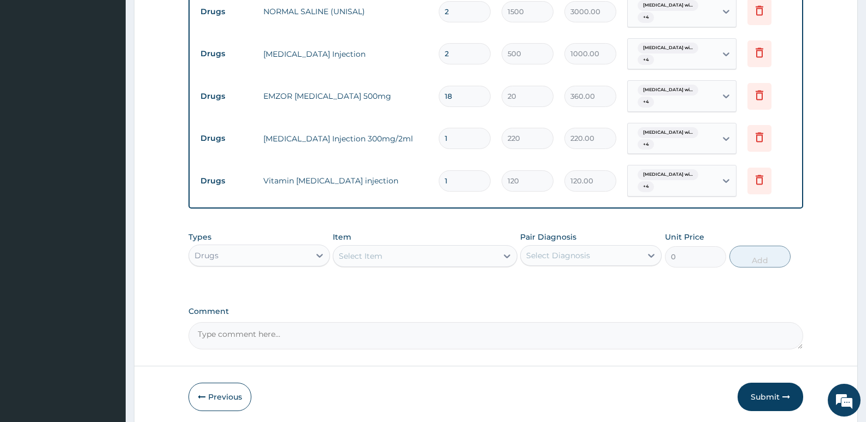
type input "0.00"
type input "2"
type input "240.00"
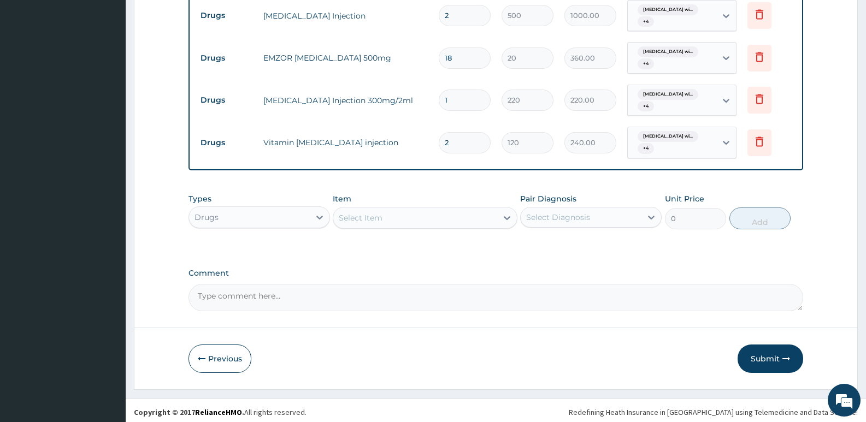
scroll to position [791, 0]
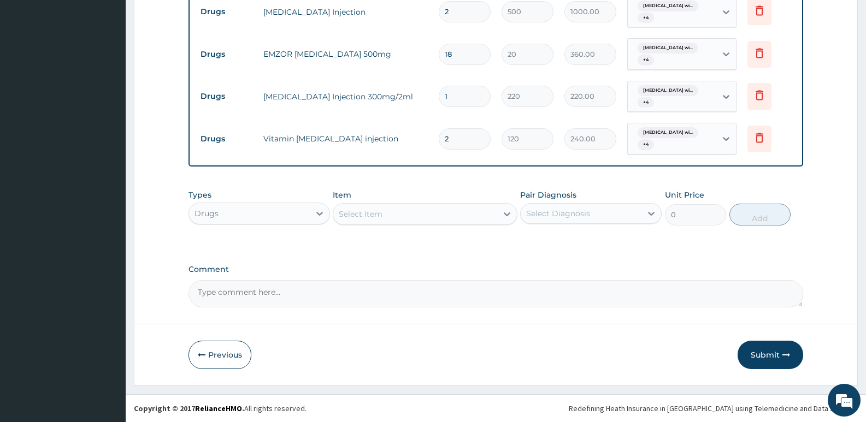
type input "2"
click at [459, 216] on div "Select Item" at bounding box center [414, 214] width 163 height 17
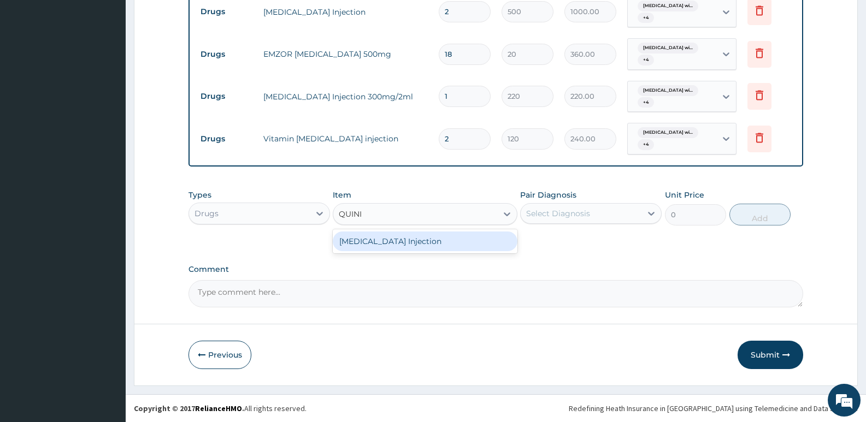
type input "QUIN"
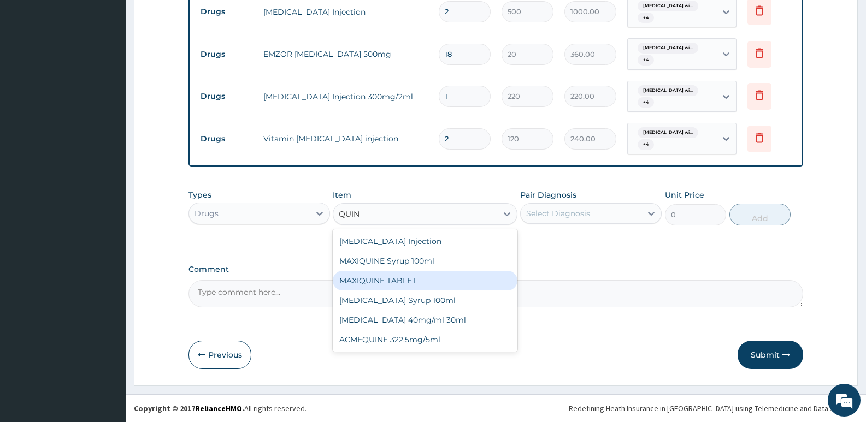
click at [376, 285] on div "MAXIQUINE TABLET" at bounding box center [425, 281] width 184 height 20
type input "80"
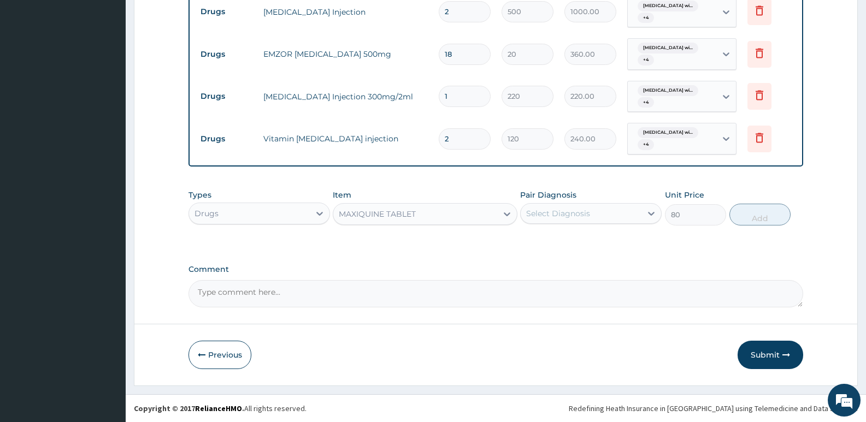
click at [598, 212] on div "Select Diagnosis" at bounding box center [581, 213] width 121 height 17
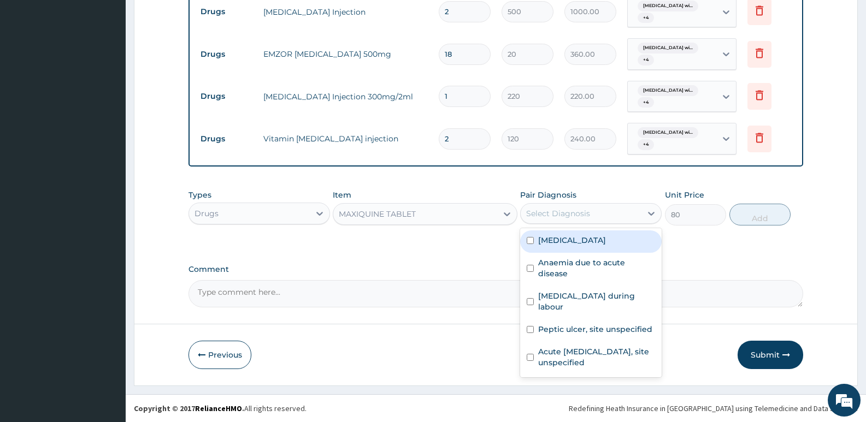
drag, startPoint x: 564, startPoint y: 250, endPoint x: 563, endPoint y: 256, distance: 6.6
click at [563, 246] on label "Plasmodium malariae malaria without complication" at bounding box center [572, 240] width 68 height 11
checkbox input "true"
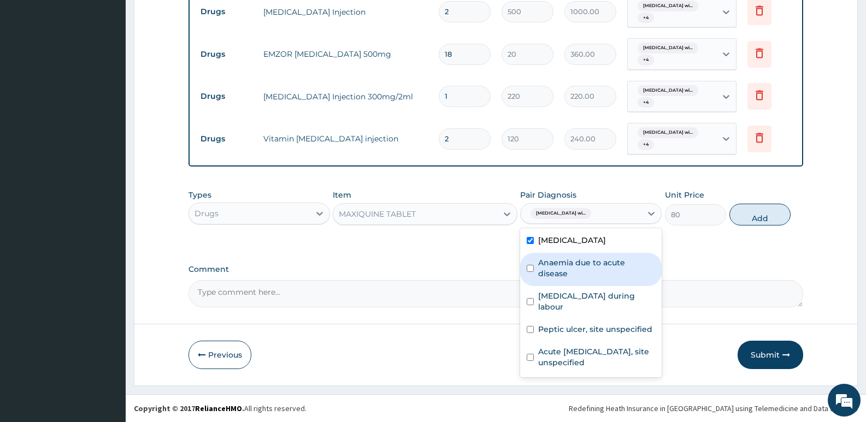
click at [562, 272] on label "Anaemia due to acute disease" at bounding box center [596, 268] width 117 height 22
checkbox input "true"
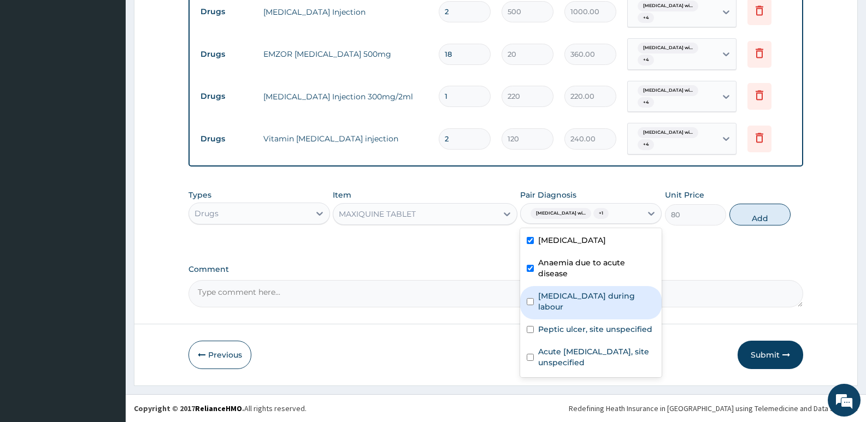
click at [554, 312] on label "Sepsis during labour" at bounding box center [596, 302] width 117 height 22
checkbox input "true"
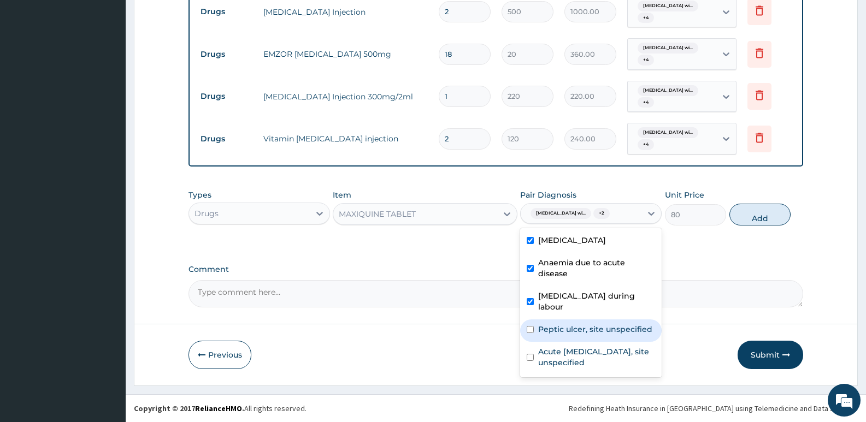
click at [553, 341] on div "Peptic ulcer, site unspecified" at bounding box center [591, 331] width 142 height 22
checkbox input "true"
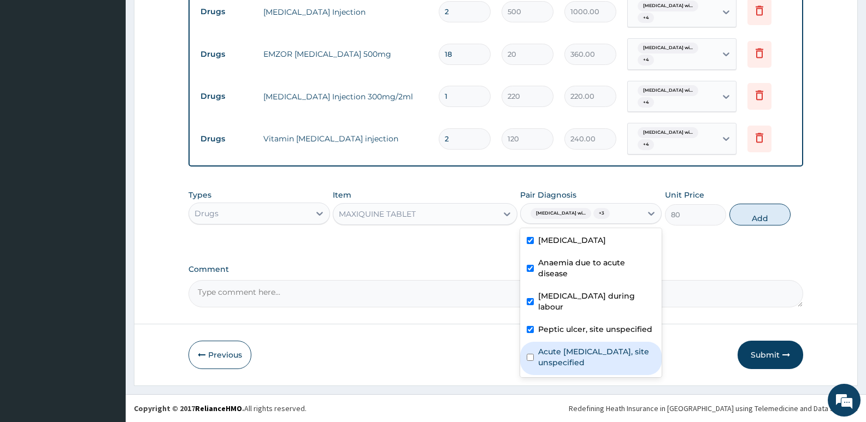
click at [554, 361] on label "Acute upper respiratory infection, site unspecified" at bounding box center [596, 358] width 117 height 22
checkbox input "true"
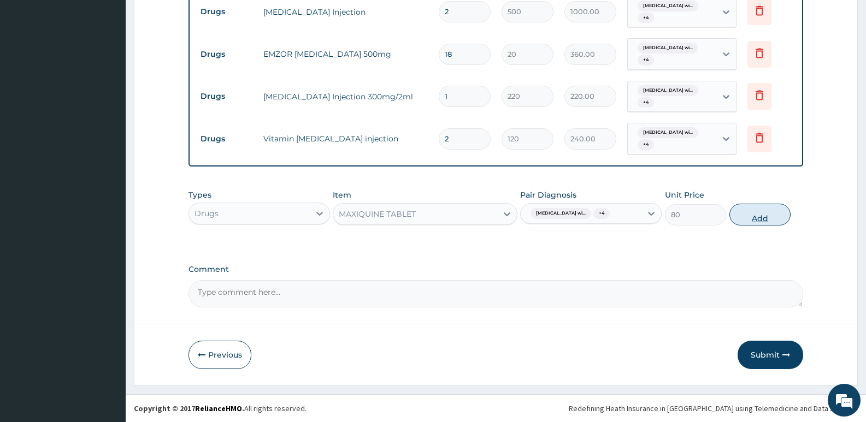
click at [763, 226] on button "Add" at bounding box center [760, 215] width 61 height 22
type input "0"
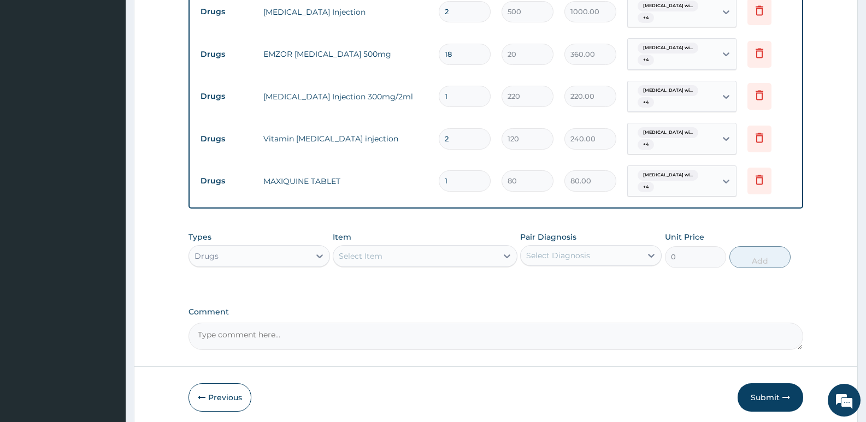
type input "0.00"
type input "6"
type input "480.00"
type input "5"
type input "400.00"
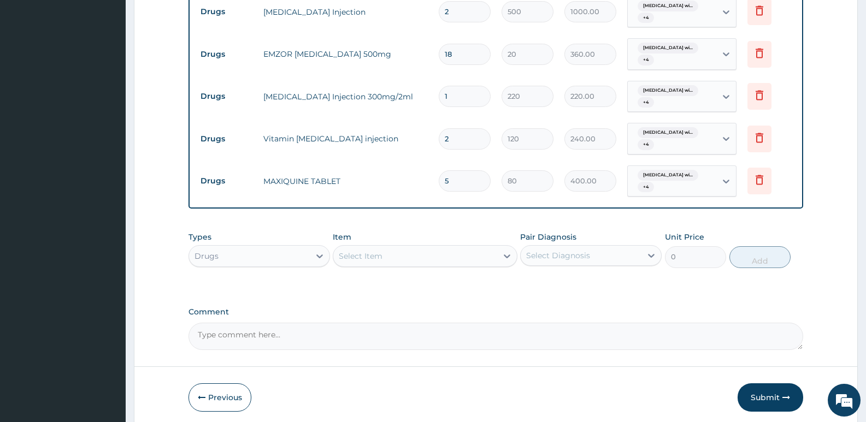
scroll to position [834, 0]
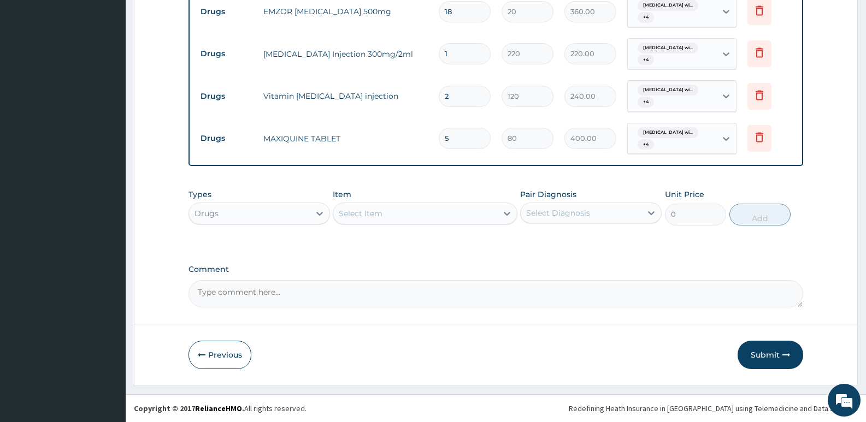
type input "0.00"
type input "6"
type input "480.00"
type input "6"
click at [462, 211] on div "Select Item" at bounding box center [414, 213] width 163 height 17
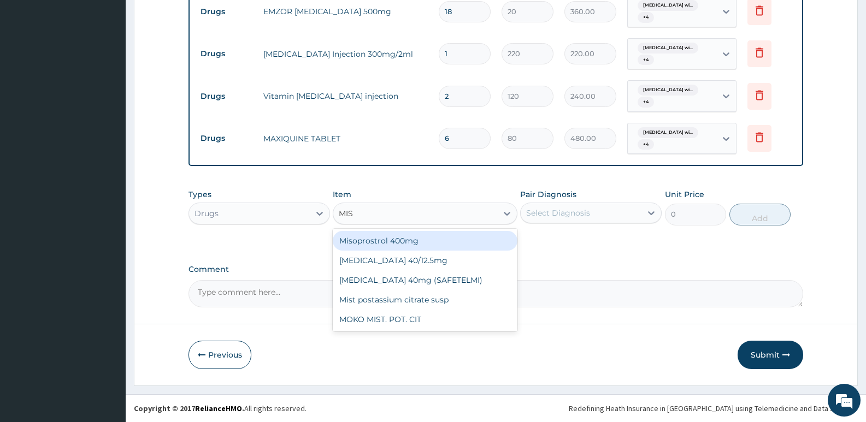
type input "MIST"
click at [429, 243] on div "Mist postassium citrate susp" at bounding box center [425, 241] width 184 height 20
type input "1000"
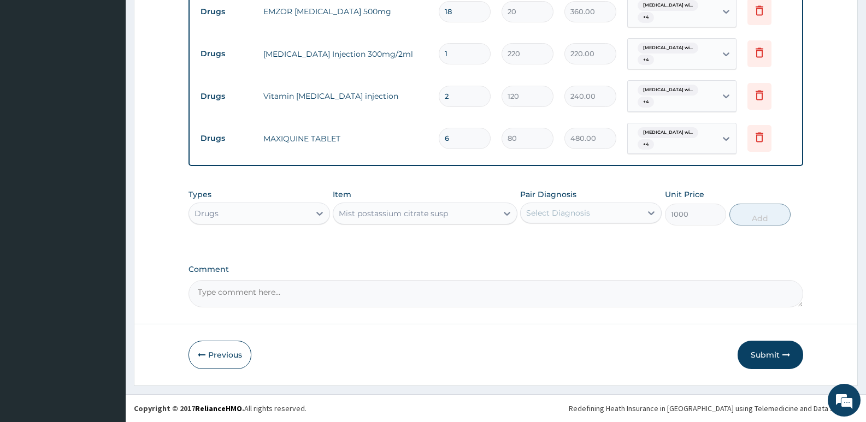
click at [495, 219] on div "Mist postassium citrate susp" at bounding box center [414, 213] width 163 height 17
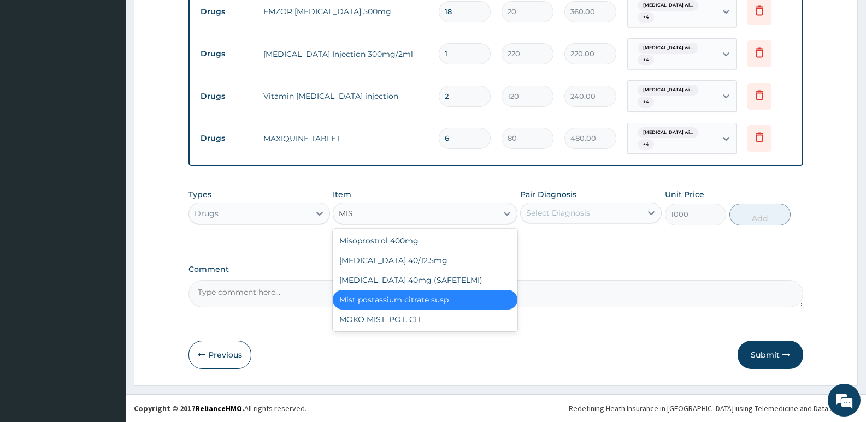
scroll to position [0, 0]
type input "MIST"
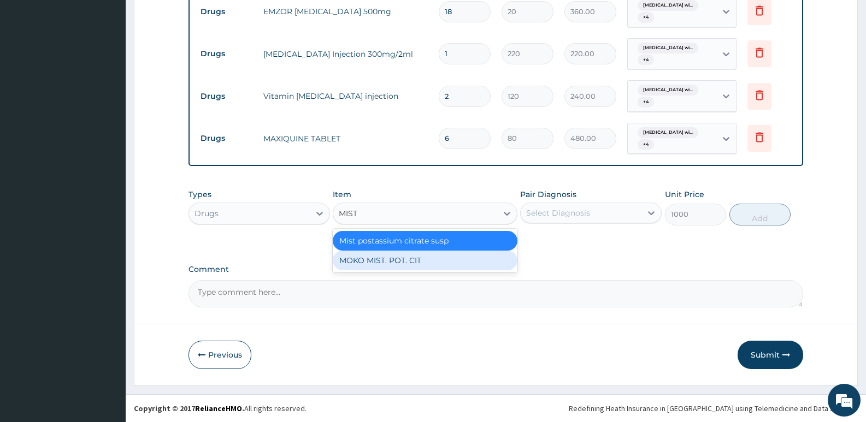
click at [383, 262] on div "MOKO MIST. POT. CIT" at bounding box center [425, 261] width 184 height 20
type input "900"
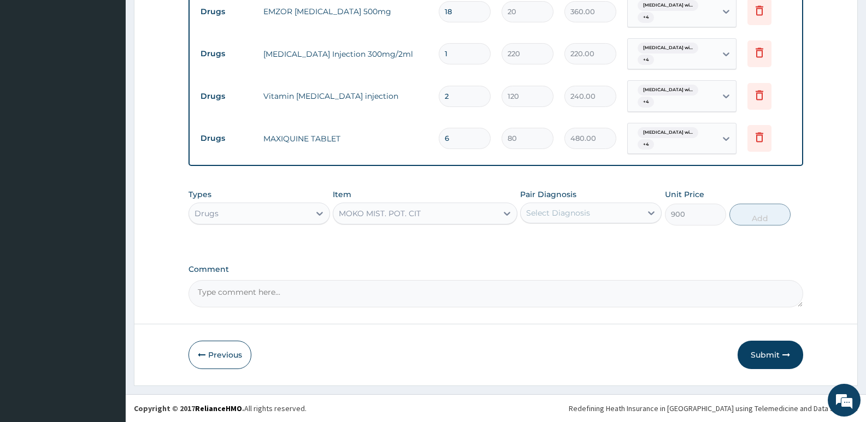
click at [479, 214] on div "MOKO MIST. POT. CIT" at bounding box center [414, 213] width 163 height 17
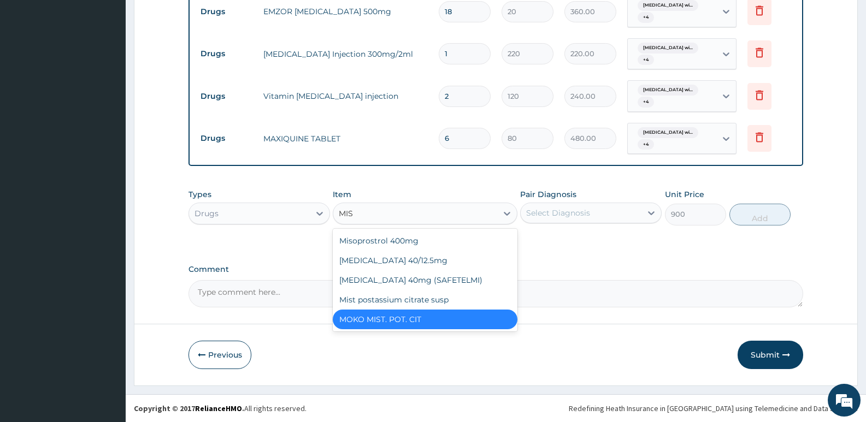
type input "MIST"
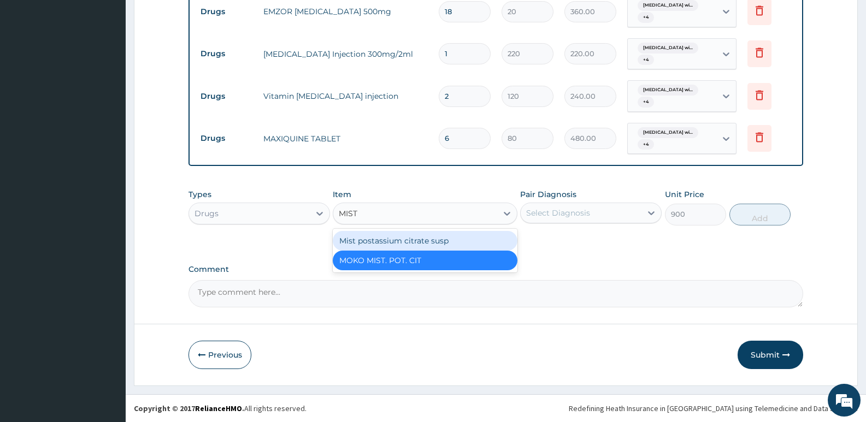
click at [409, 240] on div "Mist postassium citrate susp" at bounding box center [425, 241] width 184 height 20
type input "1000"
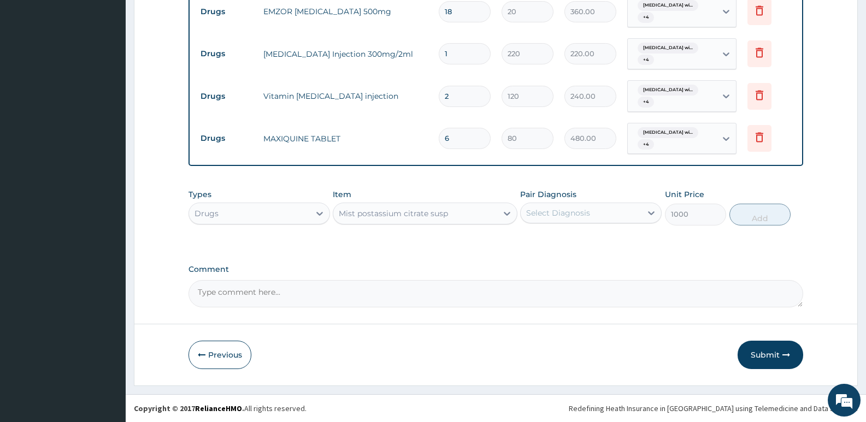
click at [631, 208] on div "Select Diagnosis" at bounding box center [581, 212] width 121 height 17
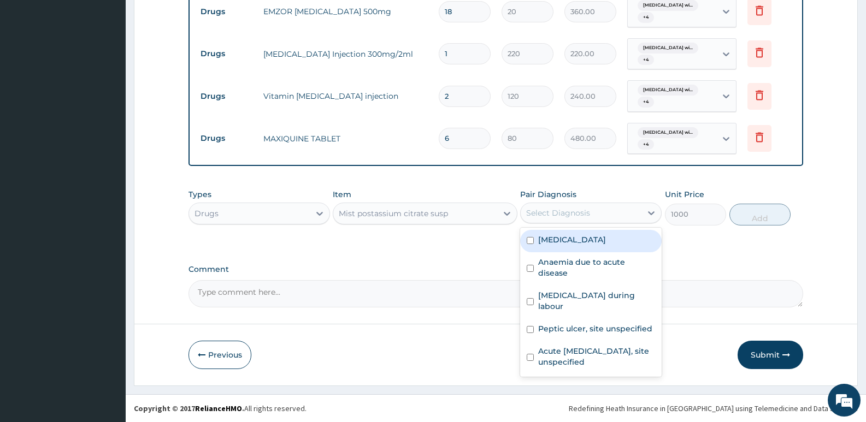
click at [596, 245] on label "Plasmodium malariae malaria without complication" at bounding box center [572, 239] width 68 height 11
checkbox input "true"
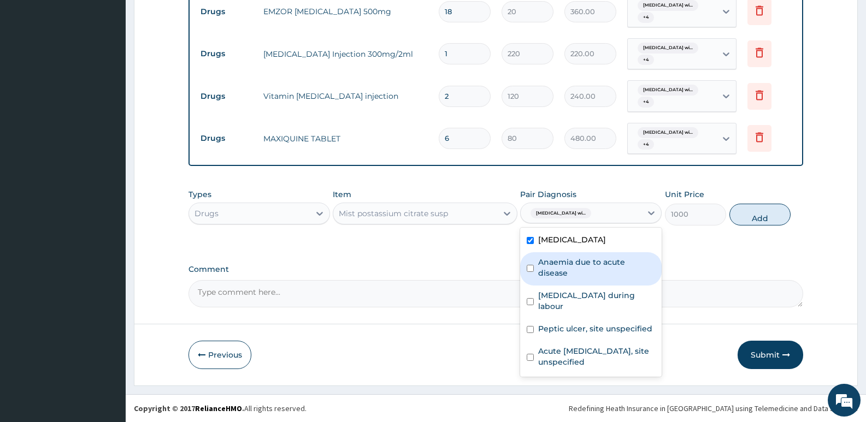
click at [589, 280] on div "Anaemia due to acute disease" at bounding box center [591, 269] width 142 height 33
checkbox input "true"
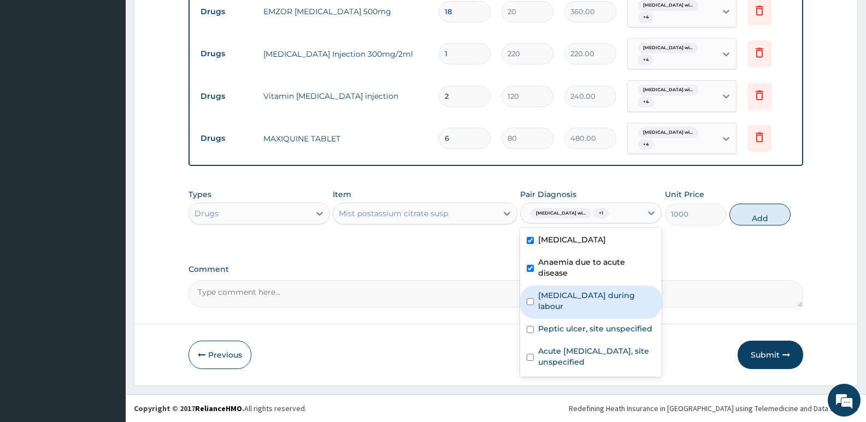
click at [585, 300] on div "Sepsis during labour" at bounding box center [591, 302] width 142 height 33
checkbox input "true"
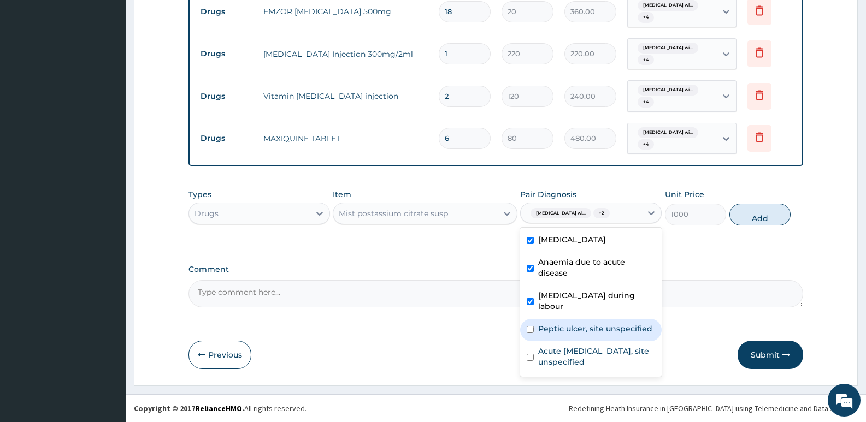
click at [587, 338] on div "Peptic ulcer, site unspecified" at bounding box center [591, 330] width 142 height 22
checkbox input "true"
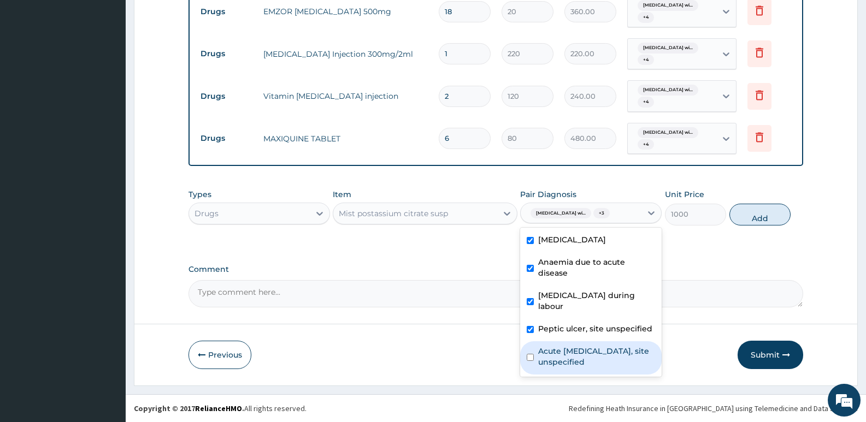
click at [582, 363] on label "Acute upper respiratory infection, site unspecified" at bounding box center [596, 357] width 117 height 22
checkbox input "true"
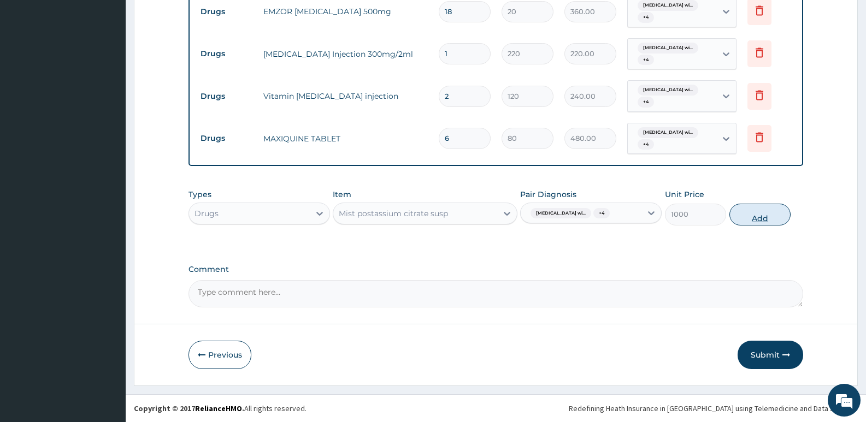
click at [770, 226] on button "Add" at bounding box center [760, 215] width 61 height 22
type input "0"
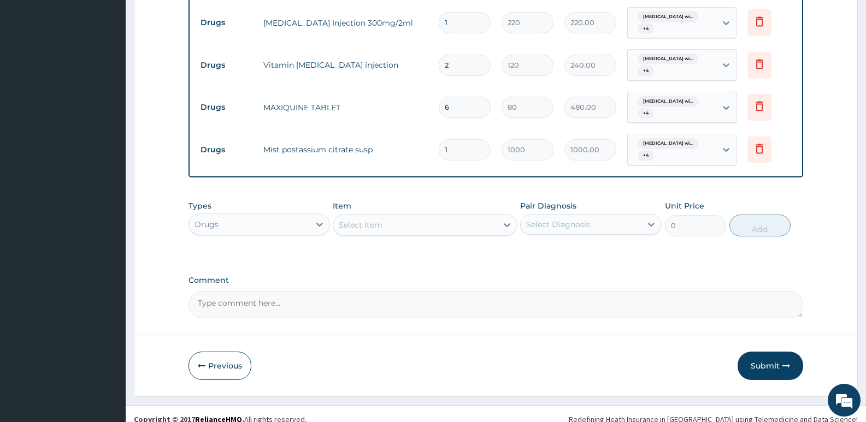
scroll to position [876, 0]
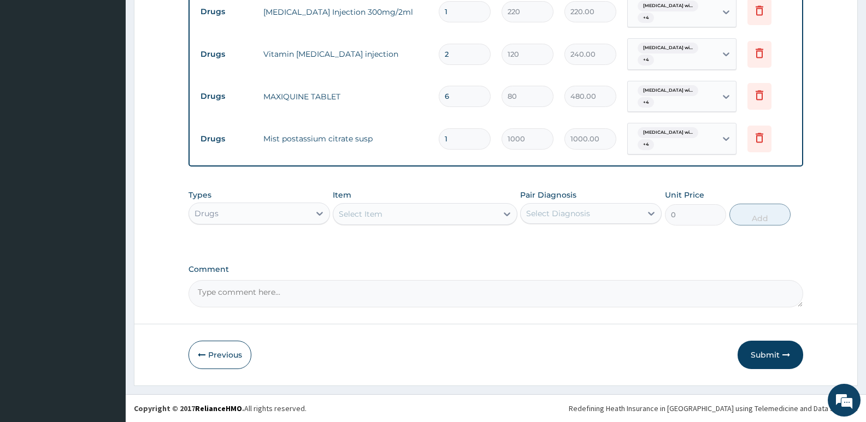
click at [439, 222] on div "Select Item" at bounding box center [414, 214] width 163 height 17
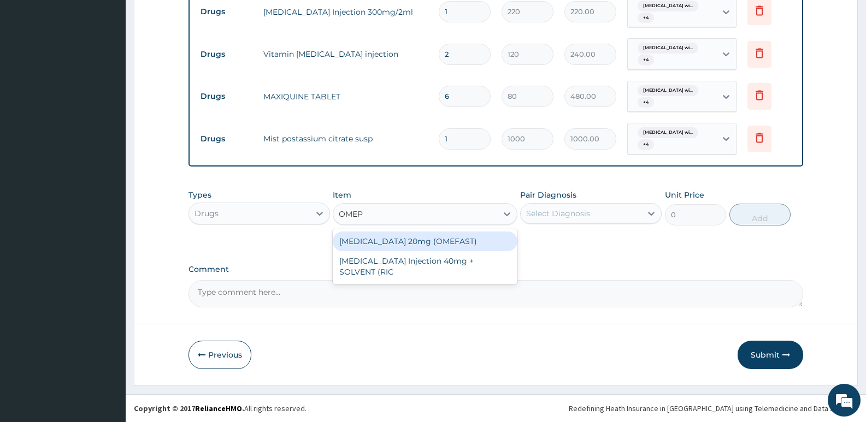
type input "OMEPR"
click at [408, 246] on div "OMEPRAZOLE 20mg (OMEFAST)" at bounding box center [425, 242] width 184 height 20
type input "70"
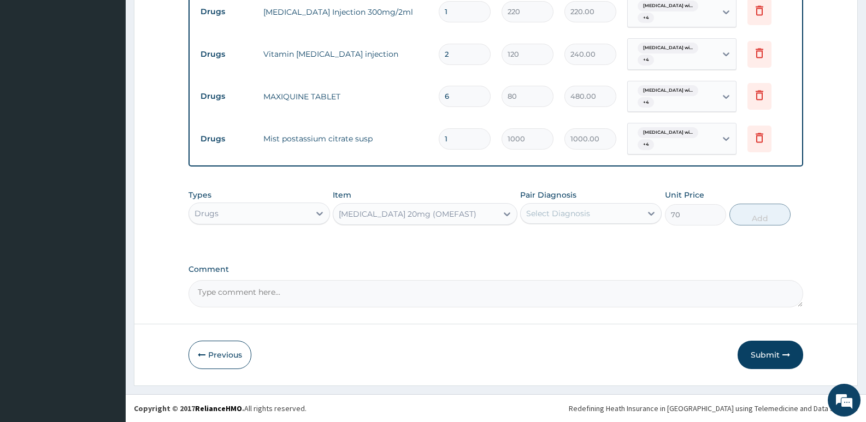
click at [623, 216] on div "Select Diagnosis" at bounding box center [581, 213] width 121 height 17
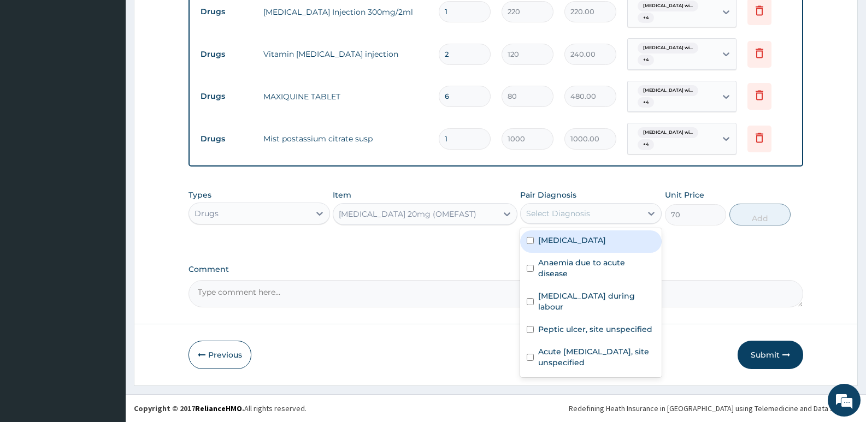
click at [603, 246] on label "Plasmodium malariae malaria without complication" at bounding box center [572, 240] width 68 height 11
checkbox input "true"
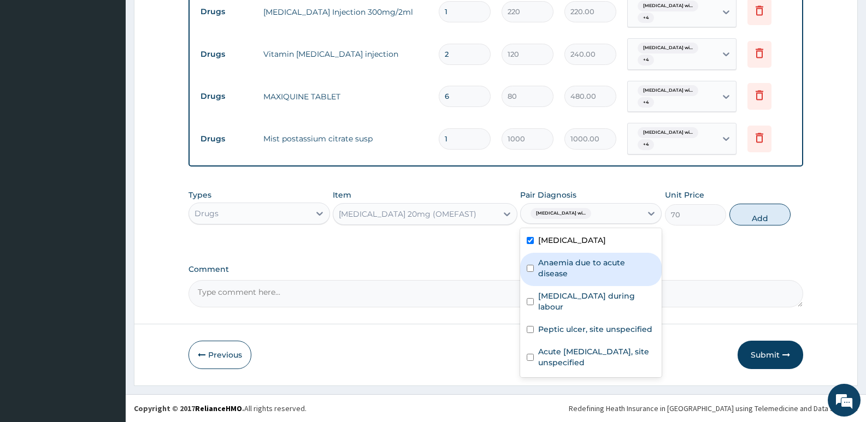
click at [598, 268] on label "Anaemia due to acute disease" at bounding box center [596, 268] width 117 height 22
checkbox input "true"
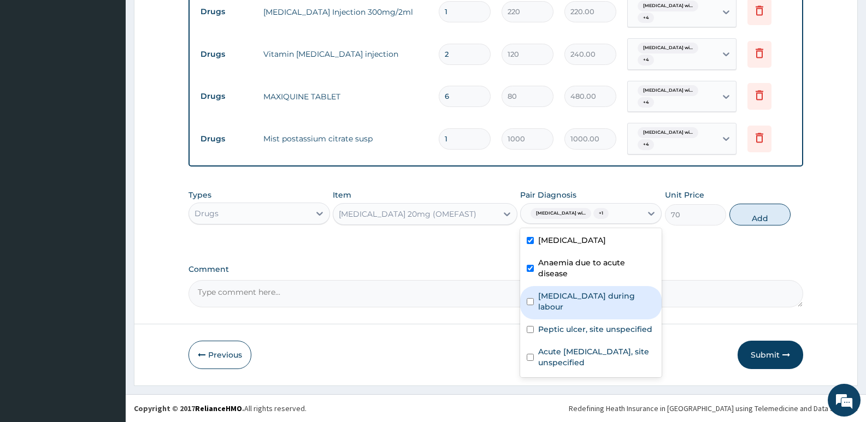
click at [582, 312] on label "Sepsis during labour" at bounding box center [596, 302] width 117 height 22
checkbox input "true"
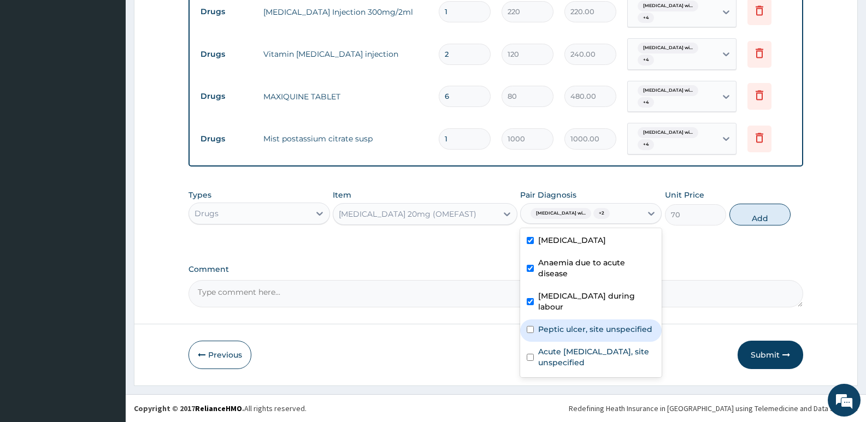
drag, startPoint x: 579, startPoint y: 330, endPoint x: 573, endPoint y: 350, distance: 21.1
click at [578, 331] on label "Peptic ulcer, site unspecified" at bounding box center [595, 329] width 114 height 11
checkbox input "true"
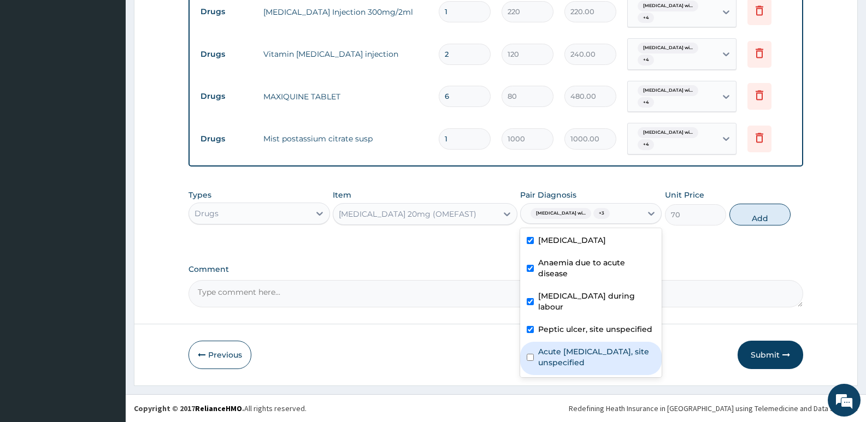
click at [571, 355] on label "Acute upper respiratory infection, site unspecified" at bounding box center [596, 358] width 117 height 22
checkbox input "true"
click at [755, 226] on button "Add" at bounding box center [760, 215] width 61 height 22
type input "0"
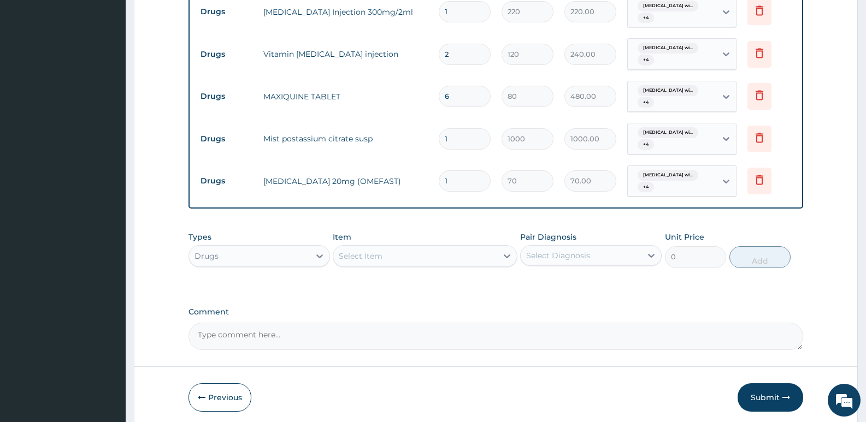
type input "0.00"
type input "2"
type input "140.00"
type input "28"
type input "1960.00"
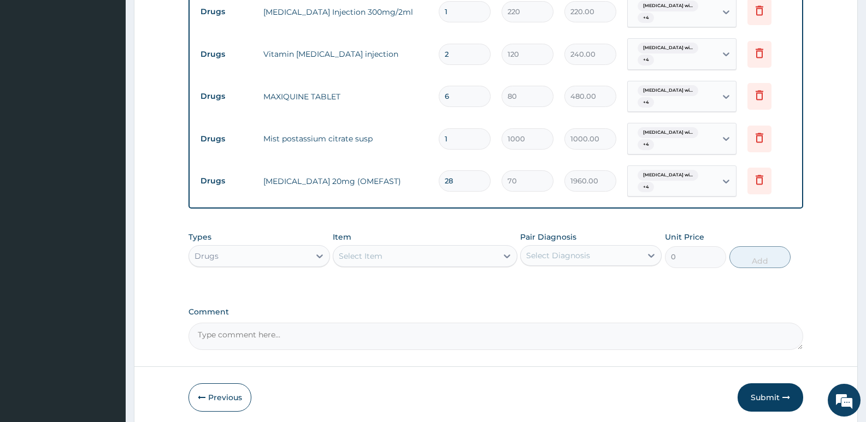
scroll to position [918, 0]
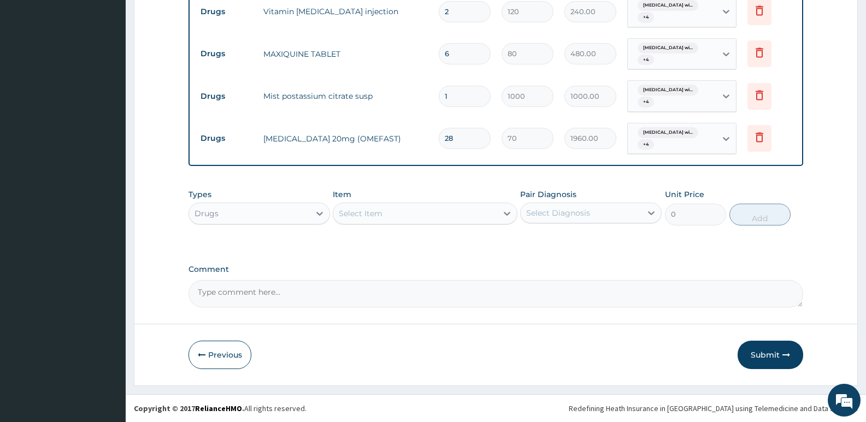
type input "28"
click at [469, 219] on div "Select Item" at bounding box center [414, 213] width 163 height 17
type input "AMOX"
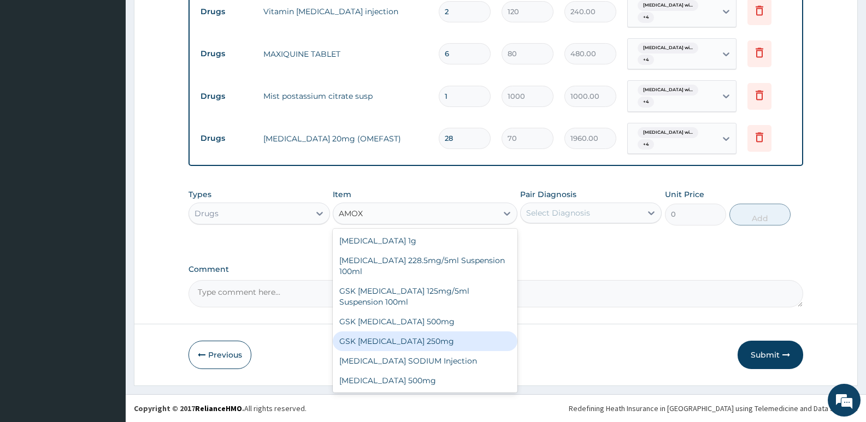
scroll to position [20, 0]
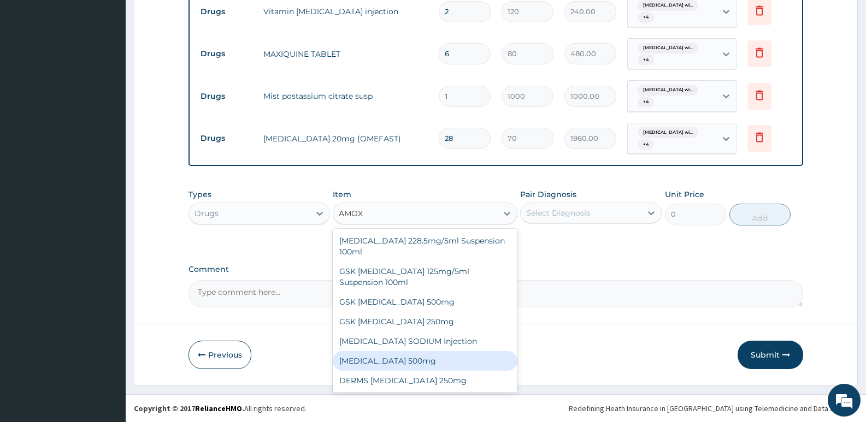
click at [402, 365] on div "AMOXICILLIN 500mg" at bounding box center [425, 361] width 184 height 20
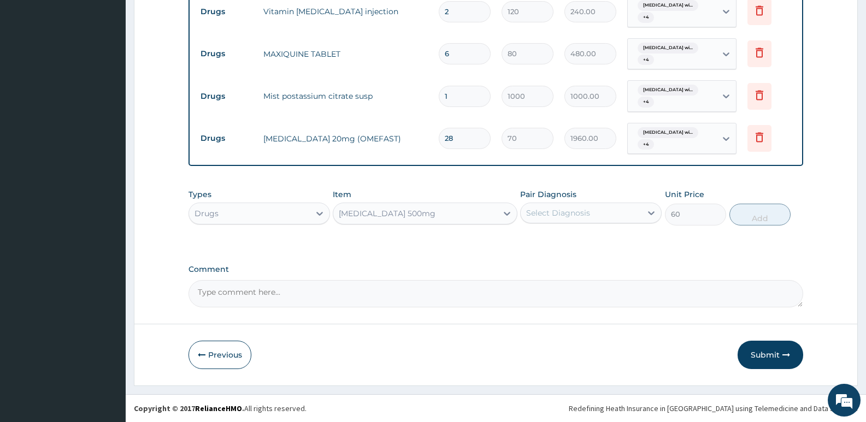
click at [582, 211] on div "Select Diagnosis" at bounding box center [558, 213] width 64 height 11
click at [586, 219] on div "Select Diagnosis" at bounding box center [581, 212] width 121 height 17
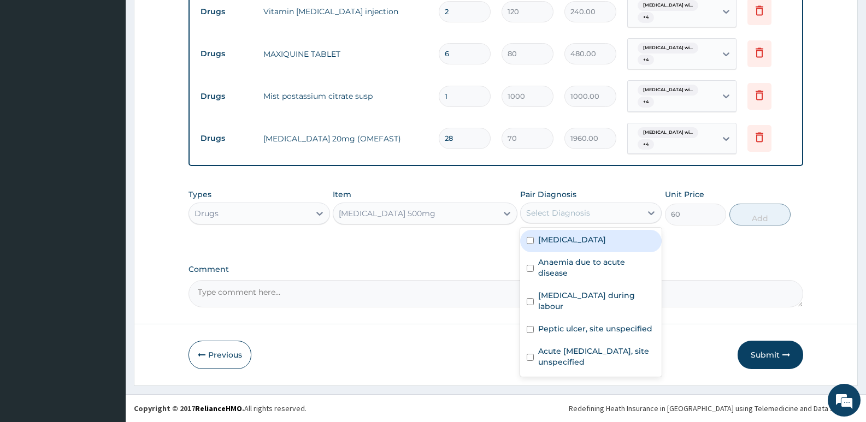
click at [586, 253] on div "Plasmodium malariae malaria without complication" at bounding box center [591, 241] width 142 height 22
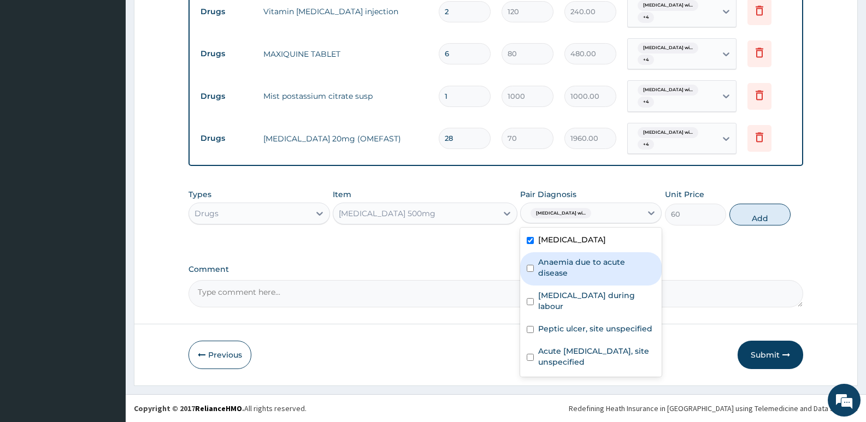
click at [586, 273] on label "Anaemia due to acute disease" at bounding box center [596, 268] width 117 height 22
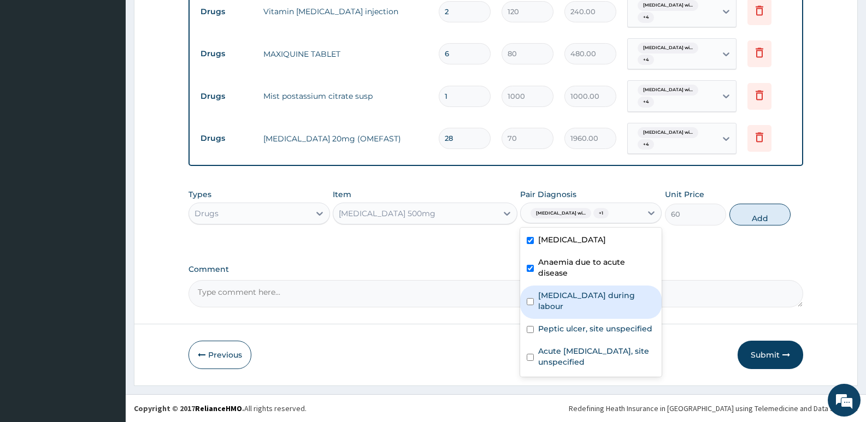
click at [581, 309] on label "Sepsis during labour" at bounding box center [596, 301] width 117 height 22
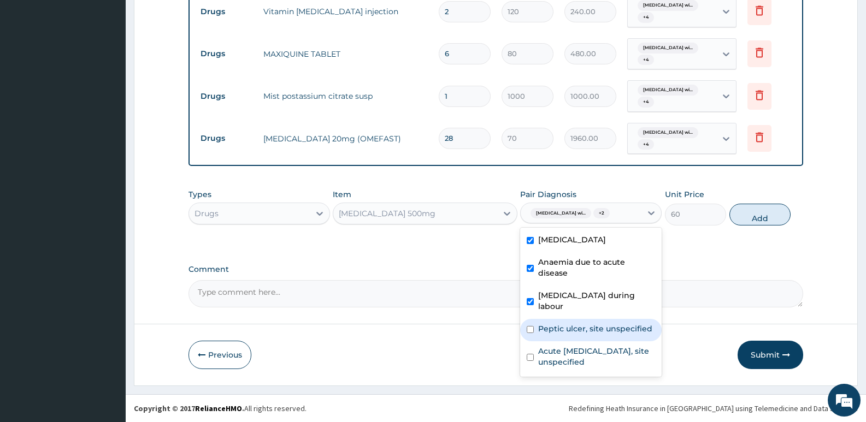
click at [579, 337] on div "Peptic ulcer, site unspecified" at bounding box center [591, 330] width 142 height 22
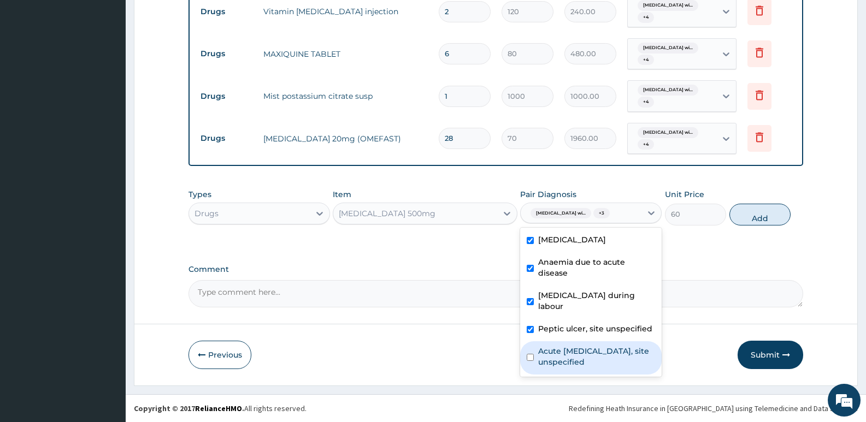
click at [578, 353] on label "Acute upper respiratory infection, site unspecified" at bounding box center [596, 357] width 117 height 22
click at [758, 226] on button "Add" at bounding box center [760, 215] width 61 height 22
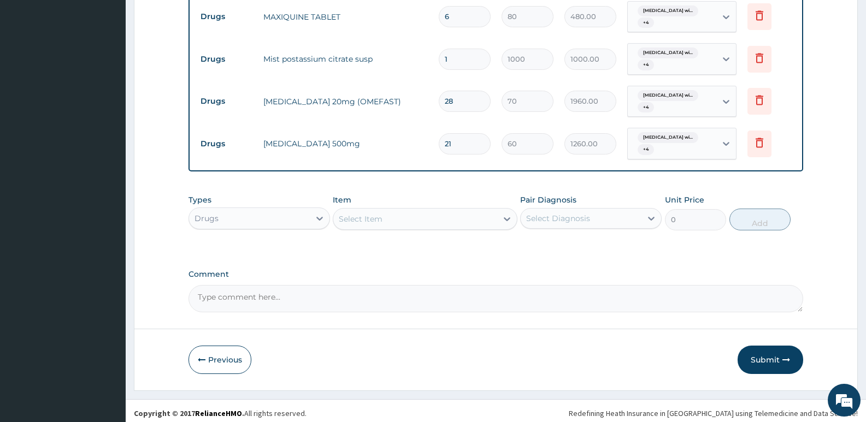
scroll to position [960, 0]
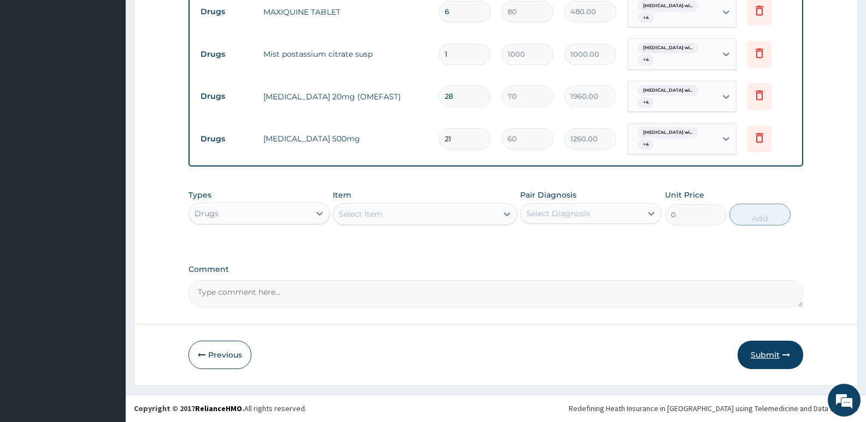
click at [776, 355] on button "Submit" at bounding box center [771, 355] width 66 height 28
click at [769, 356] on button "Submit" at bounding box center [771, 355] width 66 height 28
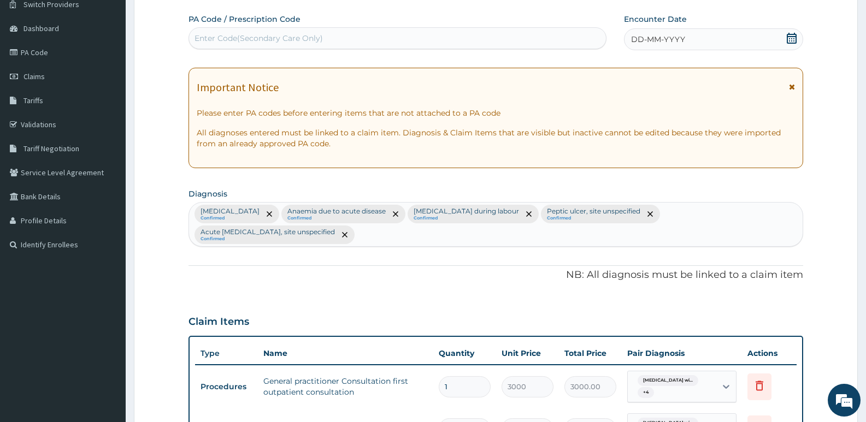
scroll to position [31, 0]
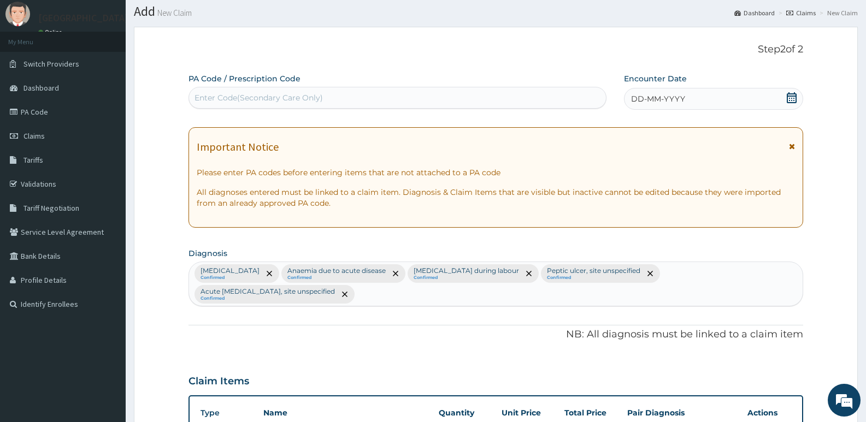
click at [791, 95] on icon at bounding box center [791, 97] width 11 height 11
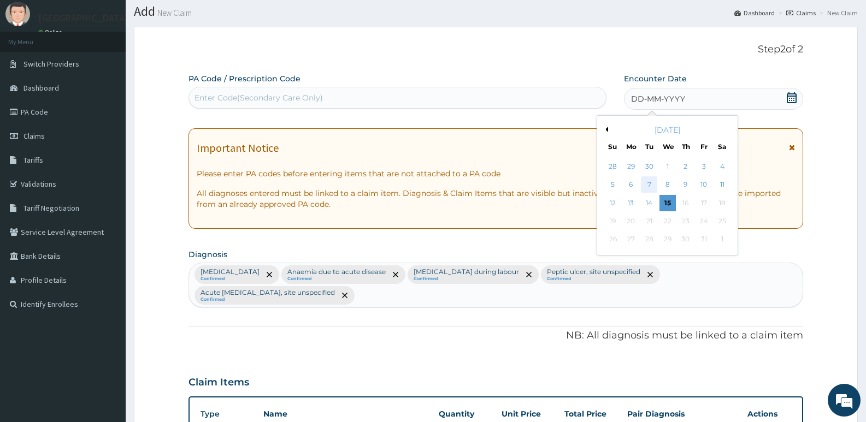
click at [652, 186] on div "7" at bounding box center [649, 185] width 16 height 16
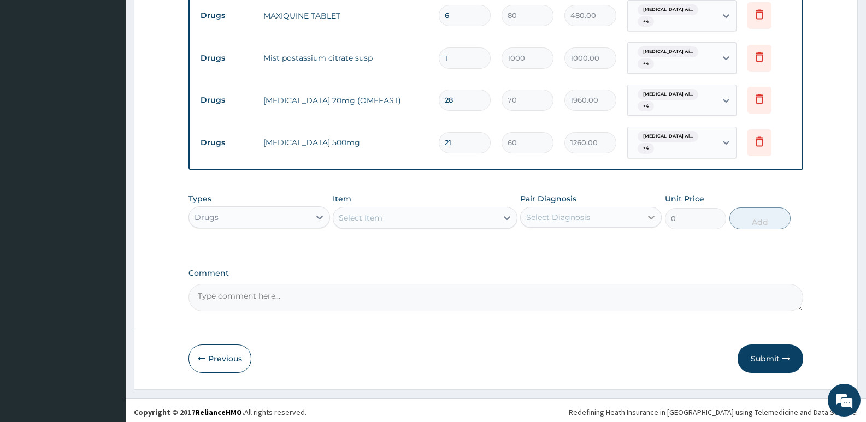
scroll to position [960, 0]
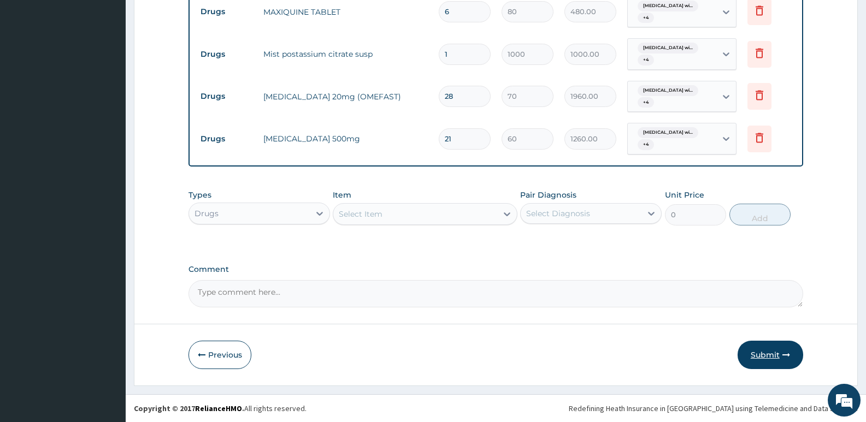
click at [756, 357] on button "Submit" at bounding box center [771, 355] width 66 height 28
